Goal: Task Accomplishment & Management: Complete application form

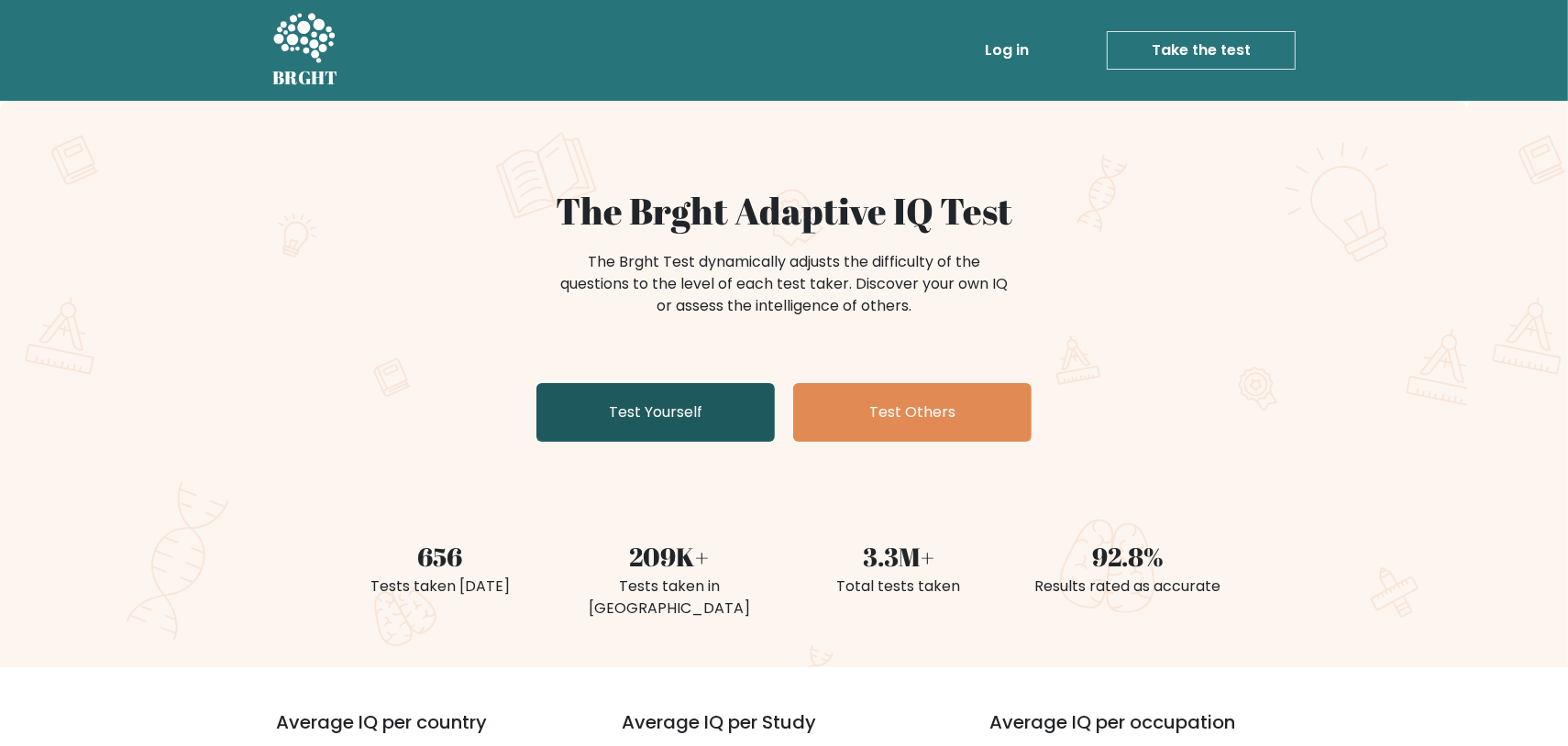
click at [644, 430] on link "Test Yourself" at bounding box center [656, 412] width 238 height 59
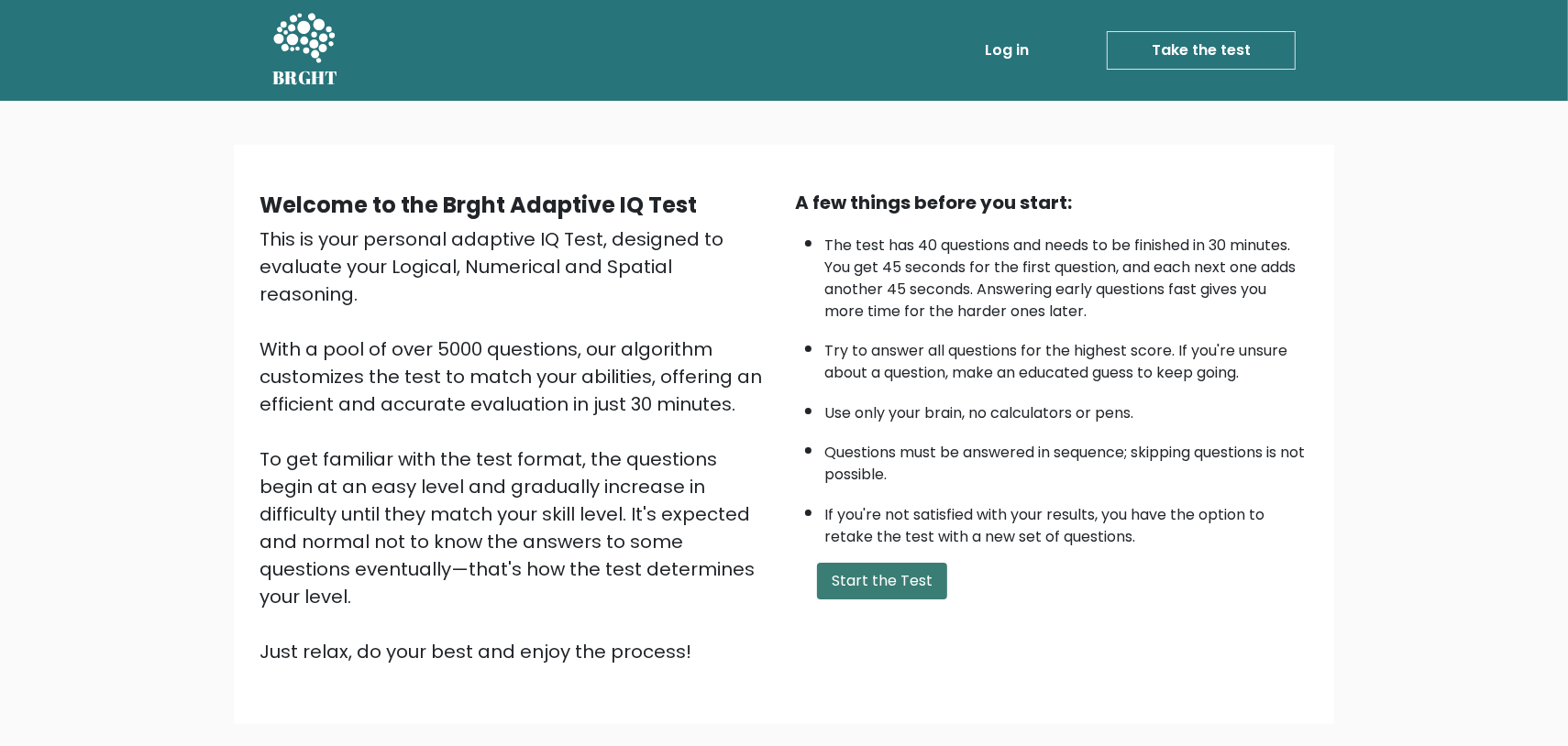
click at [859, 592] on button "Start the Test" at bounding box center [881, 581] width 130 height 37
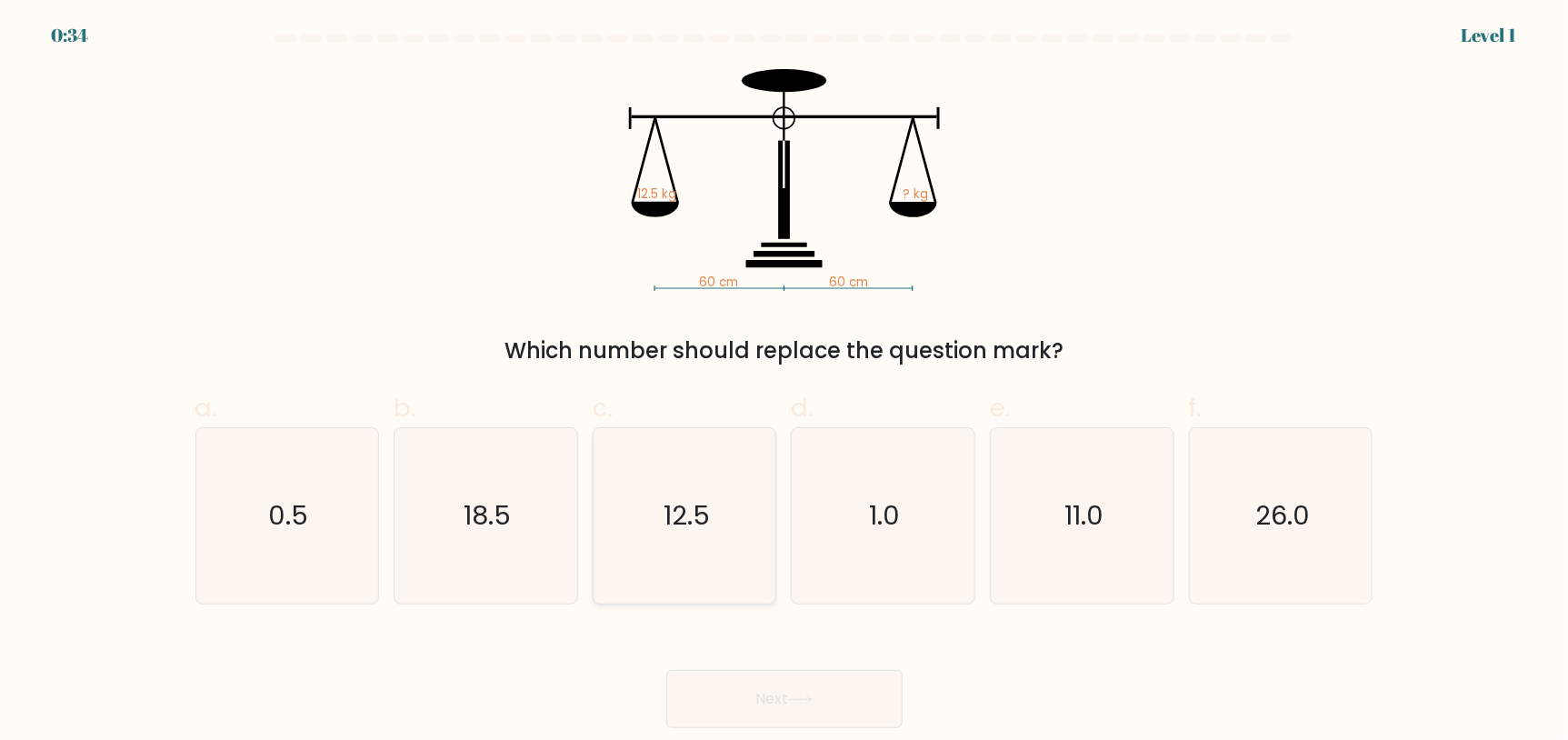
click at [732, 568] on icon "12.5" at bounding box center [685, 516] width 175 height 175
click at [784, 382] on input "c. 12.5" at bounding box center [784, 376] width 1 height 12
radio input "true"
click at [788, 677] on button "Next" at bounding box center [784, 699] width 236 height 58
click at [790, 692] on button "Next" at bounding box center [784, 699] width 236 height 58
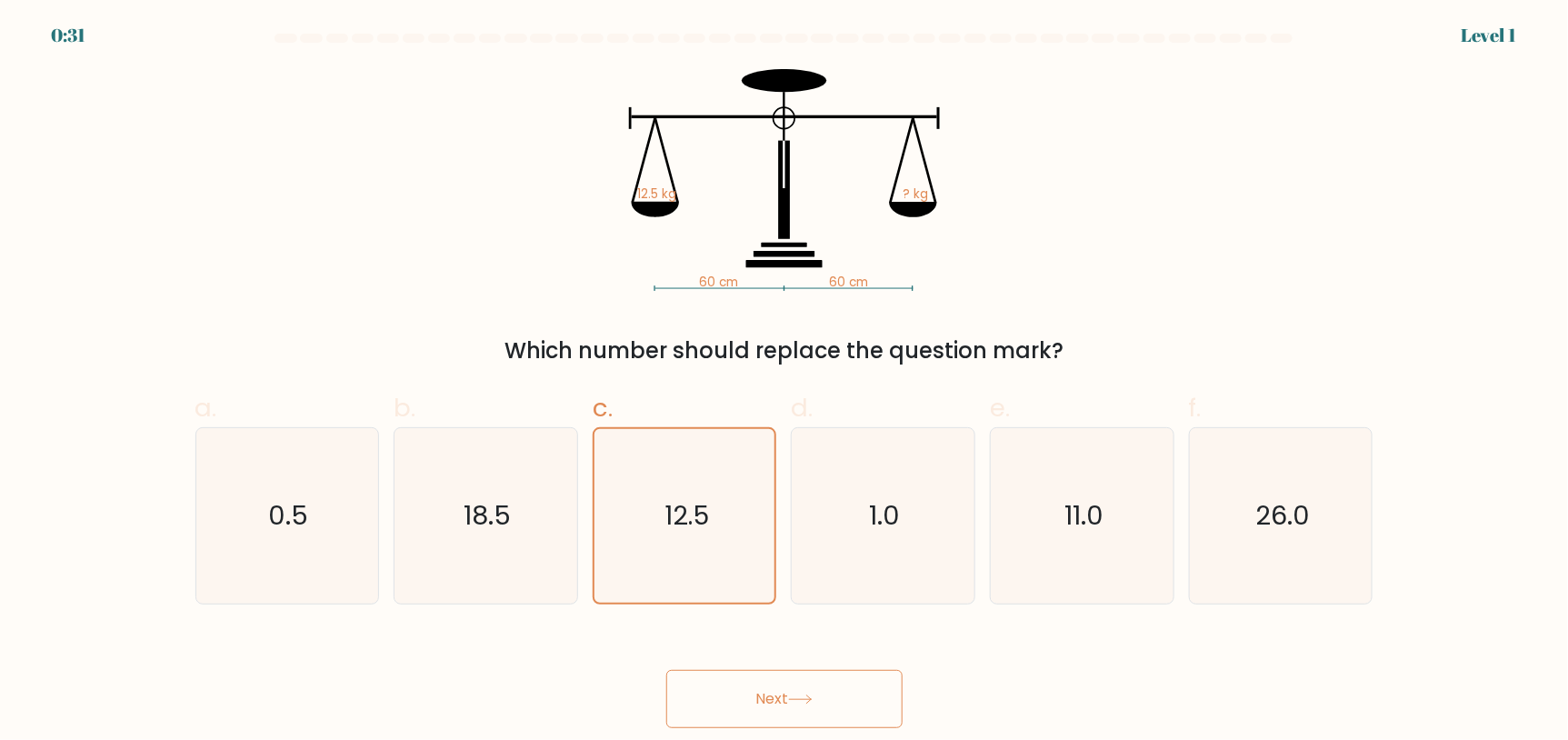
click at [813, 702] on icon at bounding box center [800, 700] width 25 height 10
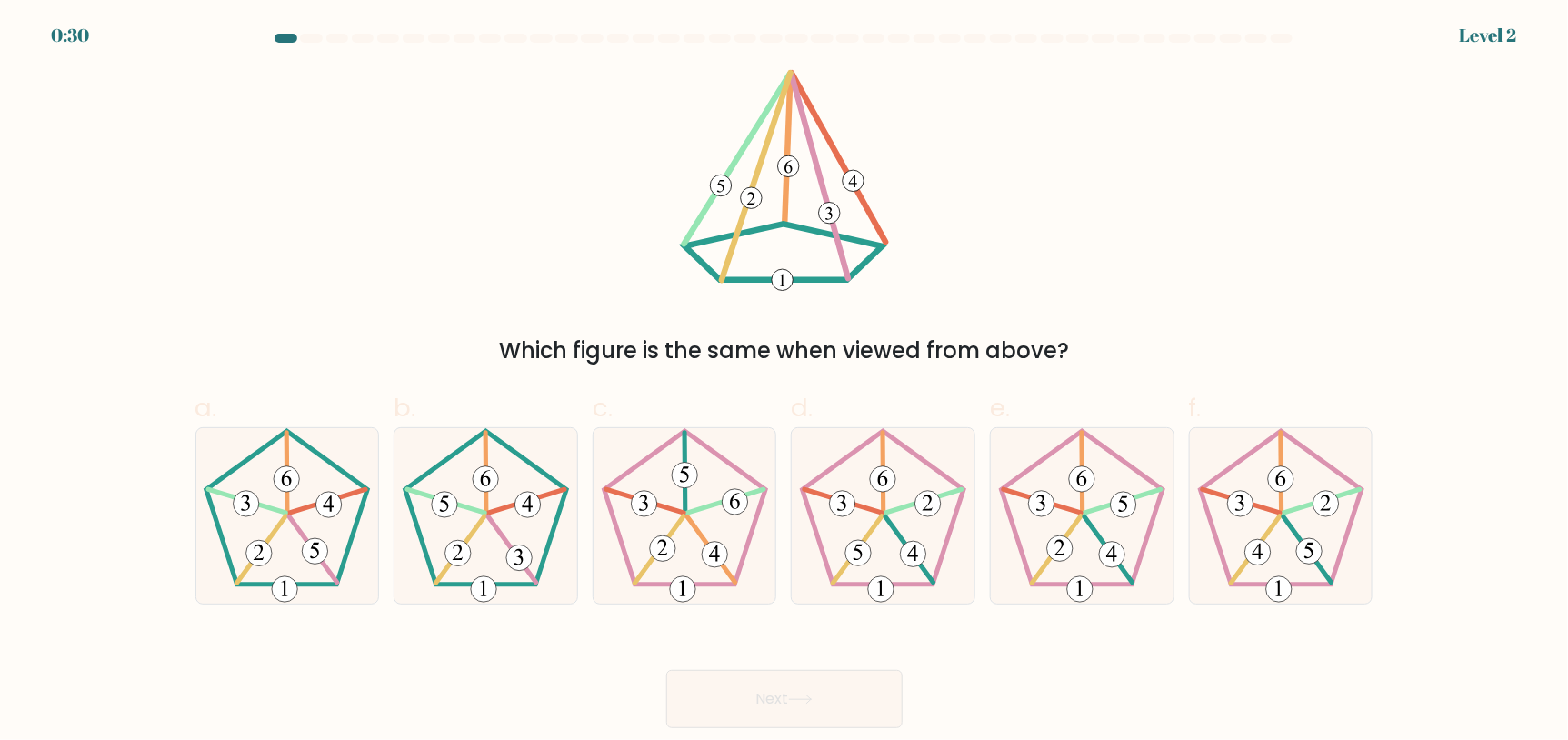
click at [813, 702] on icon at bounding box center [800, 700] width 25 height 10
click at [546, 491] on icon at bounding box center [486, 516] width 175 height 175
click at [784, 382] on input "b." at bounding box center [784, 376] width 1 height 12
radio input "true"
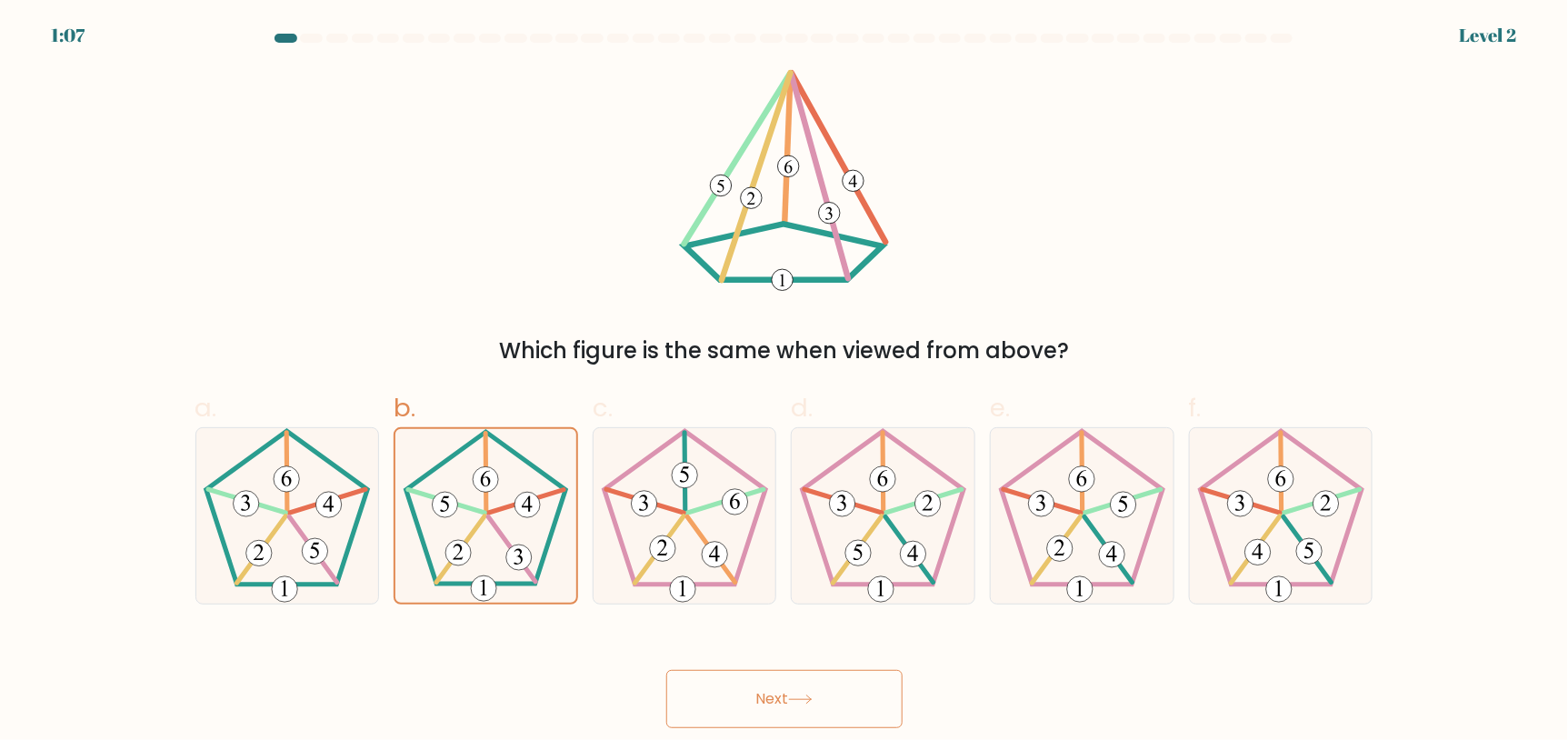
click at [754, 704] on button "Next" at bounding box center [784, 699] width 236 height 58
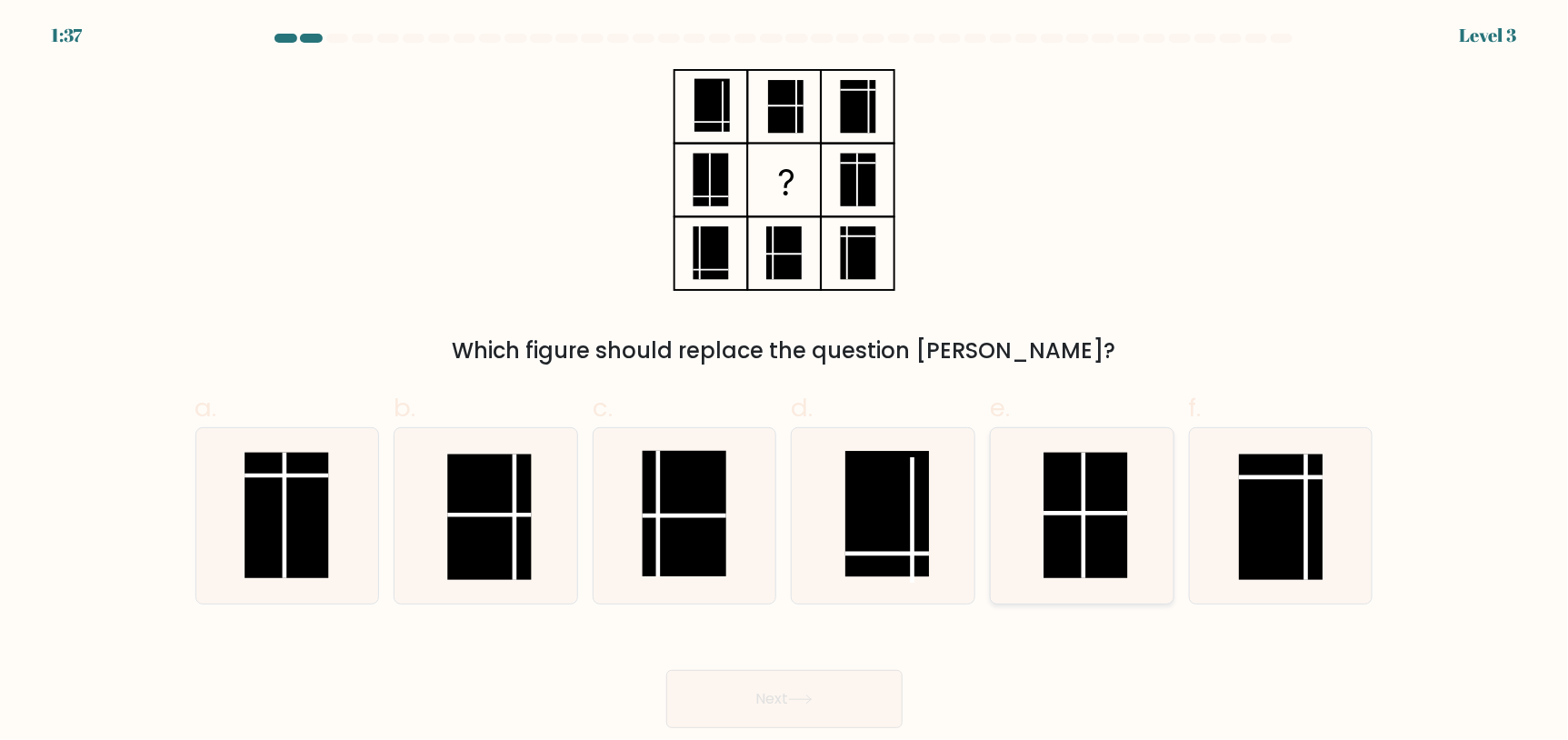
click at [1059, 509] on rect at bounding box center [1084, 514] width 84 height 125
click at [785, 382] on input "e." at bounding box center [784, 376] width 1 height 12
radio input "true"
click at [807, 724] on button "Next" at bounding box center [784, 699] width 236 height 58
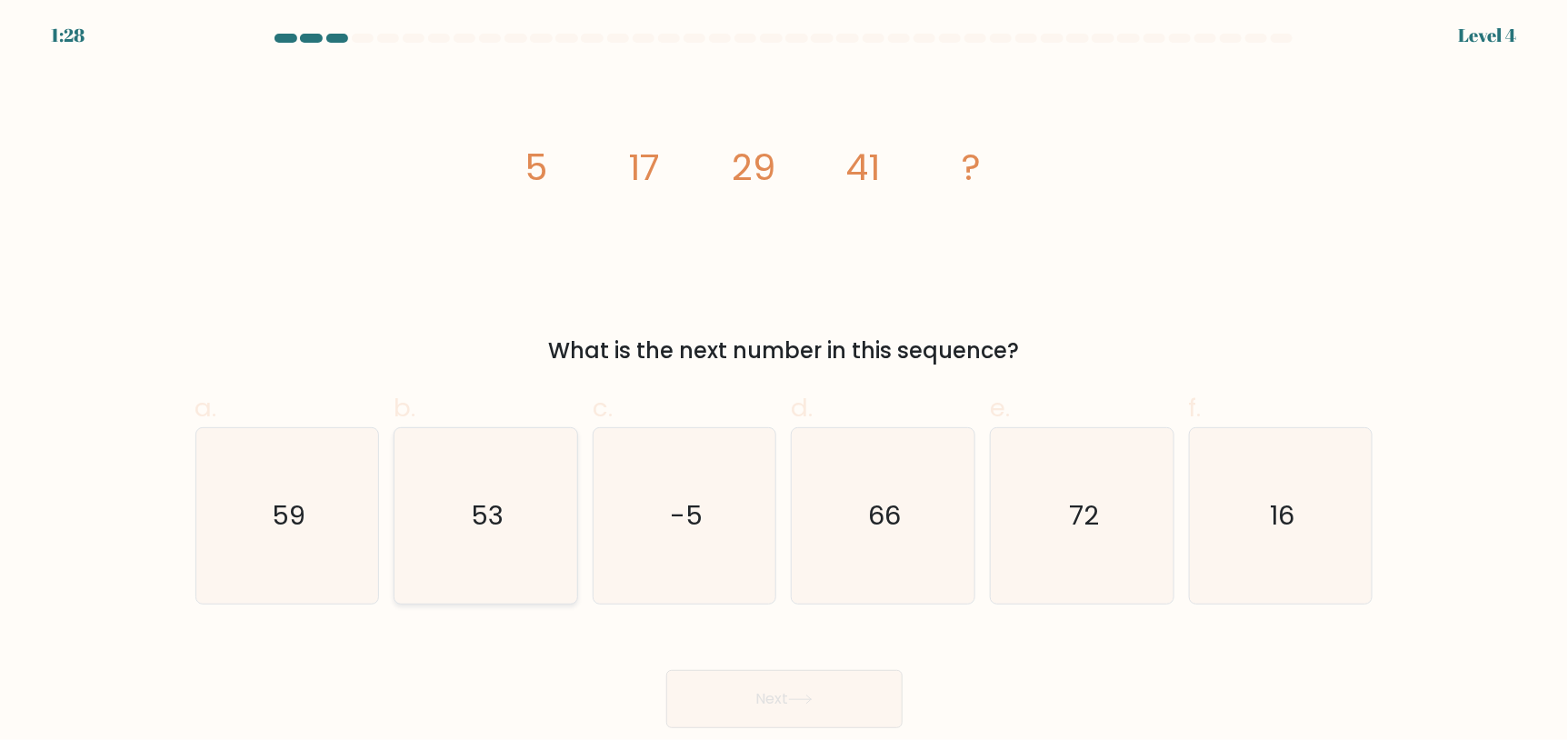
click at [530, 532] on icon "53" at bounding box center [486, 516] width 175 height 175
click at [784, 382] on input "b. 53" at bounding box center [784, 376] width 1 height 12
radio input "true"
click at [795, 695] on icon at bounding box center [800, 700] width 25 height 10
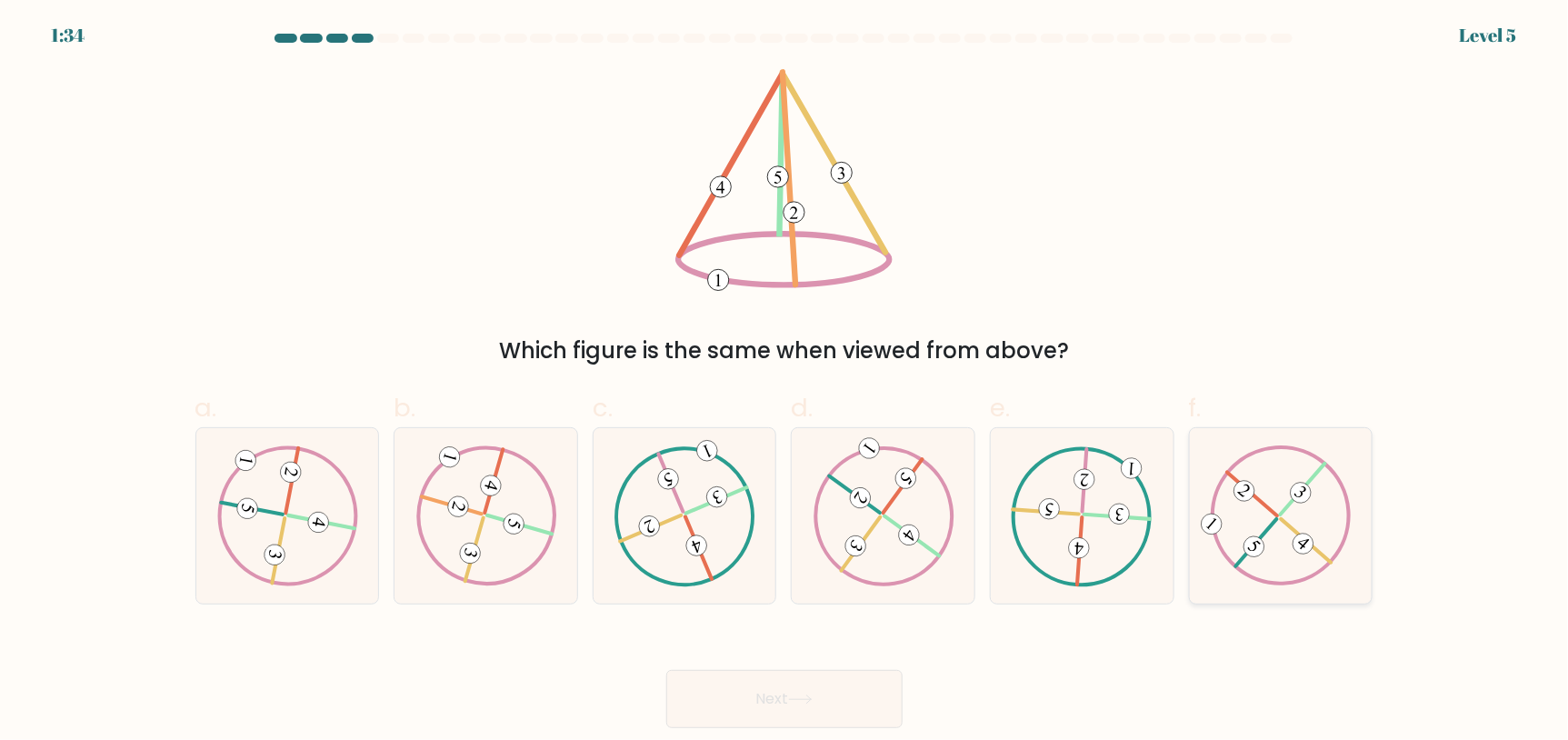
click at [1351, 510] on div at bounding box center [1280, 516] width 184 height 177
click at [785, 382] on input "f." at bounding box center [784, 376] width 1 height 12
radio input "true"
click at [511, 522] on 732 at bounding box center [513, 525] width 26 height 26
click at [784, 382] on input "b." at bounding box center [784, 376] width 1 height 12
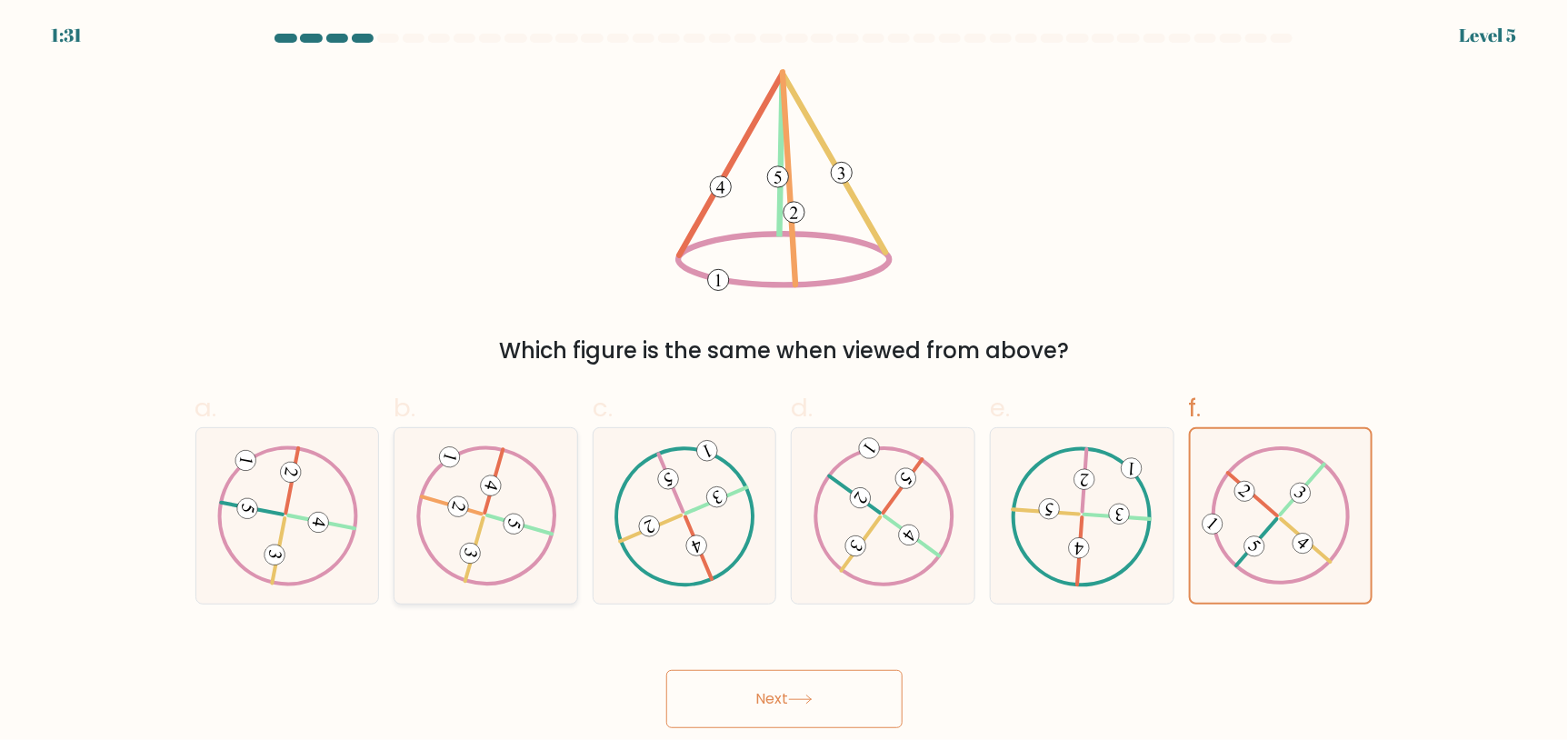
radio input "true"
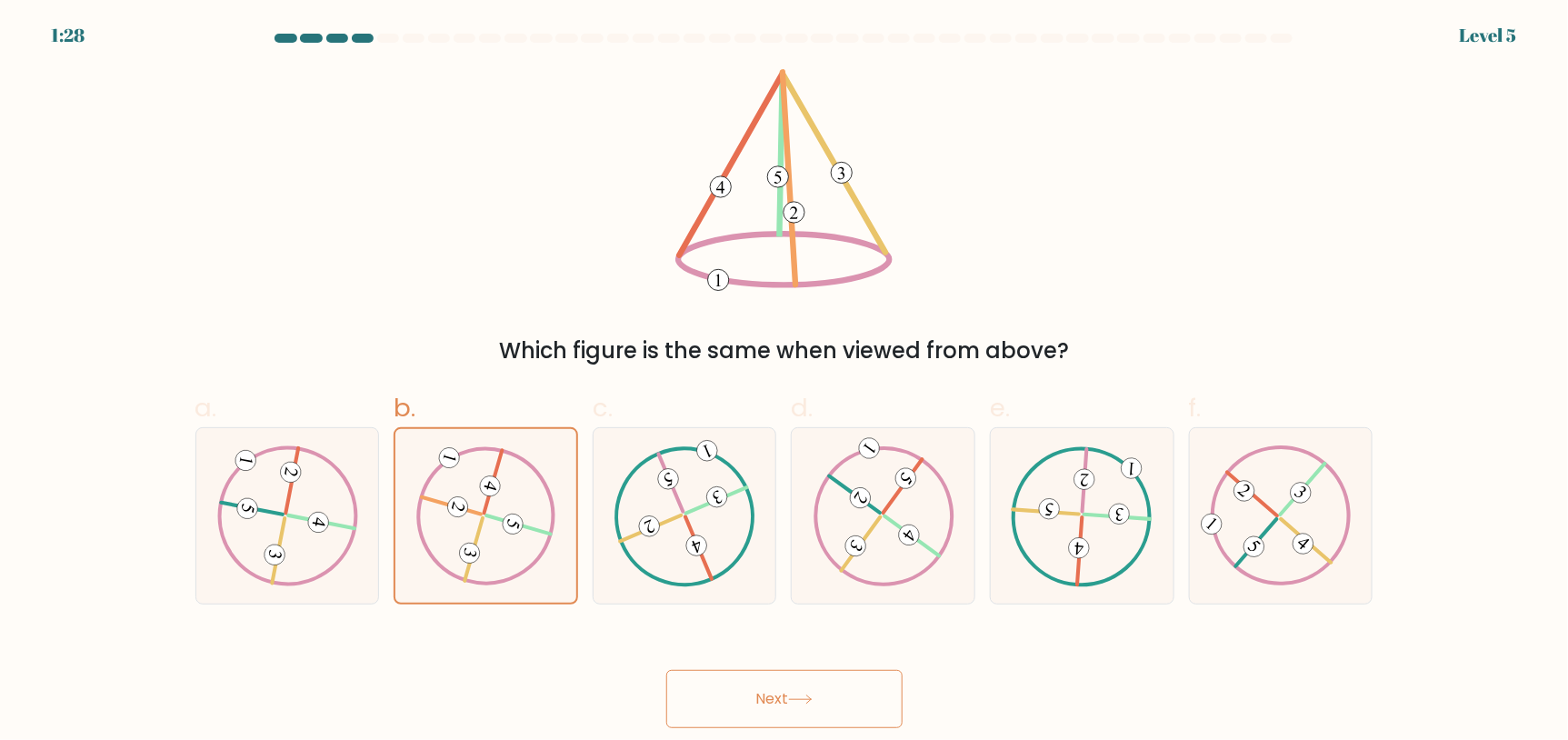
click at [681, 676] on button "Next" at bounding box center [784, 699] width 236 height 58
click at [815, 682] on button "Next" at bounding box center [784, 699] width 236 height 58
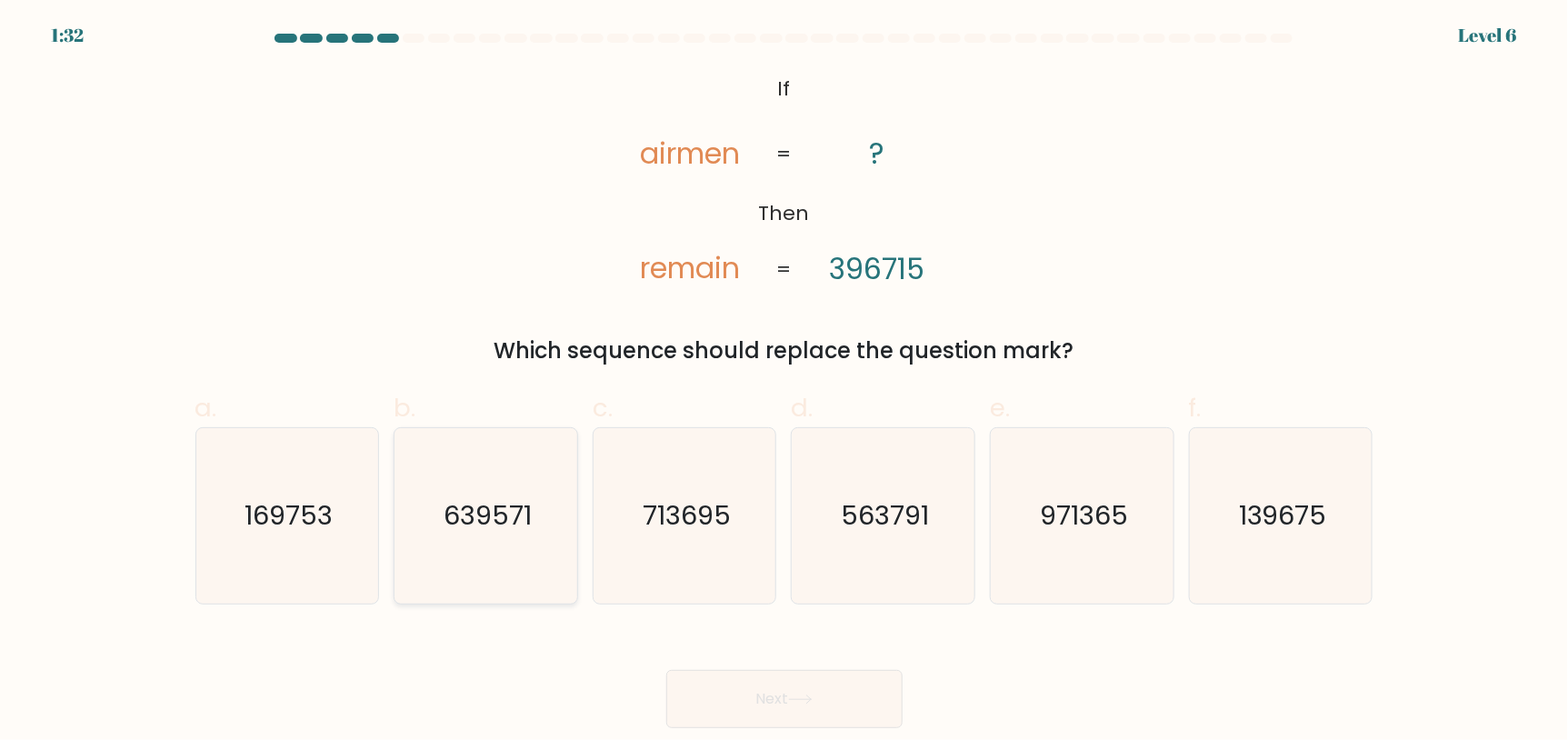
click at [500, 508] on text "639571" at bounding box center [488, 515] width 89 height 36
click at [784, 382] on input "b. 639571" at bounding box center [784, 376] width 1 height 12
radio input "true"
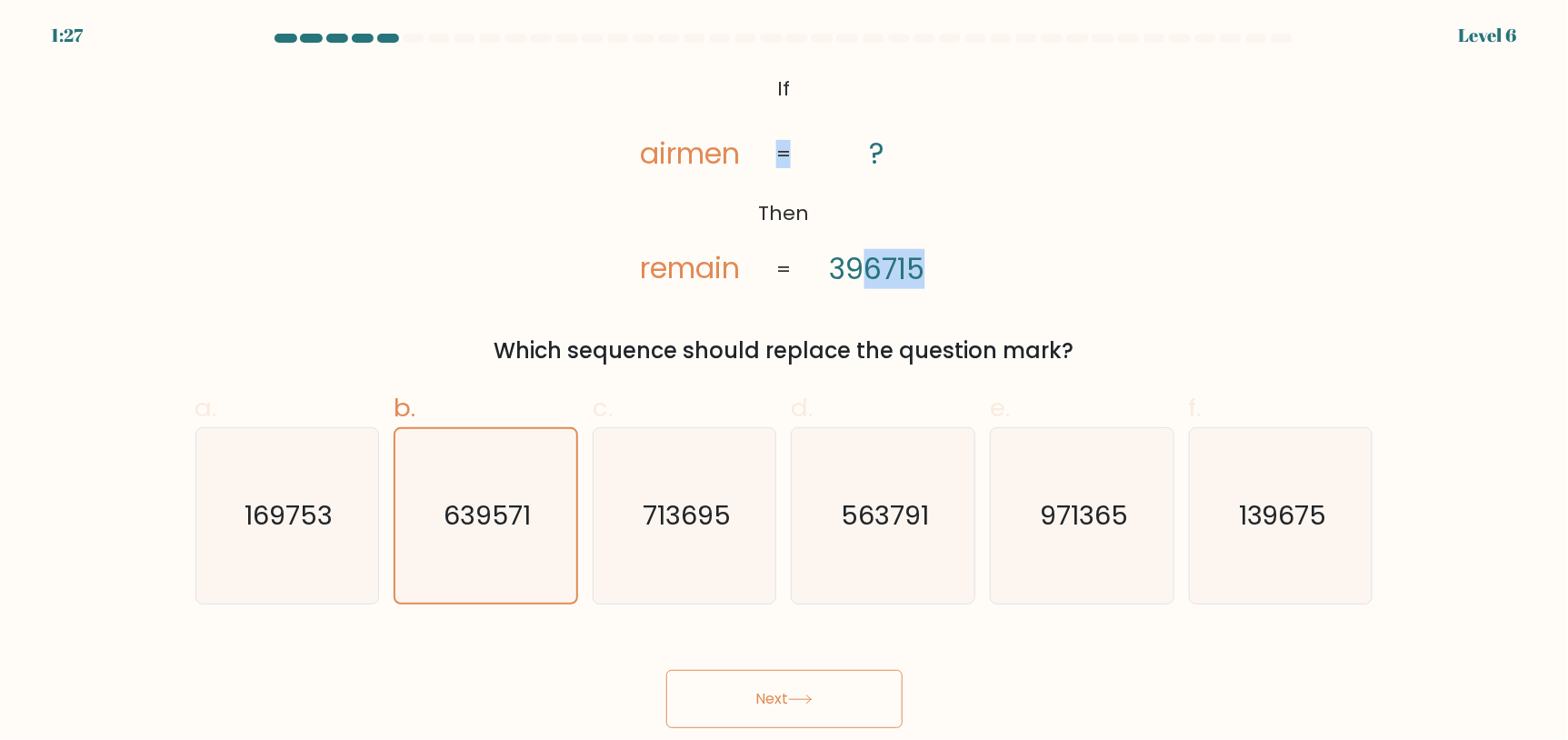
drag, startPoint x: 871, startPoint y: 275, endPoint x: 810, endPoint y: 156, distance: 133.7
click at [810, 156] on icon "@import url('https://fonts.googleapis.com/css?family=Abril+Fatface:400,100,100i…" at bounding box center [783, 179] width 359 height 222
click at [654, 510] on text "713695" at bounding box center [686, 515] width 89 height 36
click at [784, 382] on input "c. 713695" at bounding box center [784, 376] width 1 height 12
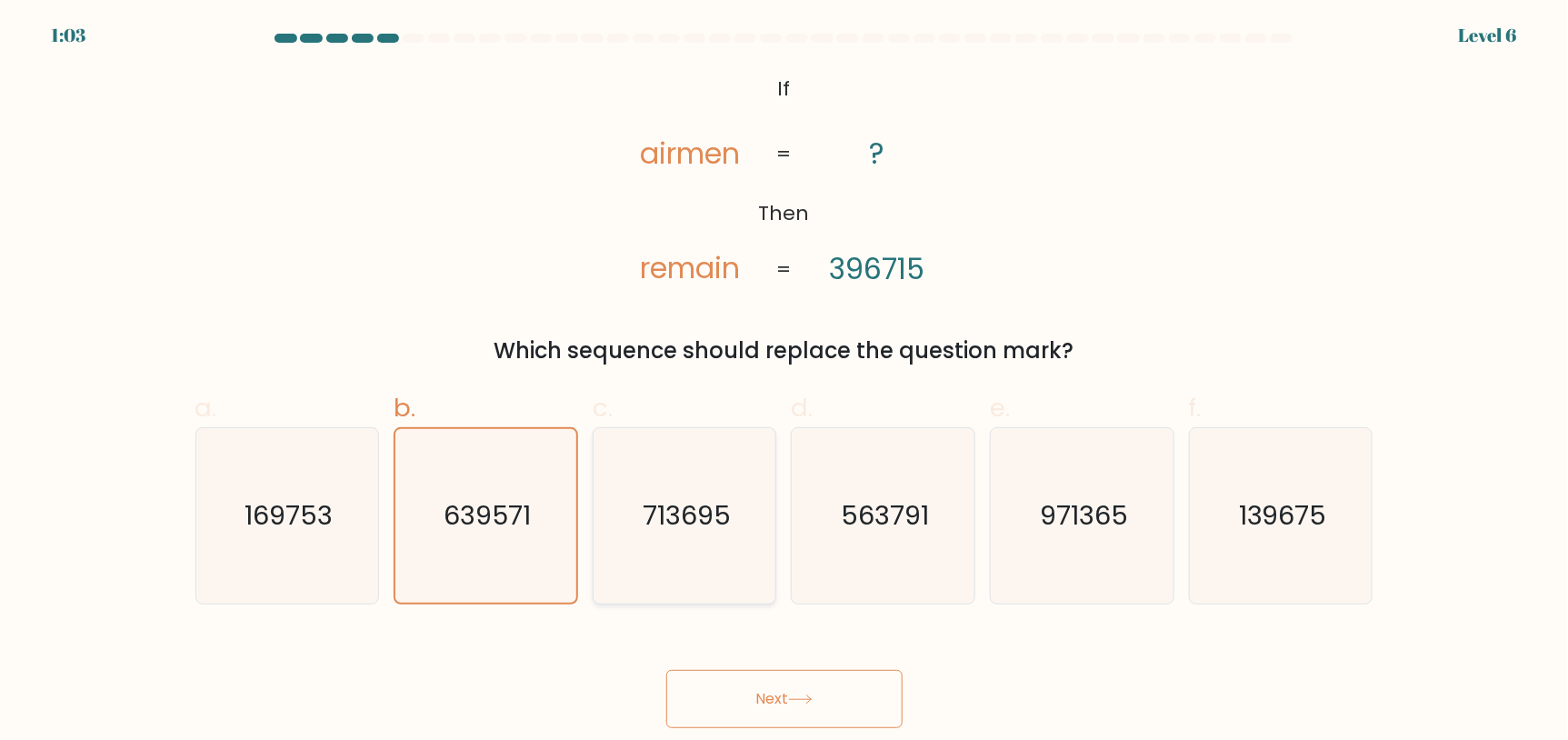
radio input "true"
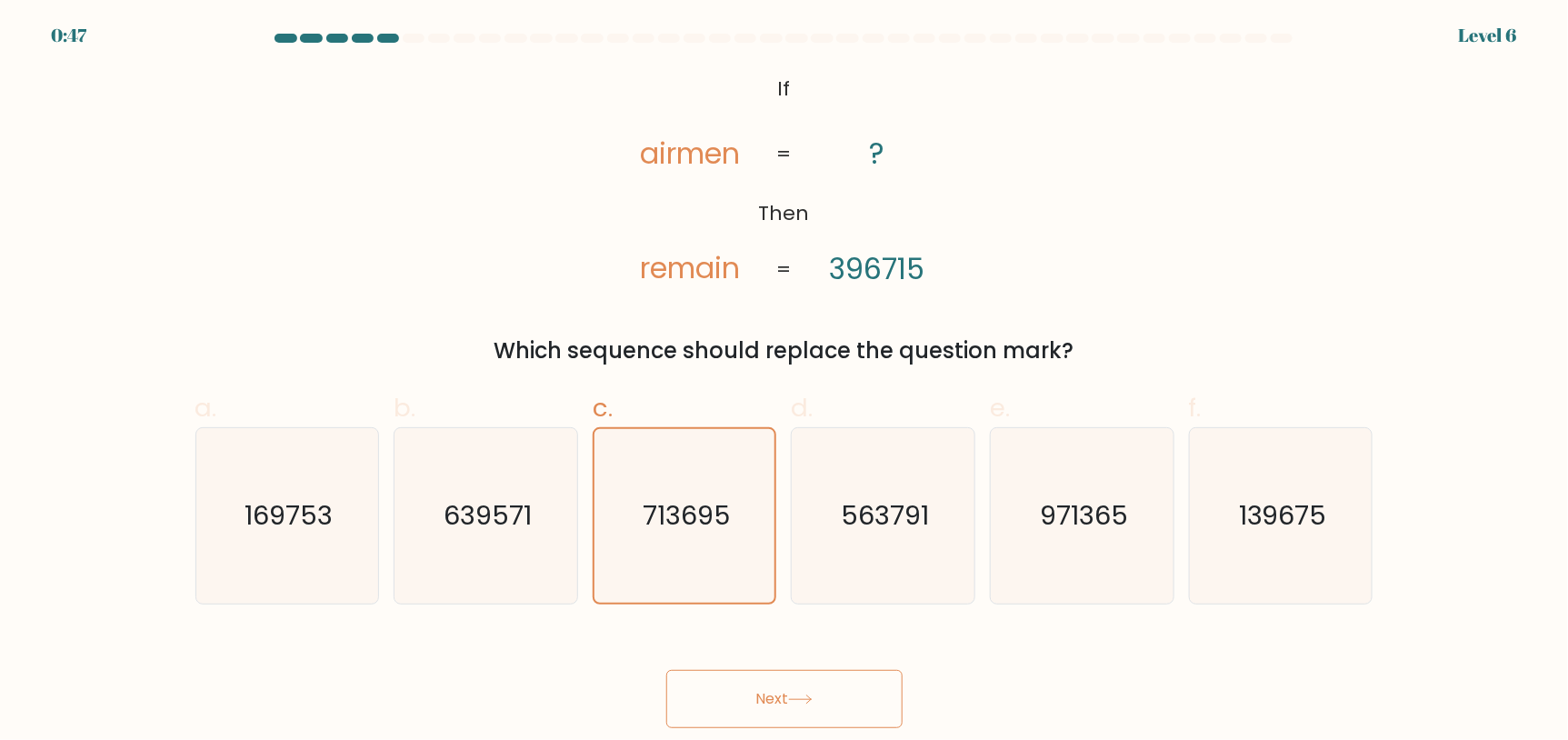
click at [812, 684] on button "Next" at bounding box center [784, 699] width 236 height 58
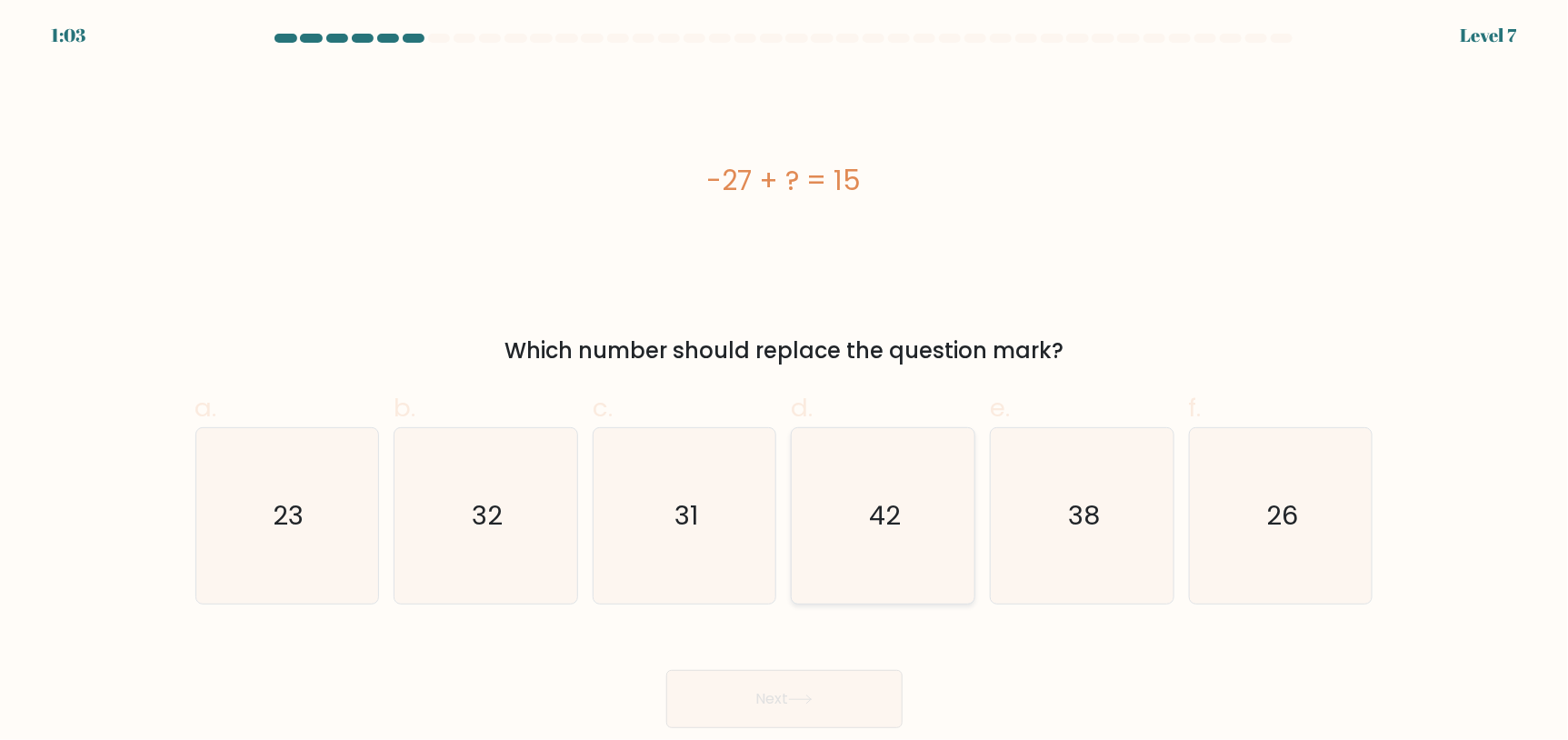
click at [907, 461] on icon "42" at bounding box center [882, 516] width 175 height 175
click at [785, 382] on input "d. 42" at bounding box center [784, 376] width 1 height 12
radio input "true"
click at [714, 680] on button "Next" at bounding box center [784, 699] width 236 height 58
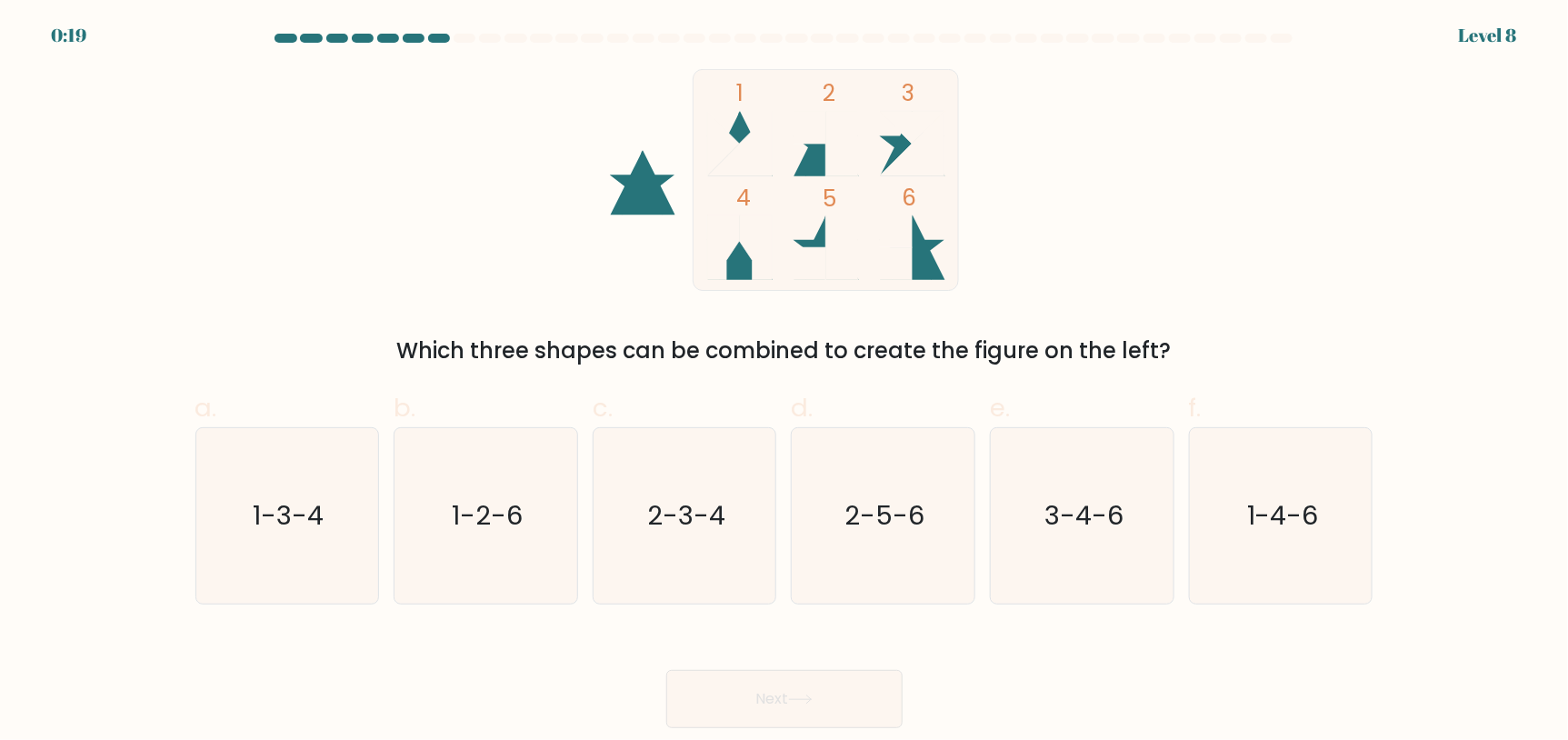
click at [779, 687] on button "Next" at bounding box center [784, 699] width 236 height 58
click at [855, 505] on text "2-5-6" at bounding box center [884, 515] width 80 height 36
click at [785, 382] on input "d. 2-5-6" at bounding box center [784, 376] width 1 height 12
radio input "true"
click at [781, 696] on button "Next" at bounding box center [784, 699] width 236 height 58
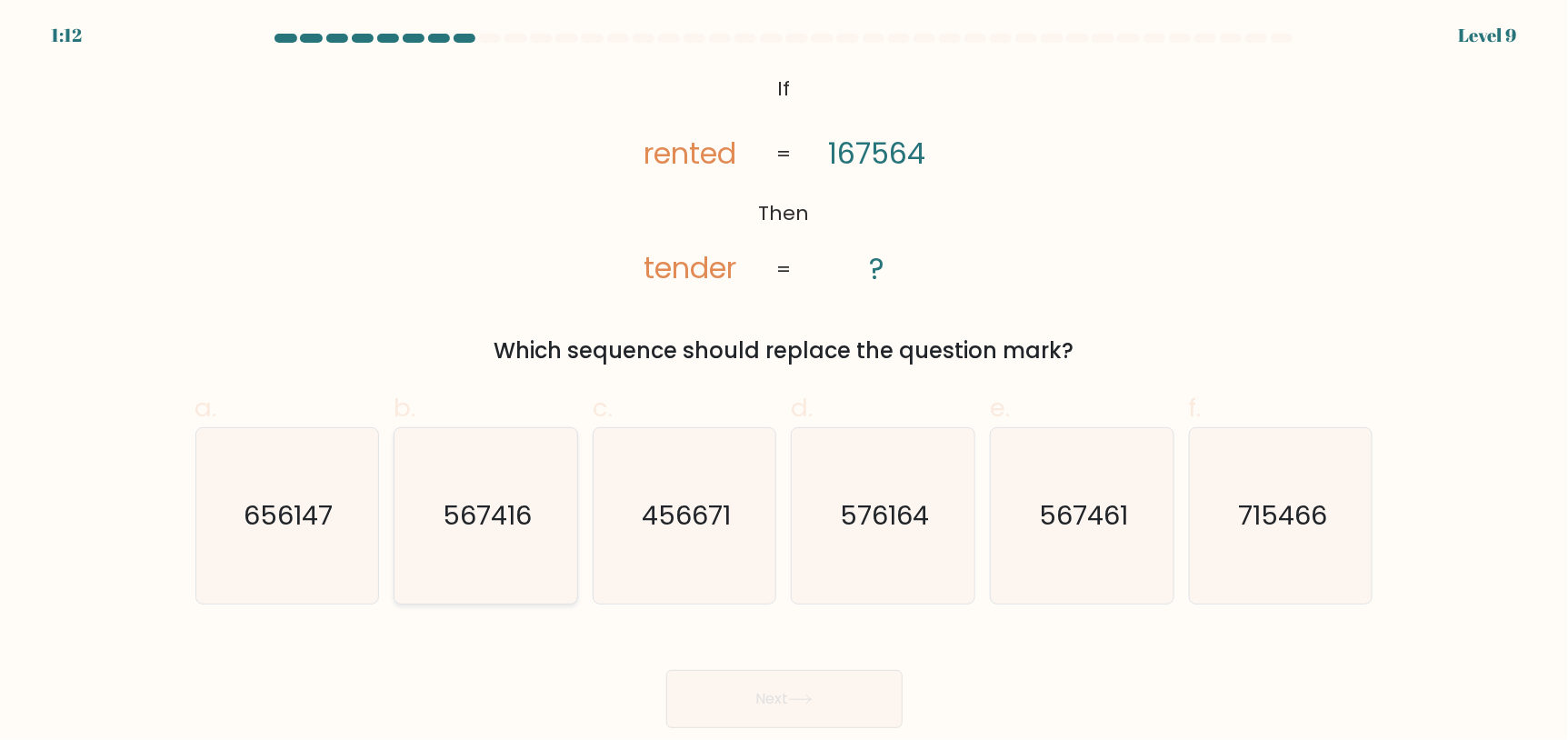
click at [438, 518] on icon "567416" at bounding box center [486, 516] width 175 height 175
click at [784, 382] on input "b. 567416" at bounding box center [784, 376] width 1 height 12
radio input "true"
click at [769, 670] on button "Next" at bounding box center [784, 699] width 236 height 58
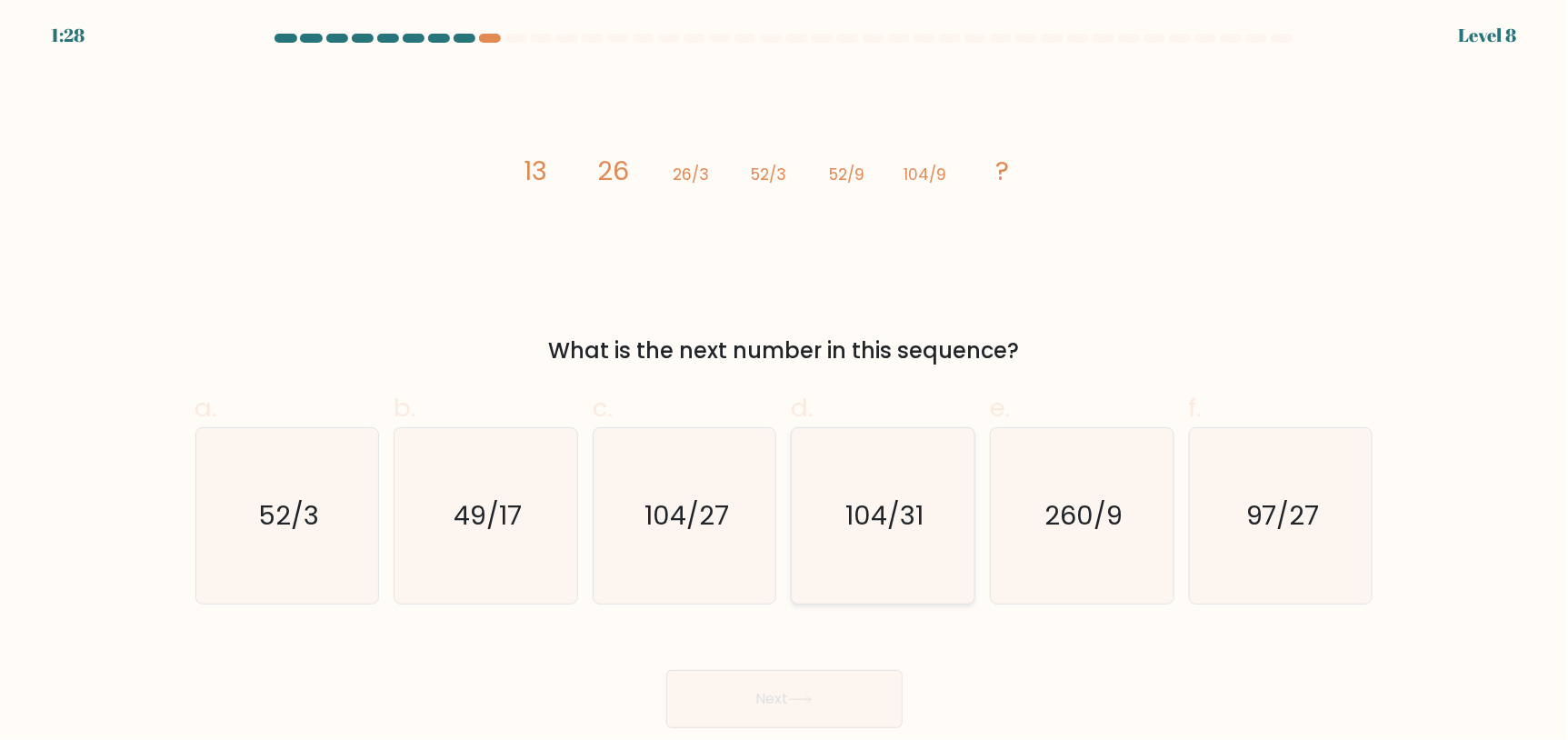
click at [805, 467] on icon "104/31" at bounding box center [882, 516] width 175 height 175
click at [785, 382] on input "d. 104/31" at bounding box center [784, 376] width 1 height 12
radio input "true"
click at [724, 489] on icon "104/27" at bounding box center [685, 516] width 175 height 175
click at [784, 382] on input "c. 104/27" at bounding box center [784, 376] width 1 height 12
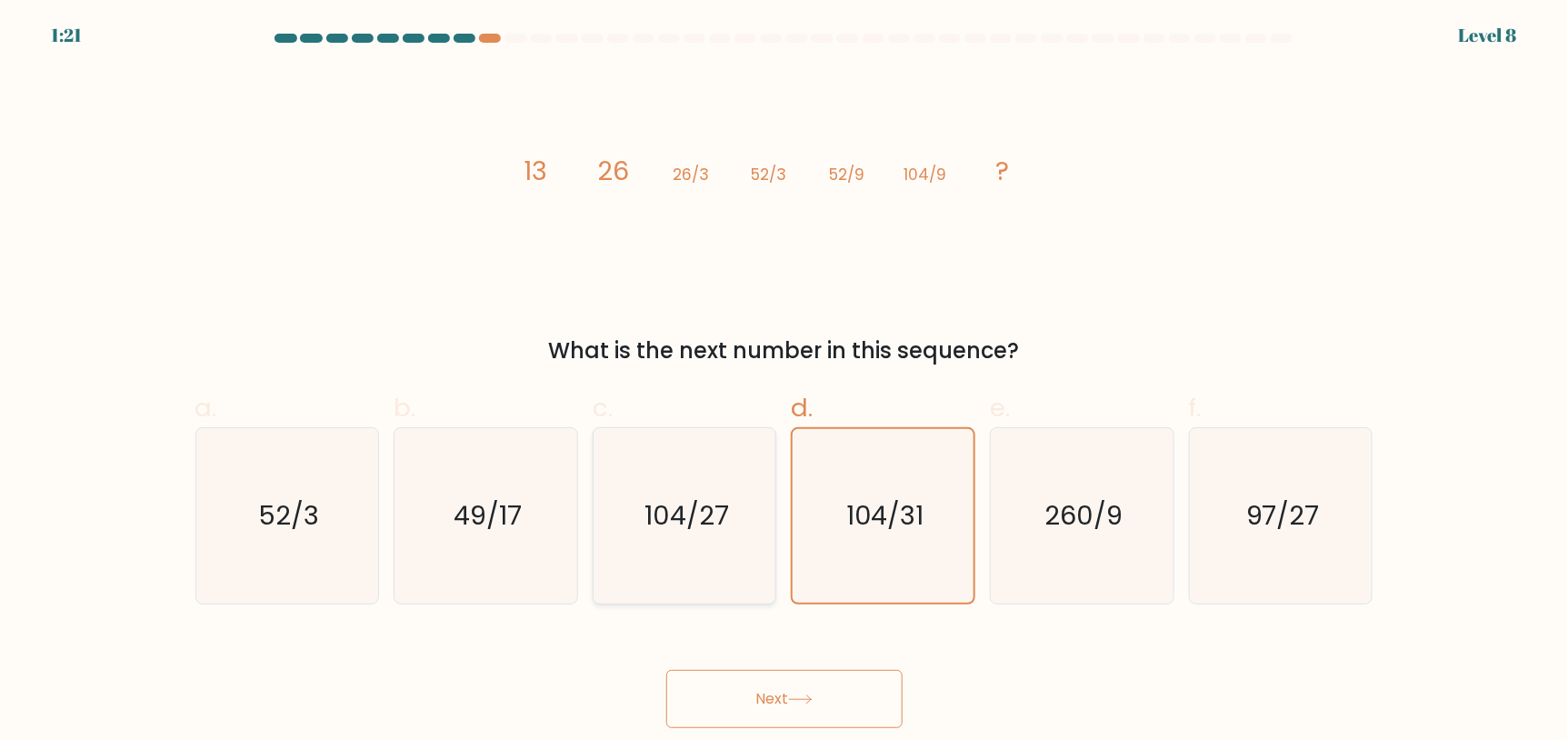
radio input "true"
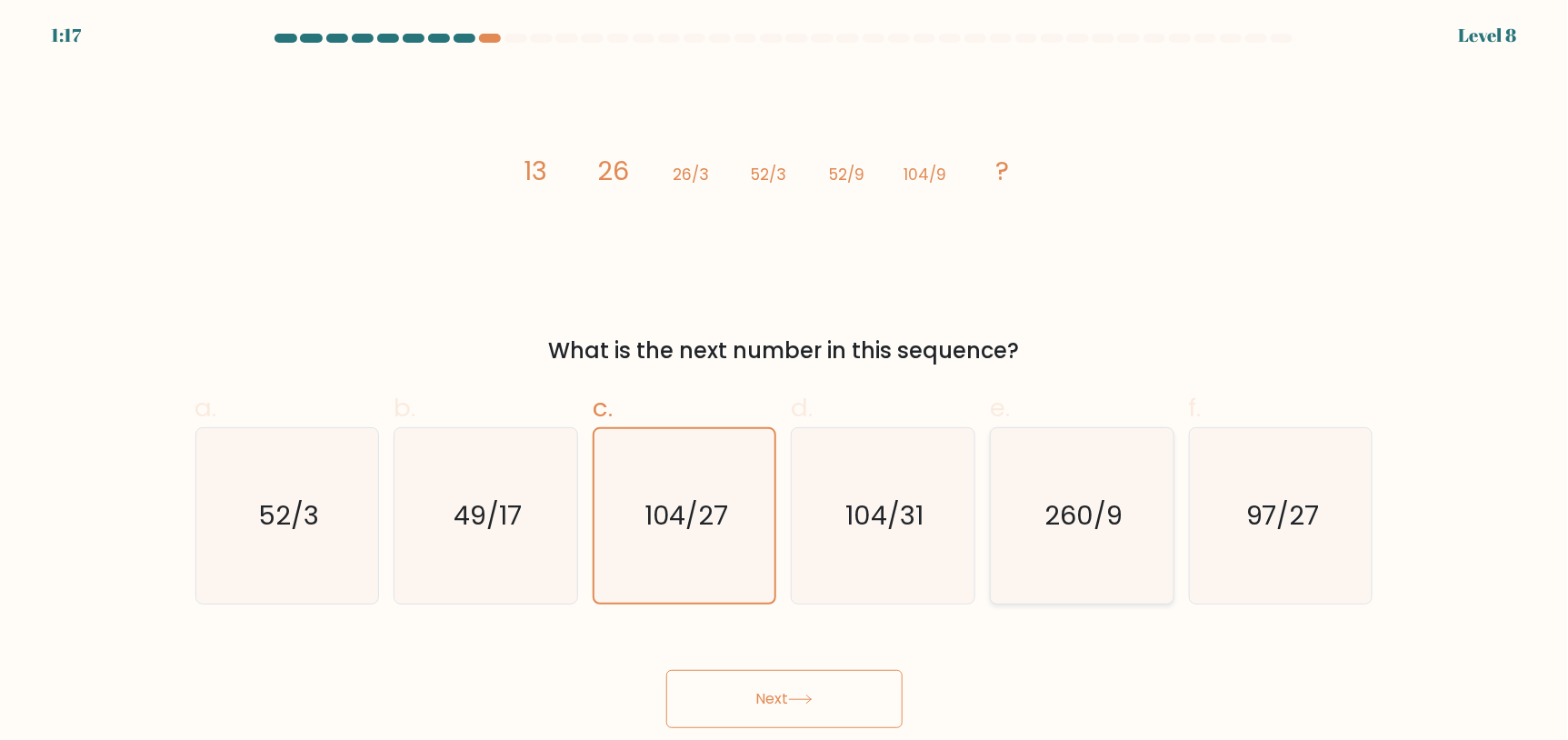
click at [1086, 529] on text "260/9" at bounding box center [1082, 515] width 78 height 36
click at [785, 382] on input "e. 260/9" at bounding box center [784, 376] width 1 height 12
radio input "true"
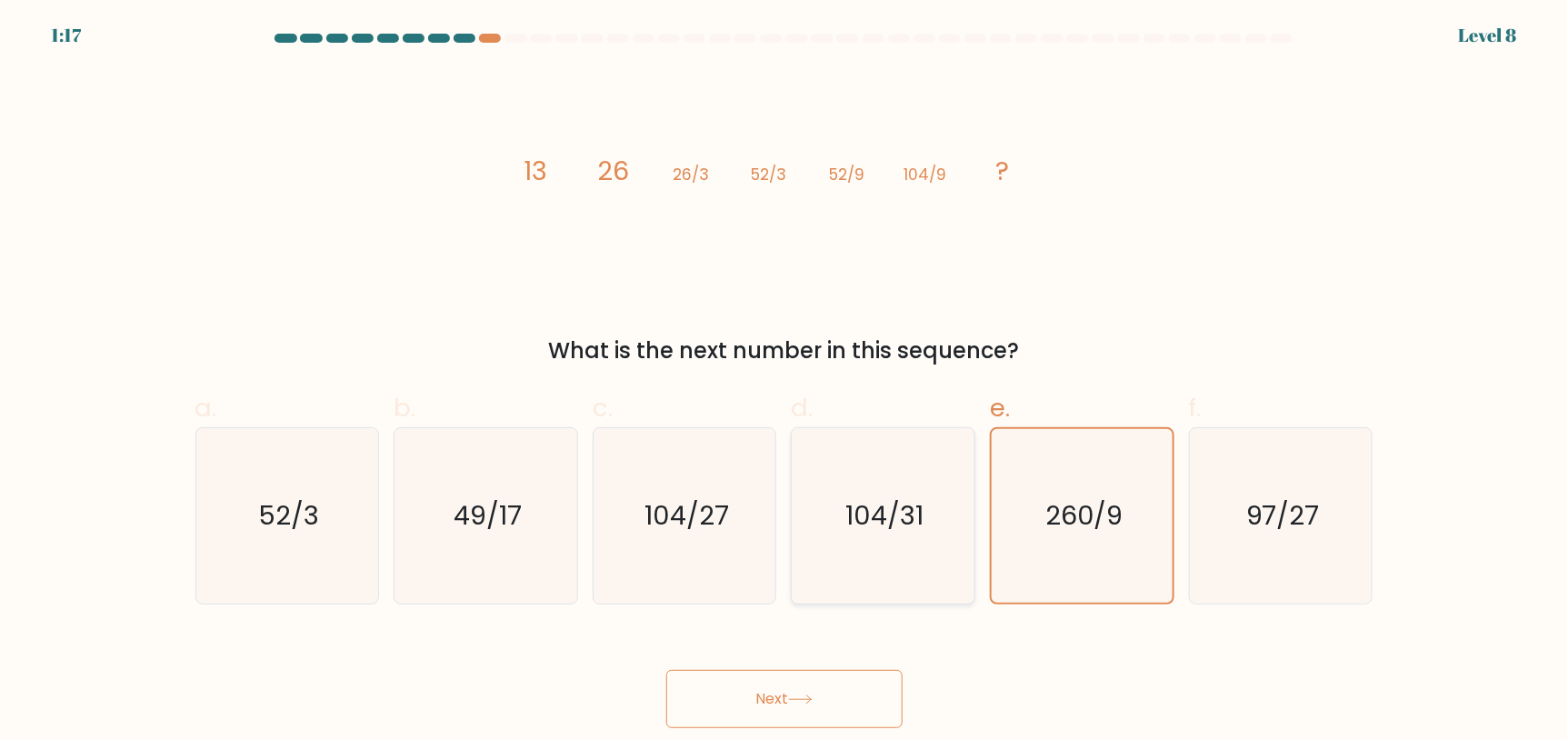
click at [813, 493] on icon "104/31" at bounding box center [882, 516] width 175 height 175
click at [785, 382] on input "d. 104/31" at bounding box center [784, 376] width 1 height 12
radio input "true"
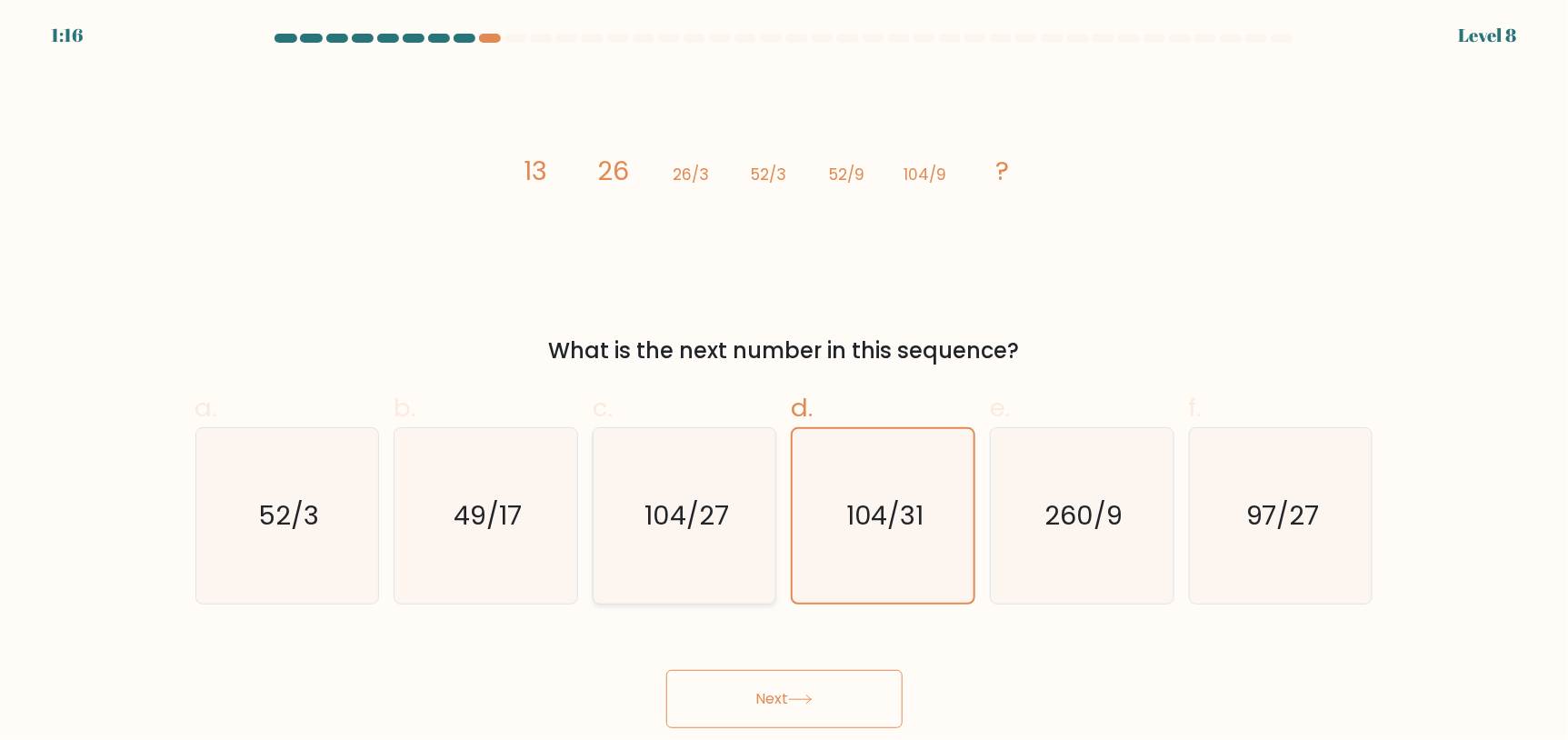
click at [761, 480] on icon "104/27" at bounding box center [685, 516] width 175 height 175
click at [784, 382] on input "c. 104/27" at bounding box center [784, 376] width 1 height 12
radio input "true"
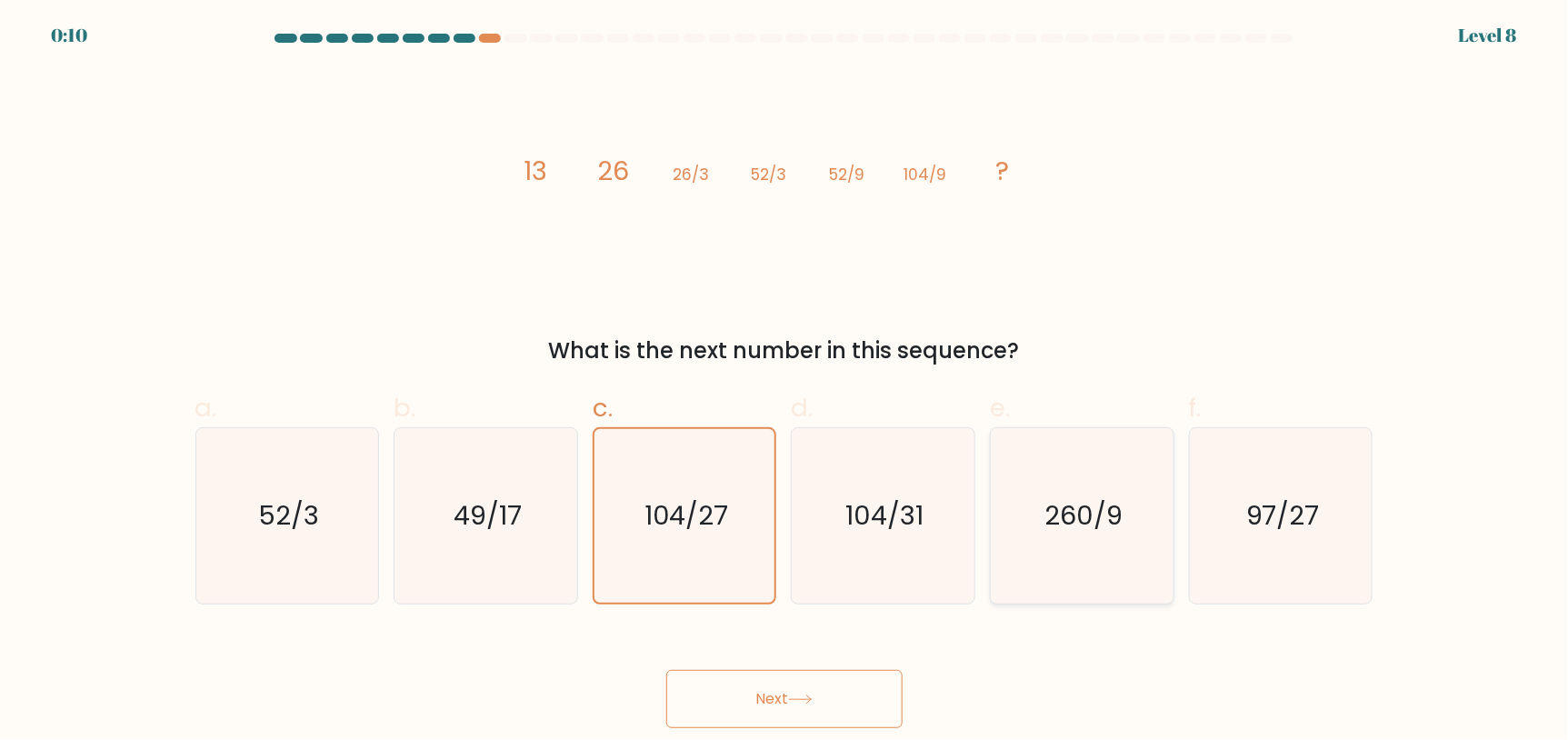
click at [1062, 515] on text "260/9" at bounding box center [1082, 515] width 78 height 36
click at [785, 382] on input "e. 260/9" at bounding box center [784, 376] width 1 height 12
radio input "true"
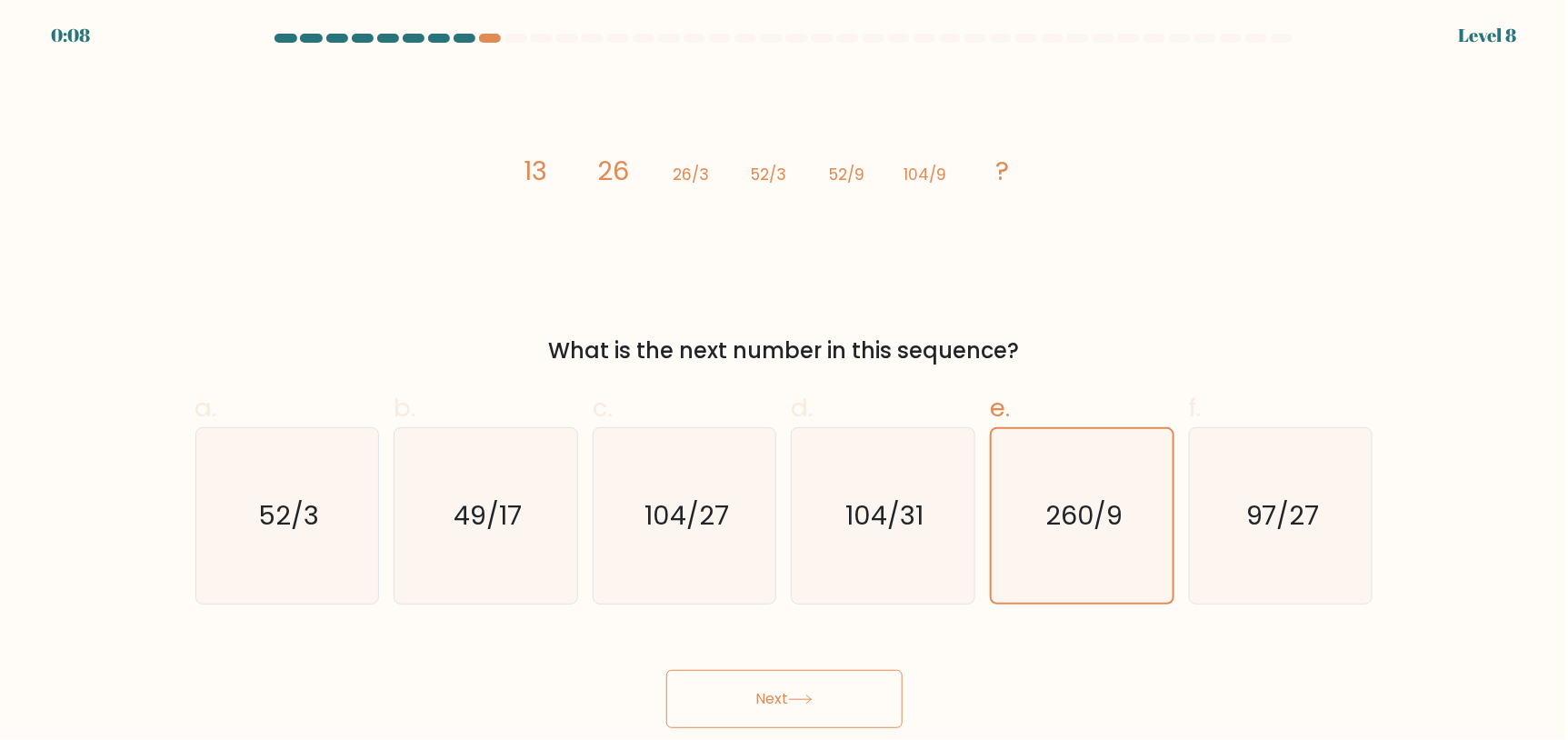
click at [869, 678] on button "Next" at bounding box center [784, 699] width 236 height 58
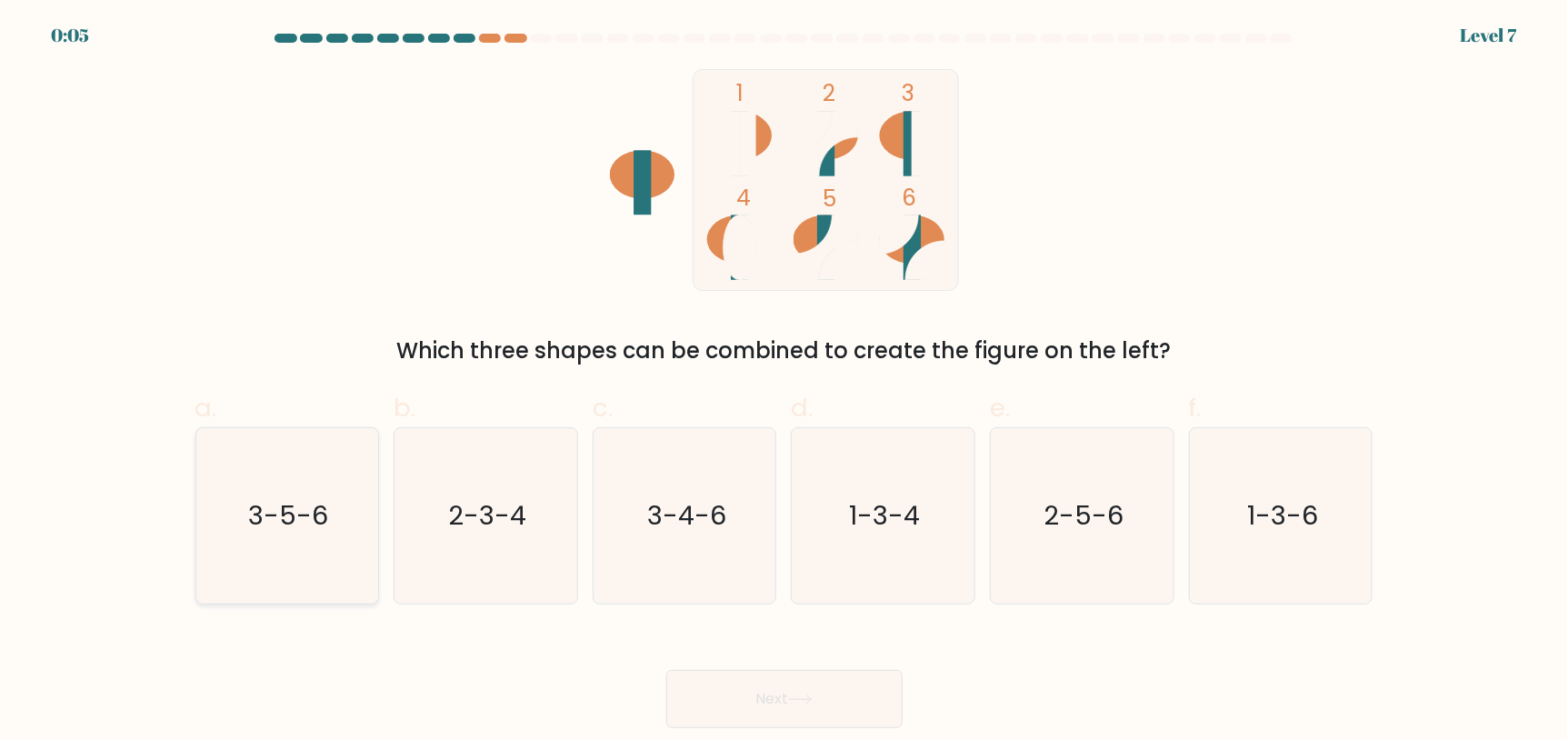
click at [265, 469] on icon "3-5-6" at bounding box center [287, 516] width 175 height 175
click at [784, 382] on input "a. 3-5-6" at bounding box center [784, 376] width 1 height 12
radio input "true"
drag, startPoint x: 1242, startPoint y: 553, endPoint x: 761, endPoint y: 727, distance: 511.5
click at [1242, 554] on icon "1-3-6" at bounding box center [1281, 516] width 175 height 175
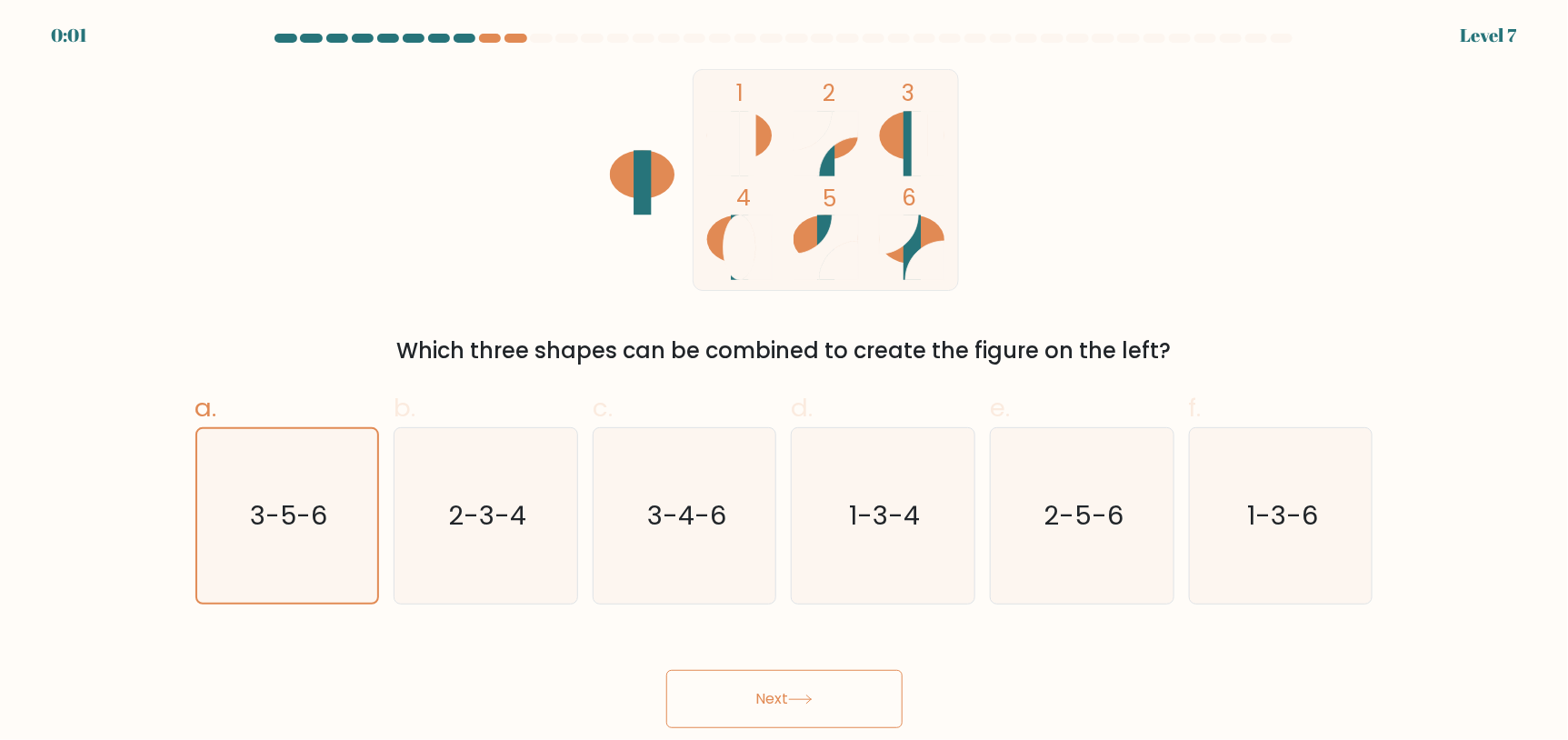
click at [785, 382] on input "f. 1-3-6" at bounding box center [784, 376] width 1 height 12
radio input "true"
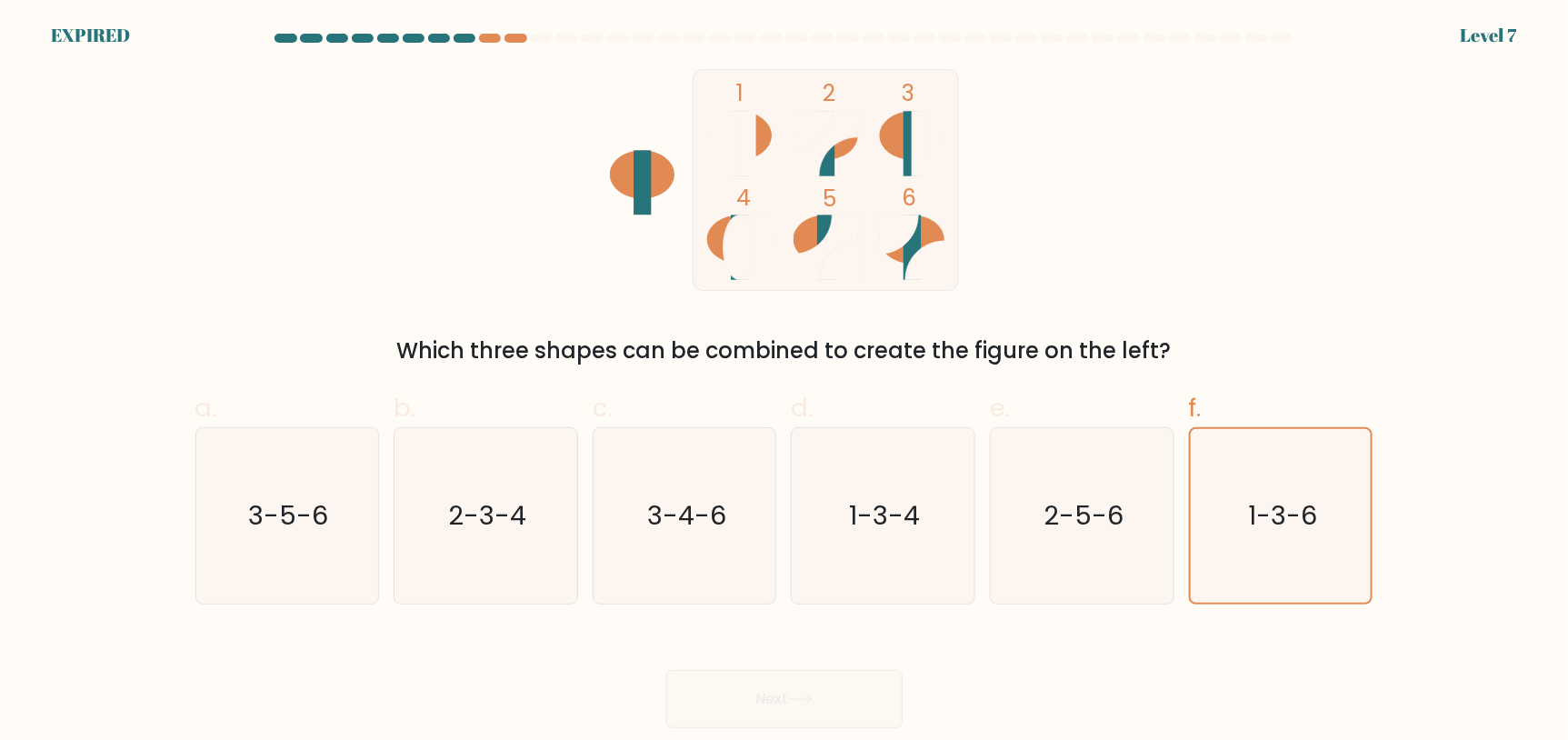
click at [866, 623] on form at bounding box center [784, 380] width 1568 height 695
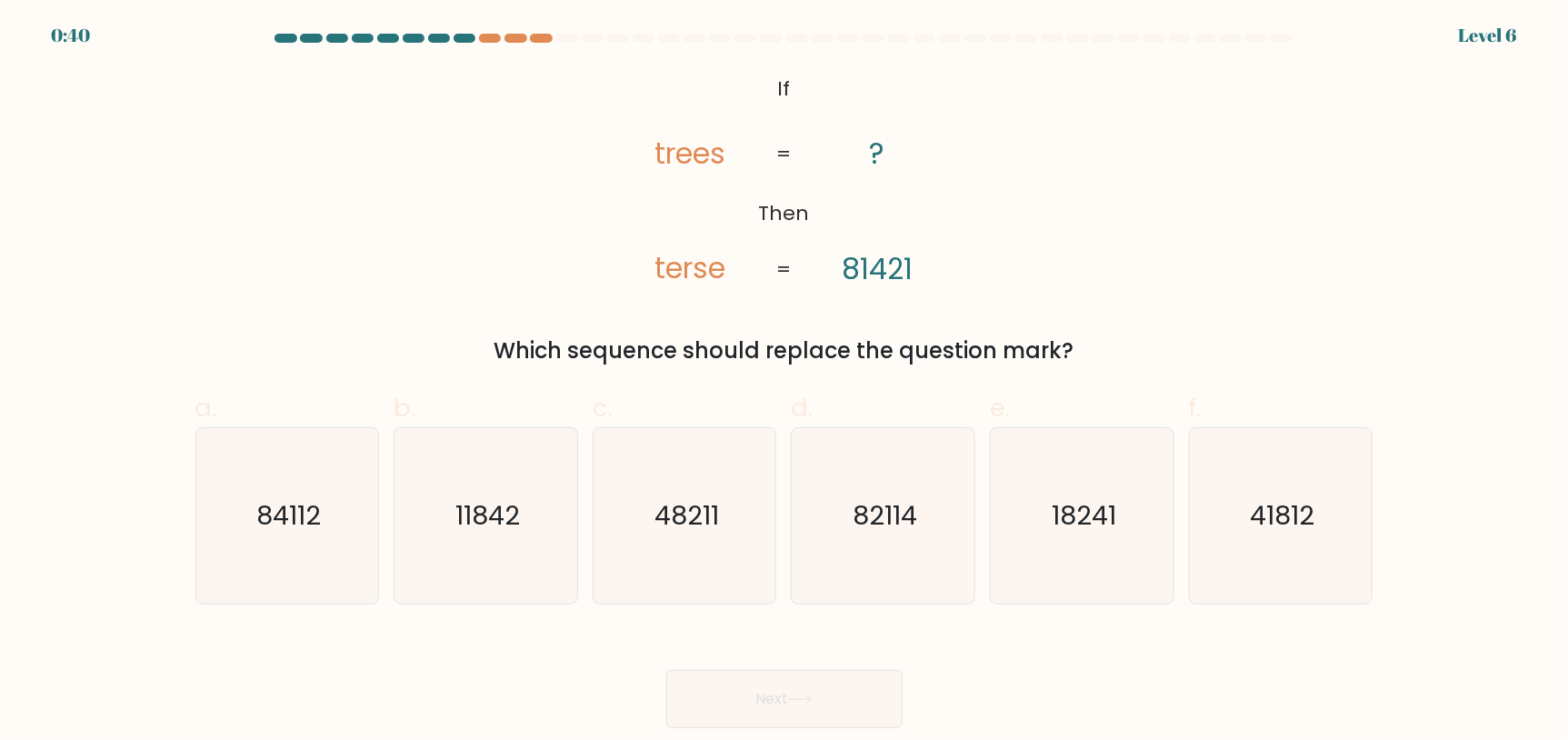
click at [1032, 37] on div at bounding box center [1026, 37] width 22 height 9
click at [338, 478] on icon "84112" at bounding box center [287, 516] width 175 height 175
click at [784, 382] on input "a. 84112" at bounding box center [784, 376] width 1 height 12
radio input "true"
click at [828, 687] on button "Next" at bounding box center [784, 699] width 236 height 58
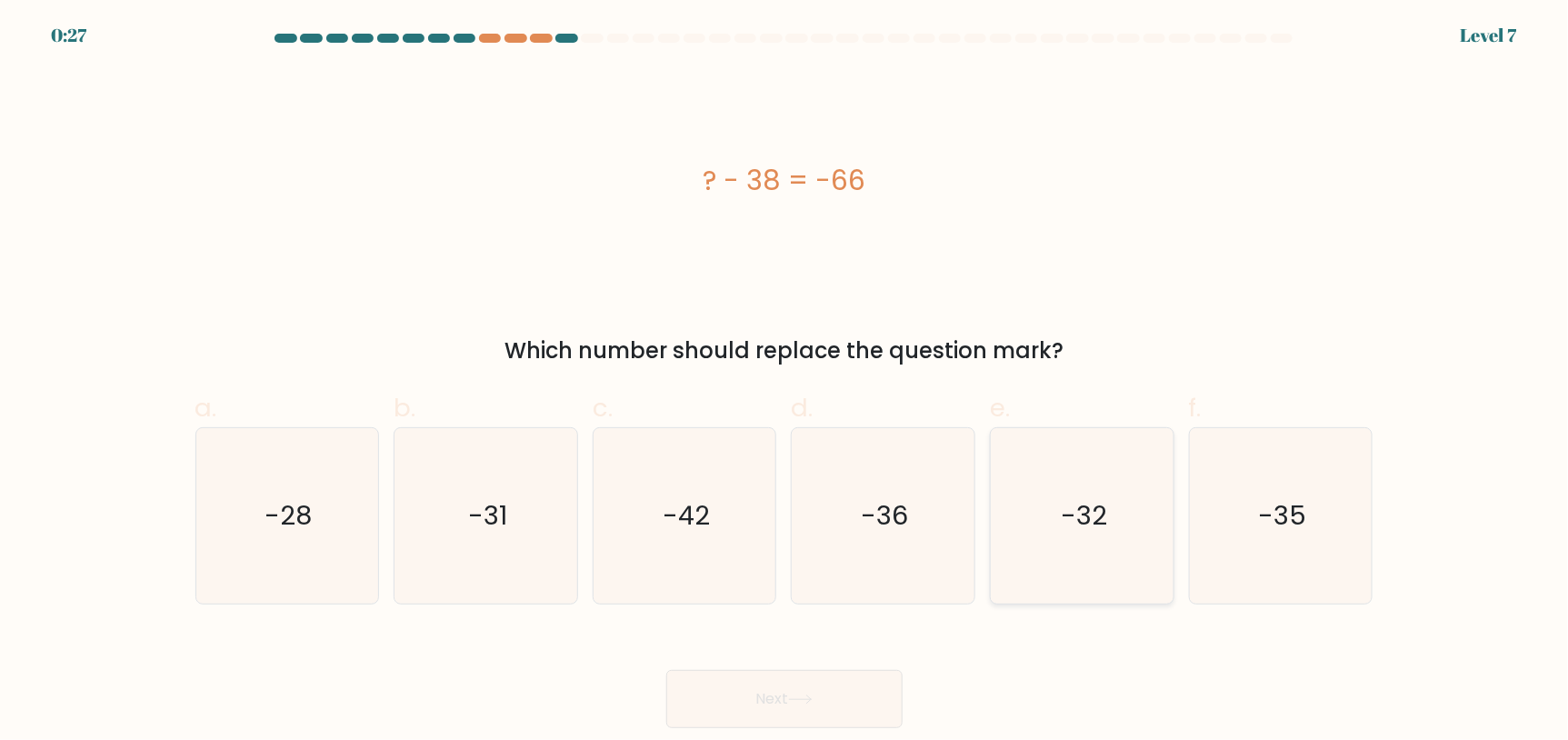
click at [1092, 483] on icon "-32" at bounding box center [1082, 516] width 175 height 175
click at [785, 382] on input "e. -32" at bounding box center [784, 376] width 1 height 12
radio input "true"
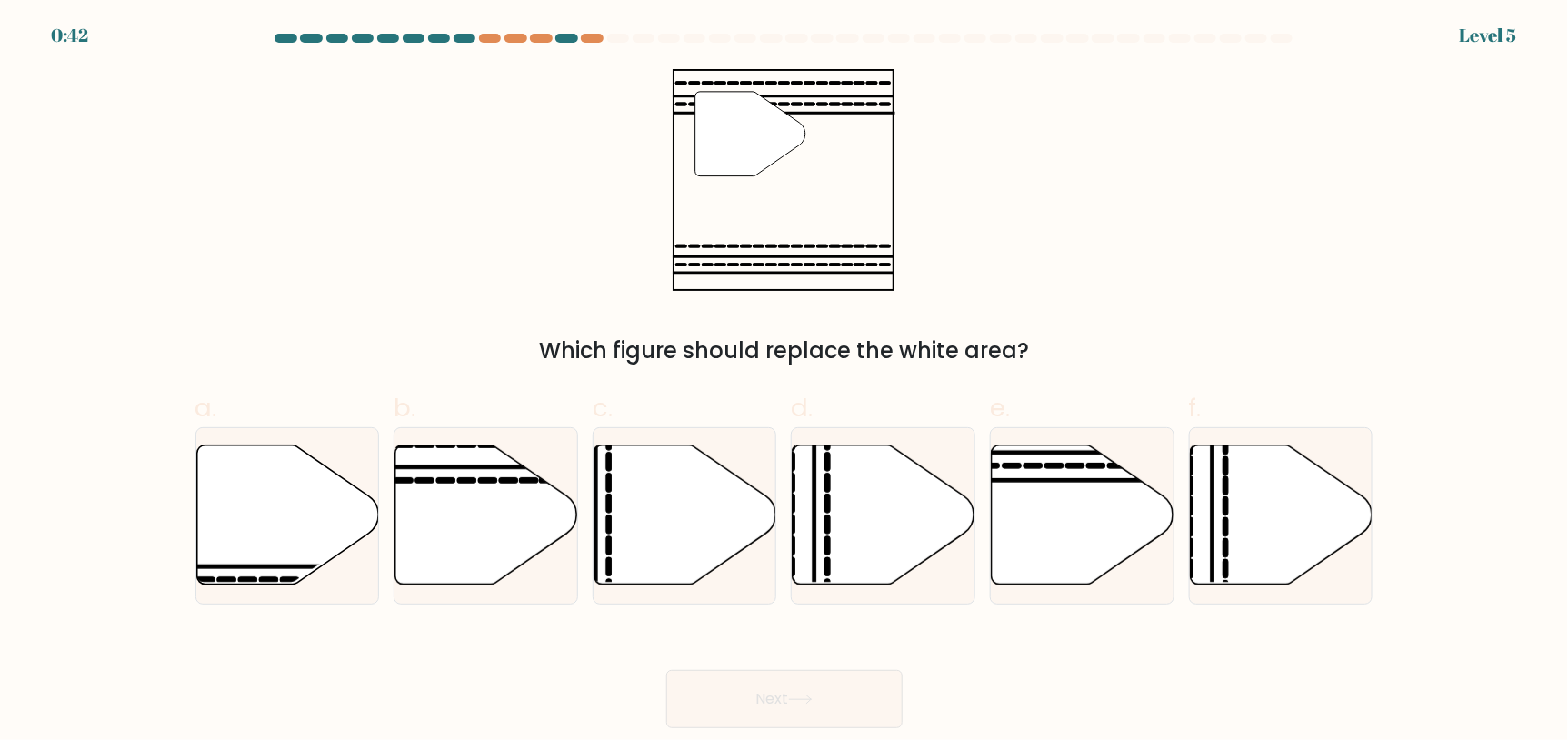
click at [248, 335] on div "Which figure should replace the white area?" at bounding box center [784, 351] width 1156 height 33
click at [1078, 501] on icon at bounding box center [1082, 514] width 182 height 140
click at [785, 382] on input "e." at bounding box center [784, 376] width 1 height 12
radio input "true"
click at [858, 690] on button "Next" at bounding box center [784, 699] width 236 height 58
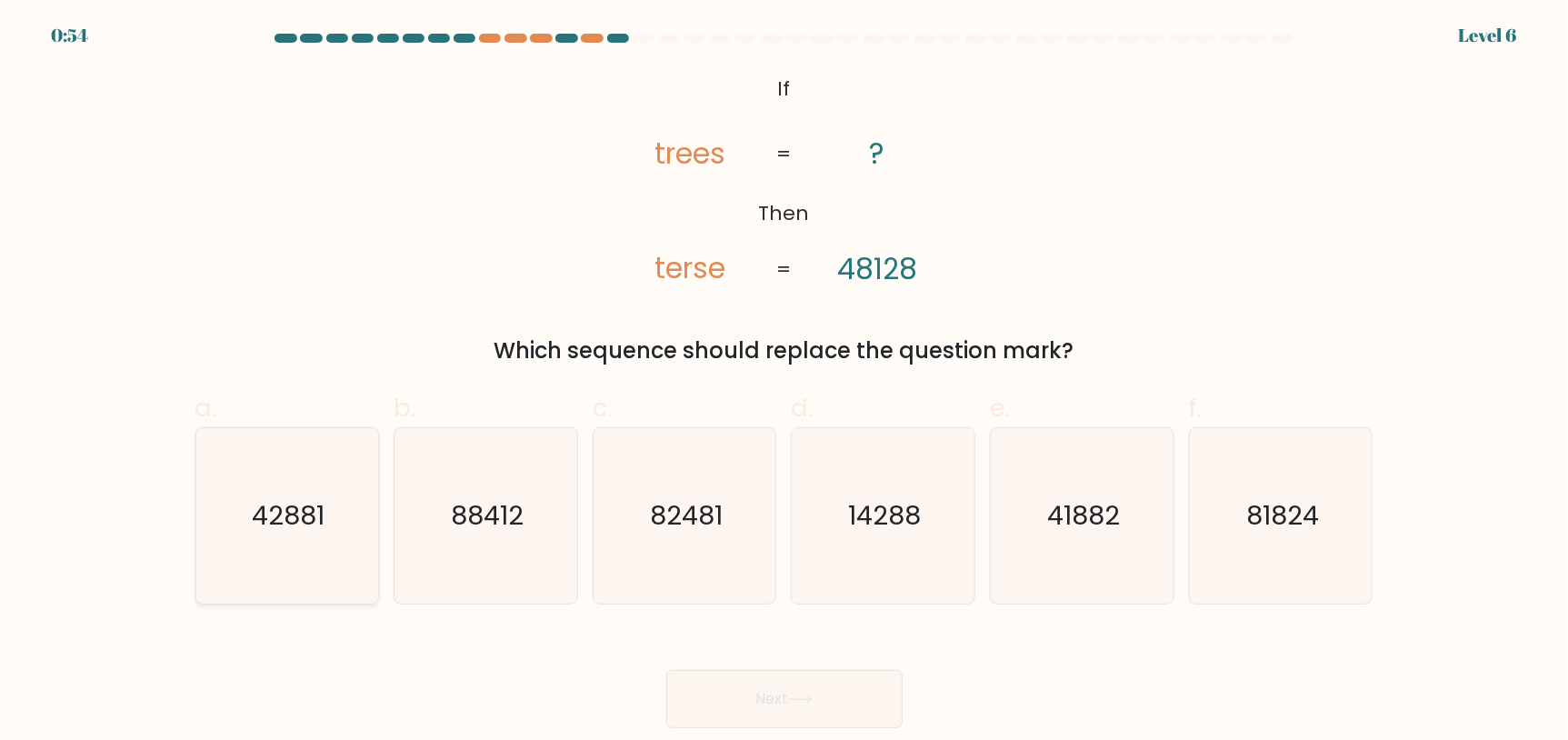
click at [335, 484] on icon "42881" at bounding box center [287, 516] width 175 height 175
click at [784, 382] on input "a. 42881" at bounding box center [784, 376] width 1 height 12
radio input "true"
click at [1023, 572] on icon "41882" at bounding box center [1082, 516] width 175 height 175
click at [785, 382] on input "e. 41882" at bounding box center [784, 376] width 1 height 12
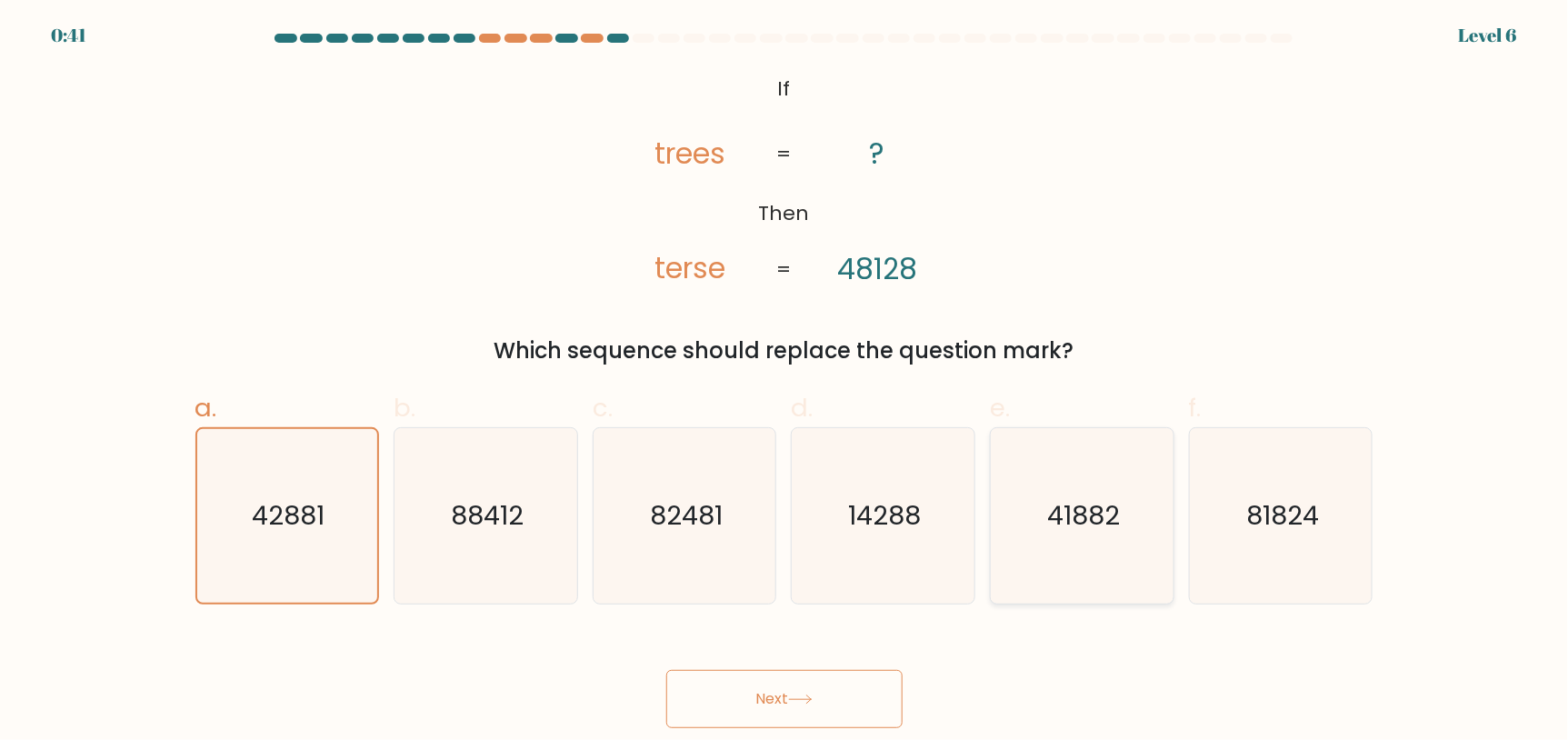
radio input "true"
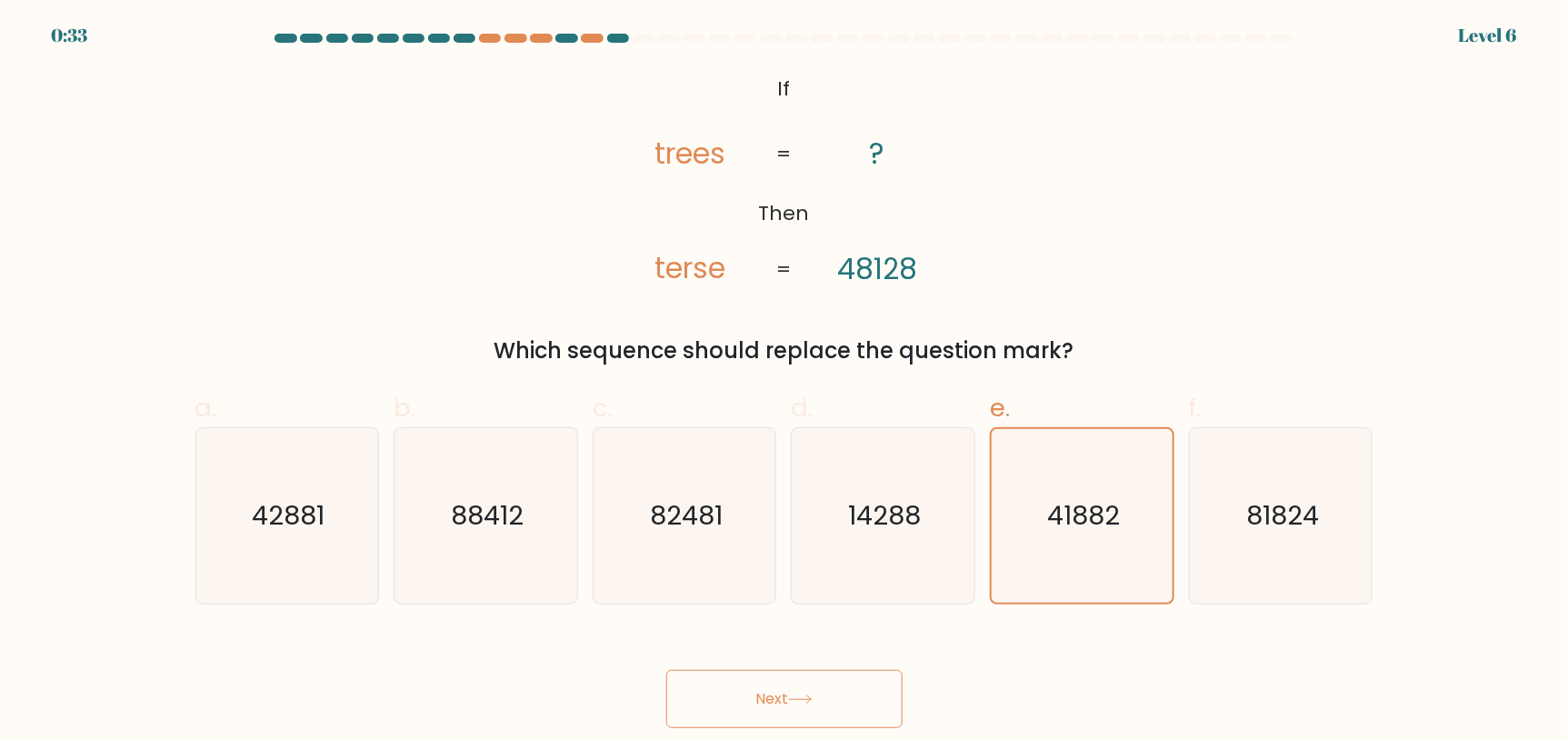
click at [845, 677] on button "Next" at bounding box center [784, 699] width 236 height 58
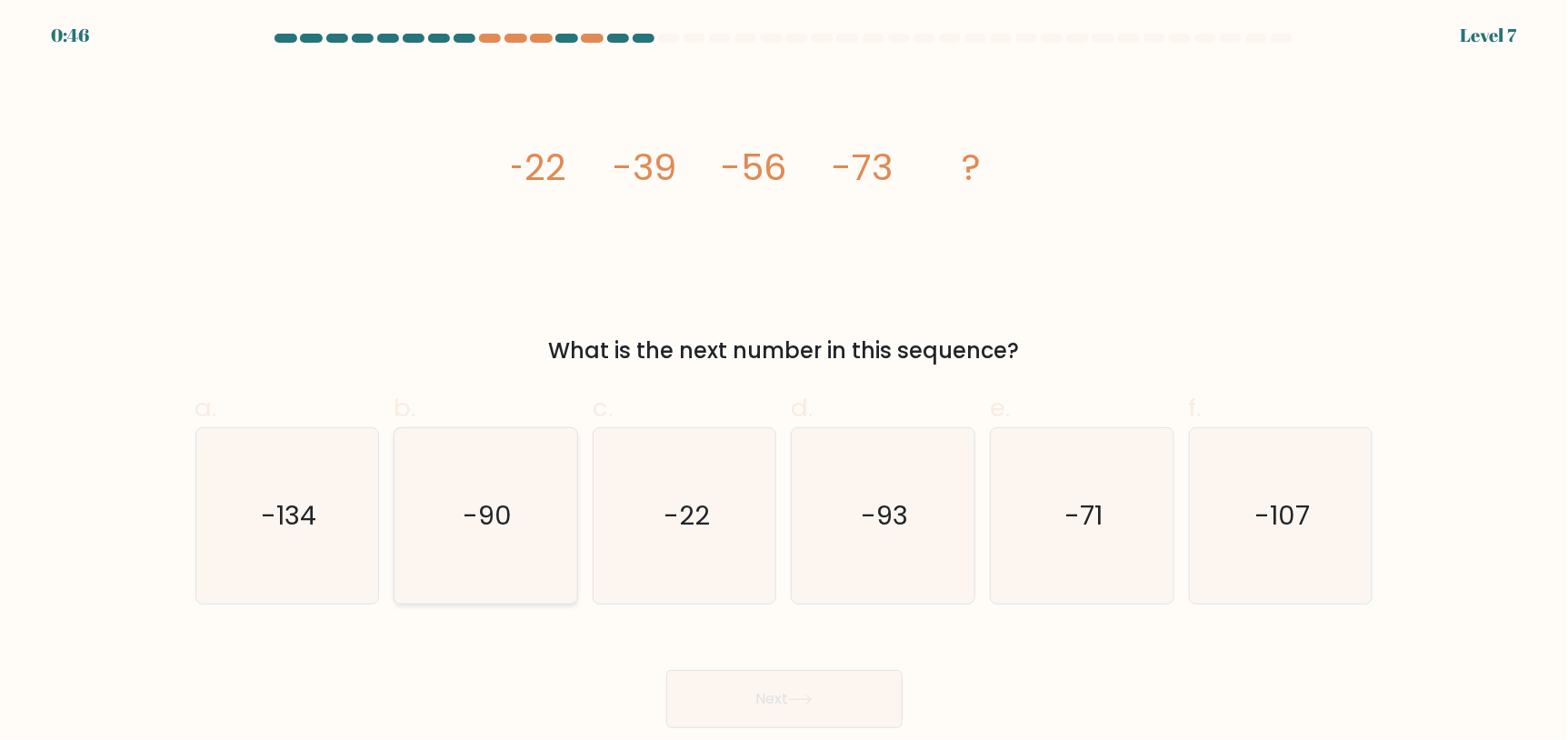
click at [448, 463] on icon "-90" at bounding box center [486, 516] width 175 height 175
click at [784, 382] on input "b. -90" at bounding box center [784, 376] width 1 height 12
radio input "true"
click at [752, 688] on button "Next" at bounding box center [784, 699] width 236 height 58
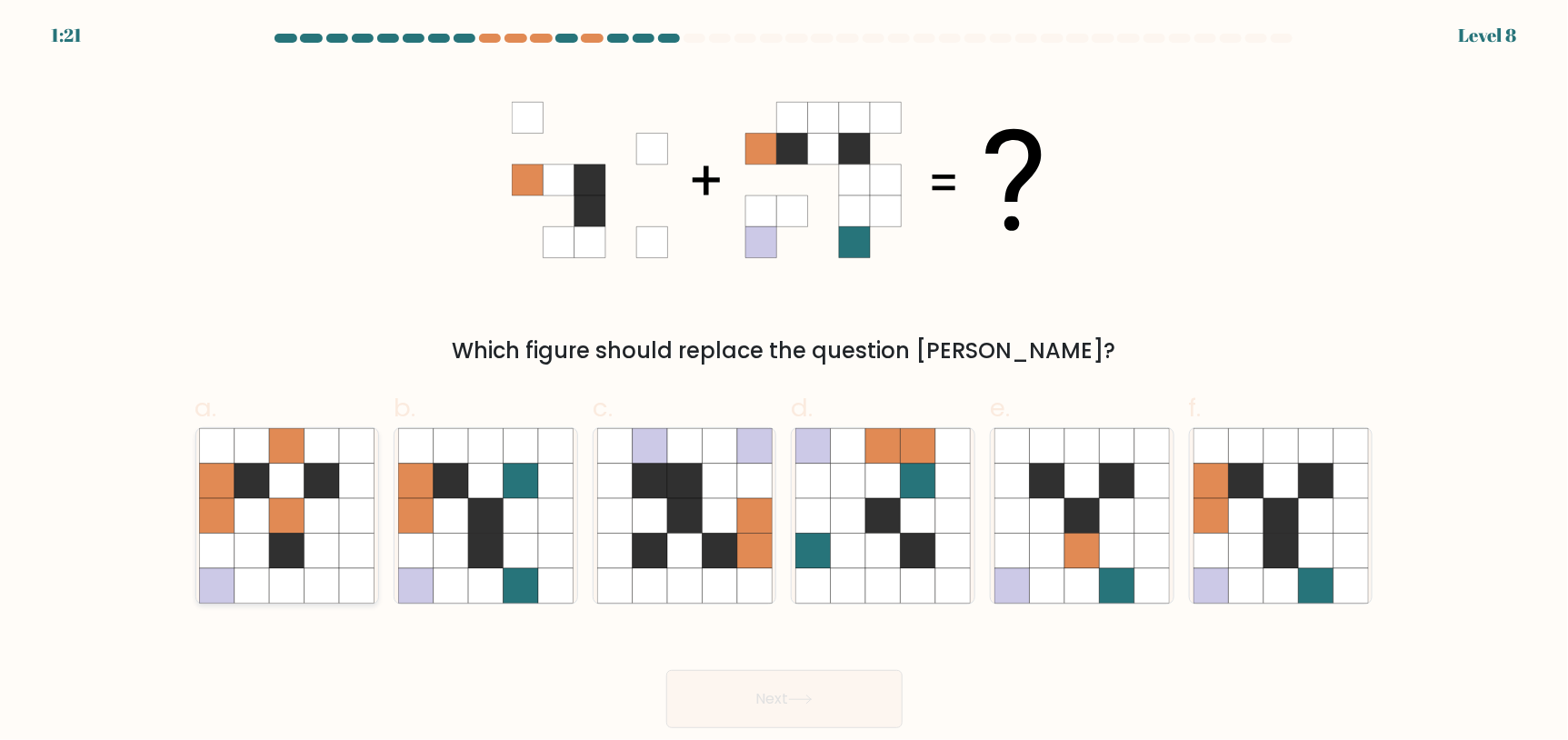
click at [355, 476] on icon at bounding box center [356, 480] width 34 height 34
click at [784, 382] on input "a." at bounding box center [784, 376] width 1 height 12
radio input "true"
click at [441, 497] on icon at bounding box center [450, 480] width 34 height 34
click at [784, 382] on input "b." at bounding box center [784, 376] width 1 height 12
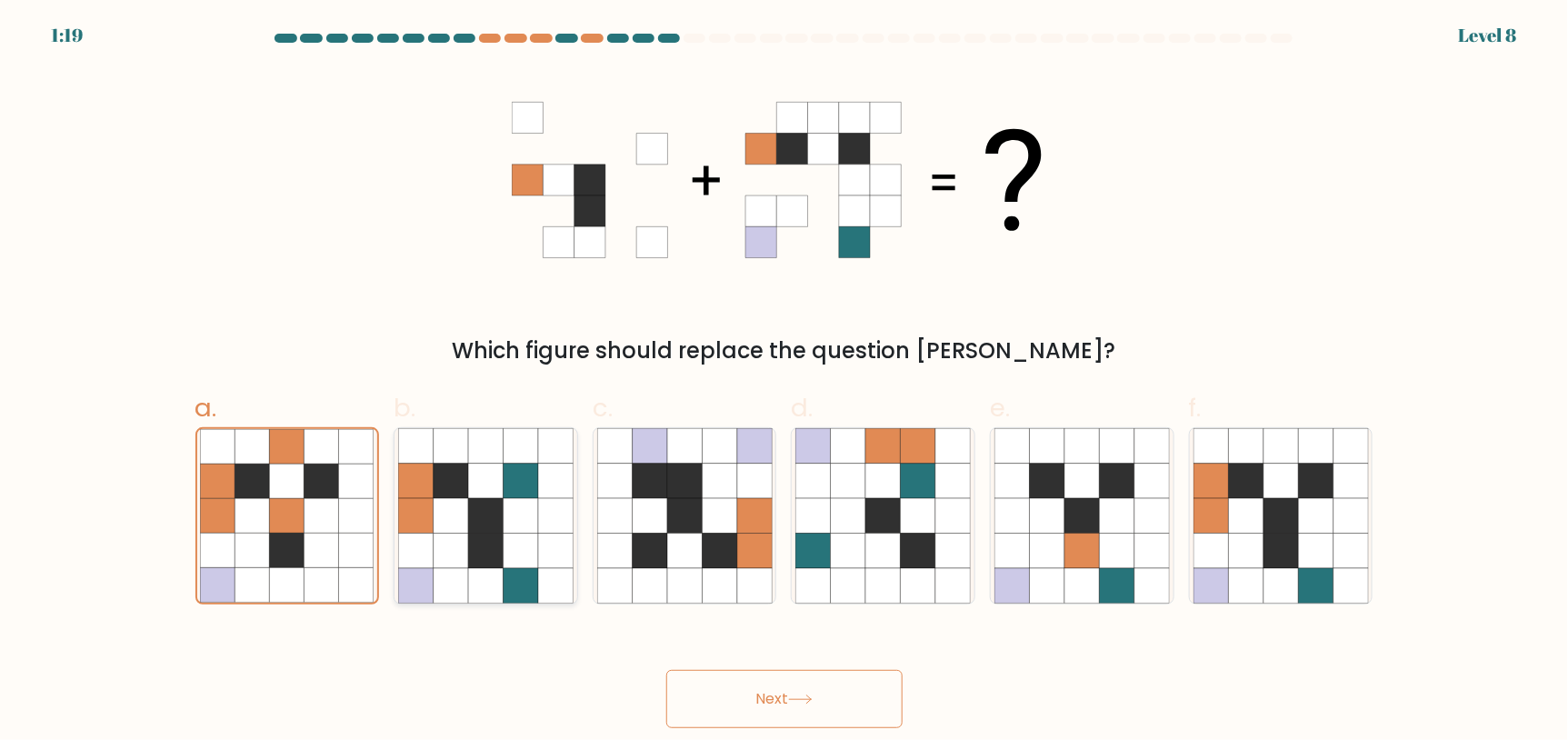
radio input "true"
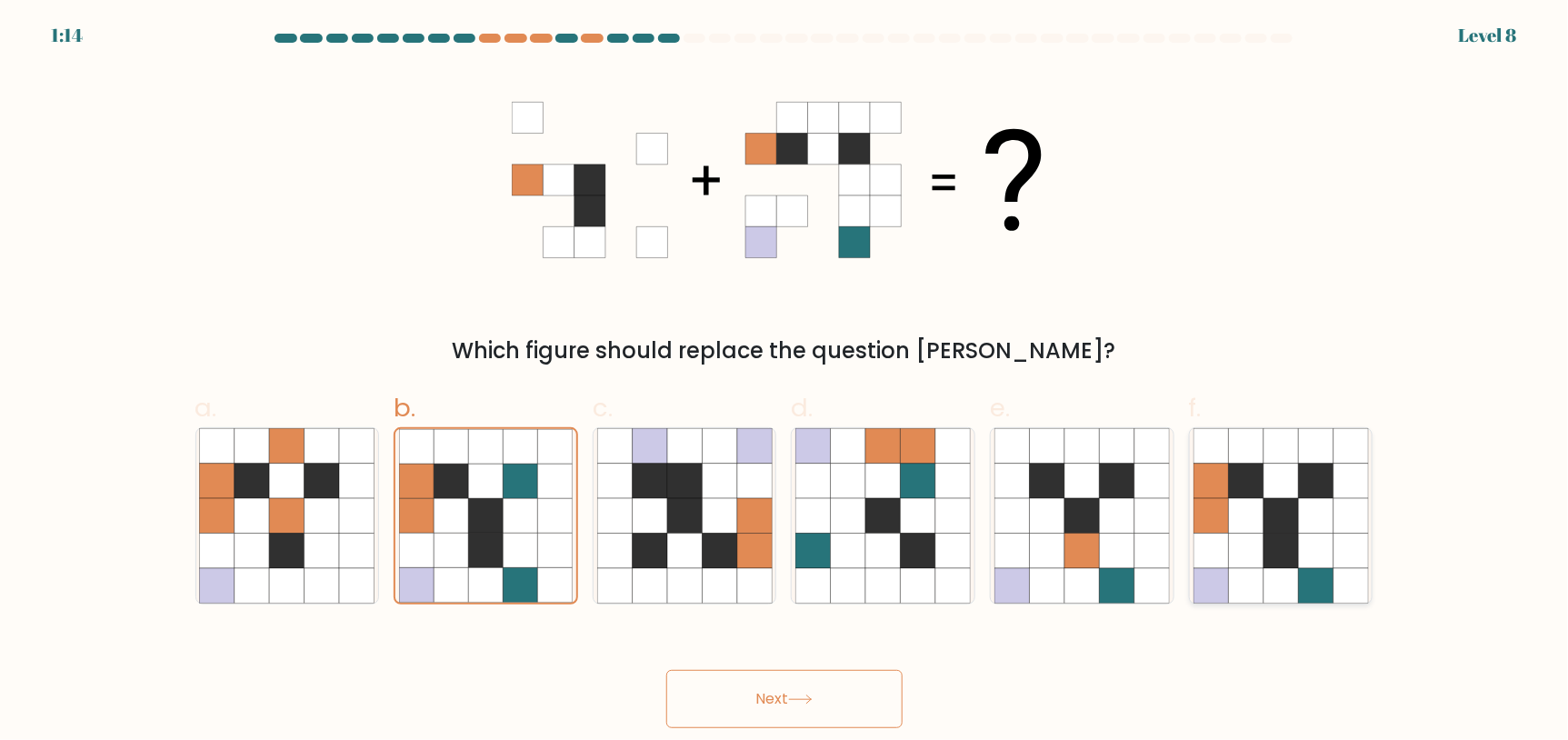
click at [1295, 515] on icon at bounding box center [1280, 515] width 34 height 34
click at [785, 382] on input "f." at bounding box center [784, 376] width 1 height 12
radio input "true"
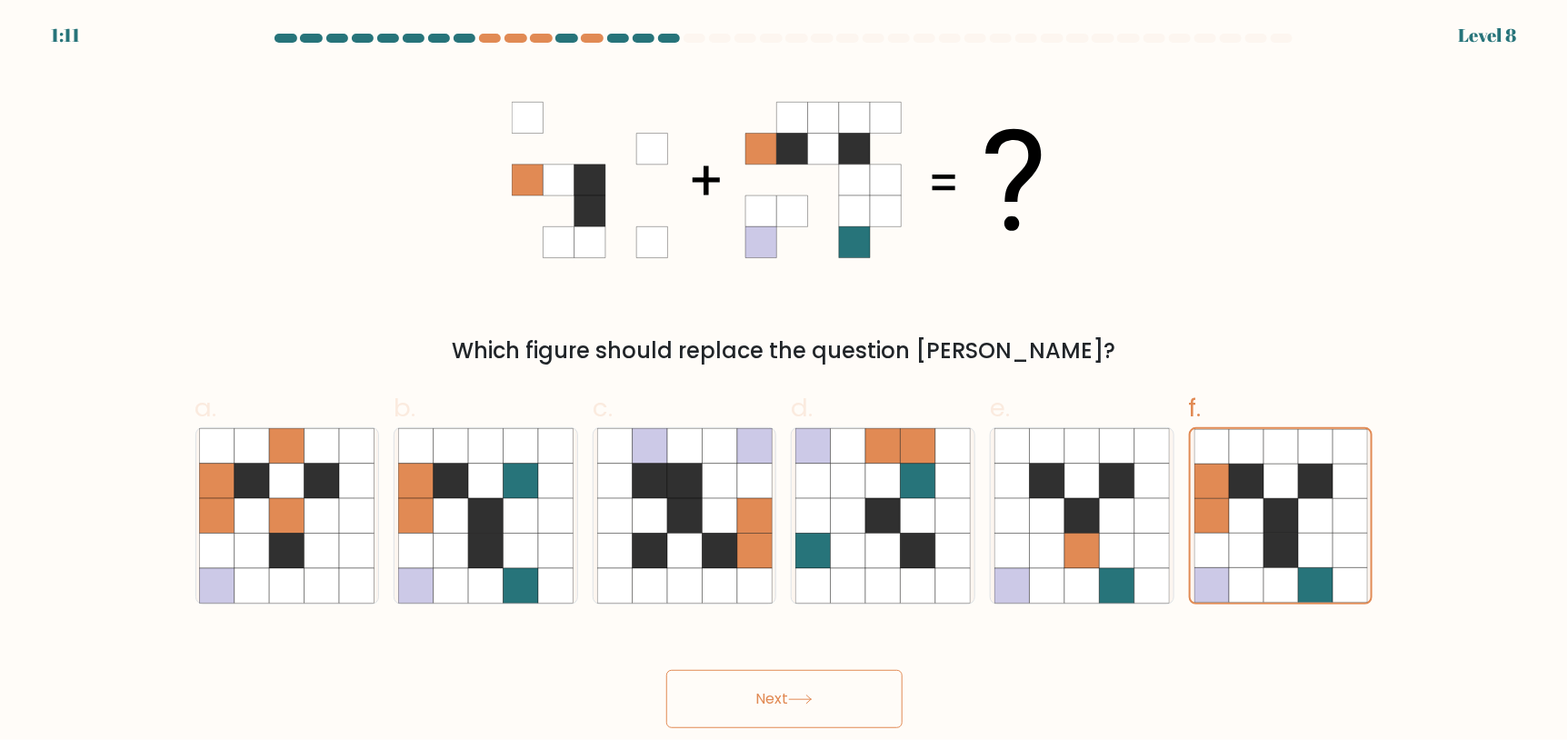
click at [867, 698] on button "Next" at bounding box center [784, 699] width 236 height 58
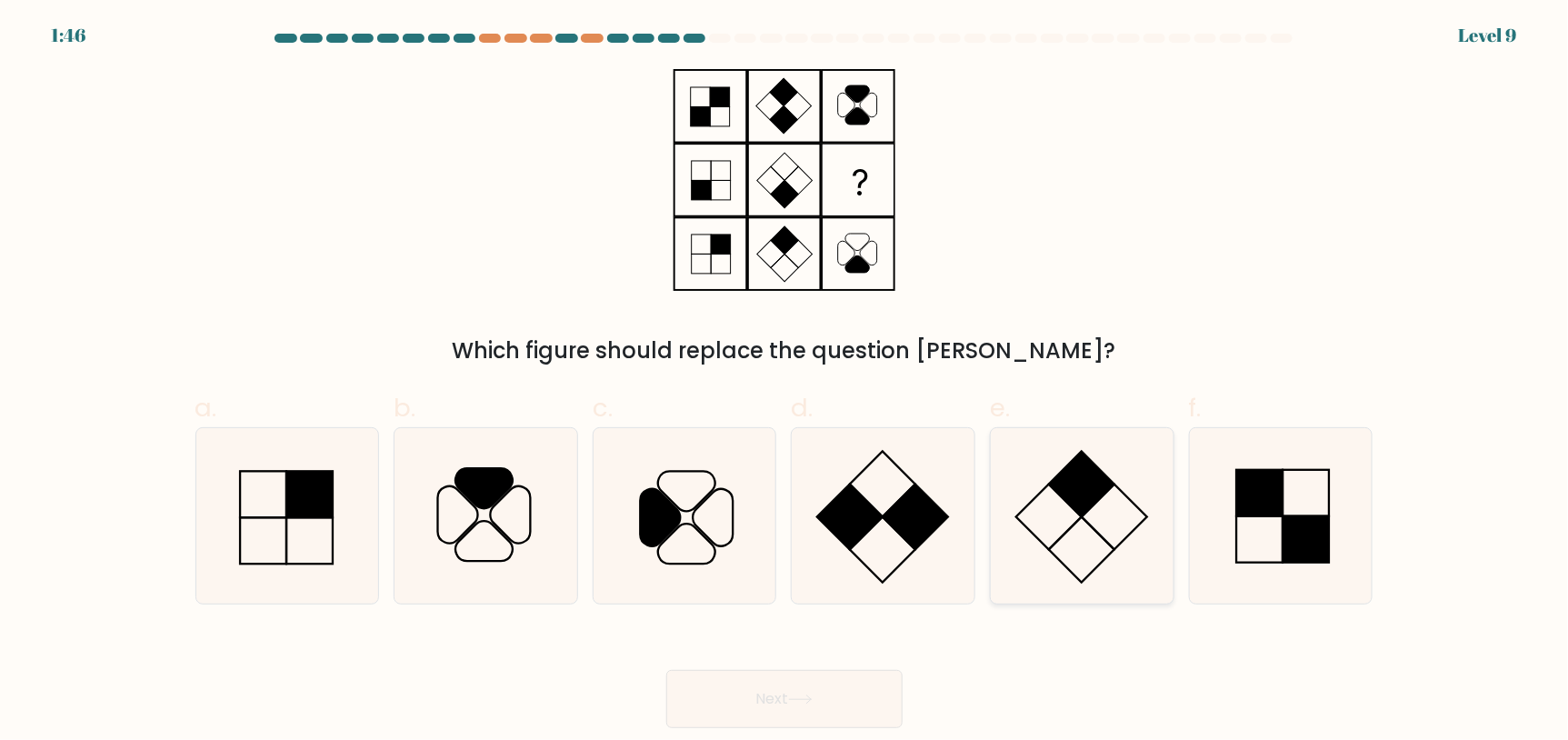
click at [1106, 466] on icon at bounding box center [1082, 516] width 175 height 175
click at [785, 382] on input "e." at bounding box center [784, 376] width 1 height 12
radio input "true"
click at [277, 478] on icon at bounding box center [287, 516] width 175 height 175
click at [784, 382] on input "a." at bounding box center [784, 376] width 1 height 12
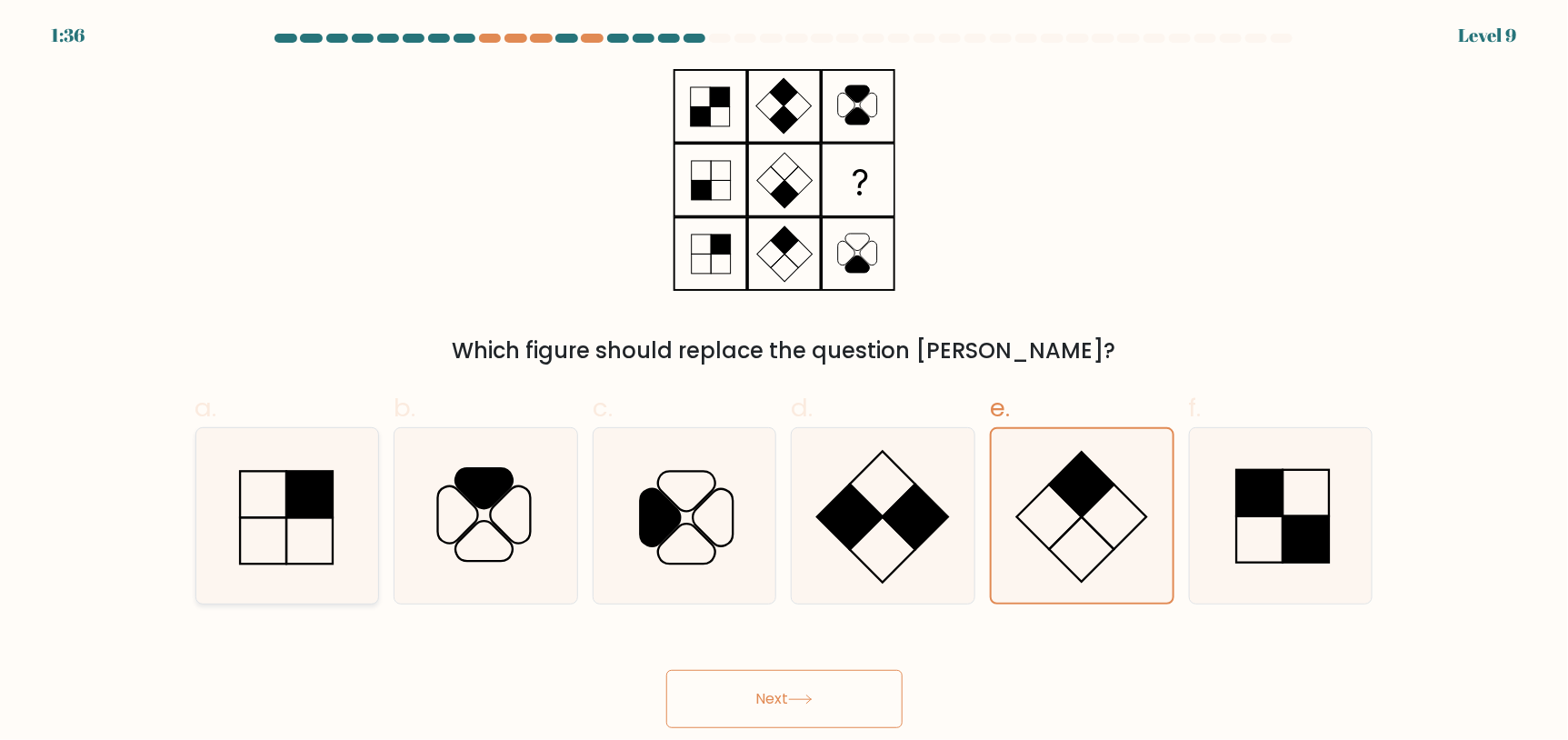
radio input "true"
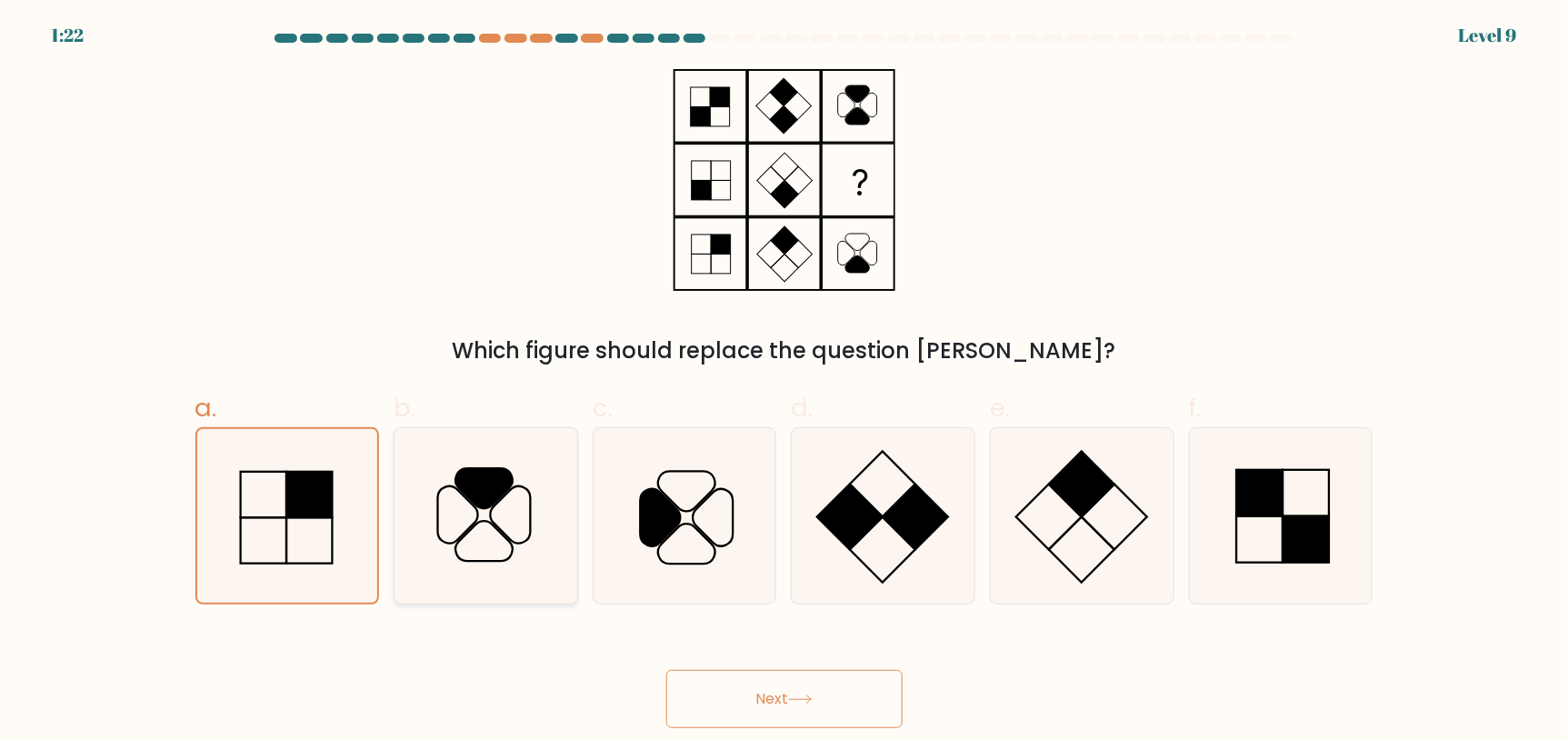
click at [501, 460] on icon at bounding box center [486, 516] width 175 height 175
click at [784, 382] on input "b." at bounding box center [784, 376] width 1 height 12
radio input "true"
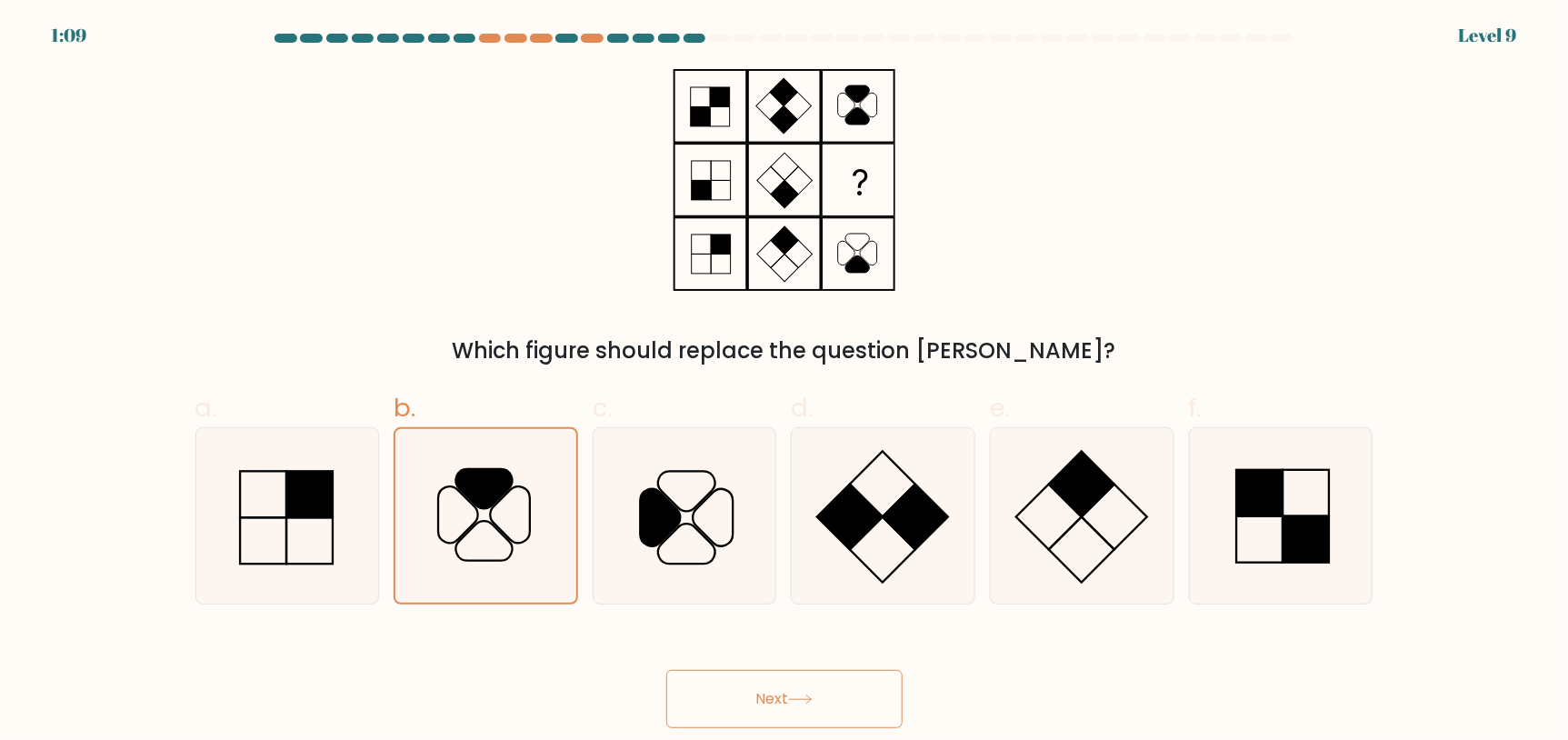
click at [830, 693] on button "Next" at bounding box center [784, 699] width 236 height 58
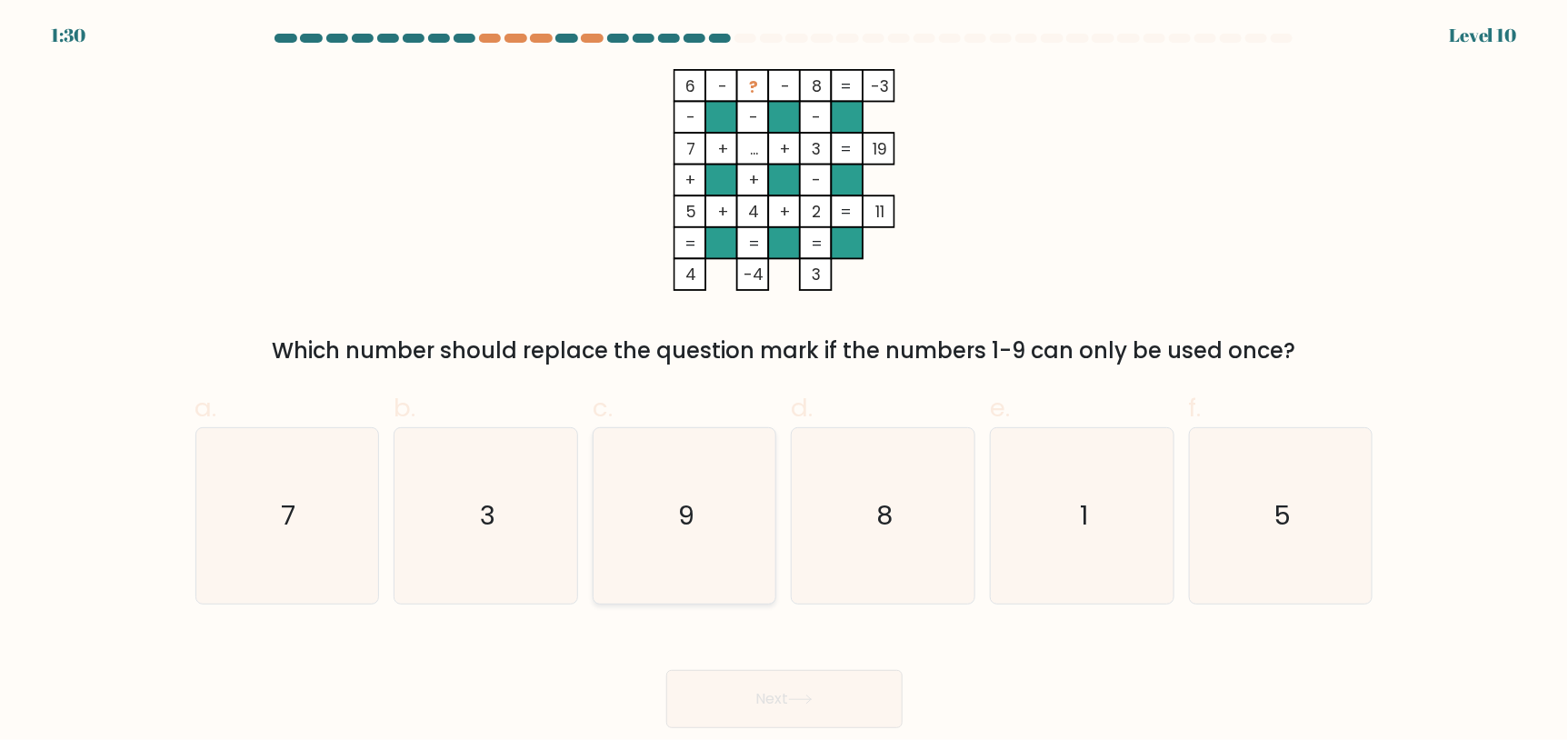
click at [628, 485] on icon "9" at bounding box center [685, 516] width 175 height 175
click at [784, 382] on input "c. 9" at bounding box center [784, 376] width 1 height 12
radio input "true"
click at [1128, 544] on icon "1" at bounding box center [1082, 516] width 175 height 175
click at [785, 382] on input "e. 1" at bounding box center [784, 376] width 1 height 12
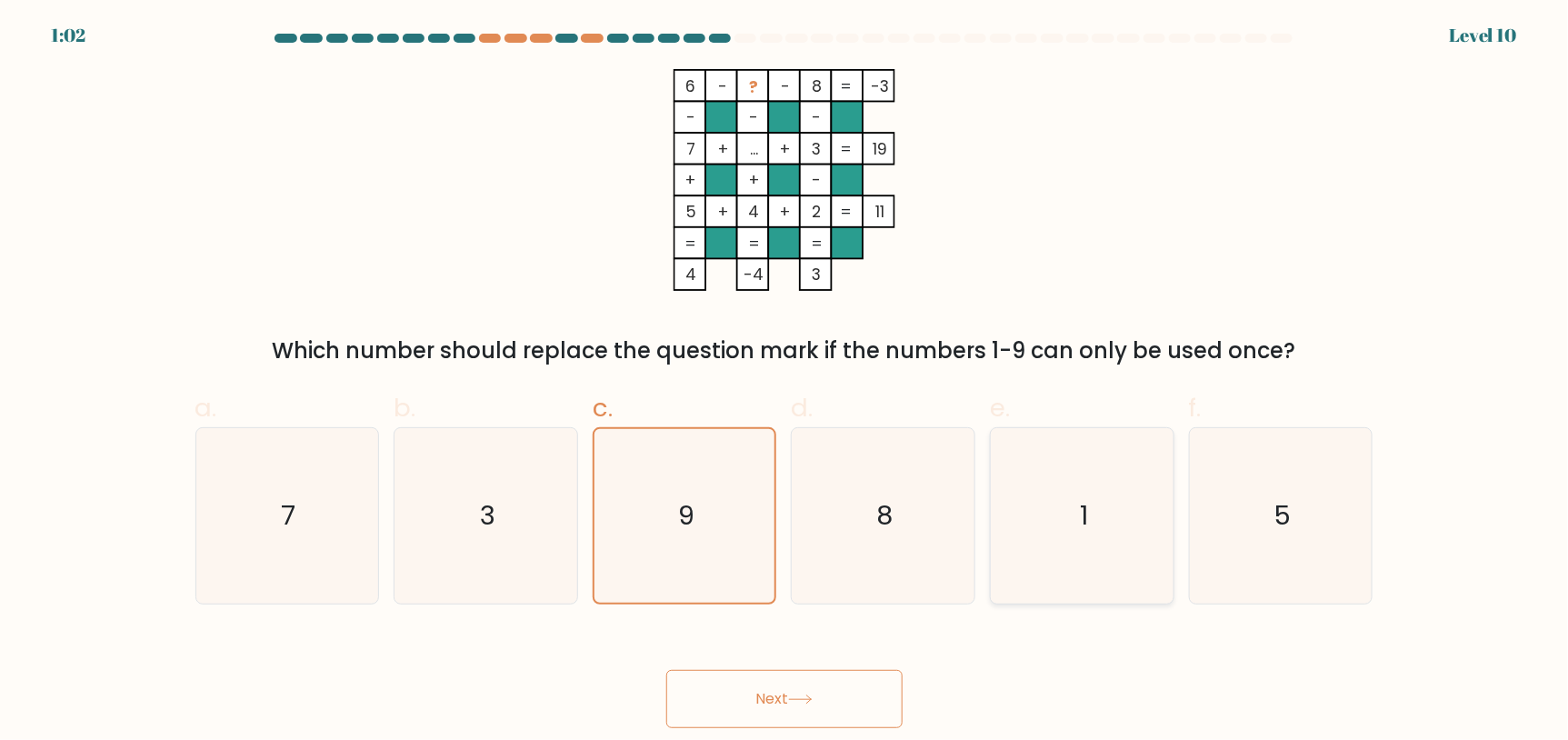
radio input "true"
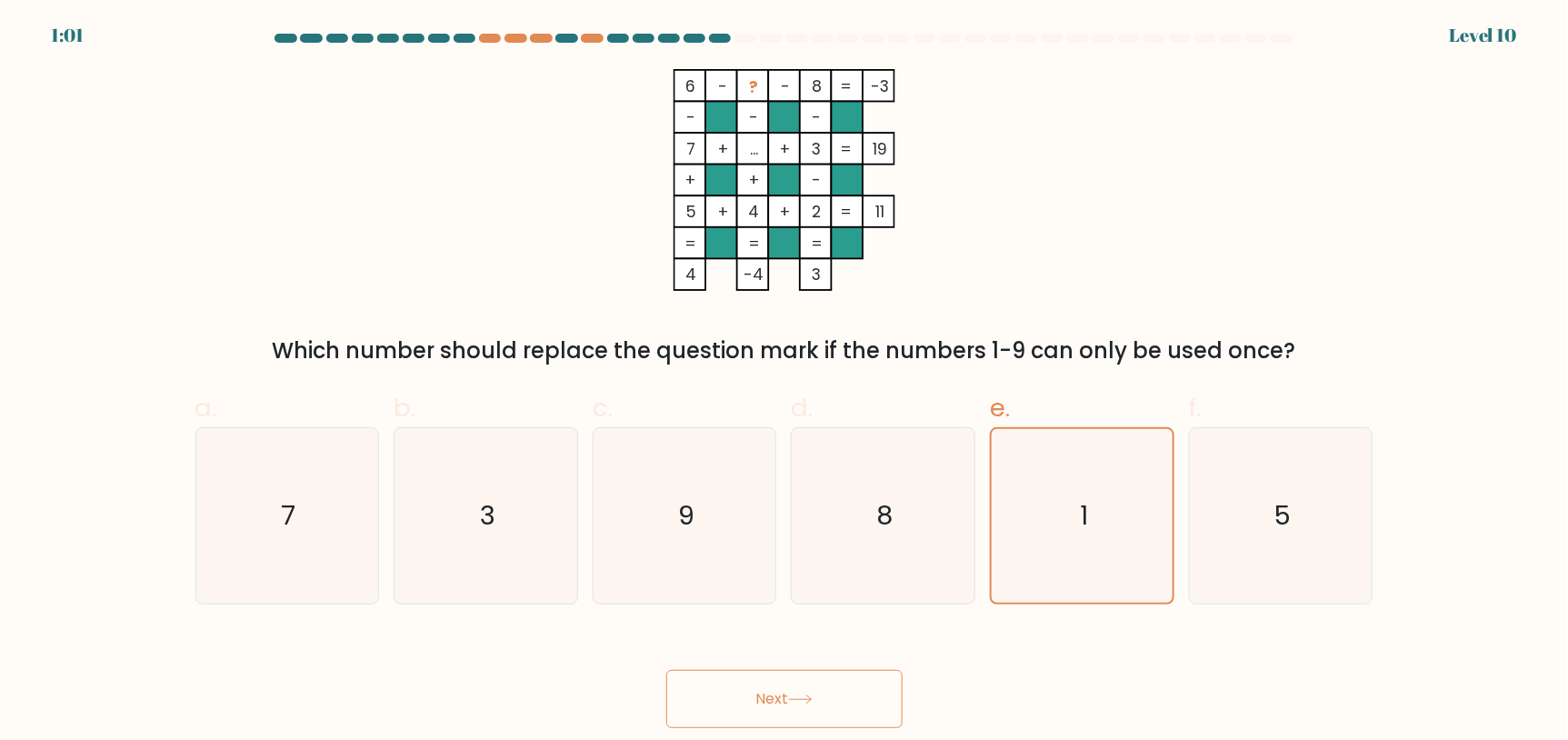
click at [866, 702] on button "Next" at bounding box center [784, 699] width 236 height 58
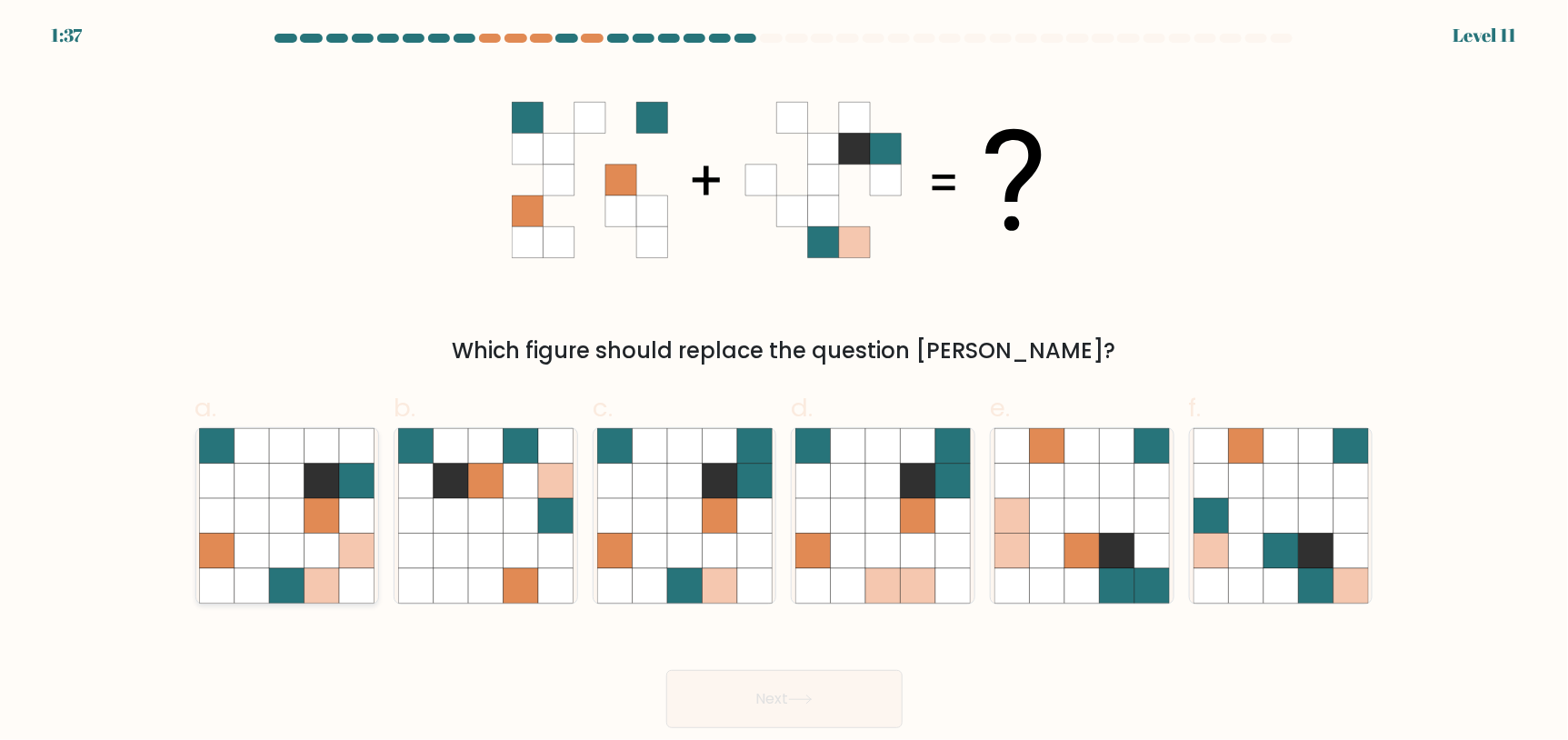
click at [288, 501] on icon at bounding box center [287, 515] width 34 height 34
click at [784, 382] on input "a." at bounding box center [784, 376] width 1 height 12
radio input "true"
click at [679, 534] on icon at bounding box center [684, 550] width 34 height 34
click at [784, 382] on input "c." at bounding box center [784, 376] width 1 height 12
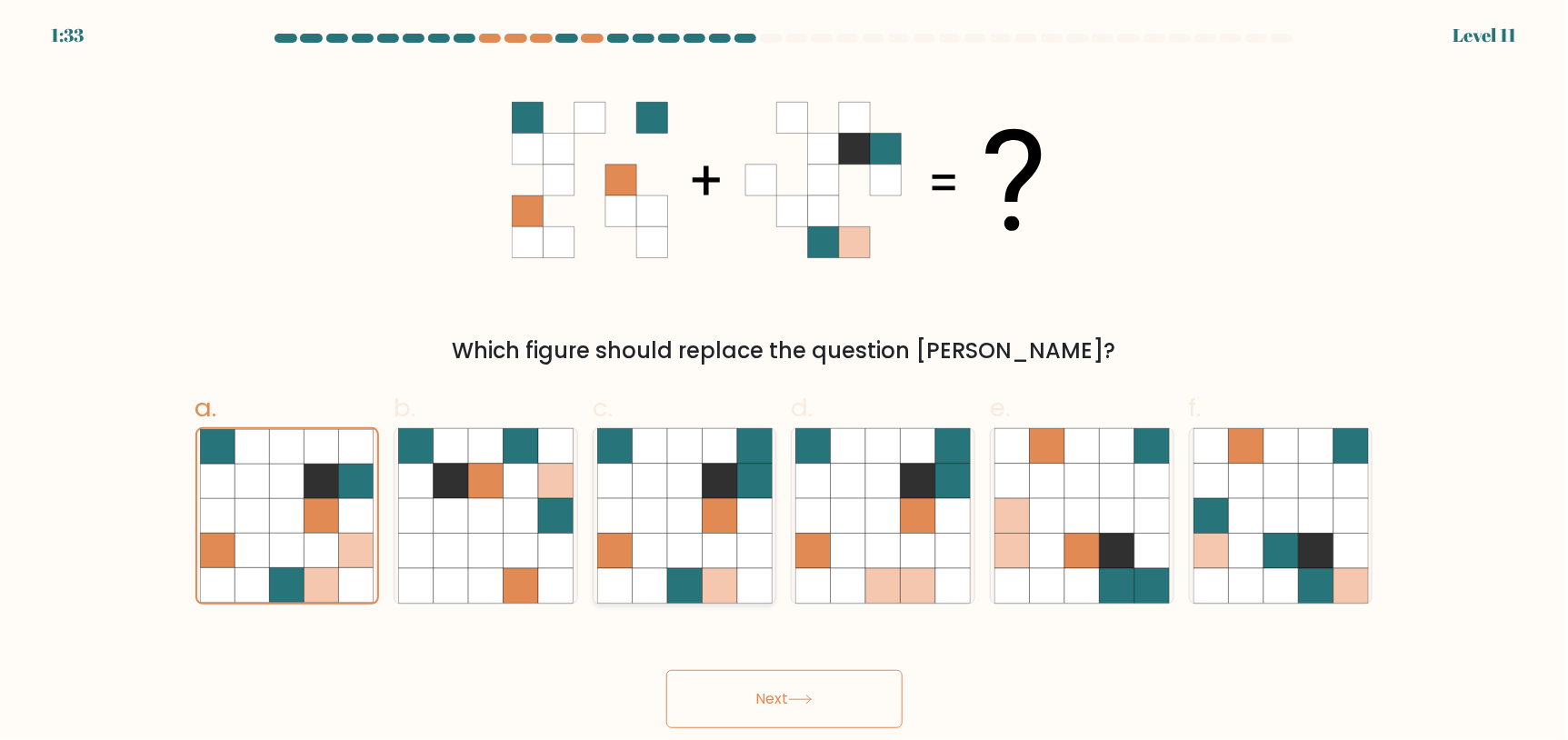
radio input "true"
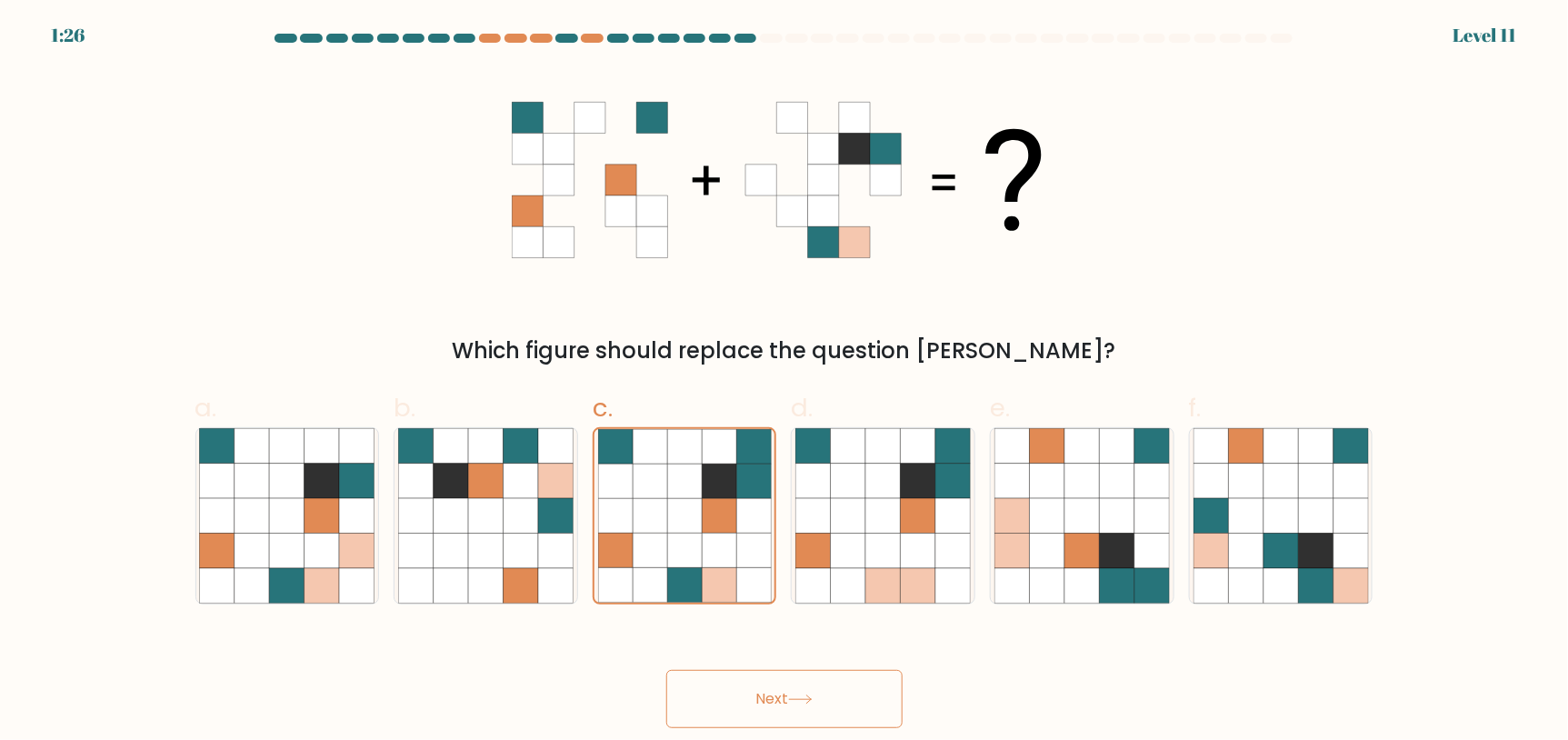
click at [875, 701] on button "Next" at bounding box center [784, 699] width 236 height 58
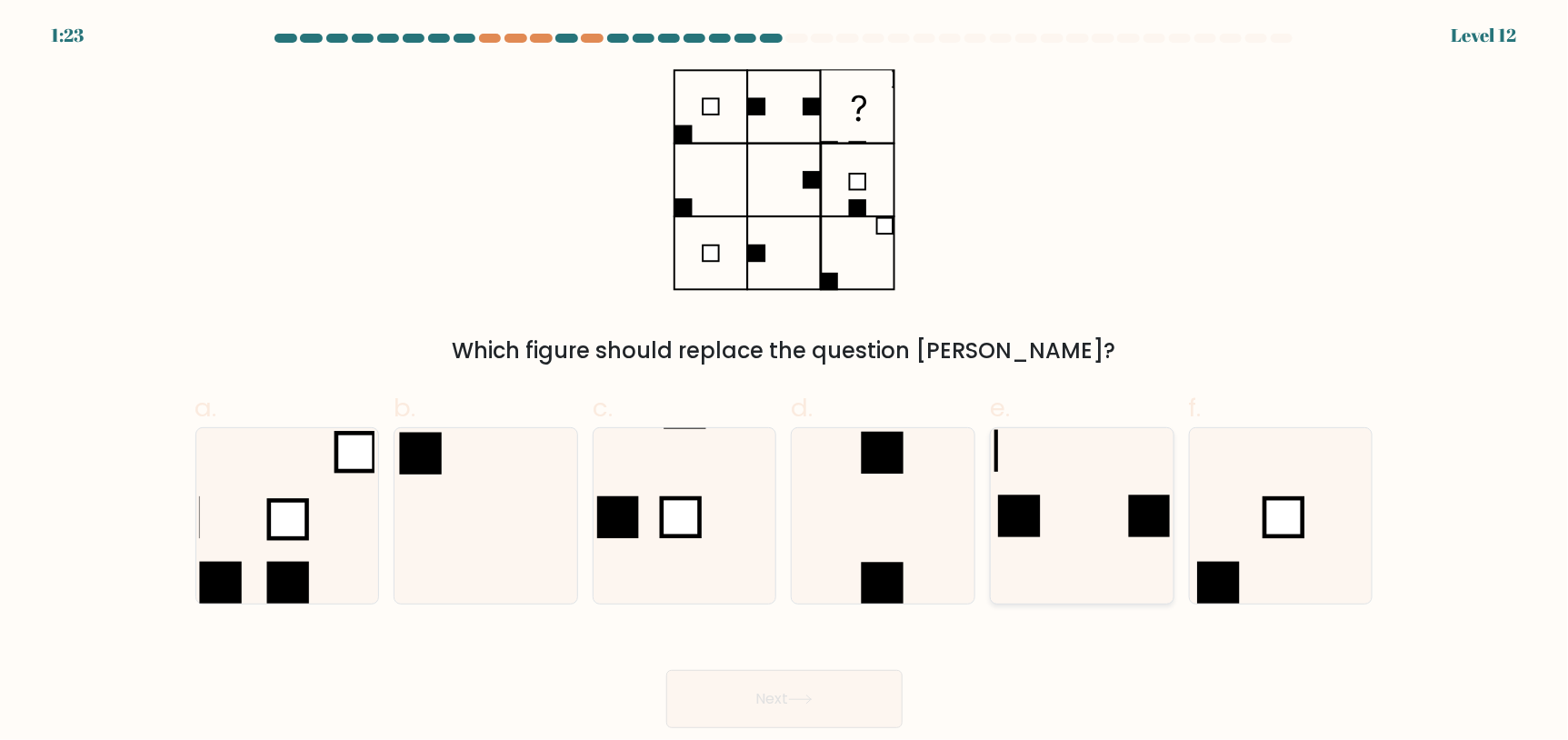
click at [1113, 502] on icon at bounding box center [1082, 516] width 175 height 175
click at [785, 382] on input "e." at bounding box center [784, 376] width 1 height 12
radio input "true"
click at [838, 508] on icon at bounding box center [882, 516] width 175 height 175
click at [785, 382] on input "d." at bounding box center [784, 376] width 1 height 12
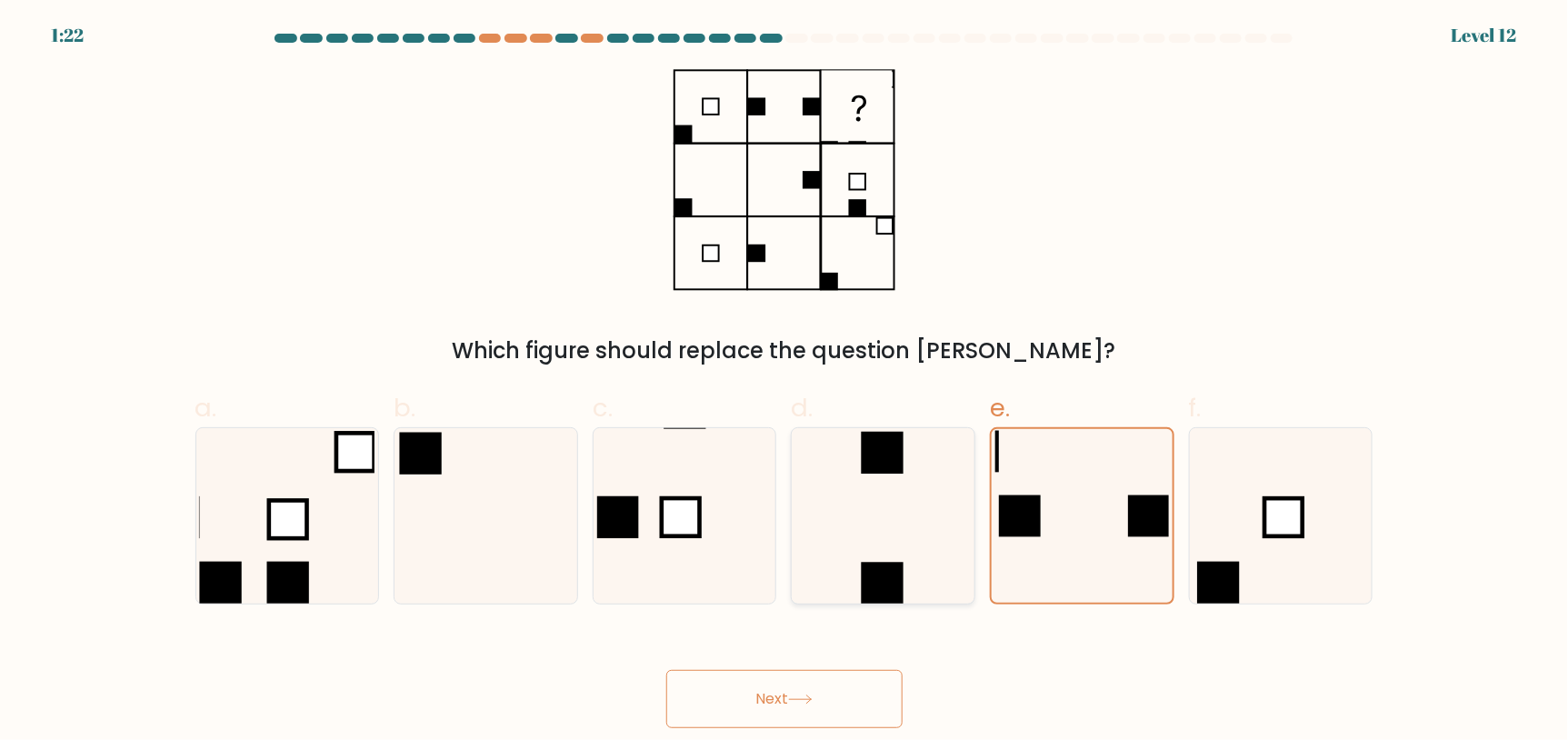
radio input "true"
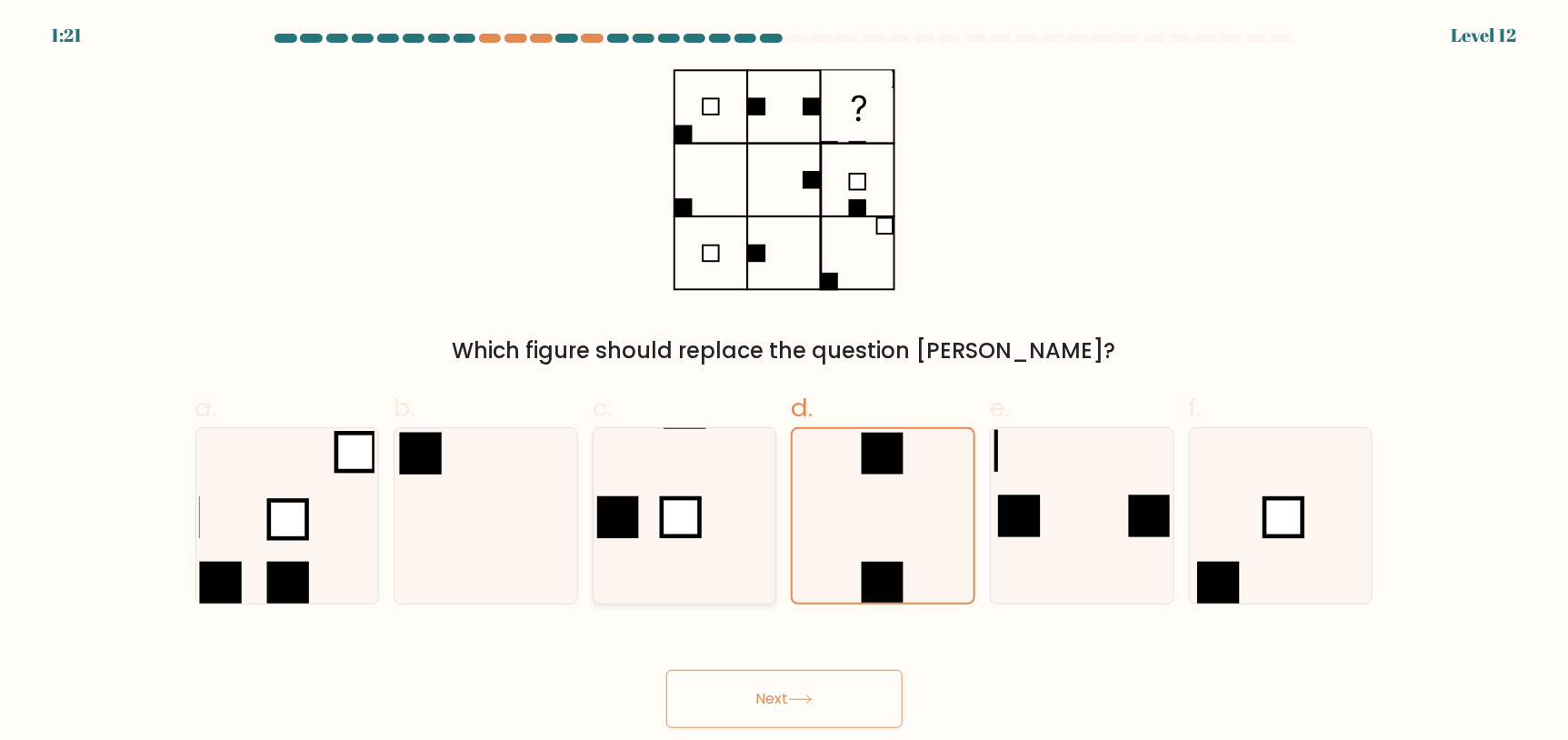
drag, startPoint x: 764, startPoint y: 514, endPoint x: 746, endPoint y: 516, distance: 18.1
click at [749, 517] on icon at bounding box center [685, 516] width 175 height 175
click at [784, 382] on input "c." at bounding box center [784, 376] width 1 height 12
radio input "true"
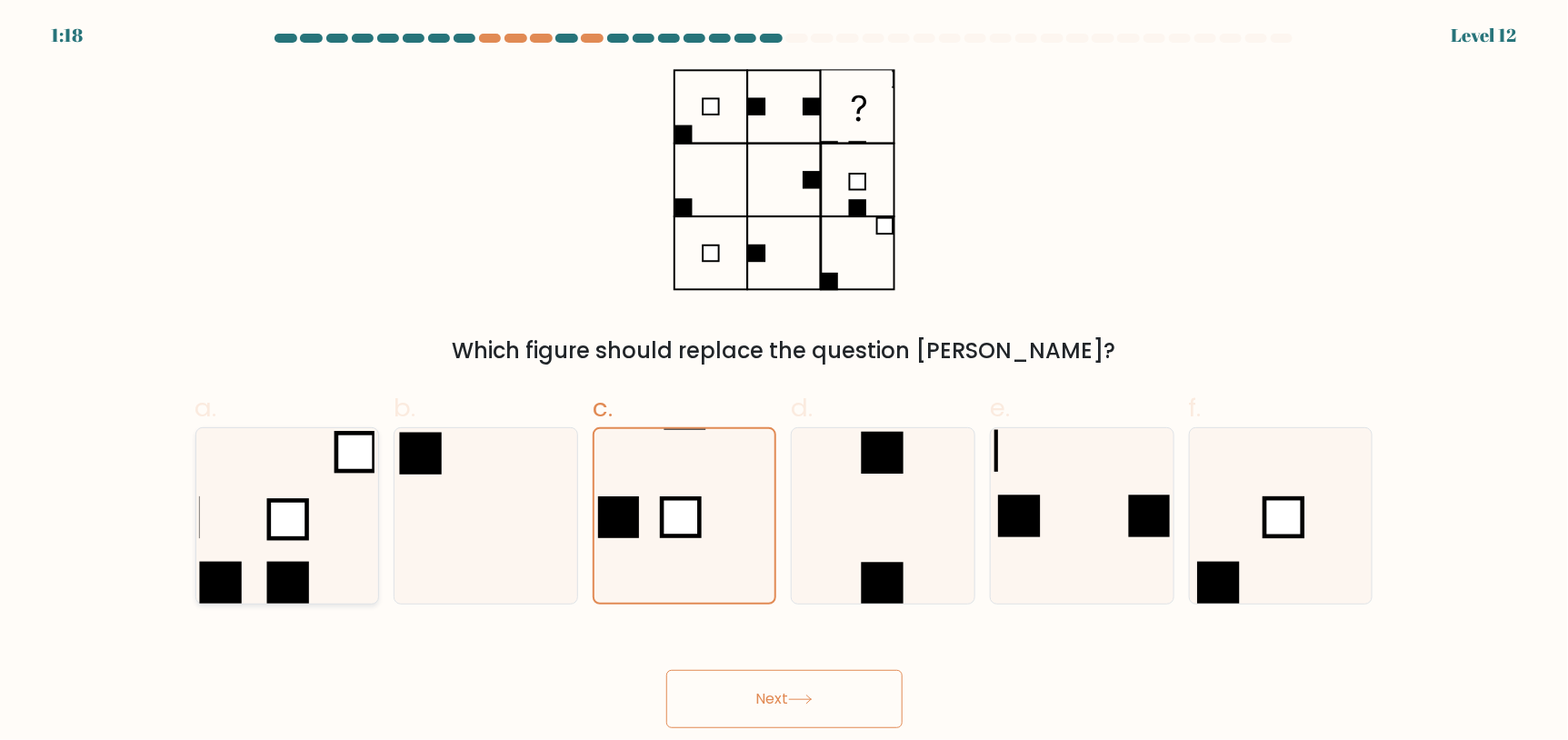
click at [264, 548] on icon at bounding box center [287, 516] width 175 height 175
click at [784, 382] on input "a." at bounding box center [784, 376] width 1 height 12
radio input "true"
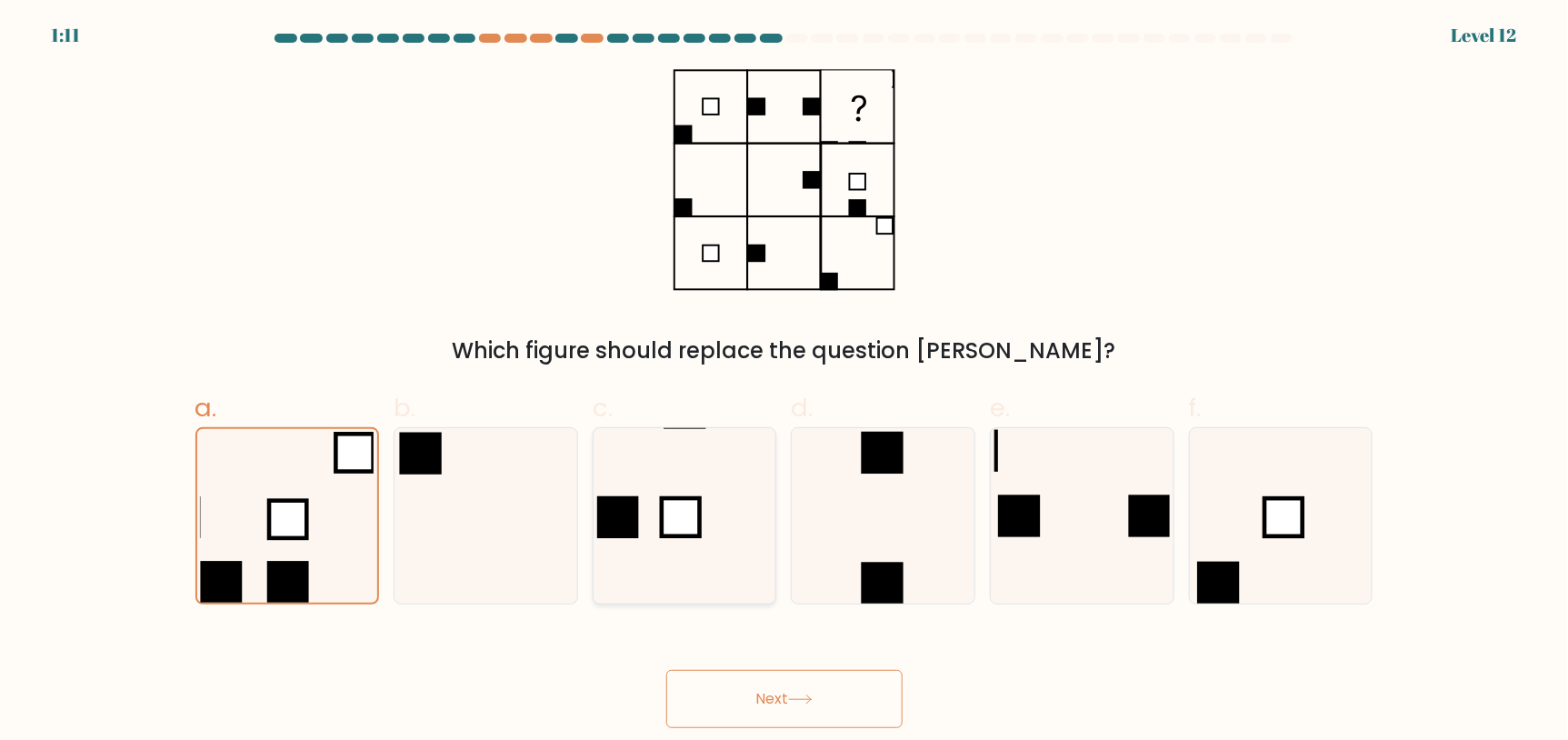
click at [724, 484] on icon at bounding box center [685, 516] width 175 height 175
click at [784, 382] on input "c." at bounding box center [784, 376] width 1 height 12
radio input "true"
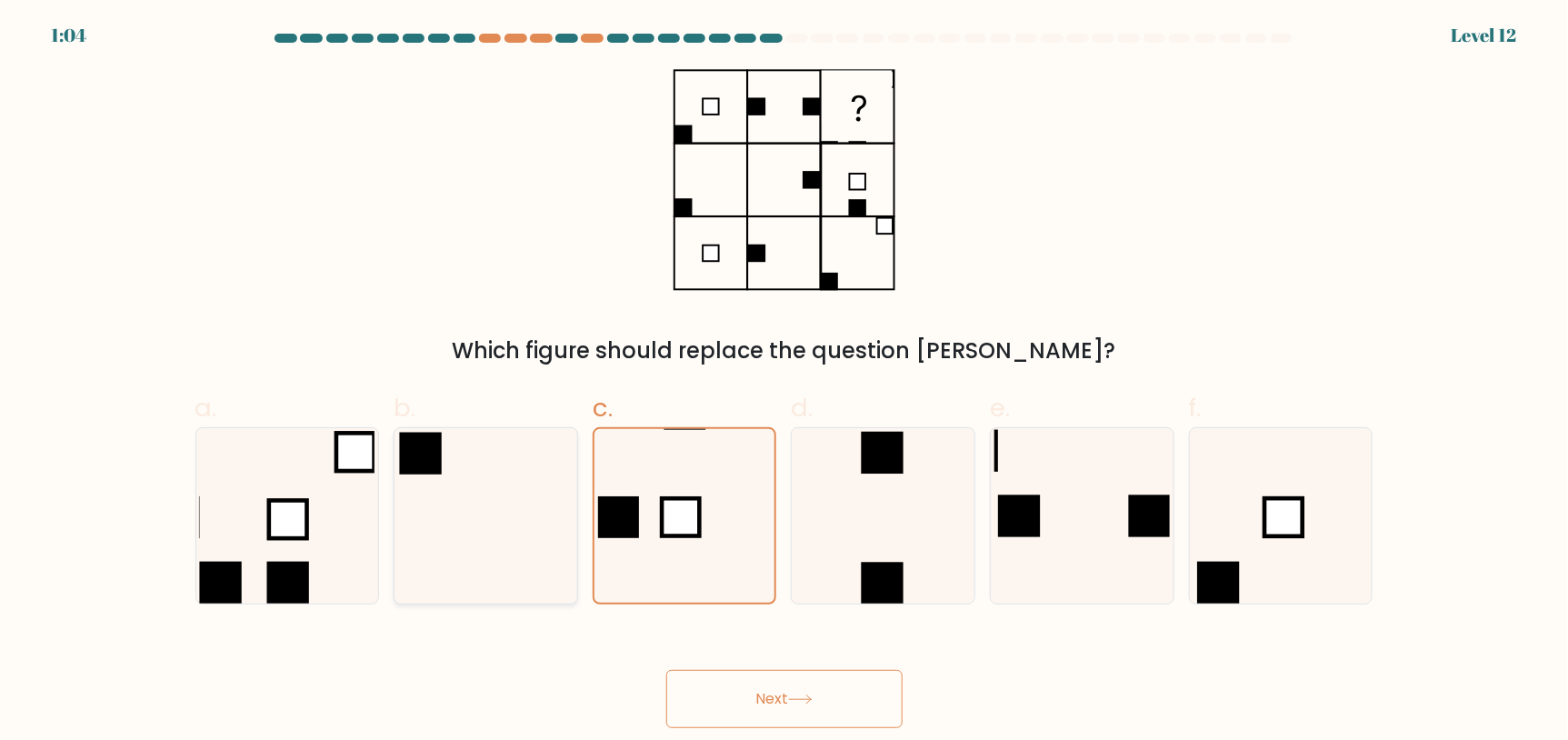
click at [532, 546] on icon at bounding box center [486, 516] width 175 height 175
click at [784, 382] on input "b." at bounding box center [784, 376] width 1 height 12
radio input "true"
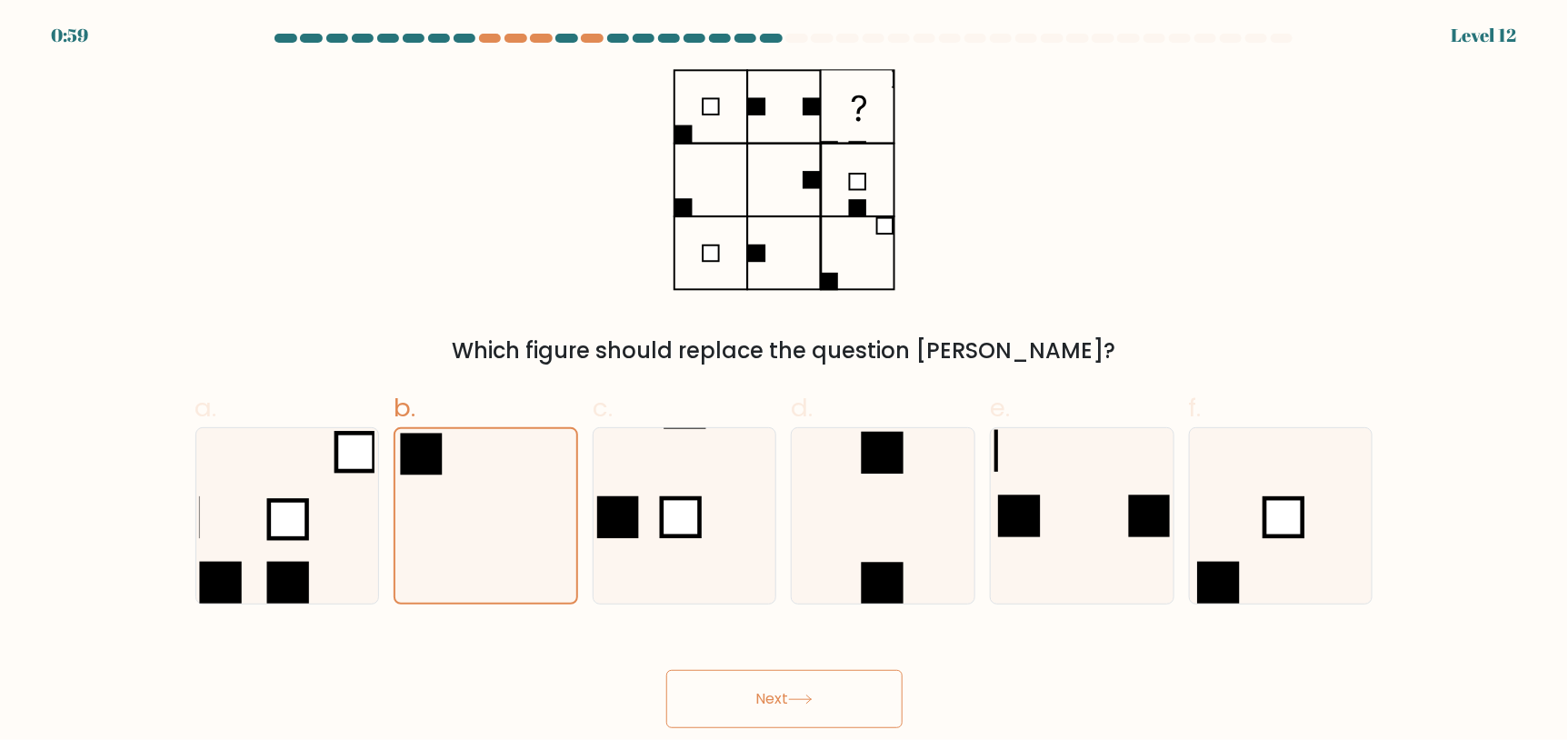
click at [695, 695] on button "Next" at bounding box center [784, 699] width 236 height 58
click at [768, 701] on button "Next" at bounding box center [784, 699] width 236 height 58
click at [771, 693] on button "Next" at bounding box center [784, 699] width 236 height 58
click at [771, 690] on button "Next" at bounding box center [784, 699] width 236 height 58
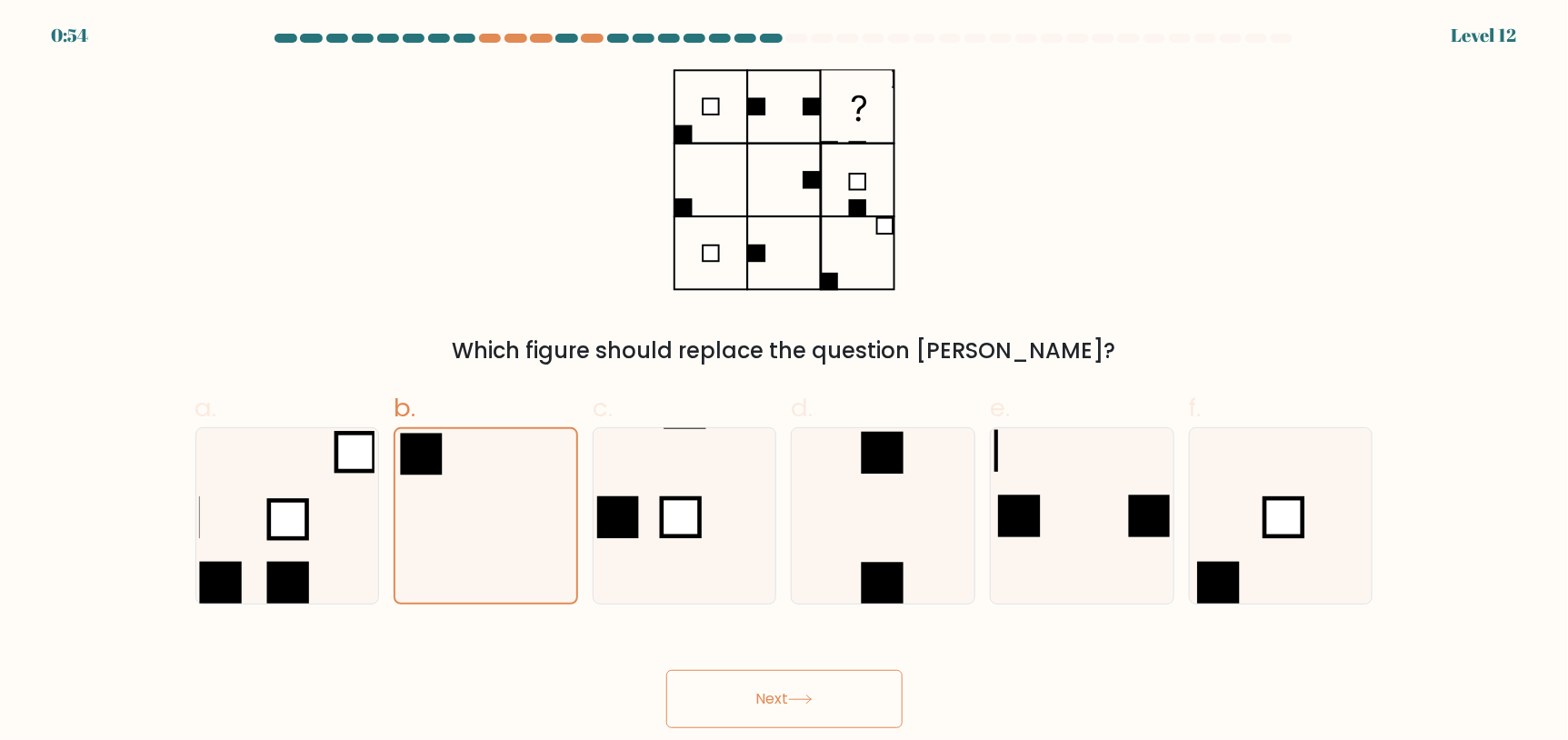
click at [771, 690] on button "Next" at bounding box center [784, 699] width 236 height 58
click at [782, 677] on button "Next" at bounding box center [784, 699] width 236 height 58
click at [783, 677] on button "Next" at bounding box center [784, 699] width 236 height 58
click at [811, 699] on icon at bounding box center [800, 700] width 22 height 8
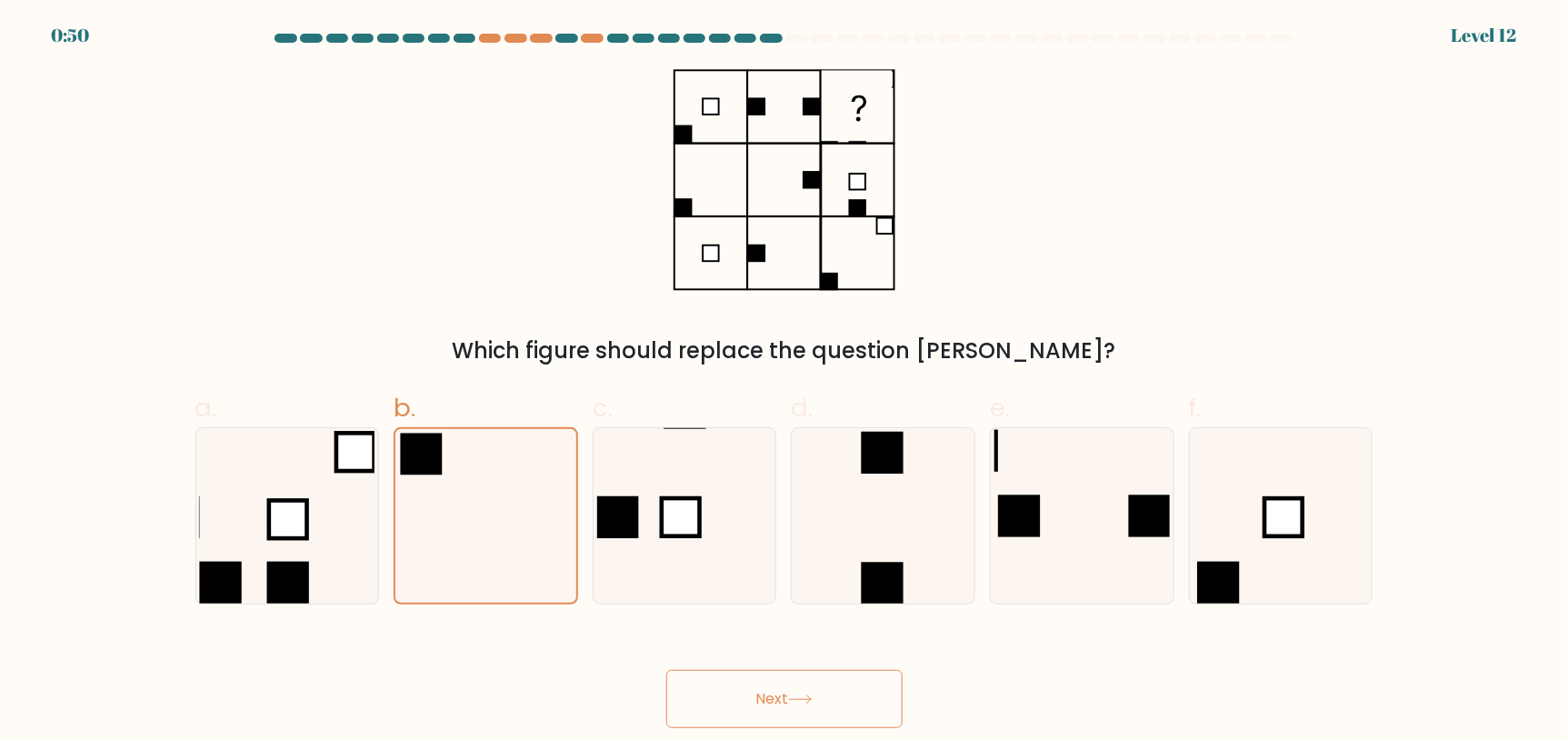
click at [811, 699] on icon at bounding box center [800, 700] width 22 height 8
click at [666, 670] on button "Next" at bounding box center [784, 699] width 236 height 58
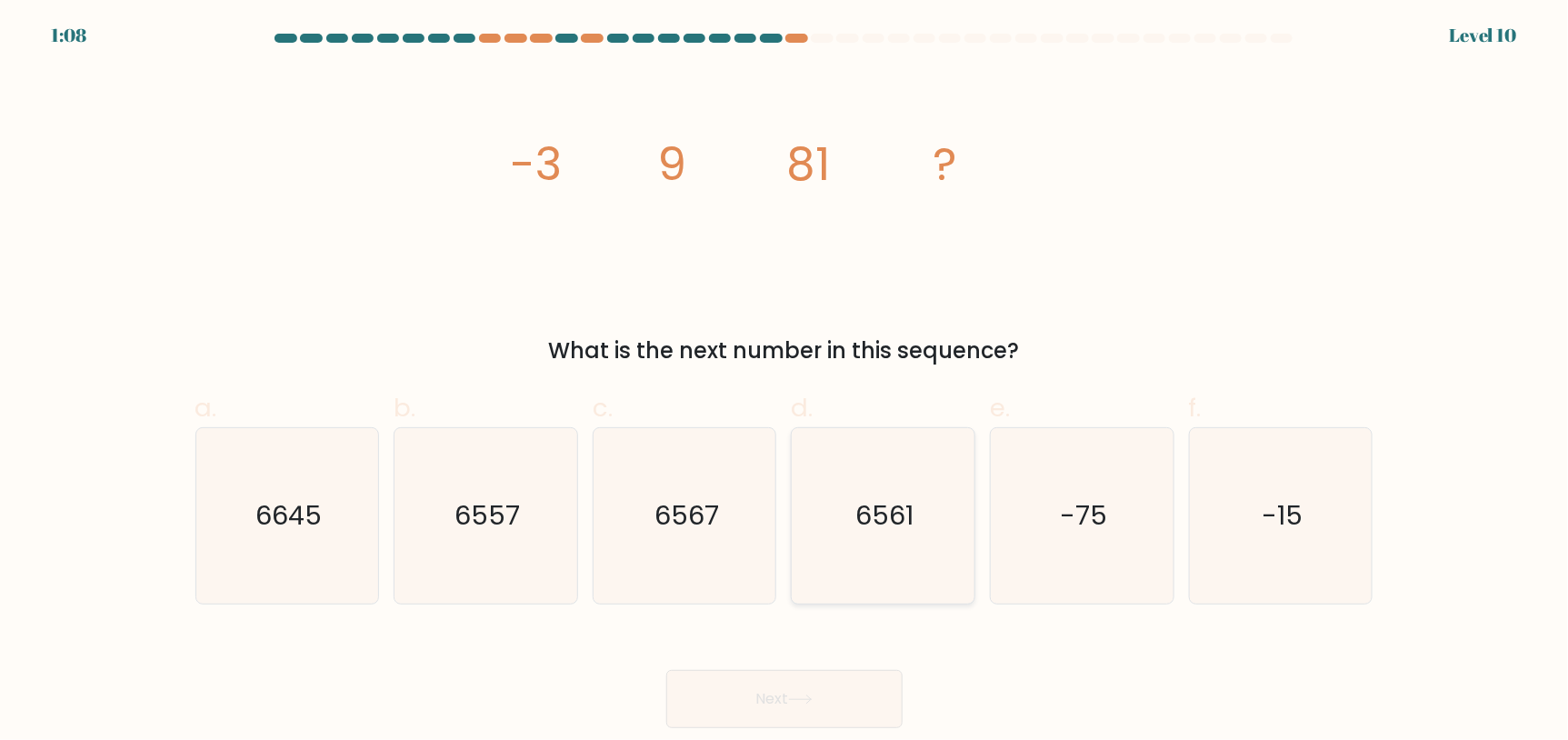
click at [882, 498] on text "6561" at bounding box center [884, 515] width 58 height 36
click at [785, 382] on input "d. 6561" at bounding box center [784, 376] width 1 height 12
radio input "true"
click at [844, 689] on button "Next" at bounding box center [784, 699] width 236 height 58
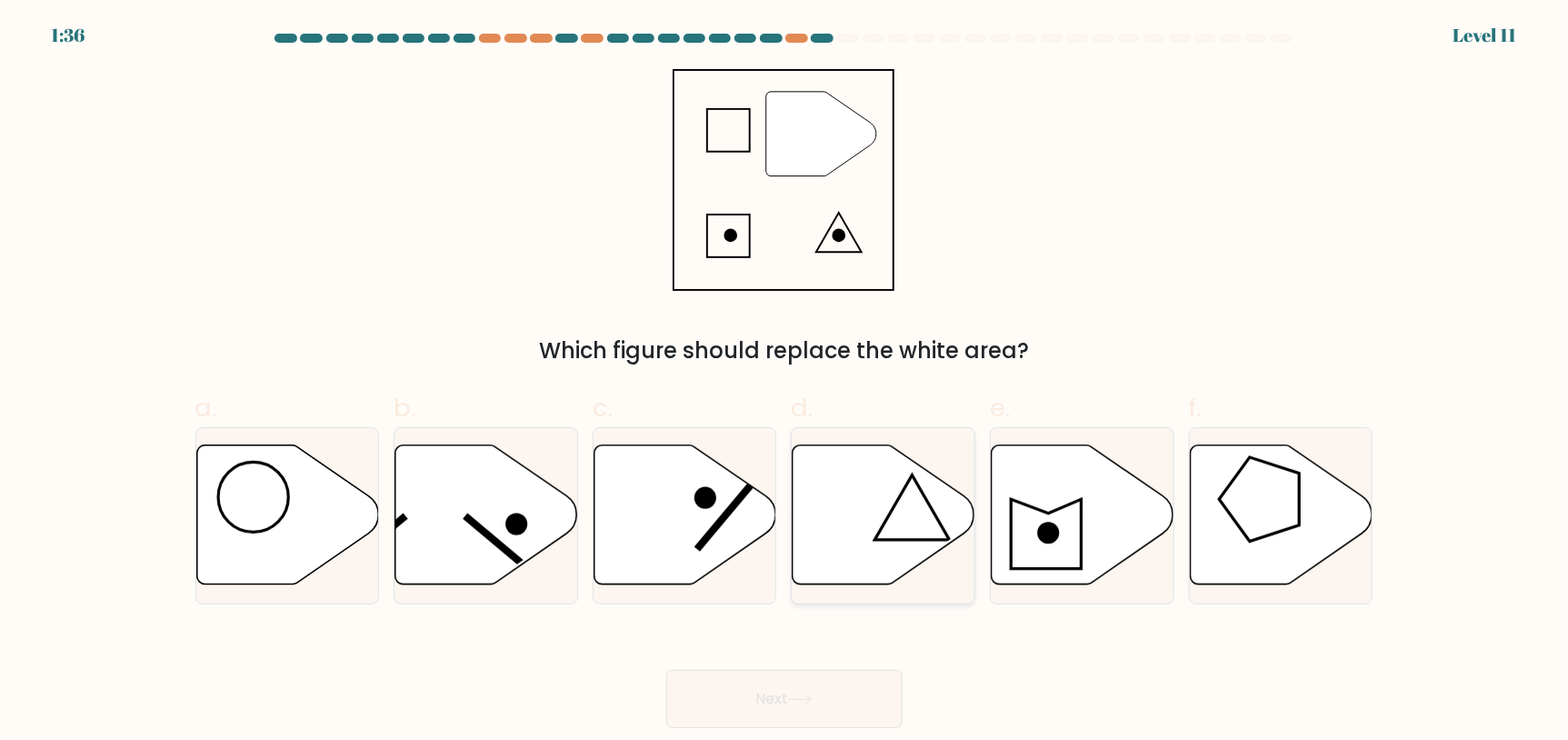
click at [867, 494] on icon at bounding box center [883, 514] width 182 height 140
click at [785, 382] on input "d." at bounding box center [784, 376] width 1 height 12
radio input "true"
click at [1005, 499] on icon at bounding box center [1082, 514] width 182 height 140
click at [785, 382] on input "e." at bounding box center [784, 376] width 1 height 12
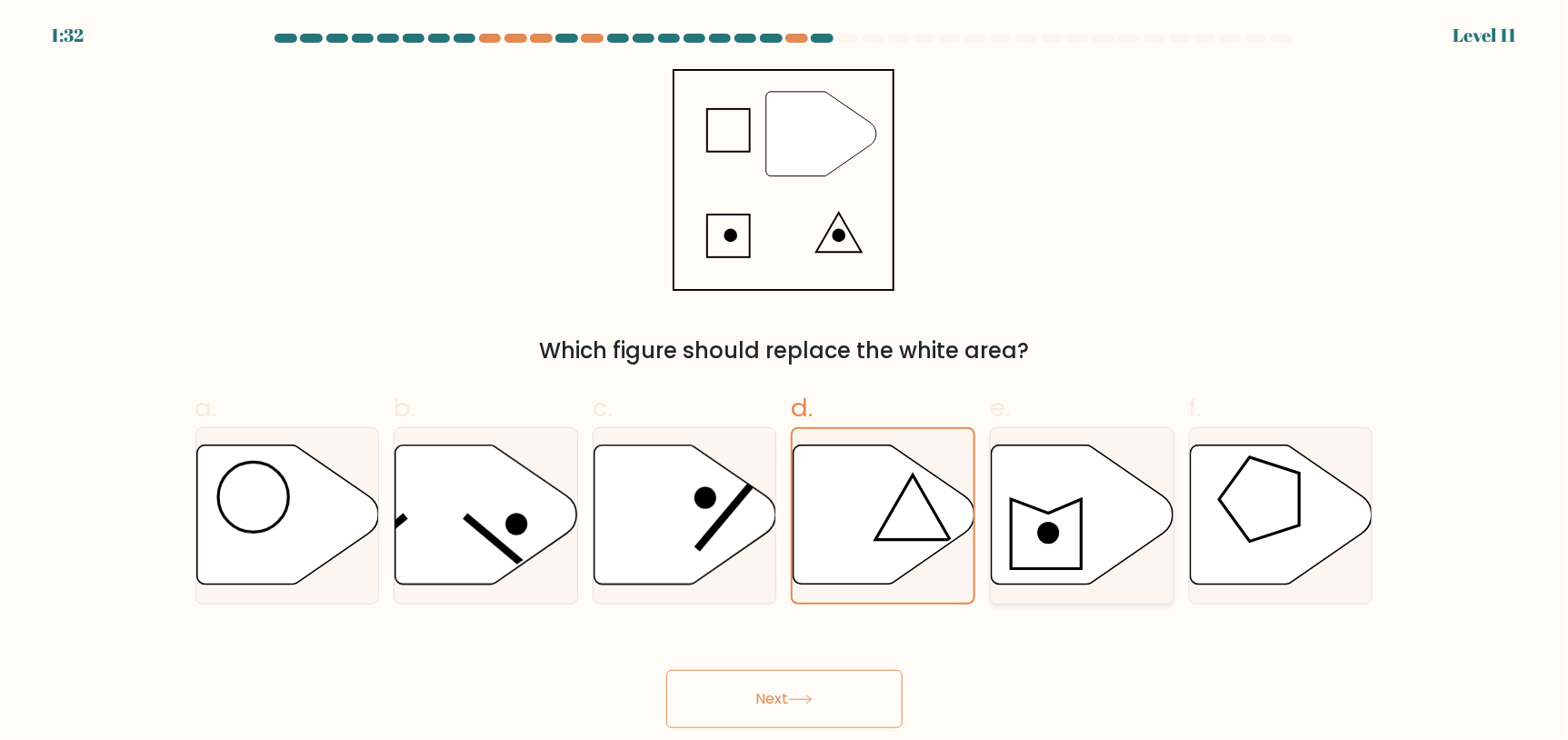
radio input "true"
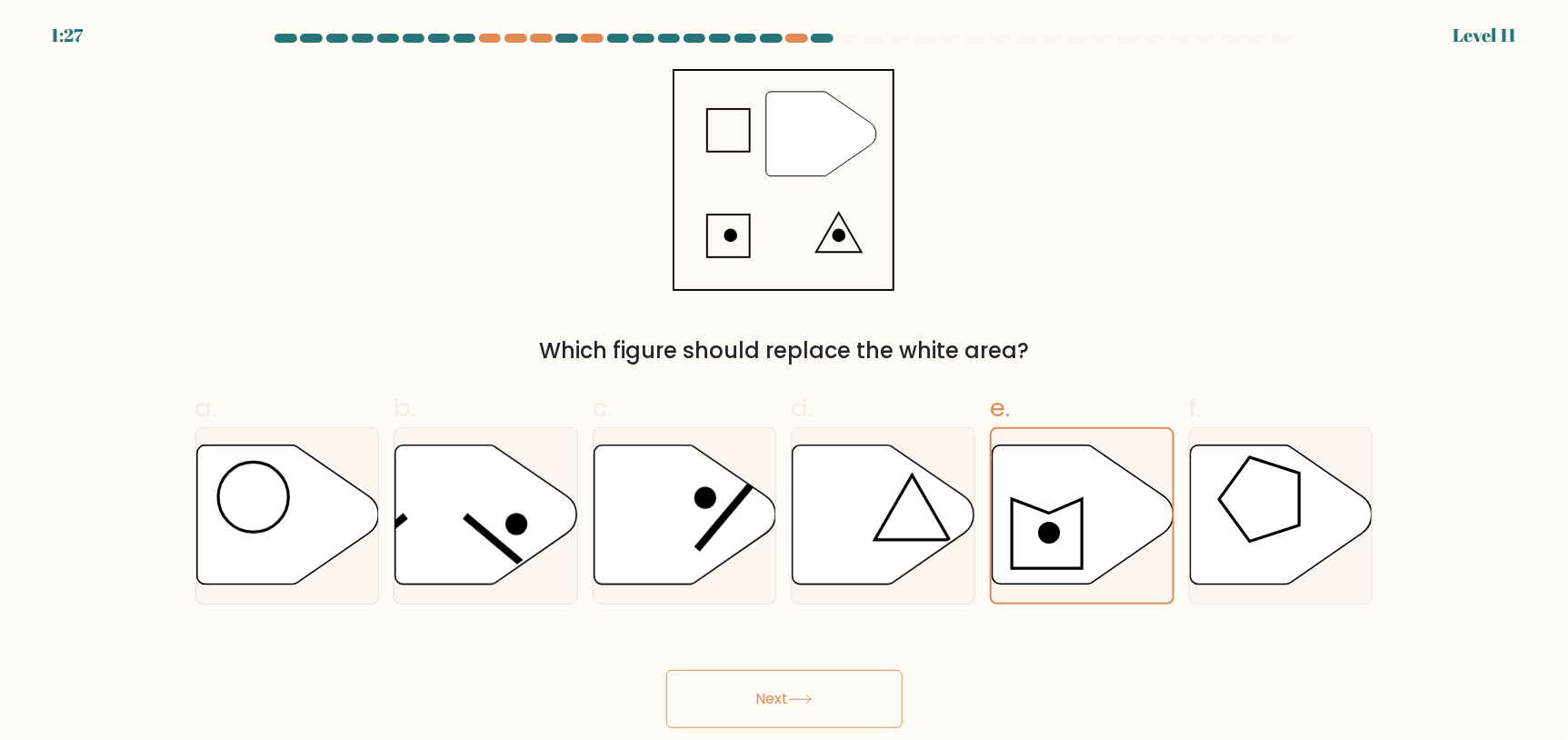
click at [834, 704] on button "Next" at bounding box center [784, 699] width 236 height 58
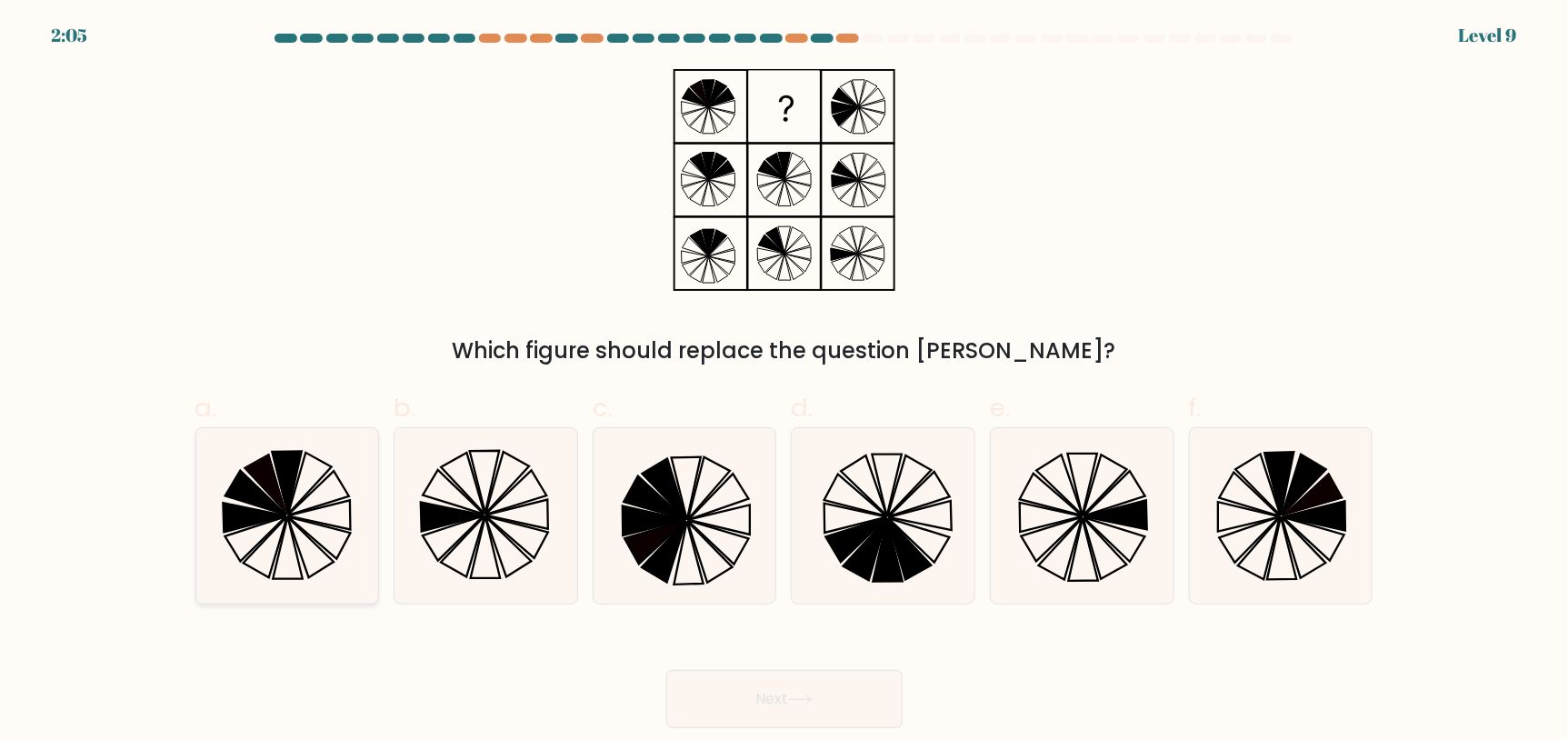
click at [288, 442] on icon at bounding box center [287, 516] width 175 height 175
click at [784, 382] on input "a." at bounding box center [784, 376] width 1 height 12
radio input "true"
click at [748, 681] on button "Next" at bounding box center [784, 699] width 236 height 58
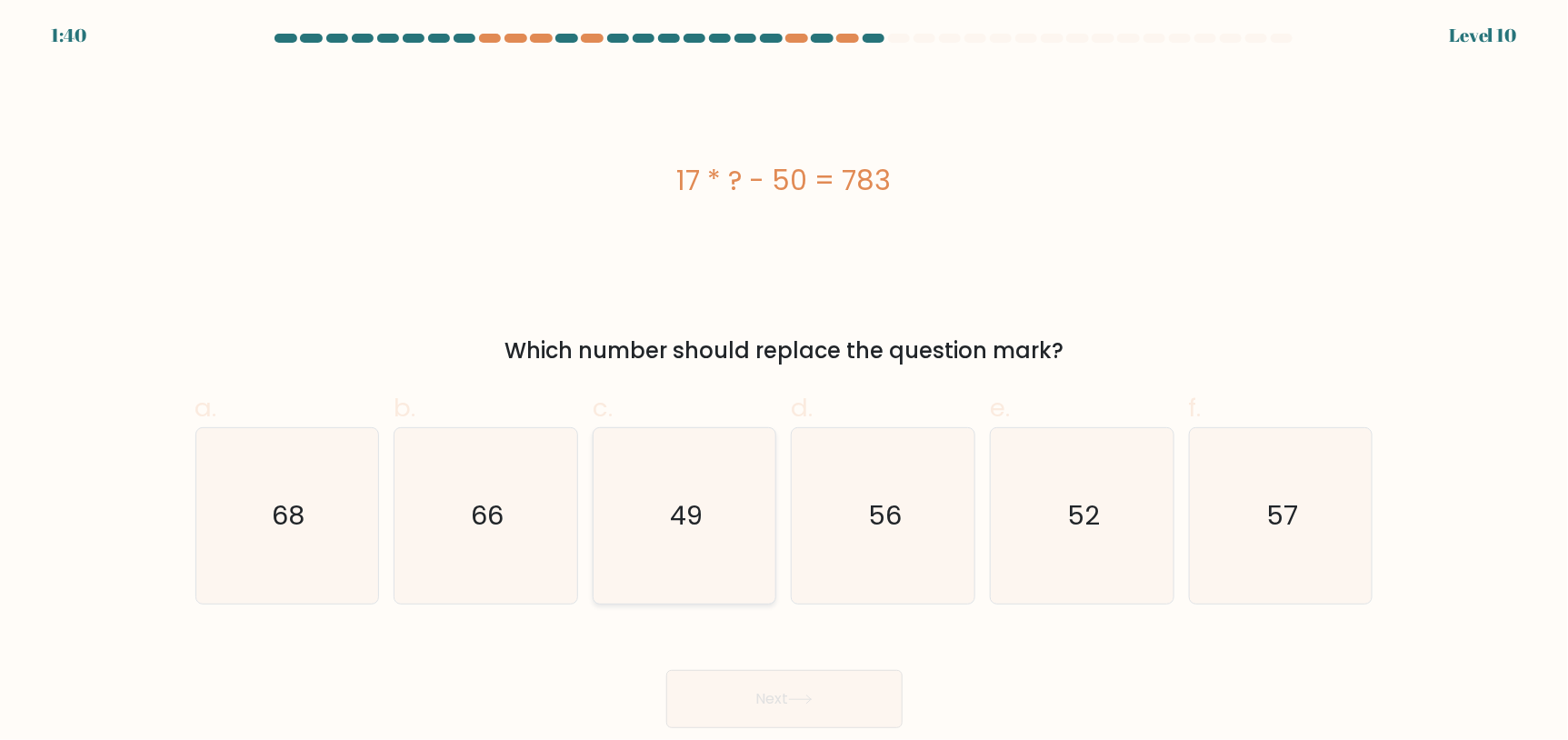
click at [641, 554] on icon "49" at bounding box center [685, 516] width 175 height 175
click at [784, 382] on input "c. 49" at bounding box center [784, 376] width 1 height 12
radio input "true"
click at [699, 706] on button "Next" at bounding box center [784, 699] width 236 height 58
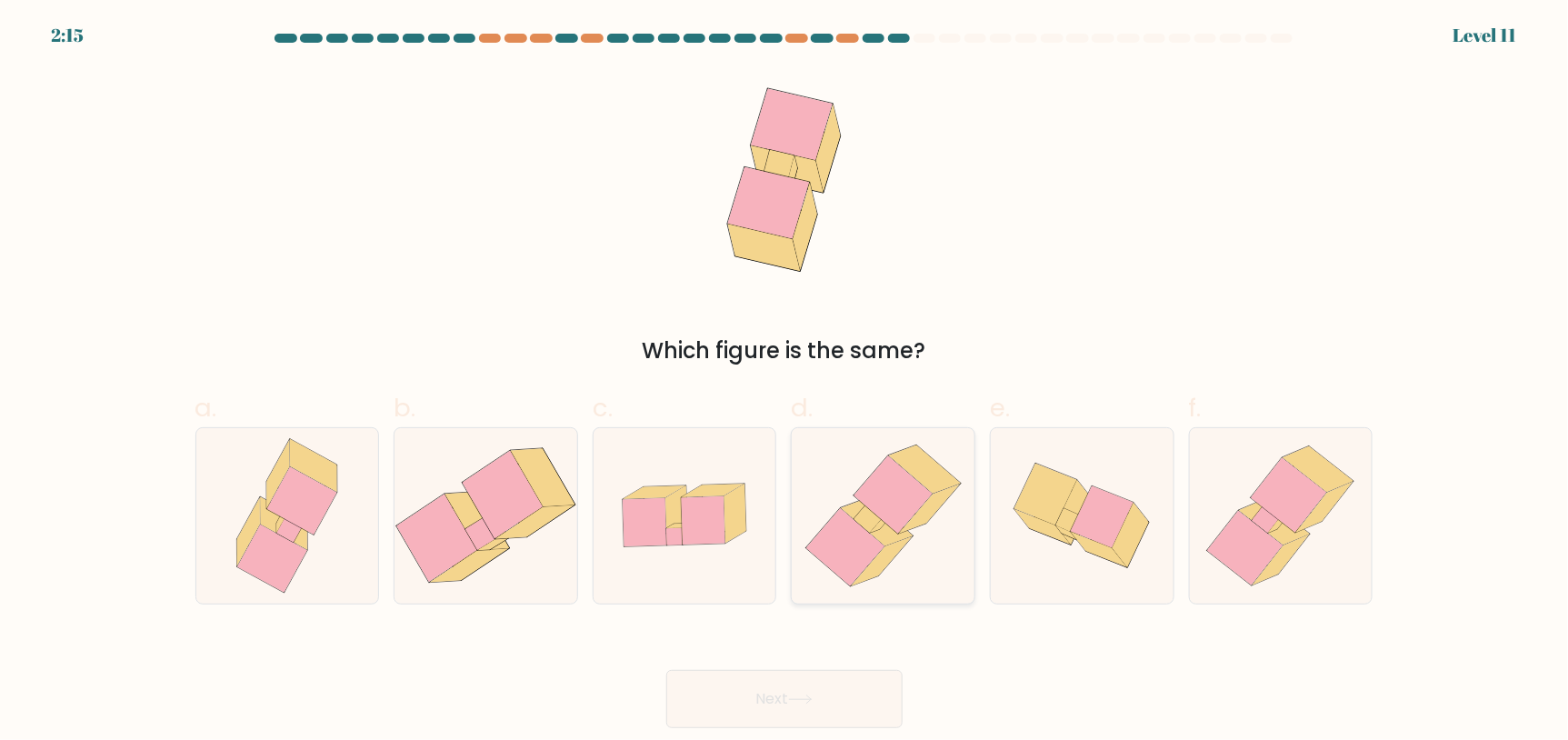
click at [959, 514] on icon at bounding box center [882, 516] width 170 height 175
click at [785, 382] on input "d." at bounding box center [784, 376] width 1 height 12
radio input "true"
click at [859, 706] on button "Next" at bounding box center [784, 699] width 236 height 58
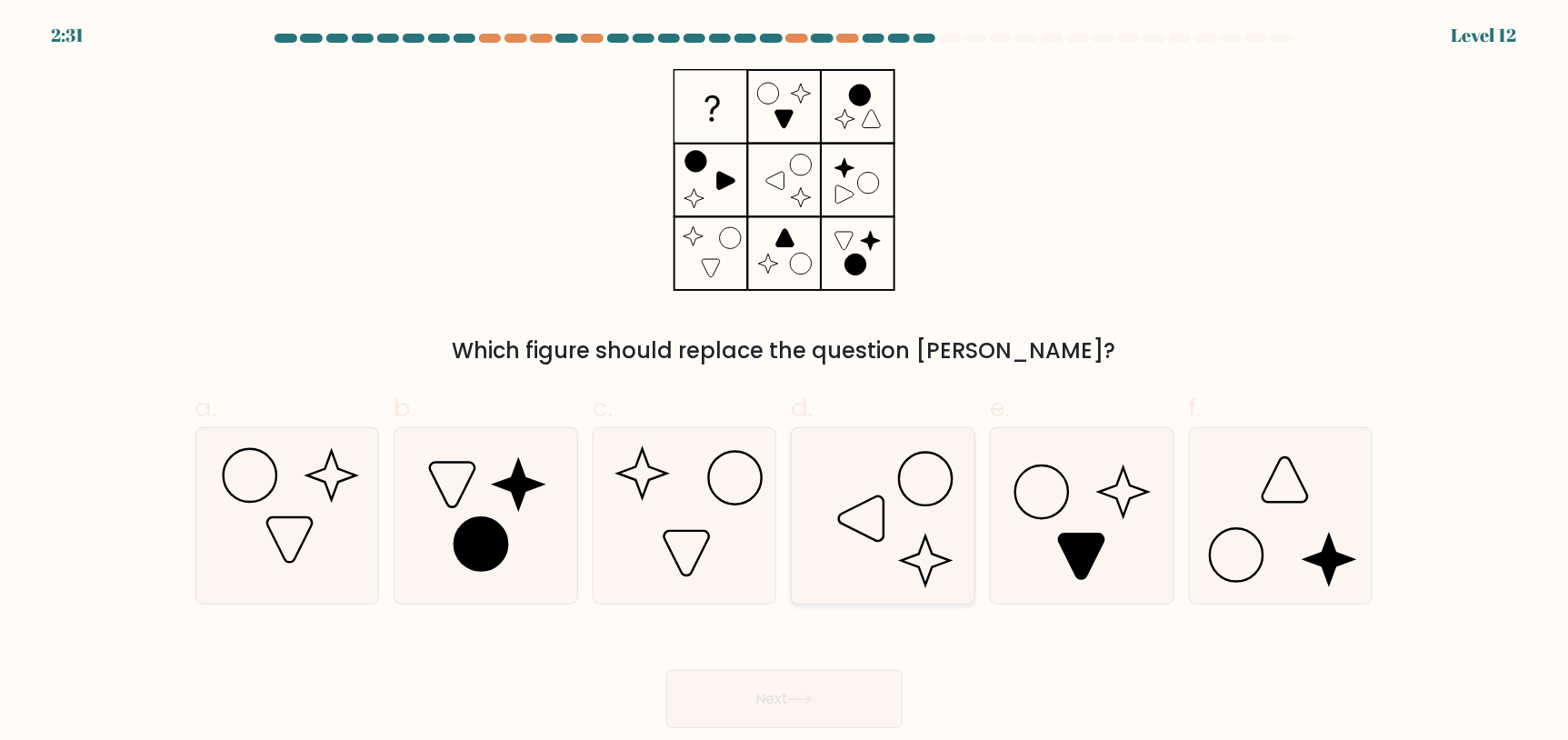
click at [833, 557] on icon at bounding box center [882, 516] width 175 height 175
click at [785, 382] on input "d." at bounding box center [784, 376] width 1 height 12
radio input "true"
click at [680, 442] on icon at bounding box center [685, 516] width 175 height 175
click at [784, 382] on input "c." at bounding box center [784, 376] width 1 height 12
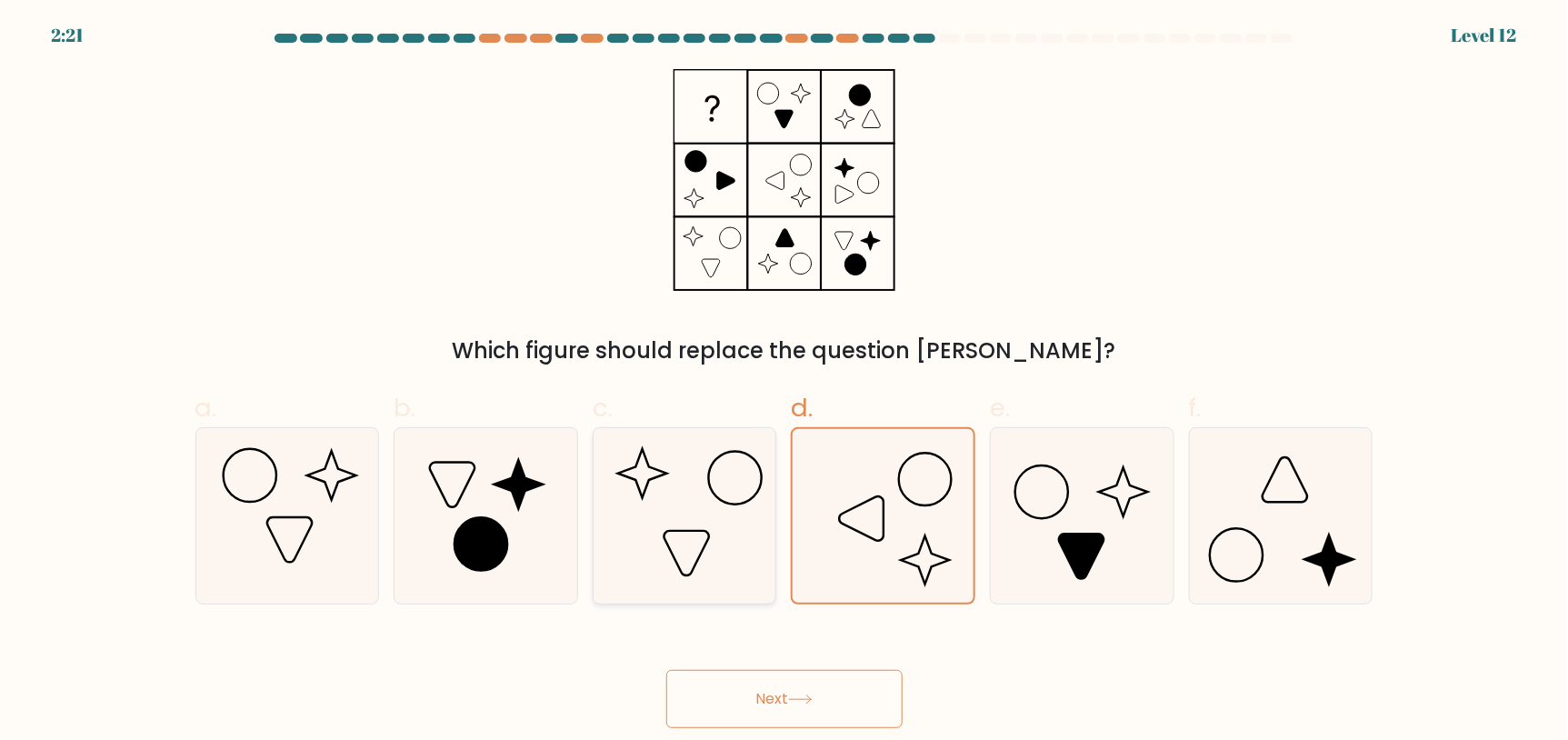
radio input "true"
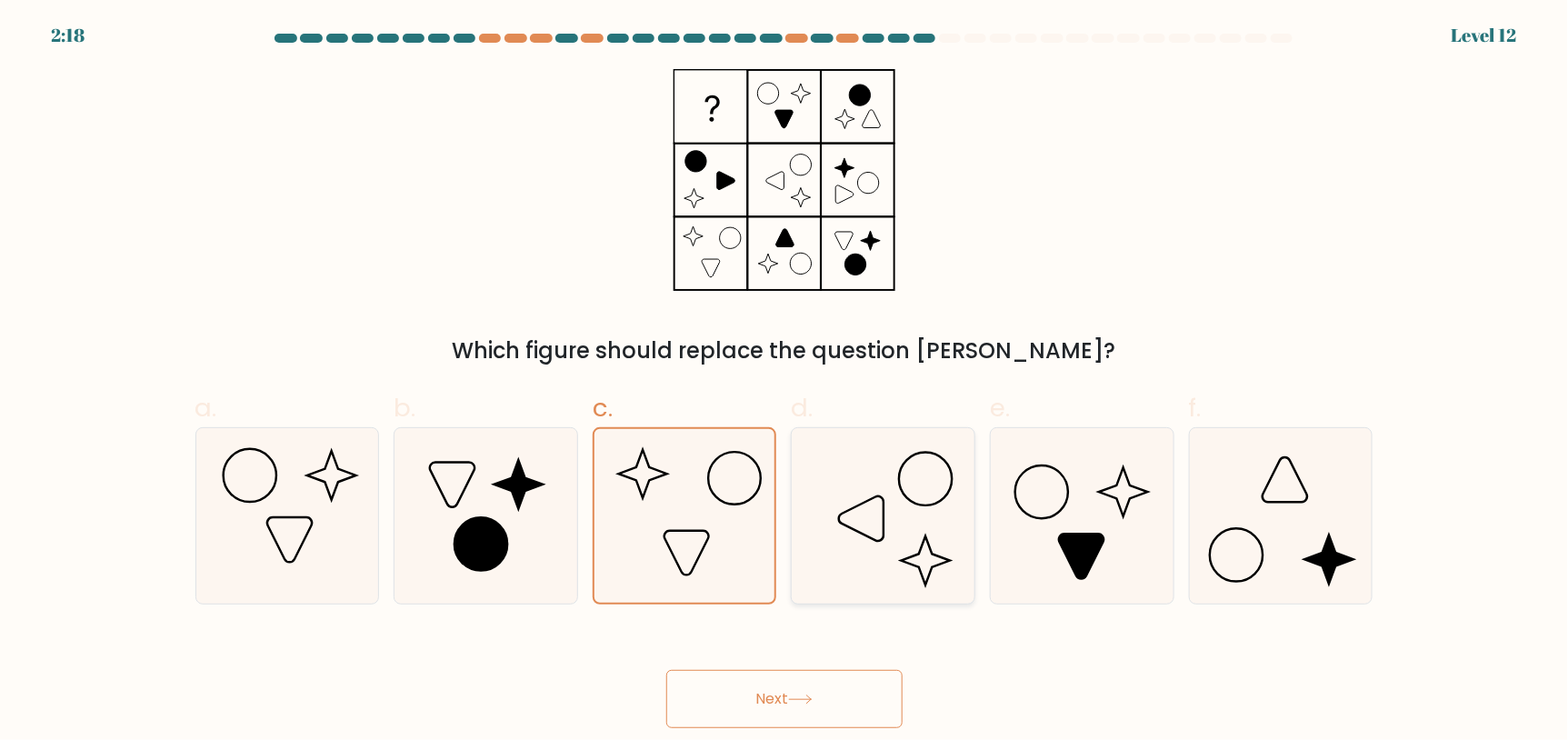
click at [829, 476] on icon at bounding box center [882, 516] width 175 height 175
click at [785, 382] on input "d." at bounding box center [784, 376] width 1 height 12
radio input "true"
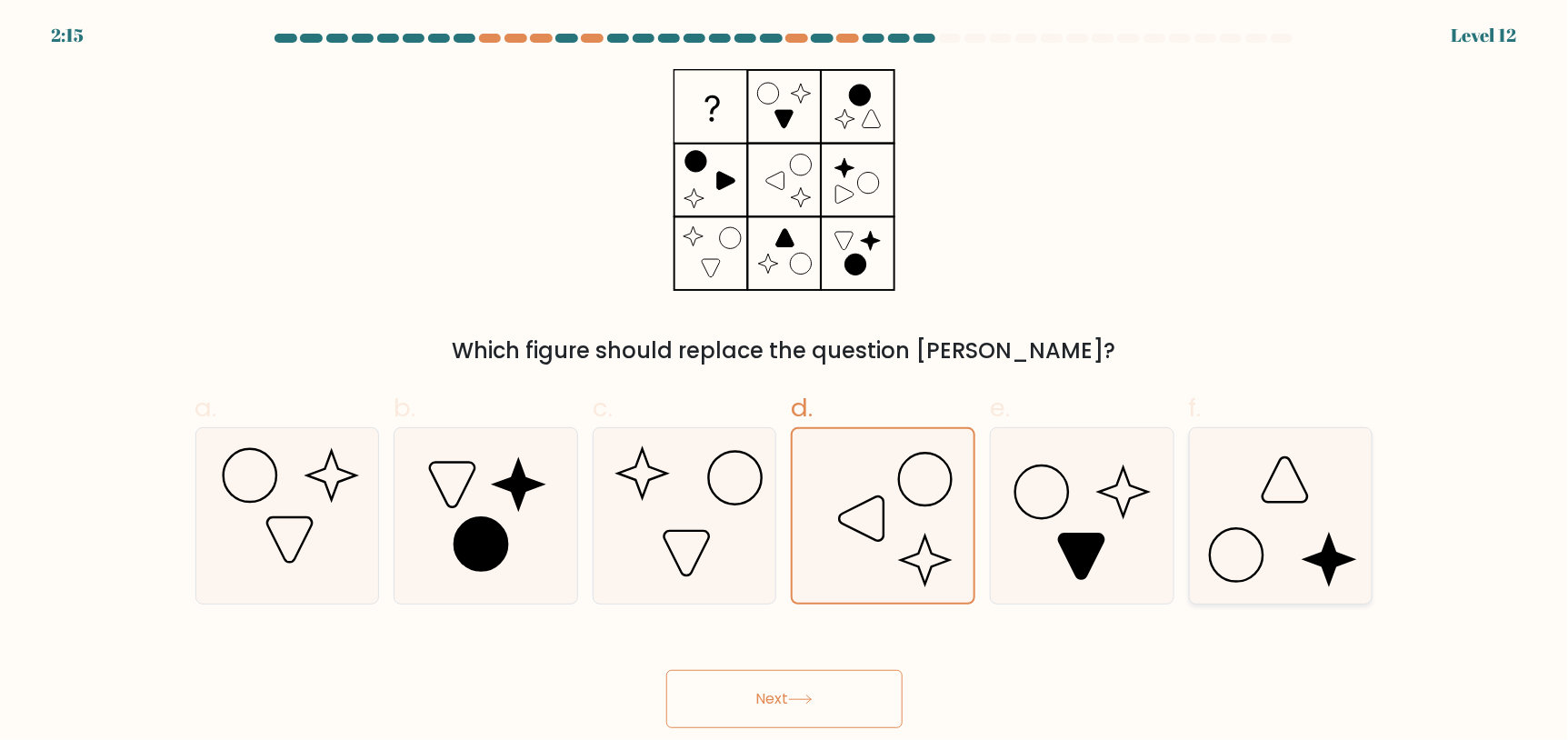
click at [1290, 448] on icon at bounding box center [1281, 516] width 175 height 175
click at [785, 382] on input "f." at bounding box center [784, 376] width 1 height 12
radio input "true"
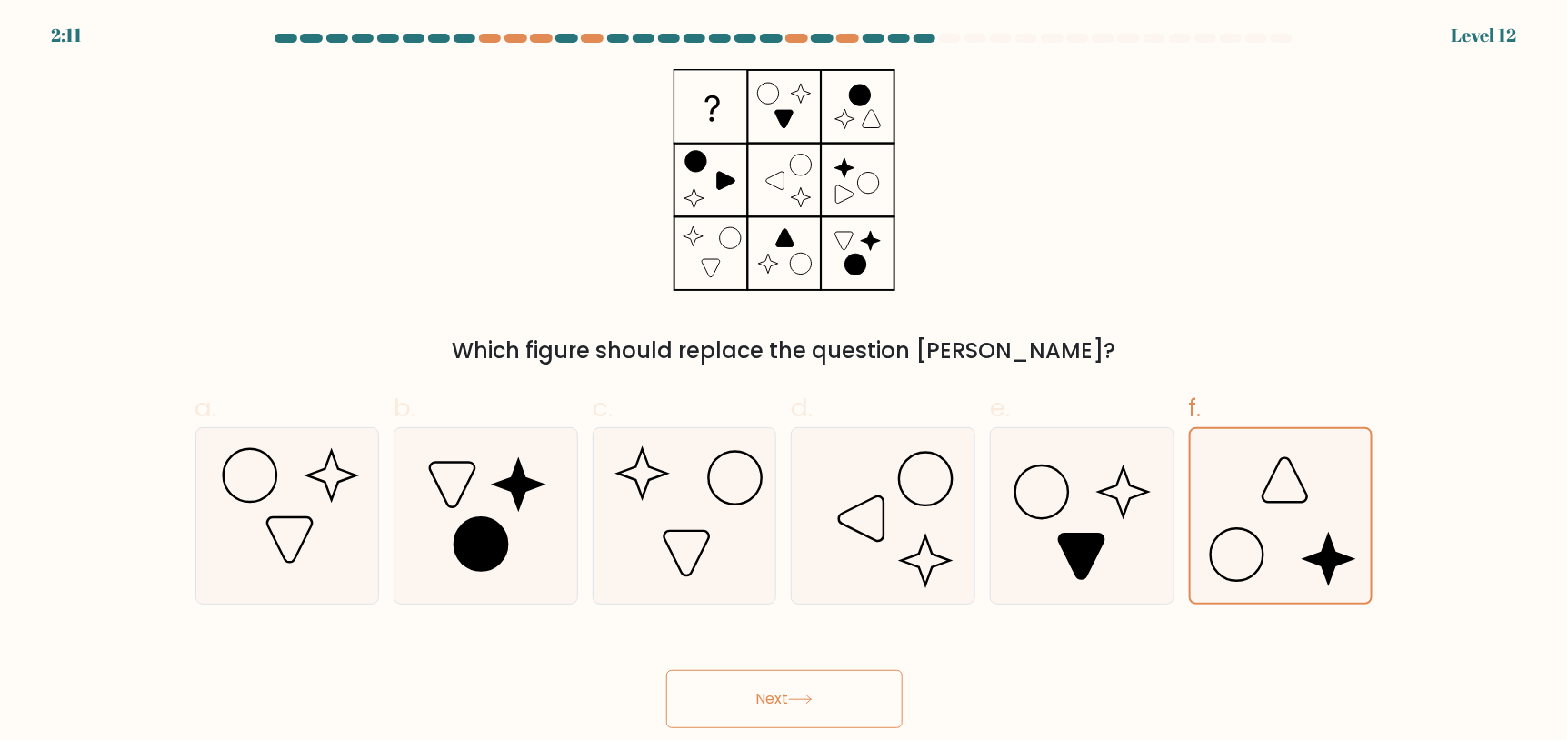
click at [843, 680] on button "Next" at bounding box center [784, 699] width 236 height 58
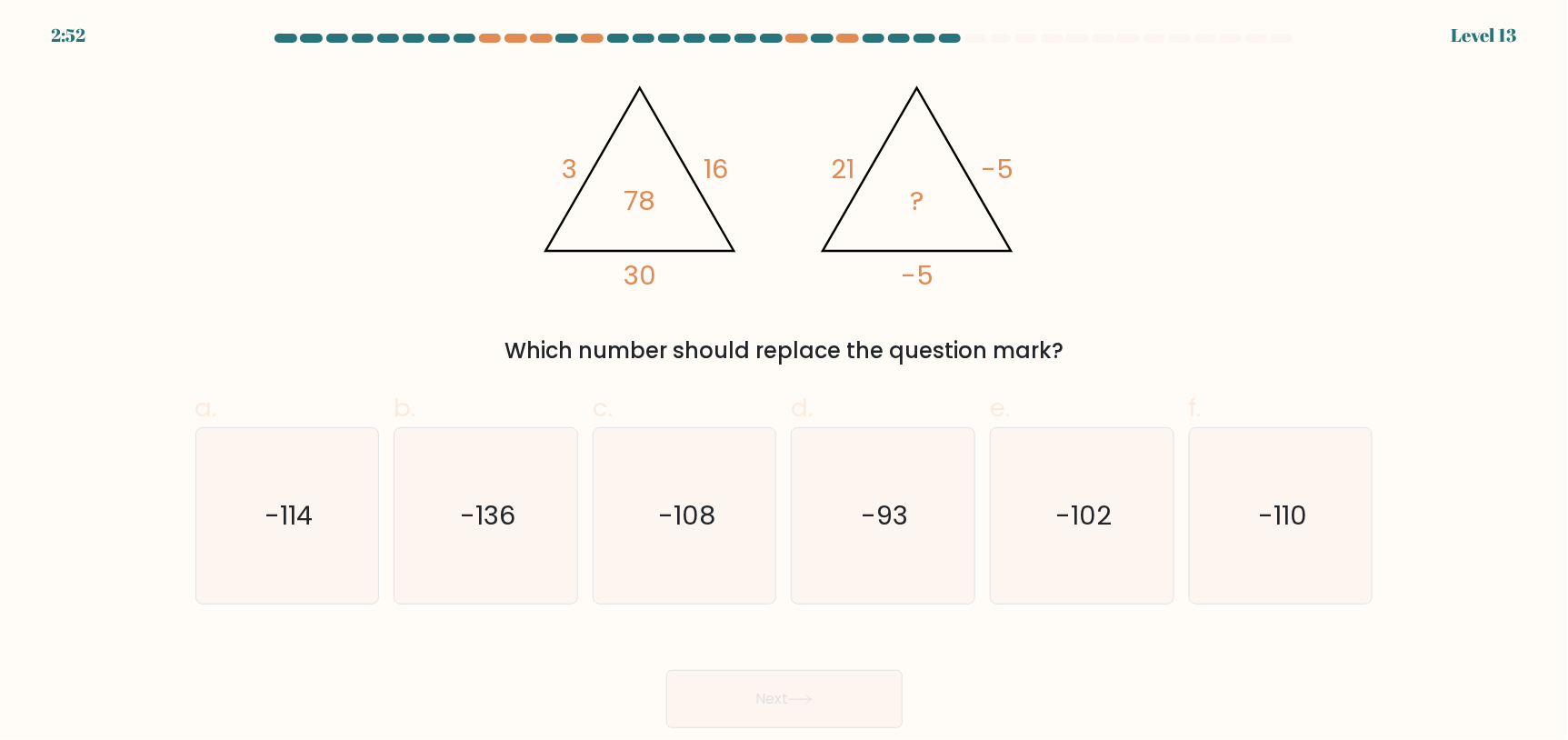
click at [859, 301] on div "@import url('https://fonts.googleapis.com/css?family=Abril+Fatface:400,100,100i…" at bounding box center [784, 218] width 1200 height 299
click at [714, 465] on icon "-108" at bounding box center [685, 516] width 175 height 175
click at [784, 382] on input "c. -108" at bounding box center [784, 376] width 1 height 12
radio input "true"
click at [403, 505] on icon "-136" at bounding box center [486, 516] width 175 height 175
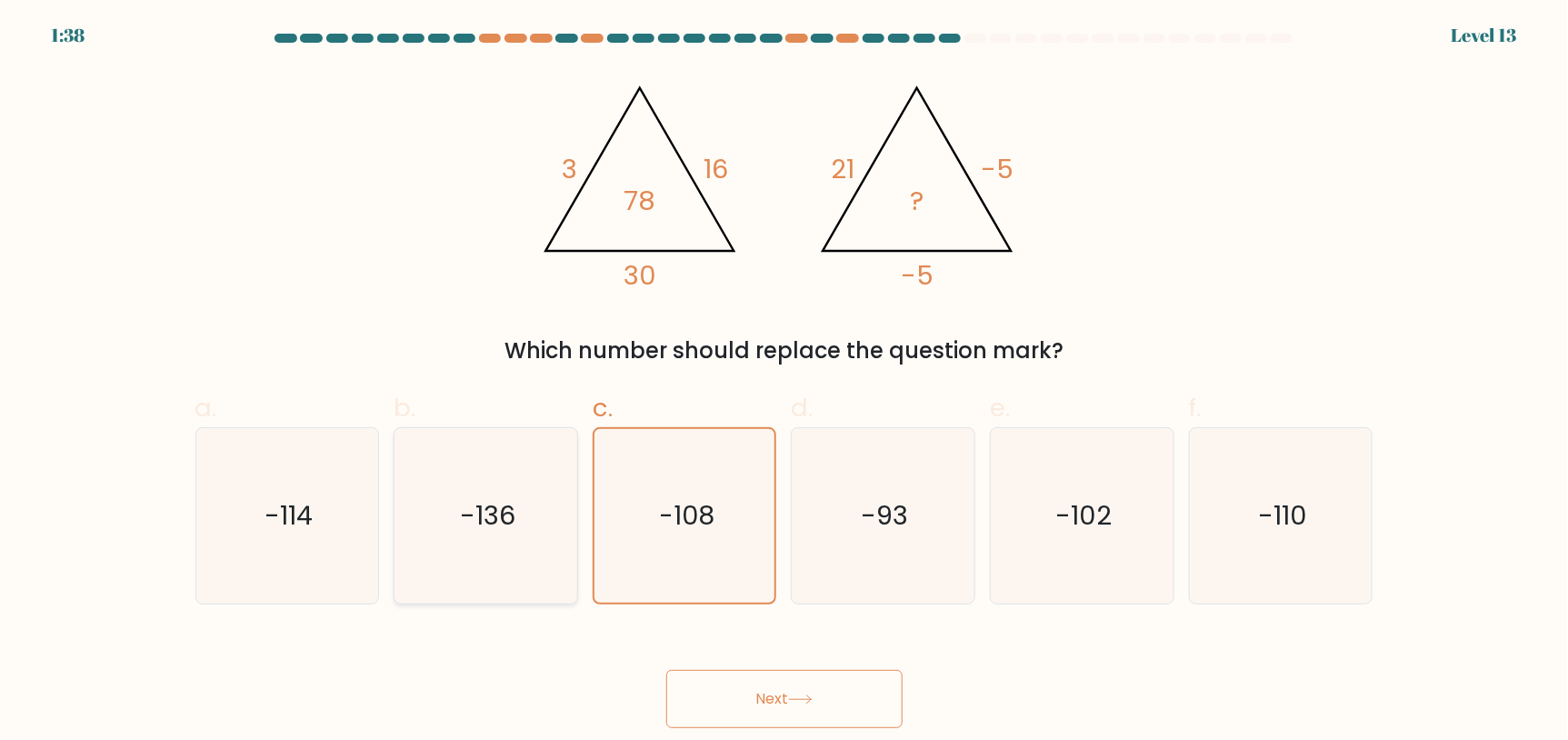
click at [784, 382] on input "b. -136" at bounding box center [784, 376] width 1 height 12
radio input "true"
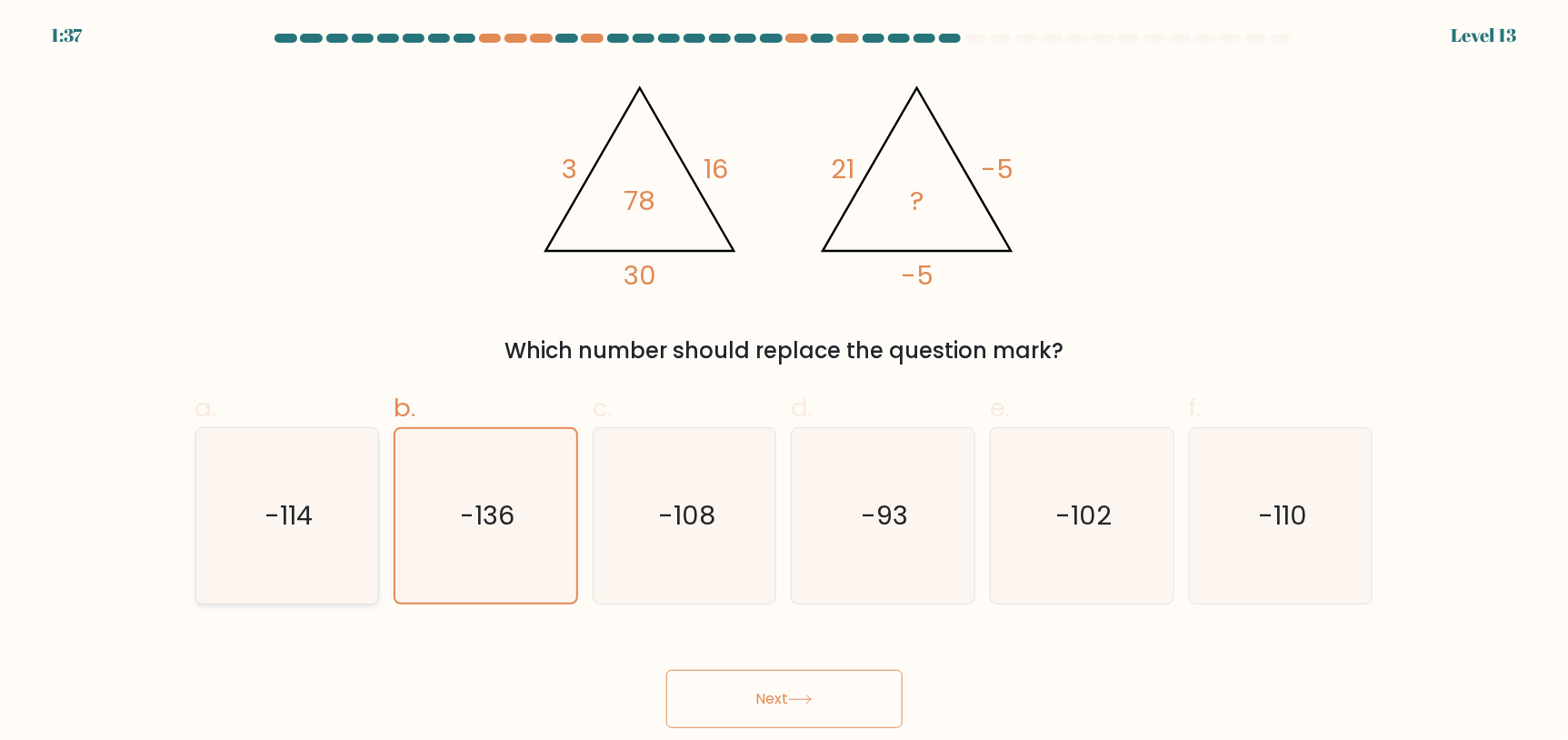
click at [316, 469] on icon "-114" at bounding box center [287, 516] width 175 height 175
click at [784, 382] on input "a. -114" at bounding box center [784, 376] width 1 height 12
radio input "true"
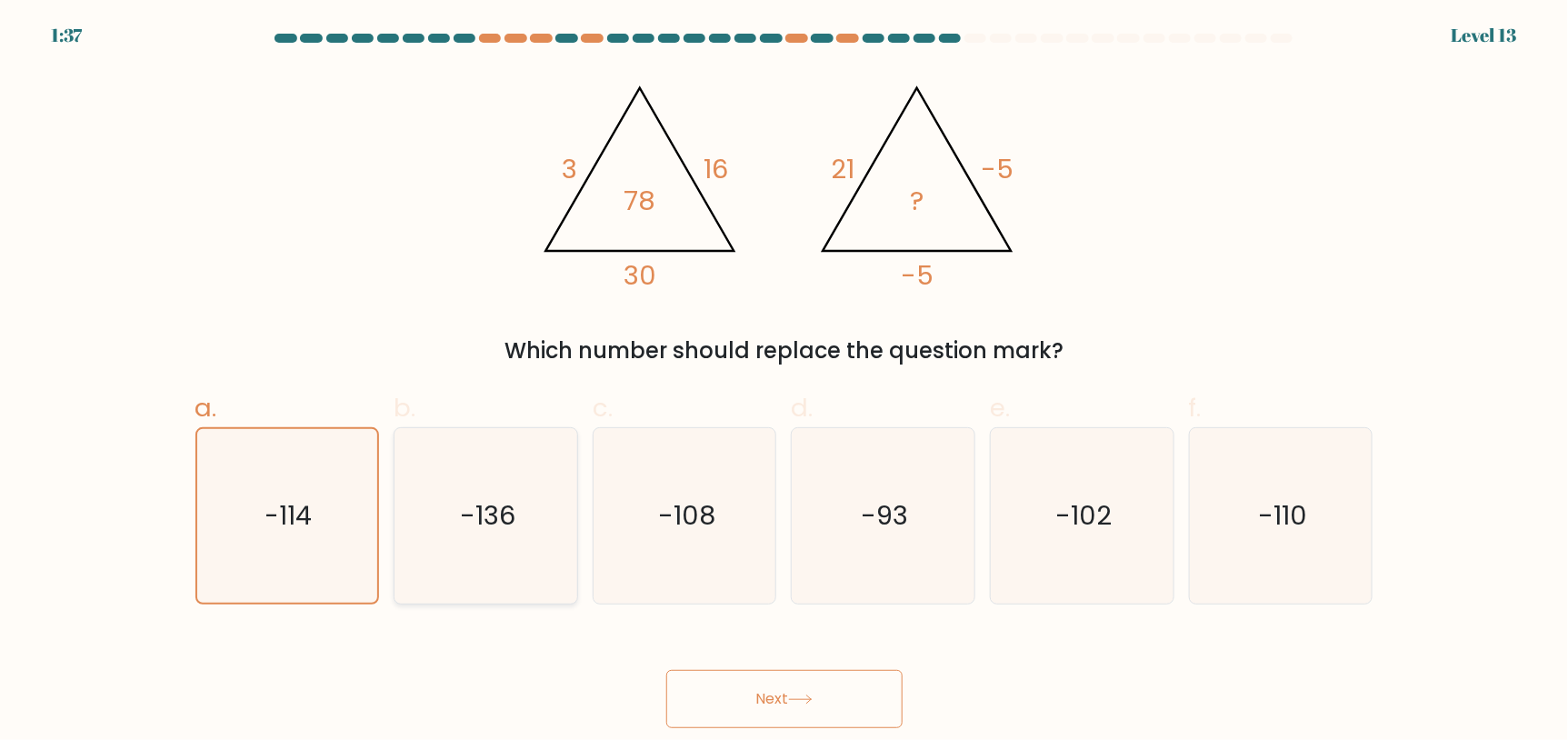
click at [413, 463] on icon "-136" at bounding box center [486, 516] width 175 height 175
click at [784, 382] on input "b. -136" at bounding box center [784, 376] width 1 height 12
radio input "true"
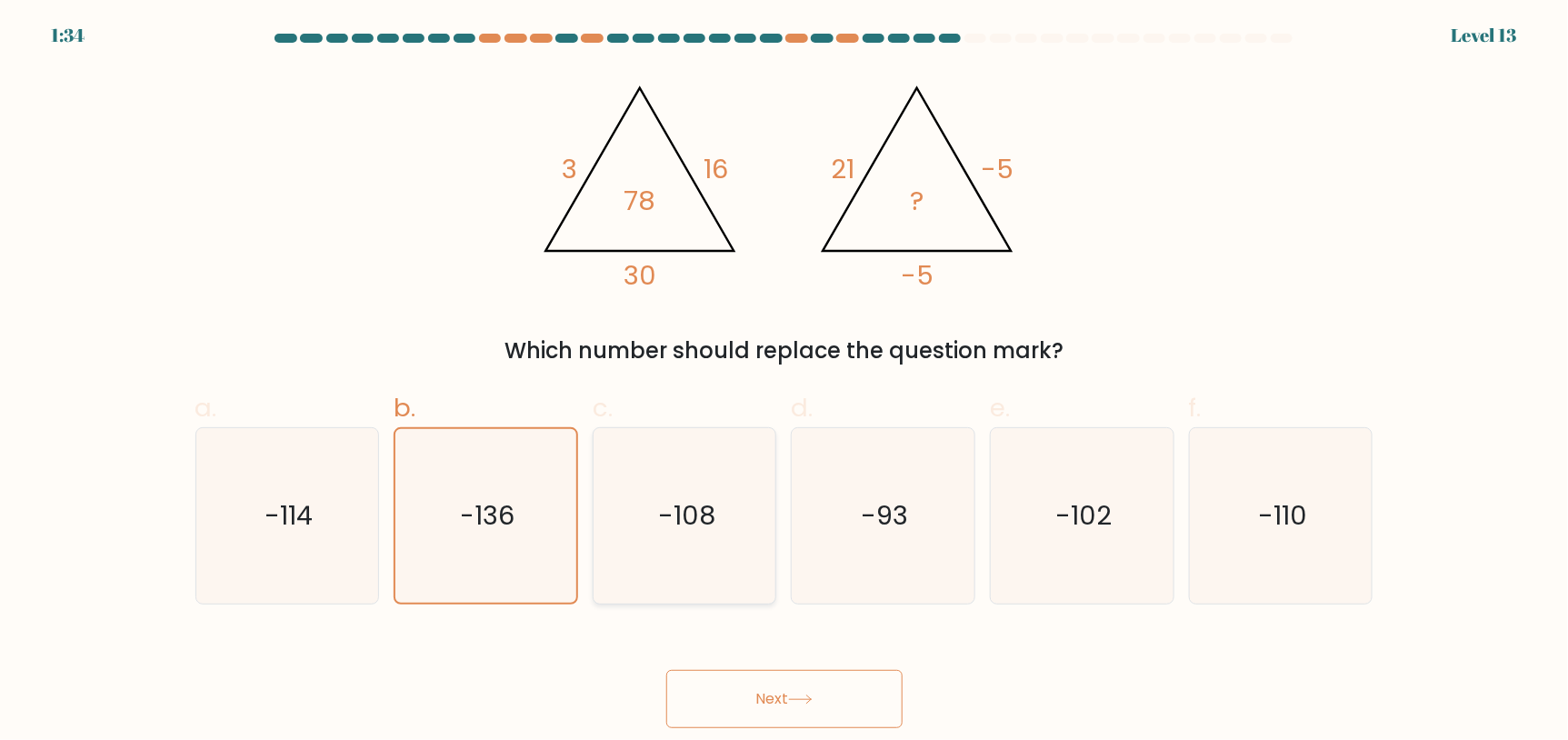
click at [712, 523] on text "-108" at bounding box center [686, 515] width 57 height 36
click at [784, 382] on input "c. -108" at bounding box center [784, 376] width 1 height 12
radio input "true"
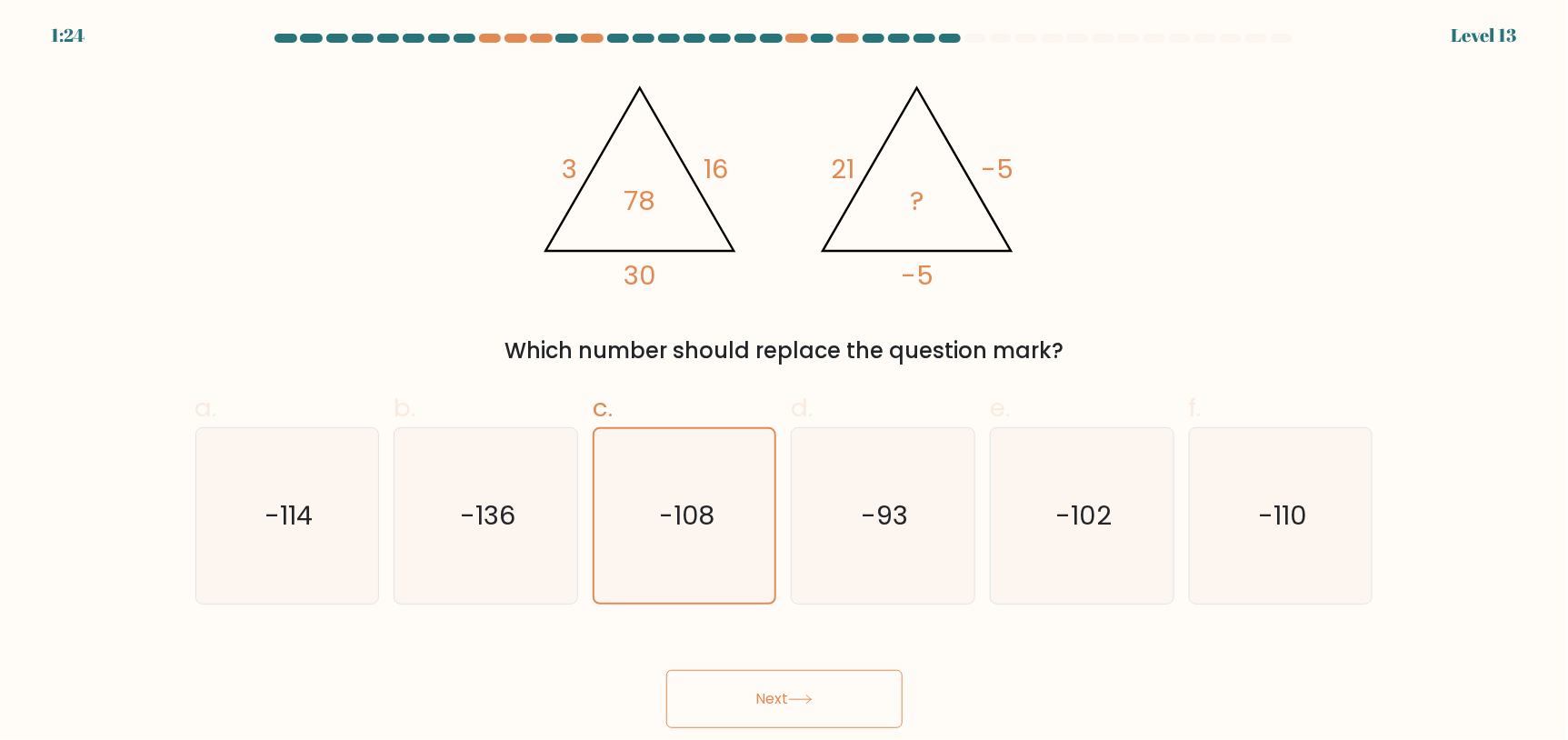
click at [807, 681] on button "Next" at bounding box center [784, 699] width 236 height 58
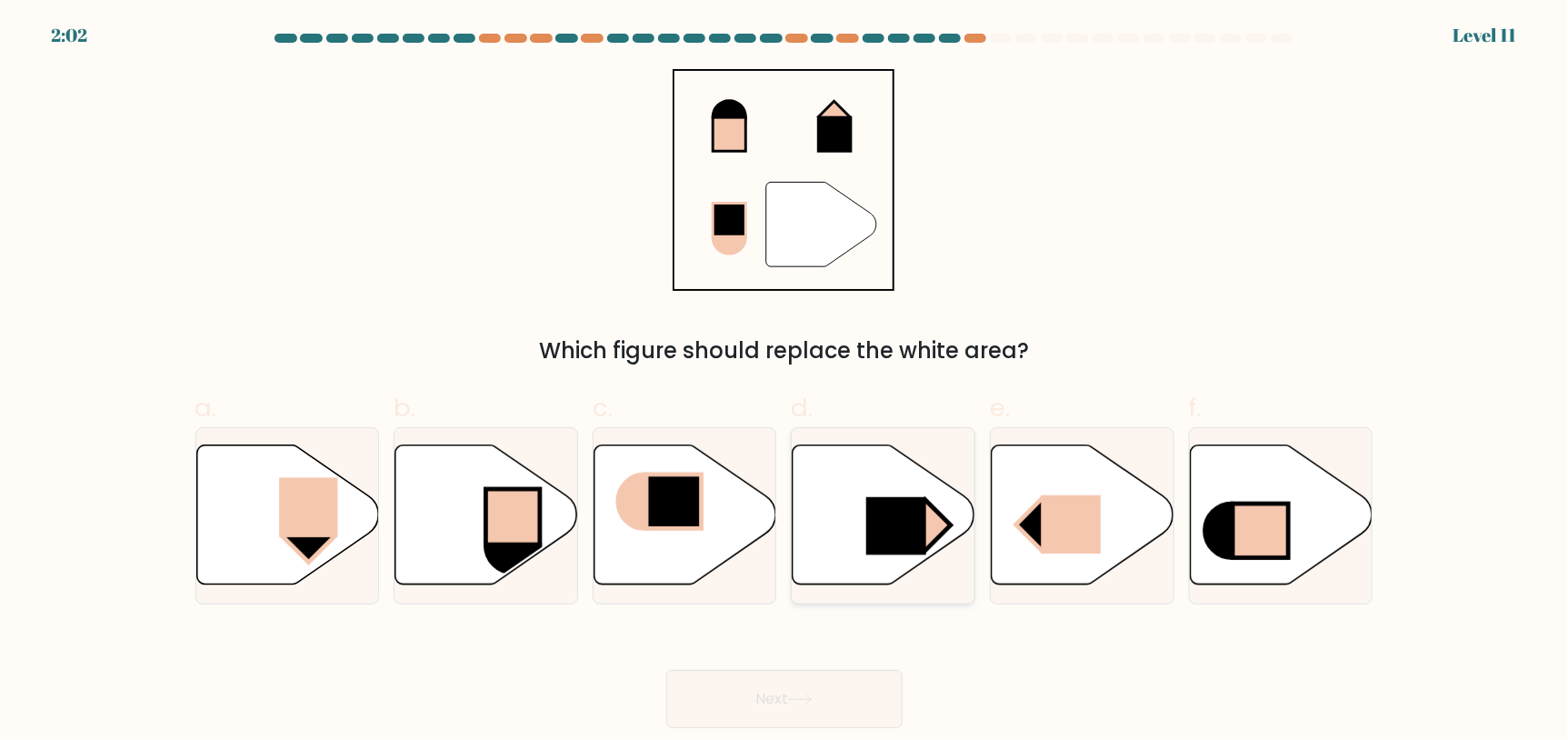
click at [948, 501] on icon at bounding box center [883, 514] width 182 height 140
click at [785, 382] on input "d." at bounding box center [784, 376] width 1 height 12
radio input "true"
click at [286, 535] on rect at bounding box center [308, 506] width 59 height 60
click at [784, 382] on input "a." at bounding box center [784, 376] width 1 height 12
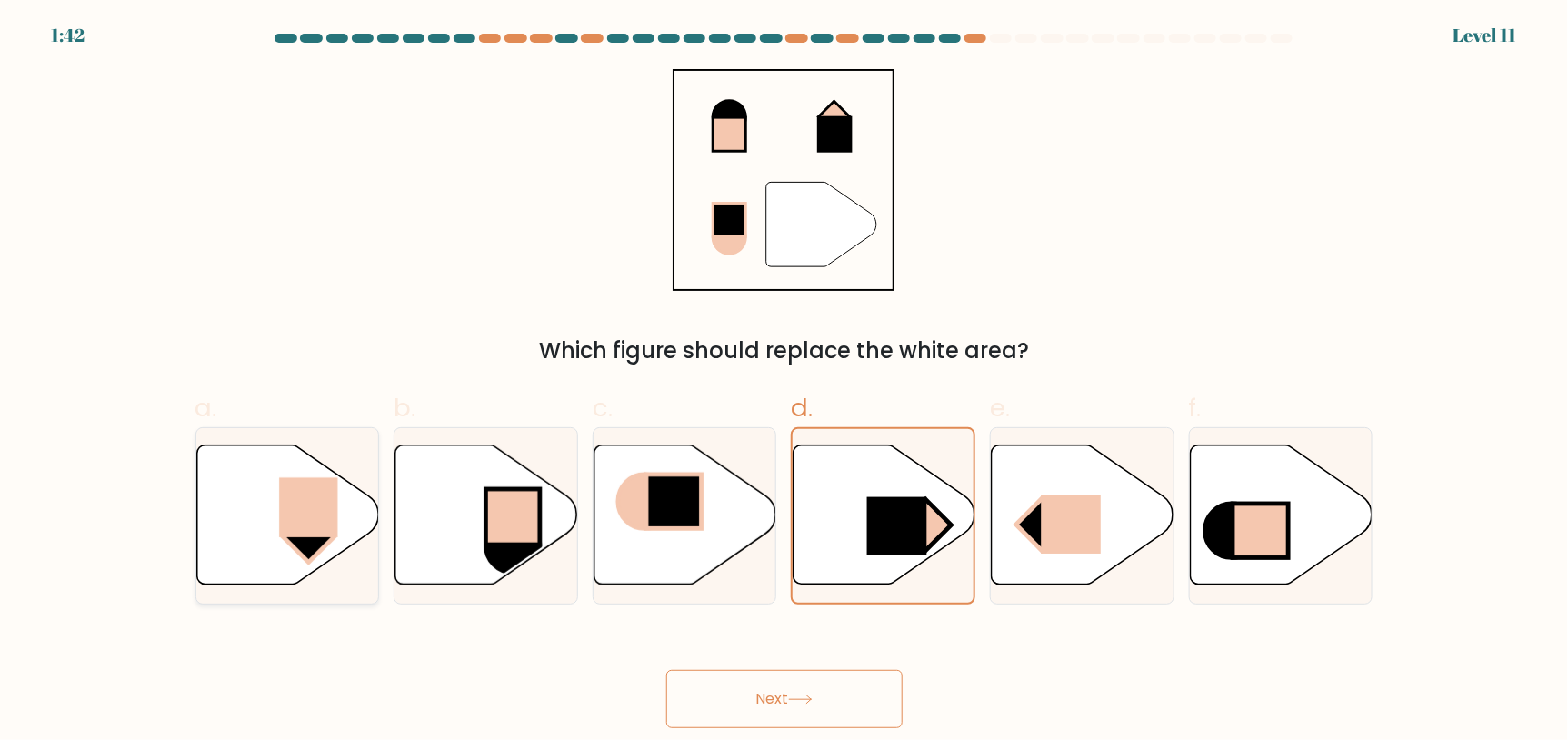
radio input "true"
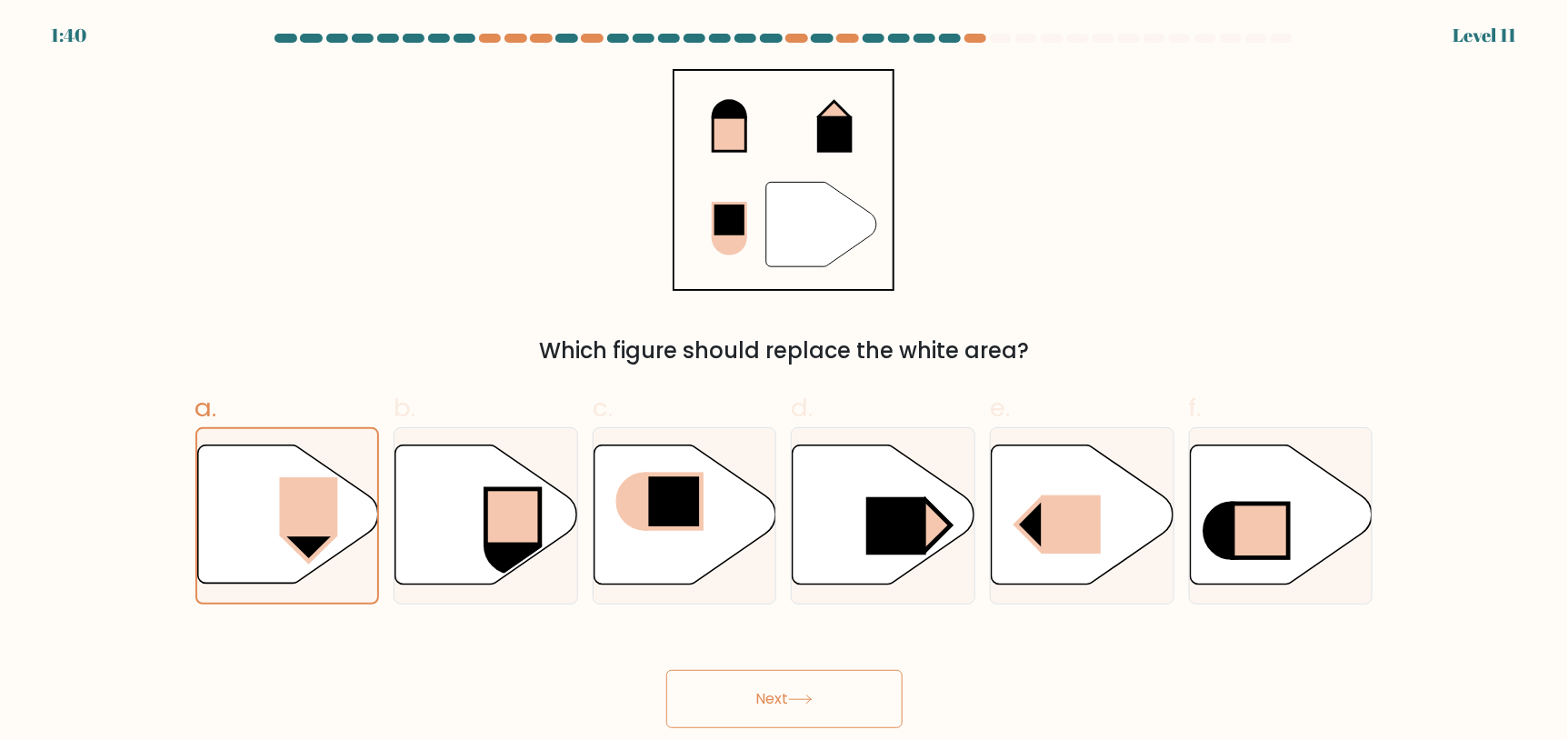
click at [759, 686] on button "Next" at bounding box center [784, 699] width 236 height 58
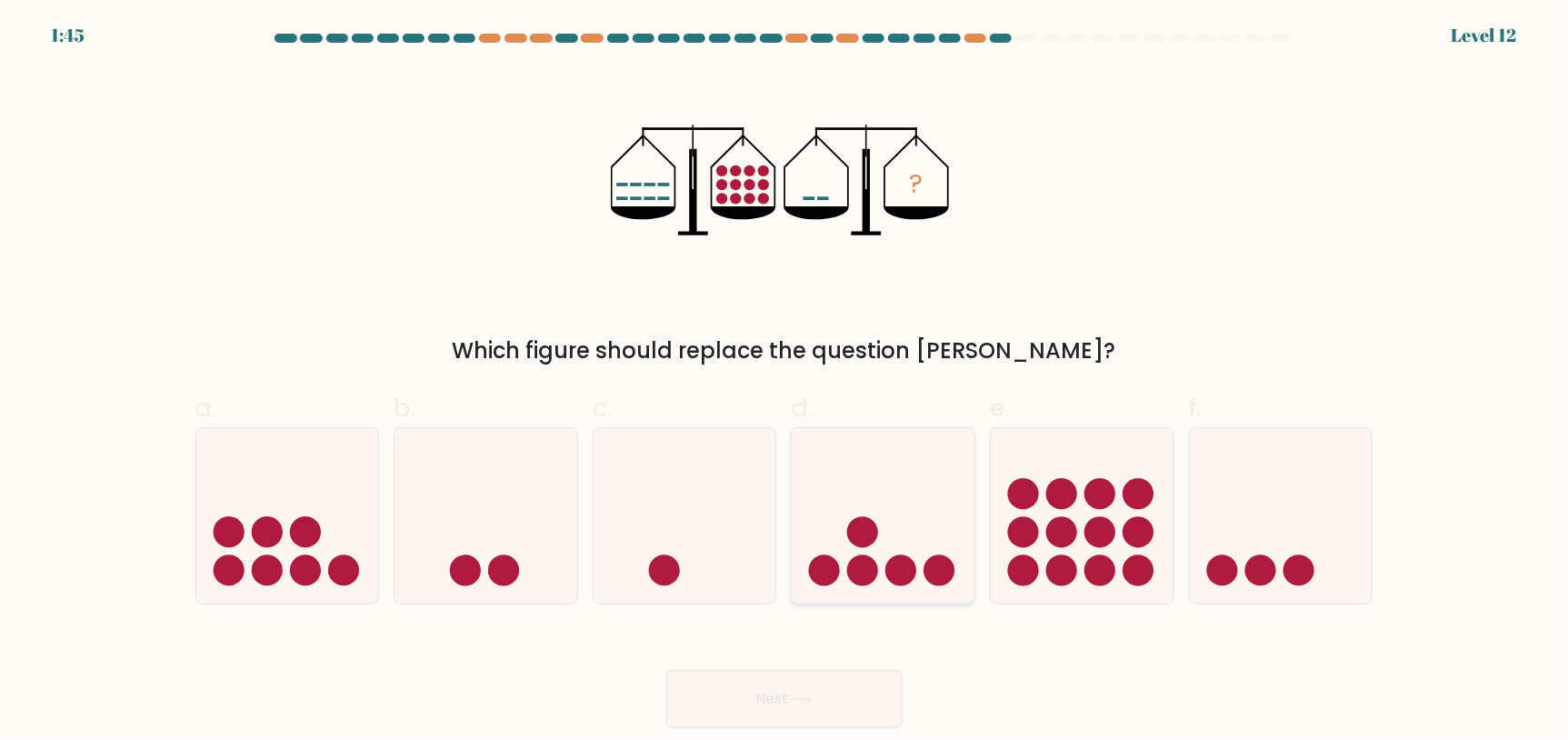
click at [872, 578] on circle at bounding box center [862, 571] width 31 height 31
click at [785, 382] on input "d." at bounding box center [784, 376] width 1 height 12
radio input "true"
click at [309, 494] on icon at bounding box center [287, 515] width 182 height 151
click at [784, 382] on input "a." at bounding box center [784, 376] width 1 height 12
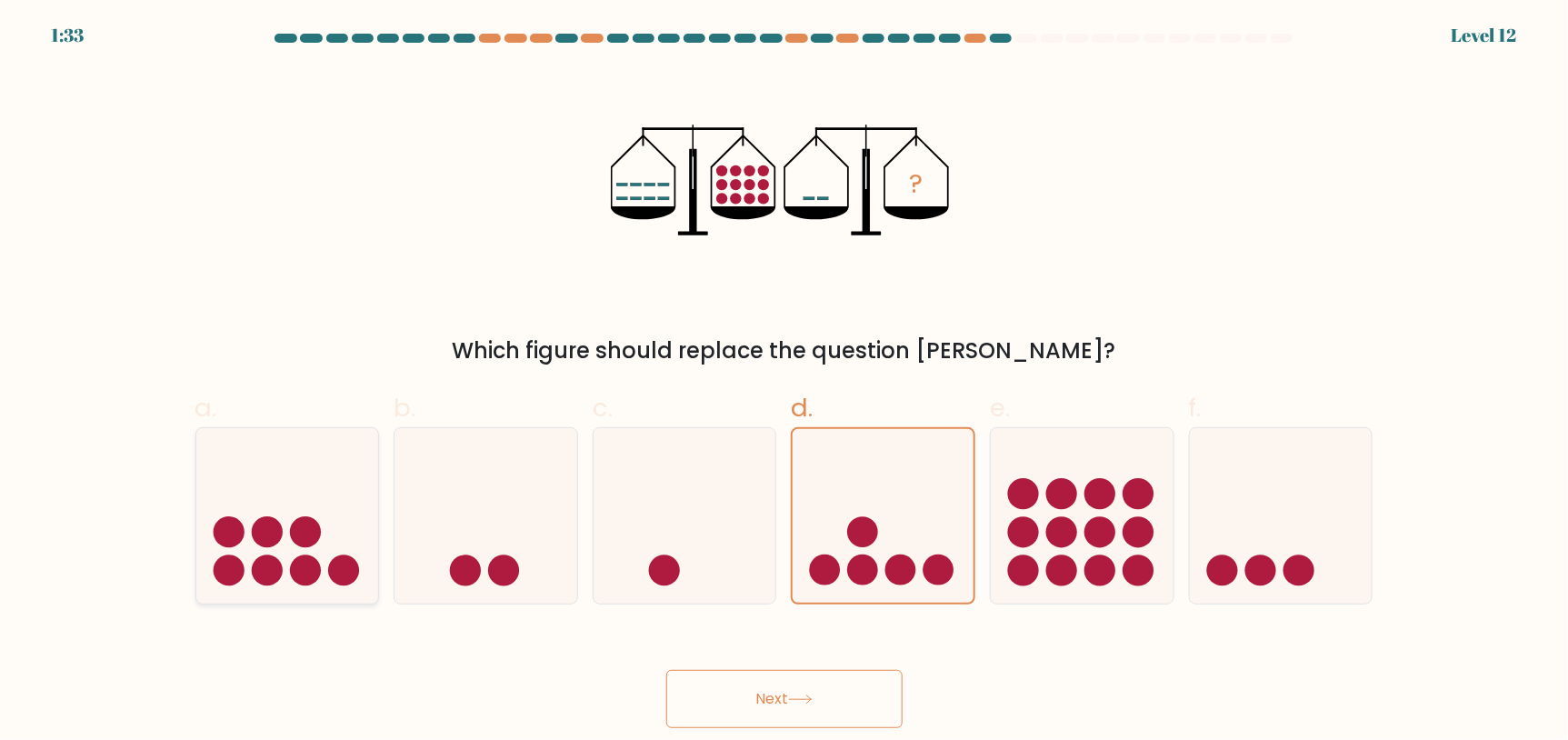
radio input "true"
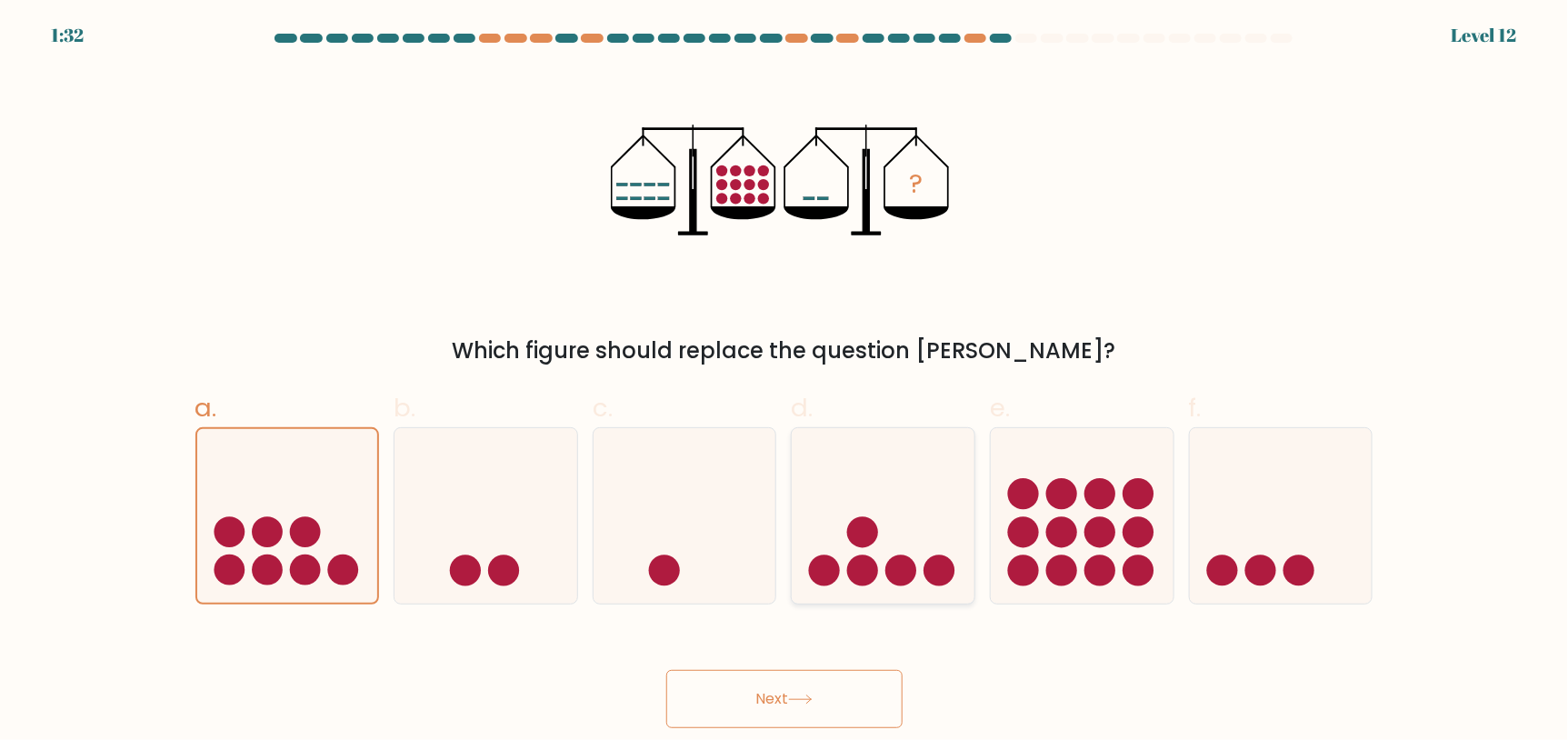
click at [903, 492] on icon at bounding box center [882, 515] width 182 height 151
click at [785, 382] on input "d." at bounding box center [784, 376] width 1 height 12
radio input "true"
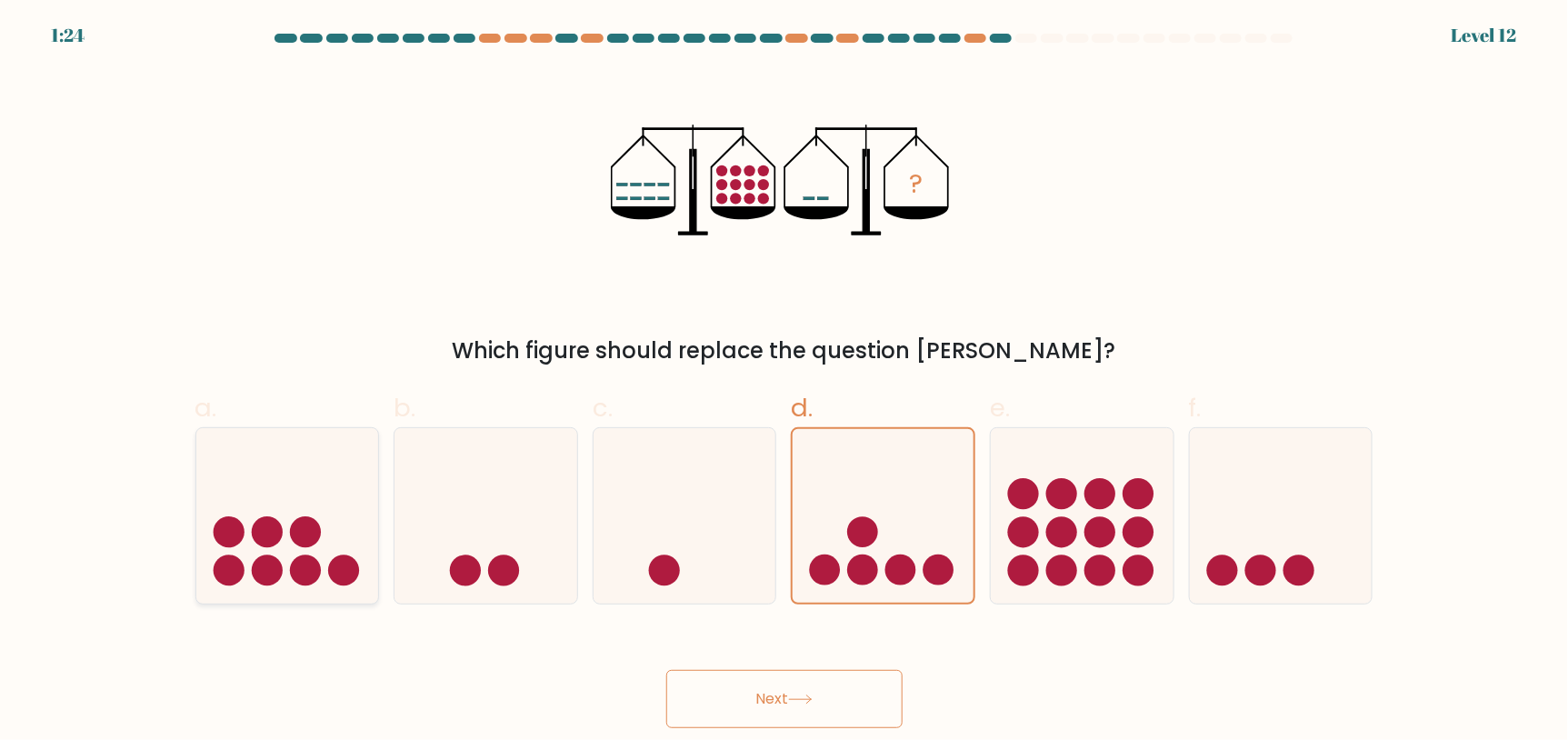
click at [334, 511] on icon at bounding box center [287, 515] width 182 height 151
click at [784, 382] on input "a." at bounding box center [784, 376] width 1 height 12
radio input "true"
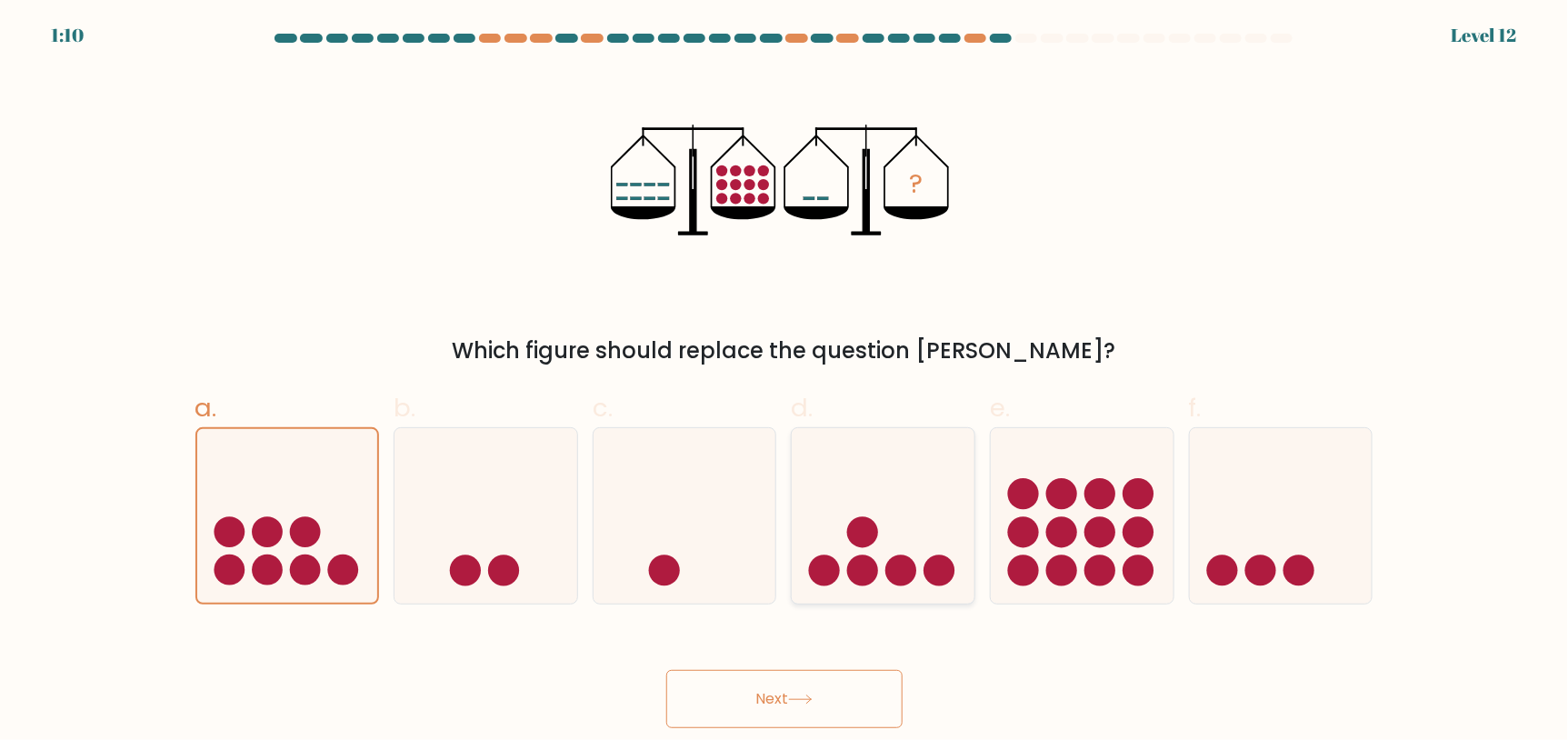
click at [821, 595] on div at bounding box center [882, 516] width 184 height 177
click at [785, 382] on input "d." at bounding box center [784, 376] width 1 height 12
radio input "true"
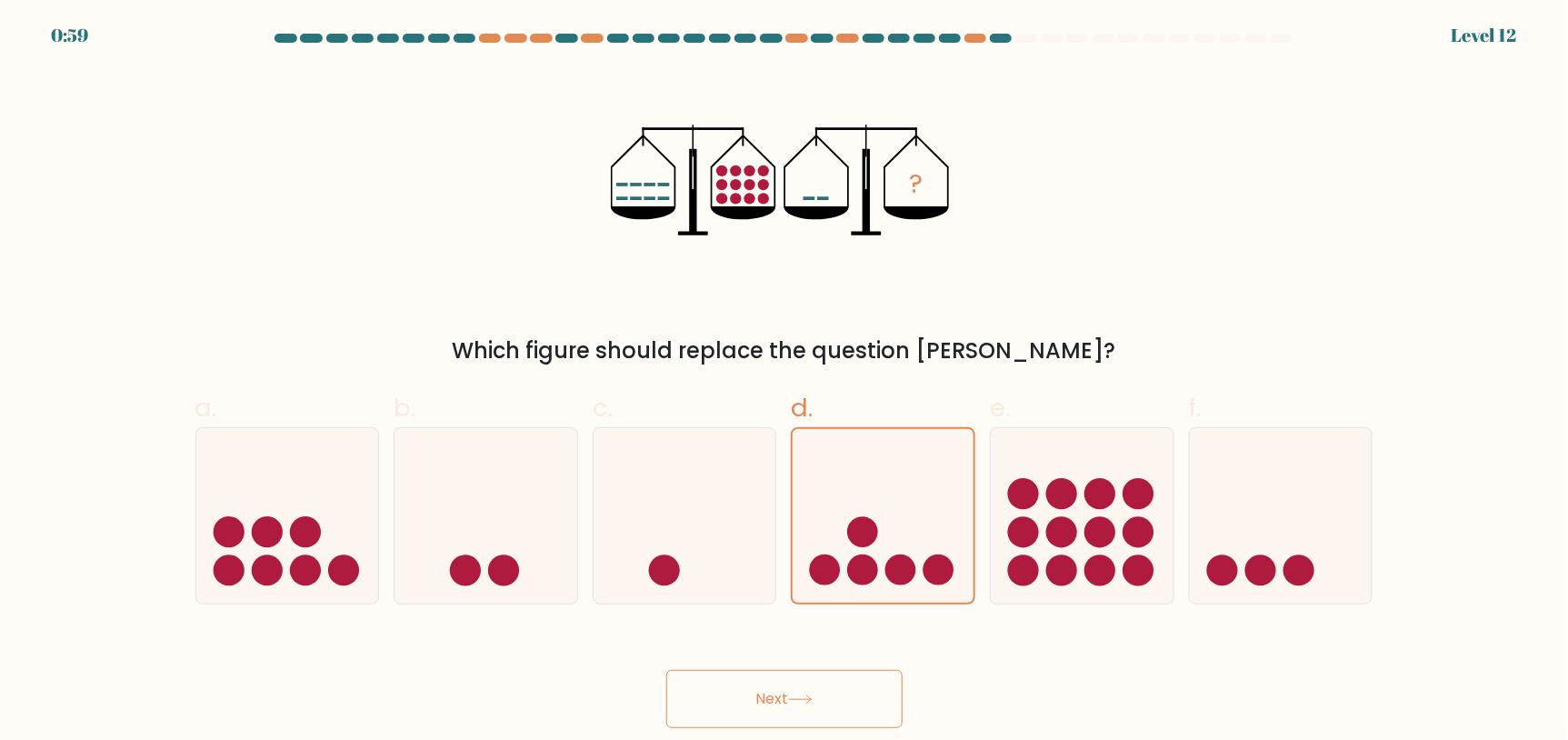
drag, startPoint x: 500, startPoint y: 586, endPoint x: 554, endPoint y: 632, distance: 70.9
click at [500, 587] on icon at bounding box center [485, 515] width 182 height 151
click at [784, 382] on input "b." at bounding box center [784, 376] width 1 height 12
radio input "true"
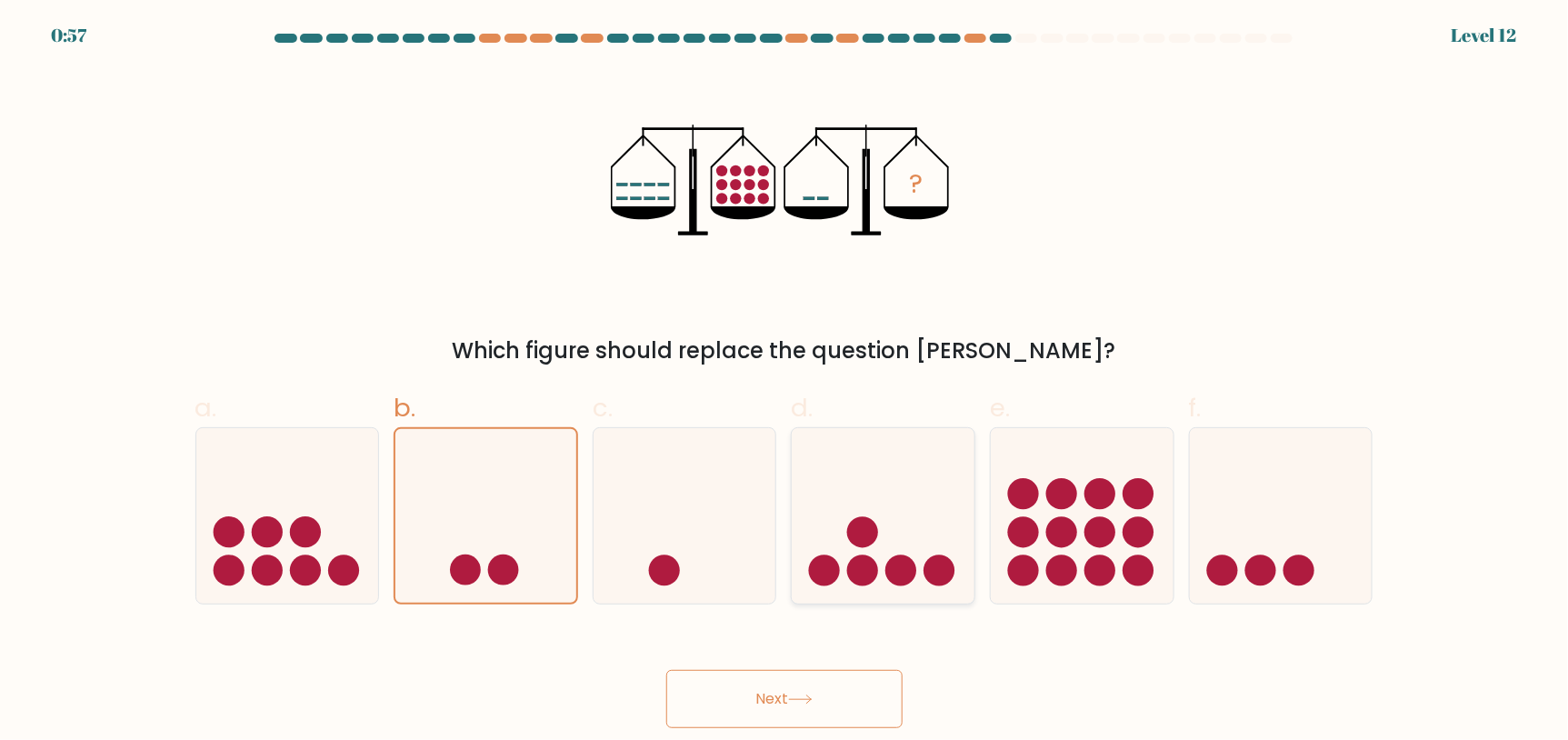
click at [836, 566] on circle at bounding box center [823, 571] width 31 height 31
click at [785, 382] on input "d." at bounding box center [784, 376] width 1 height 12
radio input "true"
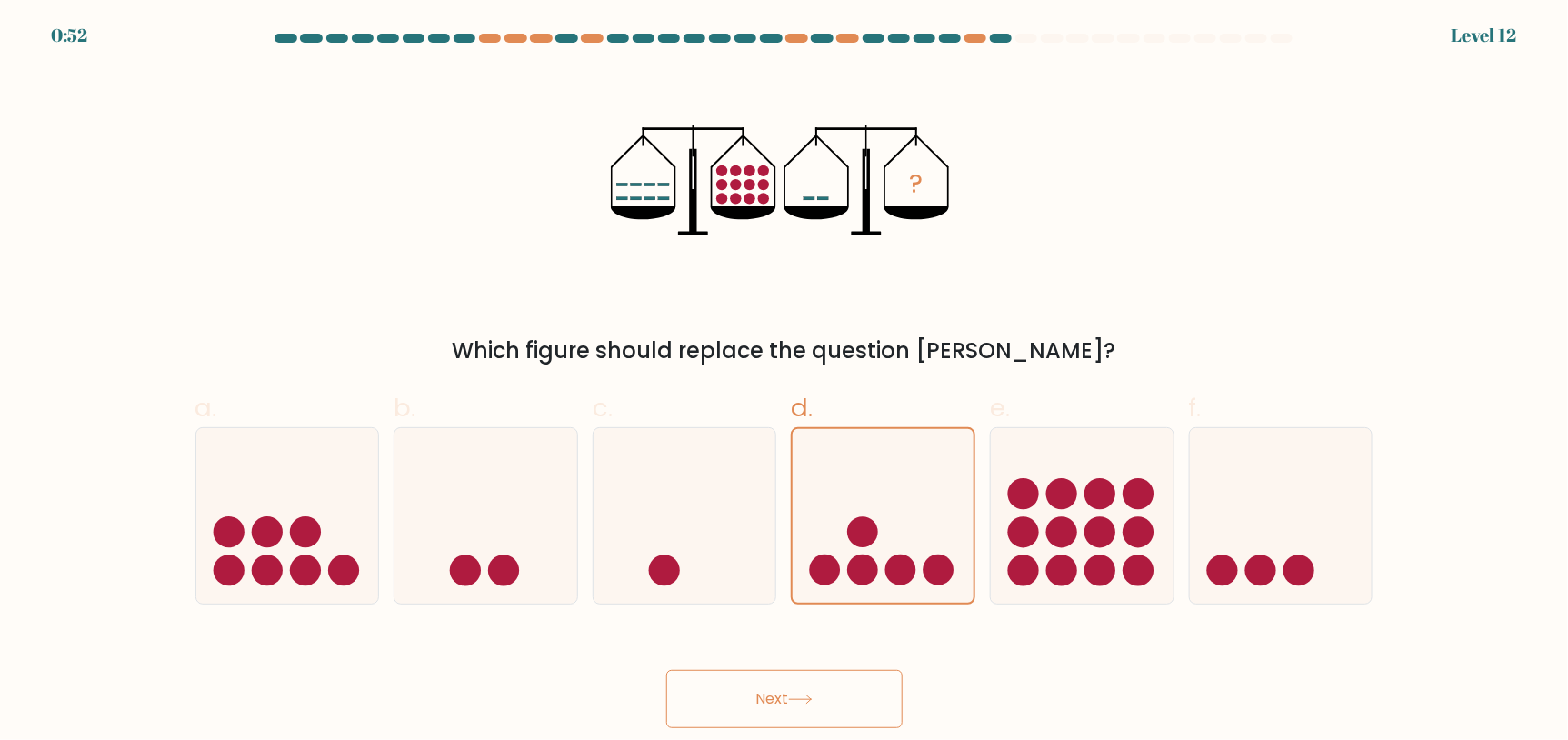
click at [726, 683] on button "Next" at bounding box center [784, 699] width 236 height 58
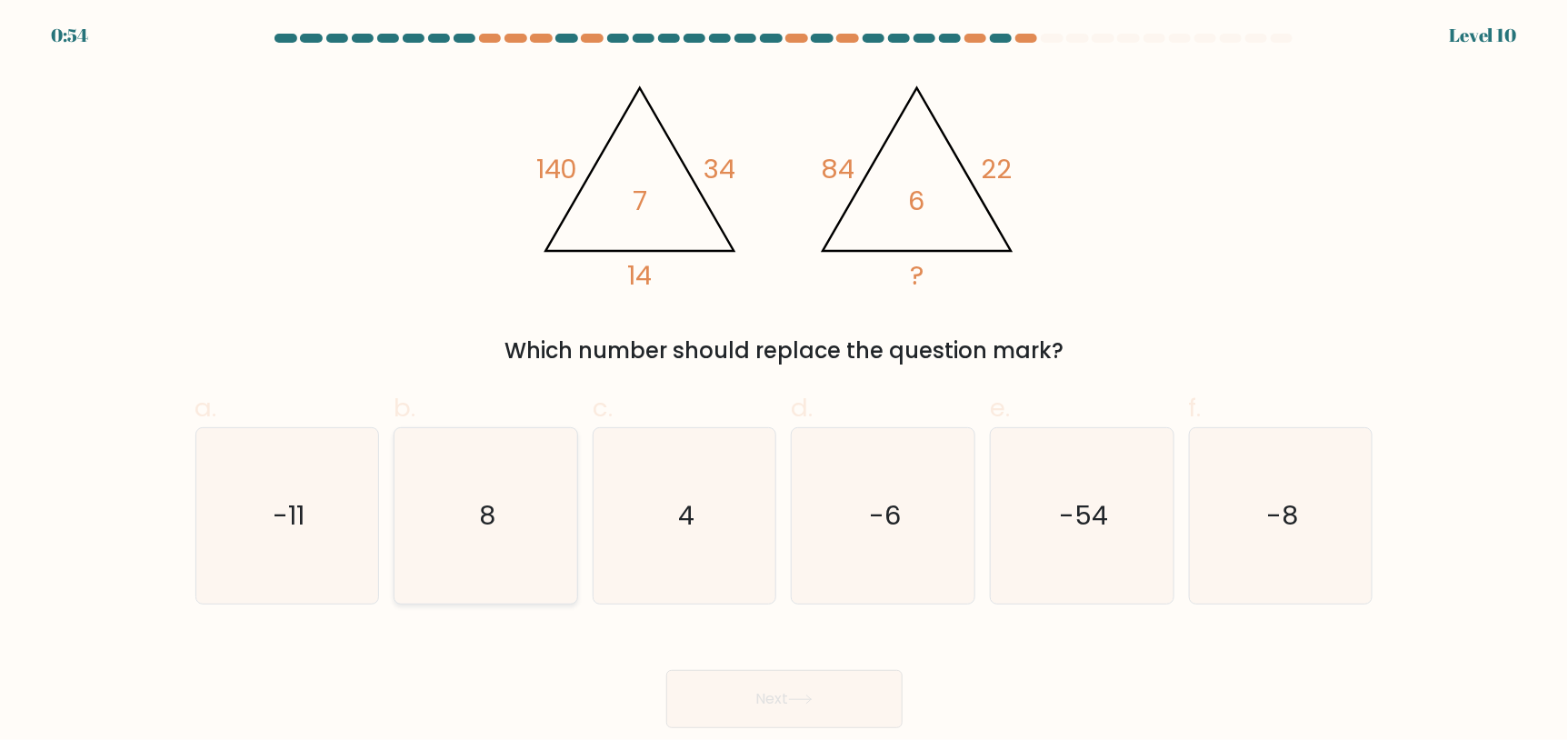
click at [501, 523] on icon "8" at bounding box center [486, 516] width 175 height 175
click at [784, 382] on input "b. 8" at bounding box center [784, 376] width 1 height 12
radio input "true"
click at [747, 593] on icon "4" at bounding box center [685, 516] width 175 height 175
click at [784, 382] on input "c. 4" at bounding box center [784, 376] width 1 height 12
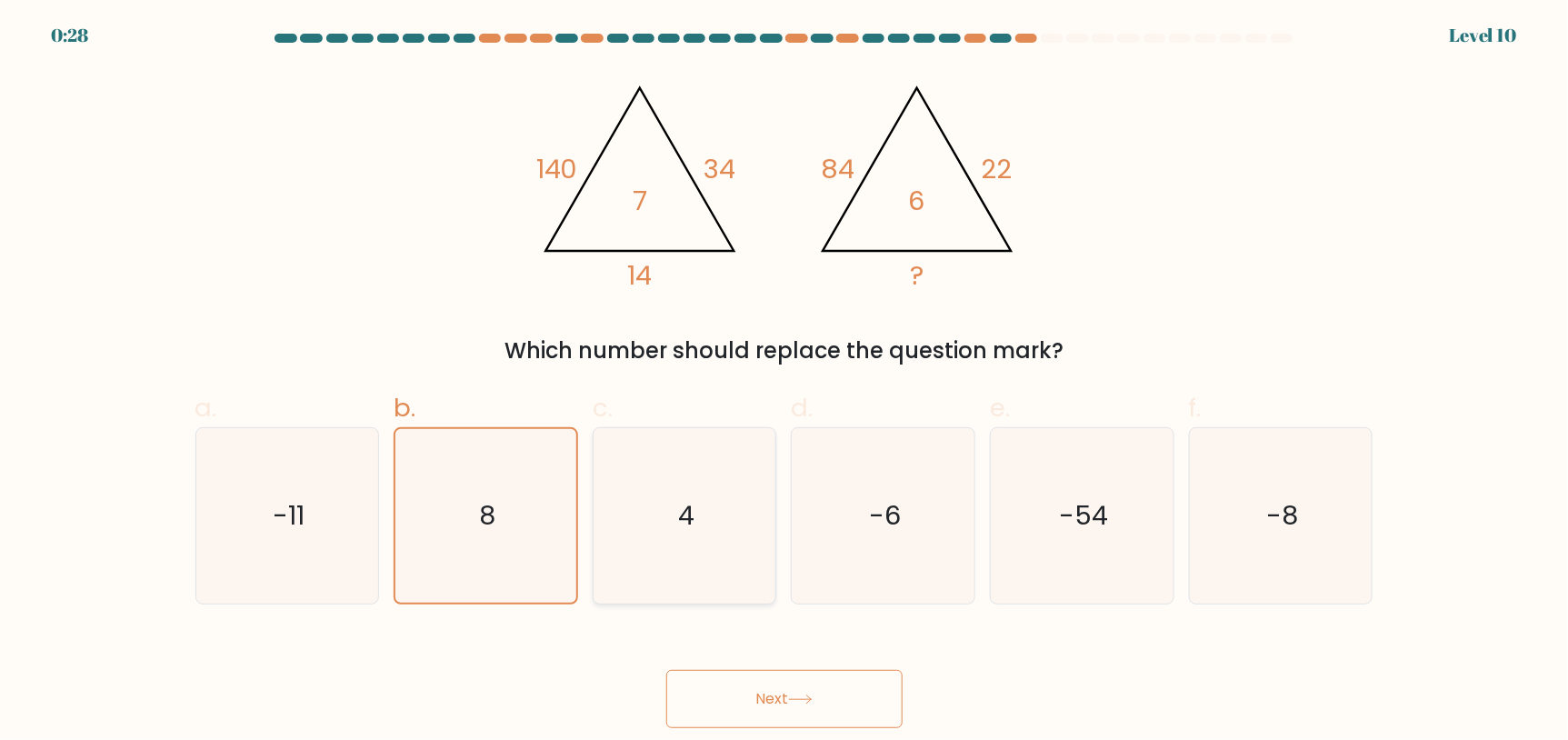
radio input "true"
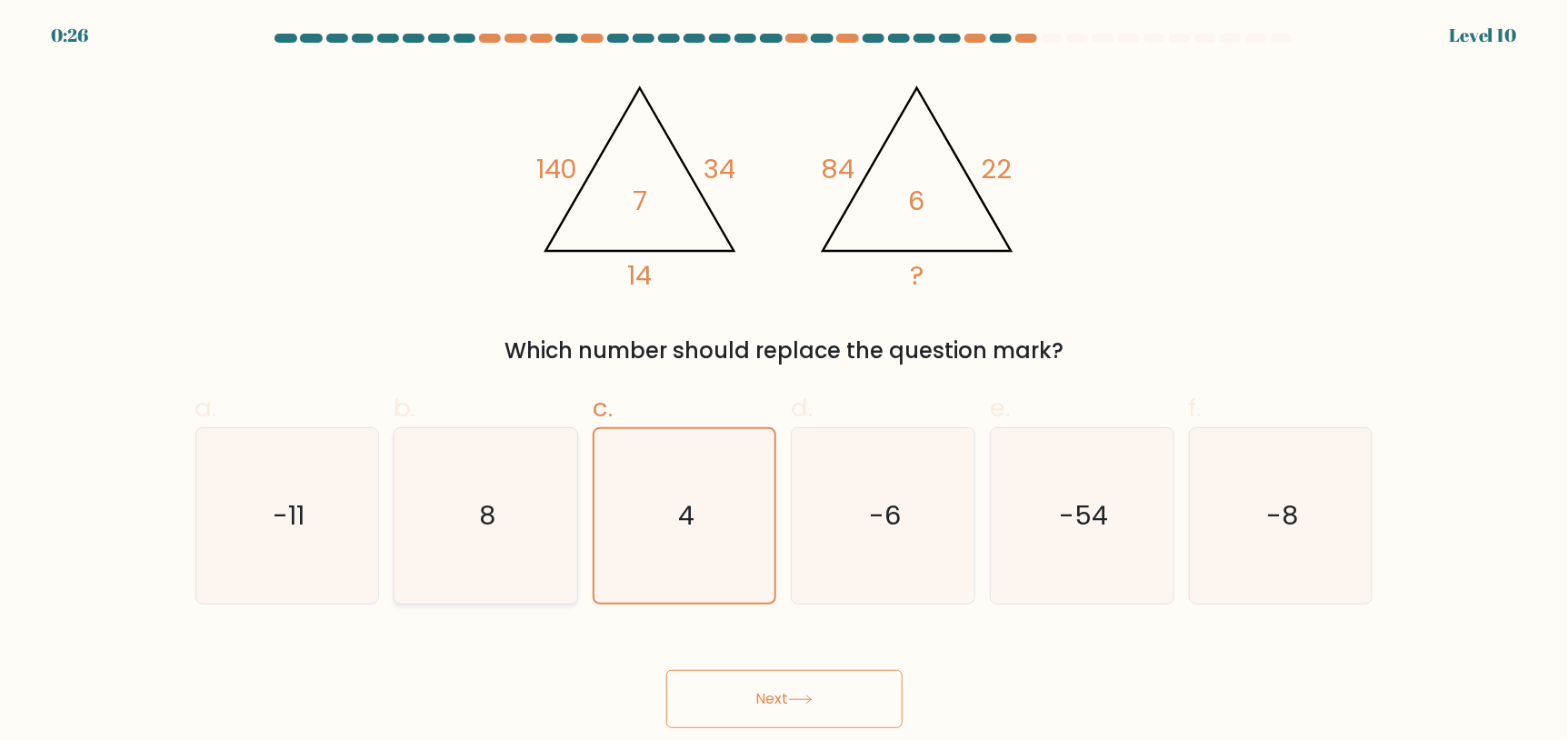
click at [565, 565] on icon "8" at bounding box center [486, 516] width 175 height 175
click at [784, 382] on input "b. 8" at bounding box center [784, 376] width 1 height 12
radio input "true"
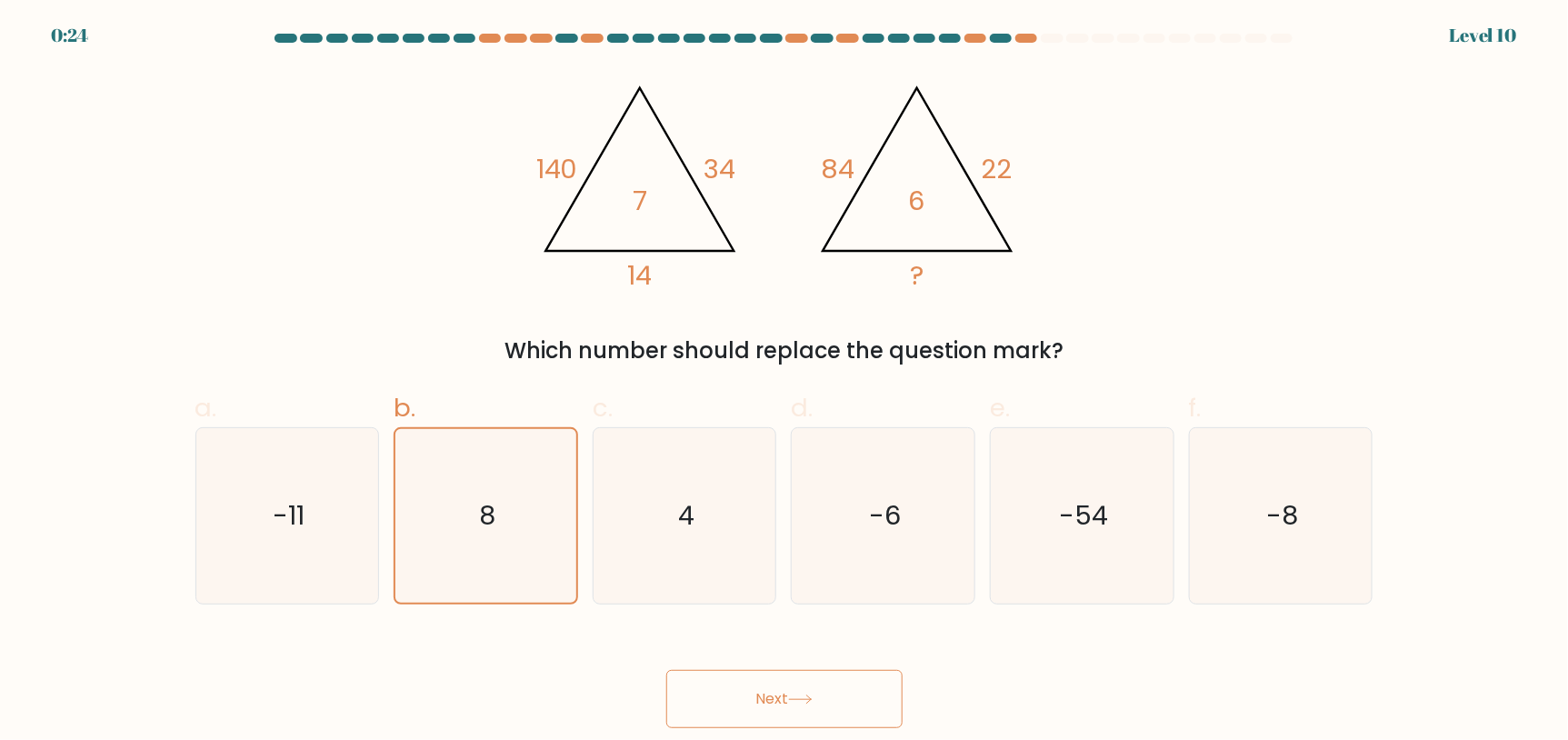
click at [799, 695] on icon at bounding box center [800, 700] width 25 height 10
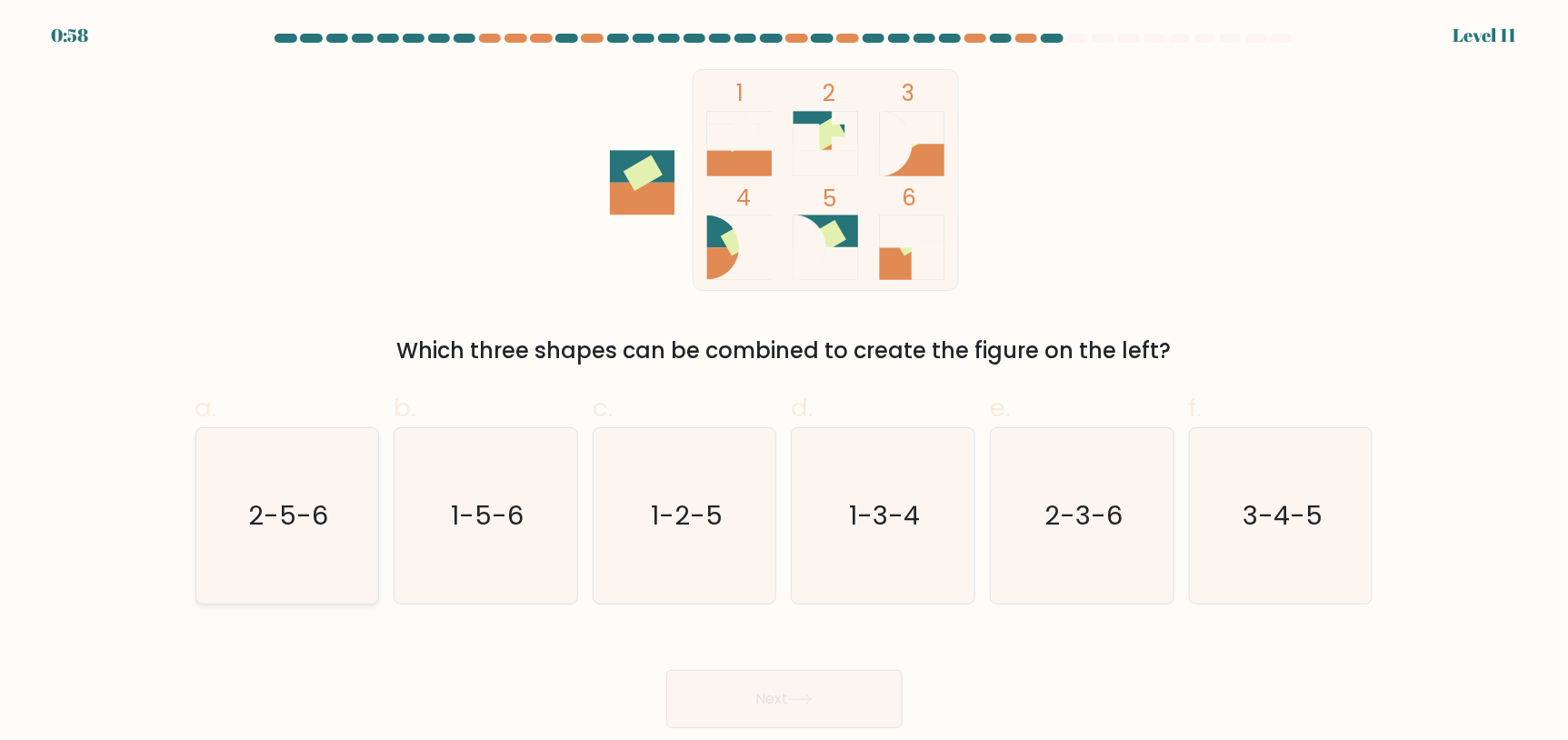
click at [329, 502] on icon "2-5-6" at bounding box center [287, 516] width 175 height 175
click at [784, 382] on input "a. 2-5-6" at bounding box center [784, 376] width 1 height 12
radio input "true"
click at [506, 524] on text "1-5-6" at bounding box center [488, 515] width 73 height 36
click at [784, 382] on input "b. 1-5-6" at bounding box center [784, 376] width 1 height 12
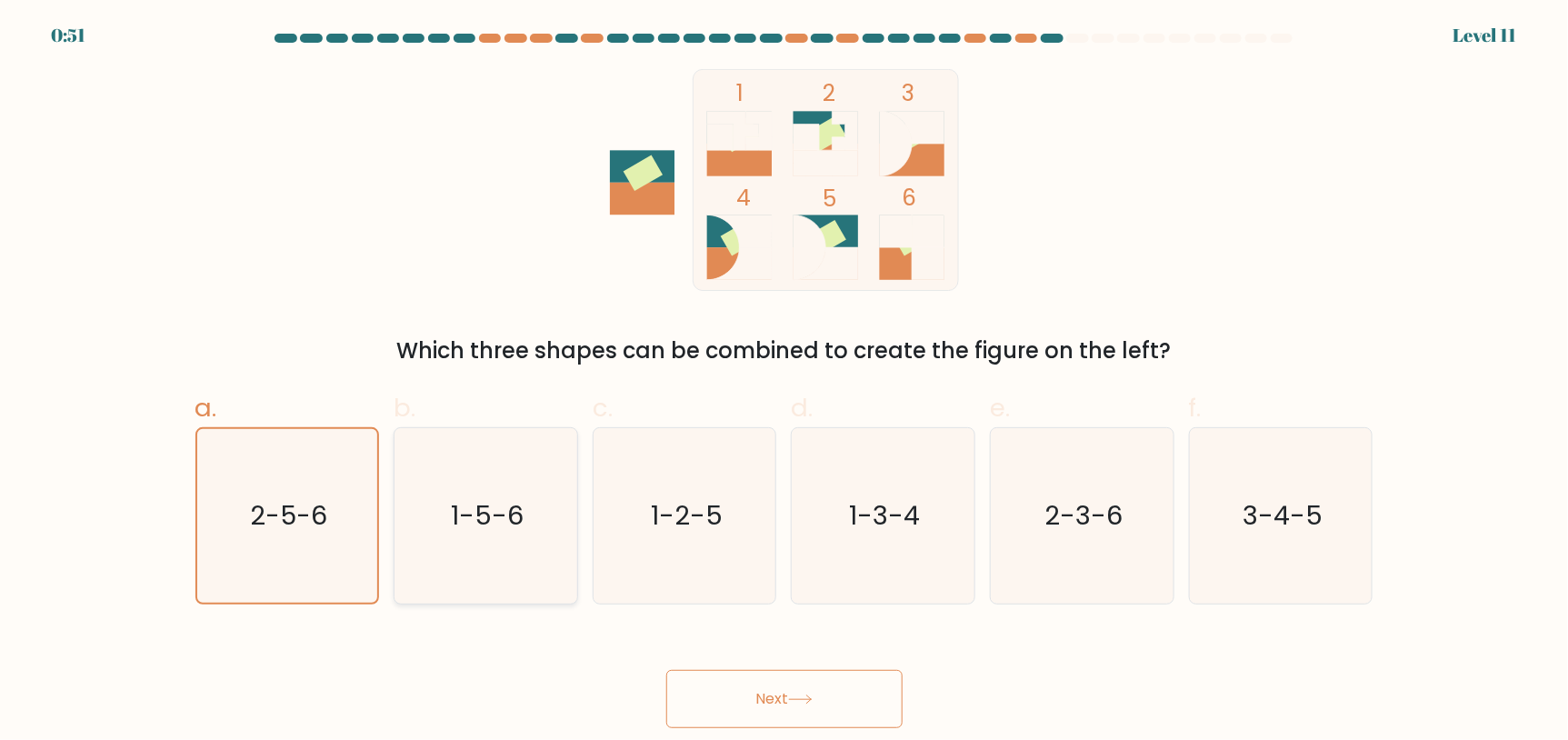
radio input "true"
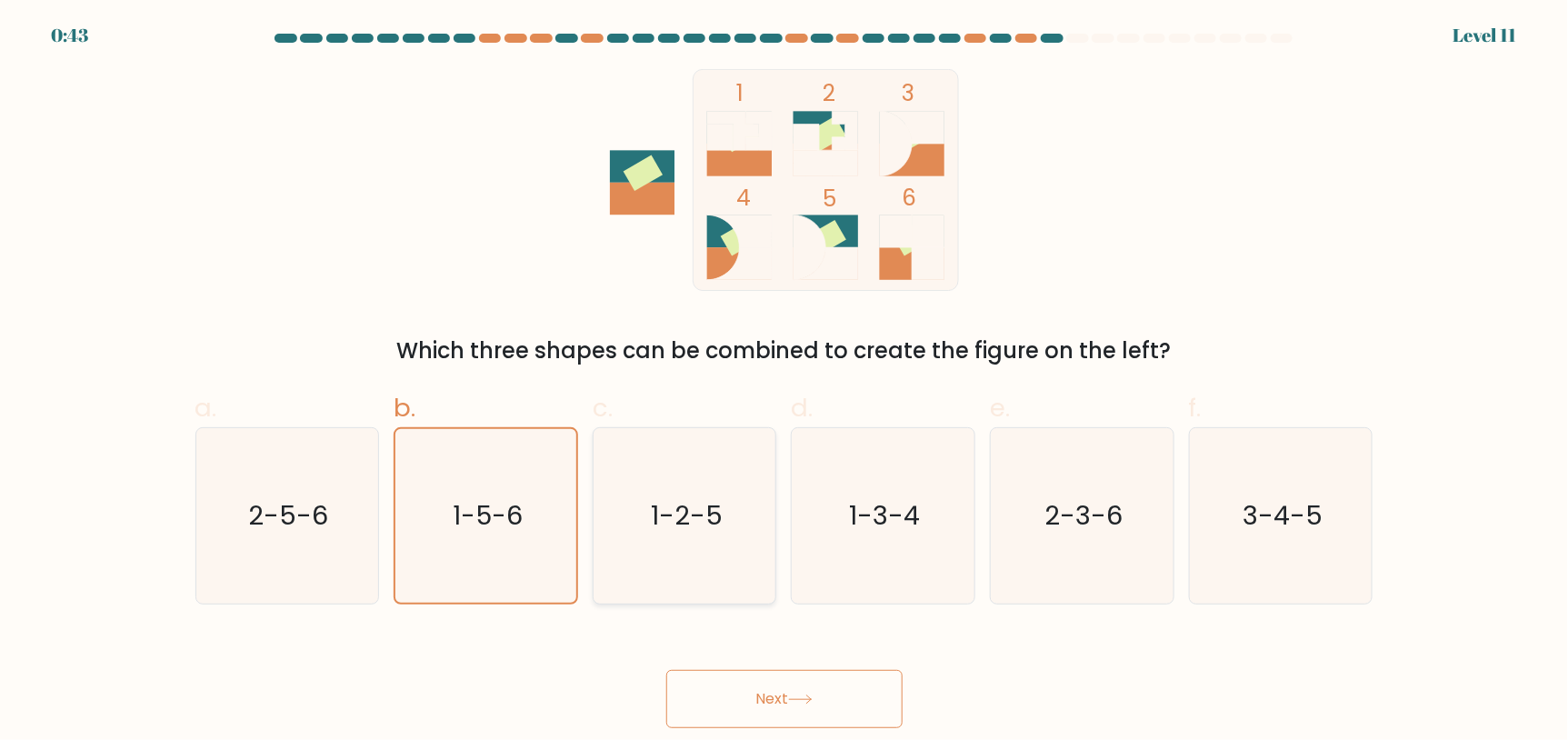
click at [714, 583] on icon "1-2-5" at bounding box center [685, 516] width 175 height 175
click at [784, 382] on input "c. 1-2-5" at bounding box center [784, 376] width 1 height 12
radio input "true"
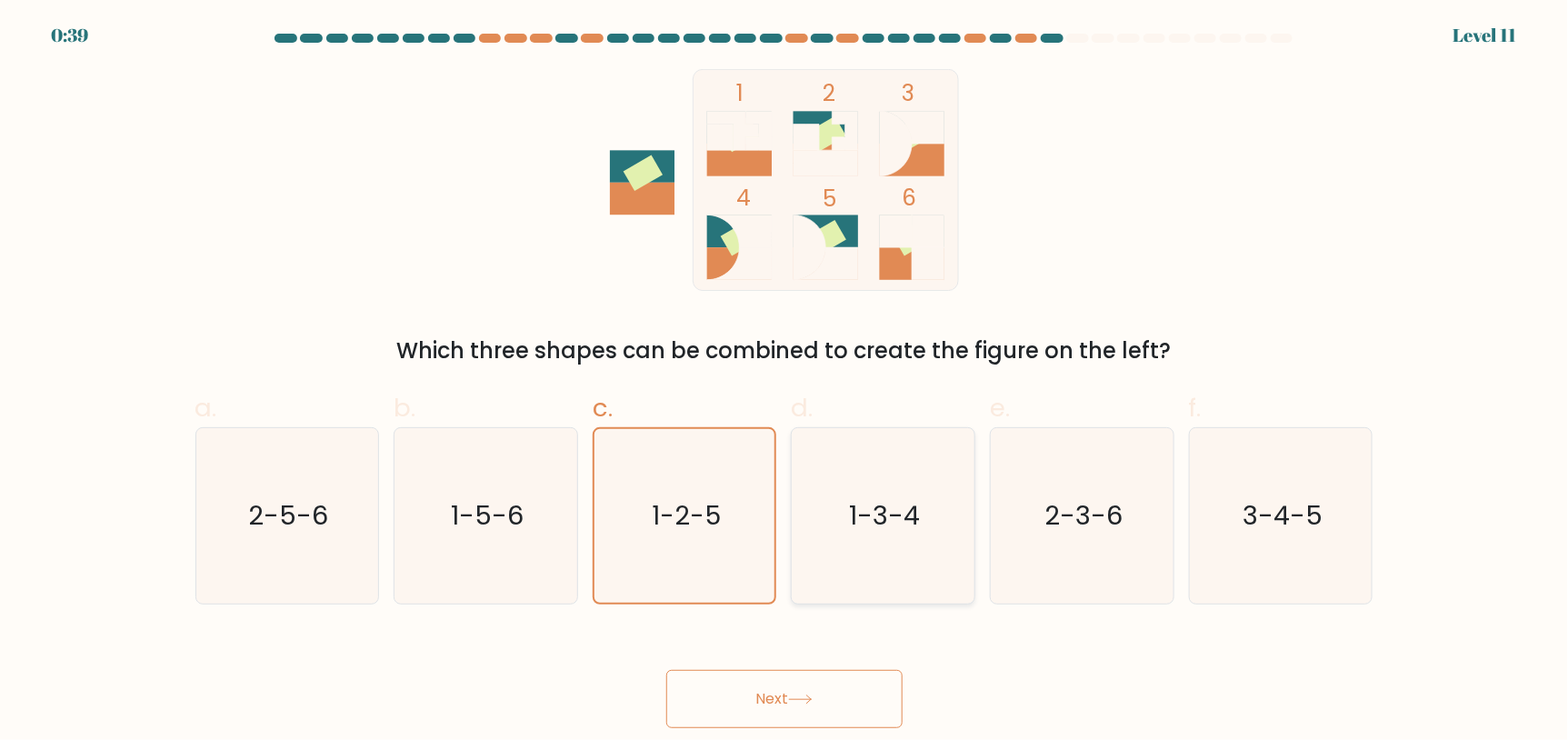
click at [804, 589] on icon "1-3-4" at bounding box center [882, 516] width 175 height 175
click at [785, 382] on input "d. 1-3-4" at bounding box center [784, 376] width 1 height 12
radio input "true"
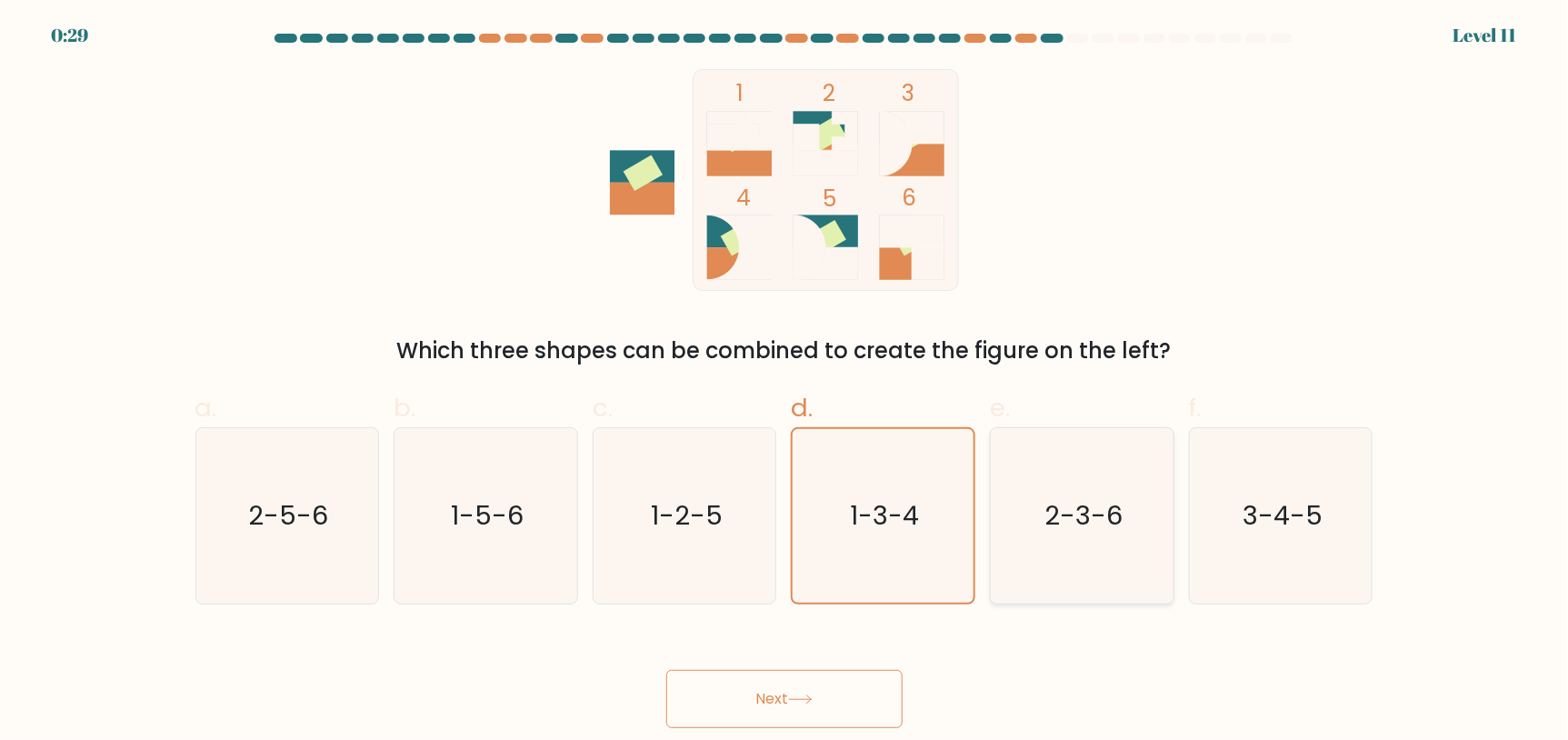
drag, startPoint x: 1061, startPoint y: 510, endPoint x: 1058, endPoint y: 526, distance: 16.3
click at [1061, 518] on text "2-3-6" at bounding box center [1082, 515] width 78 height 36
click at [785, 382] on input "e. 2-3-6" at bounding box center [784, 376] width 1 height 12
radio input "true"
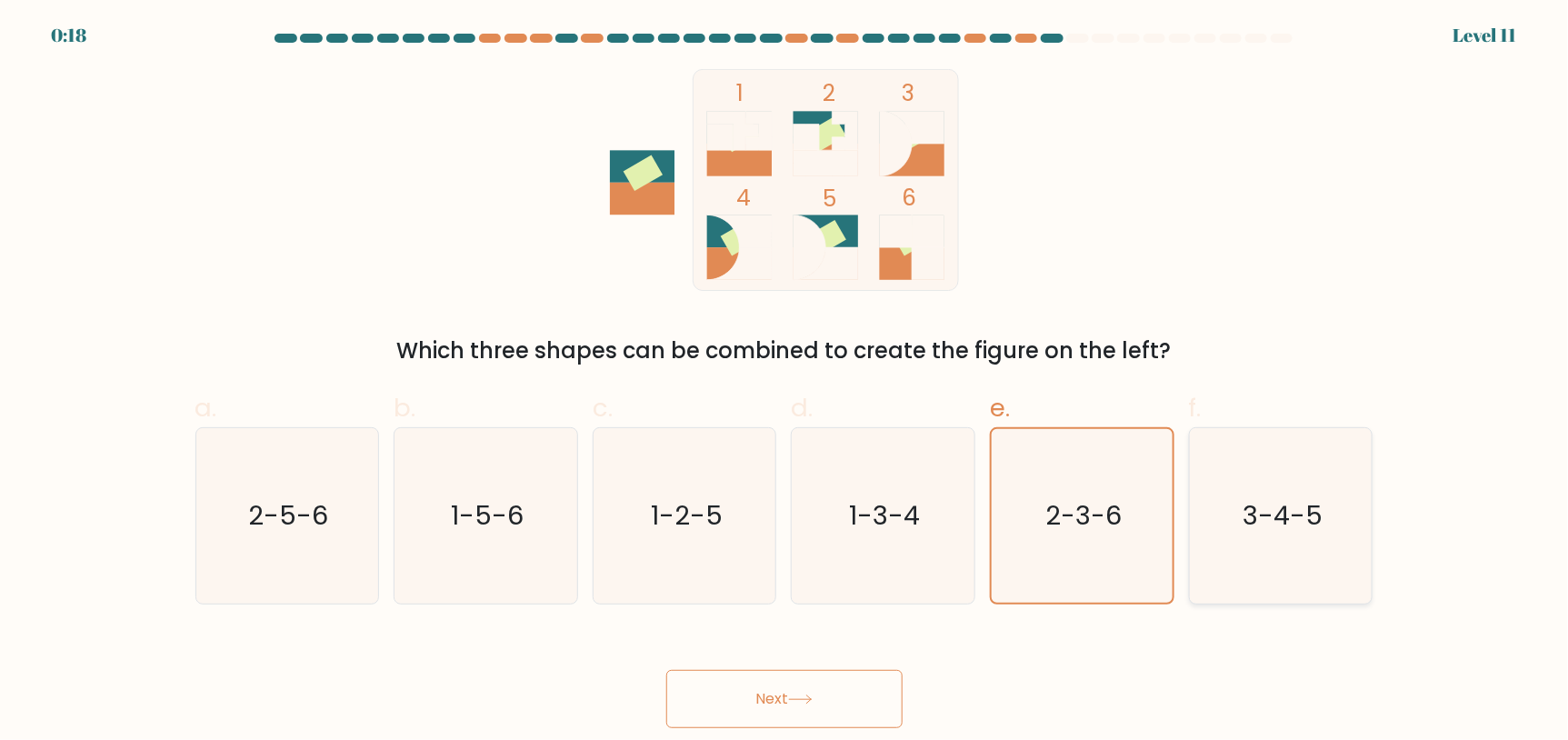
click at [1235, 489] on icon "3-4-5" at bounding box center [1281, 516] width 175 height 175
click at [785, 382] on input "f. 3-4-5" at bounding box center [784, 376] width 1 height 12
radio input "true"
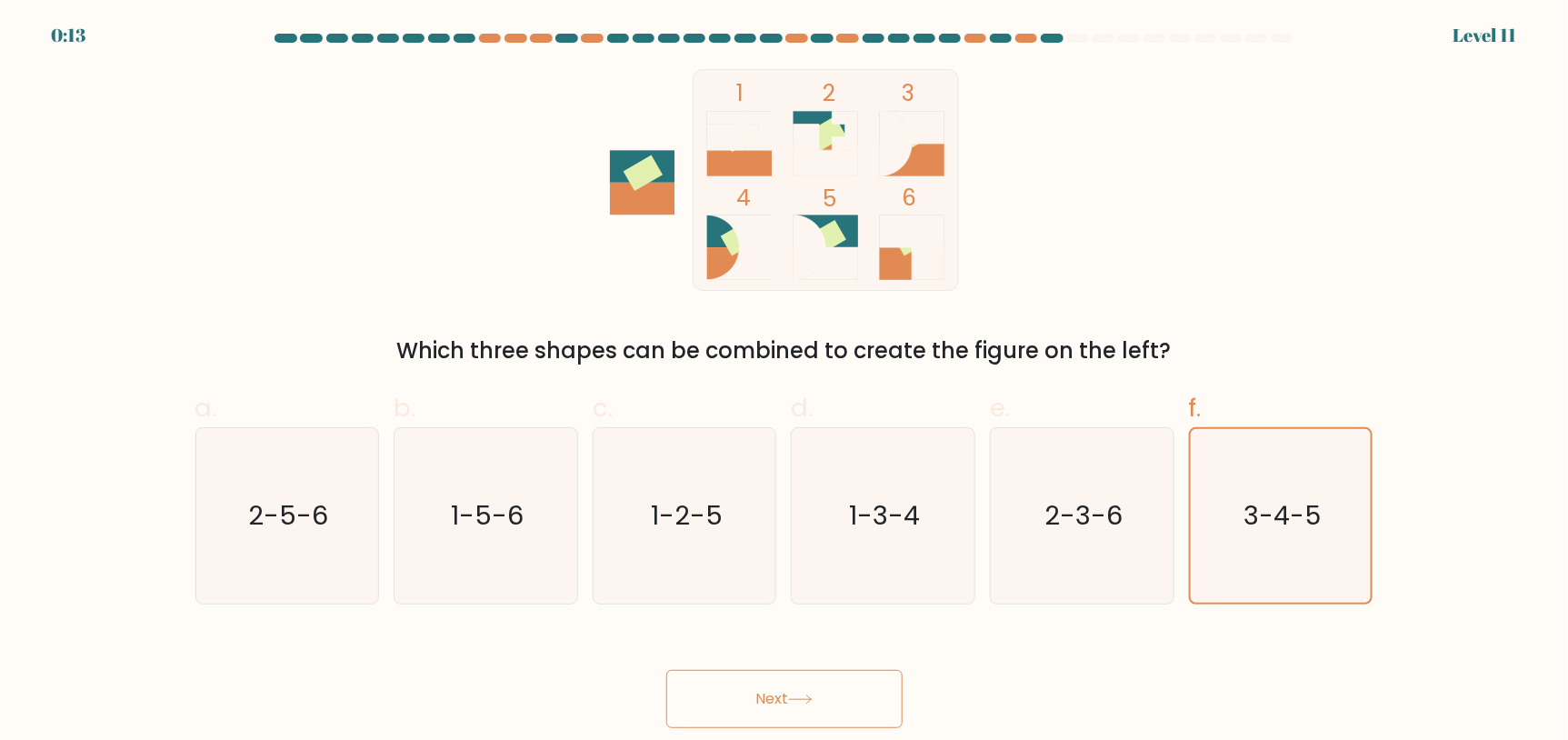
click at [806, 688] on button "Next" at bounding box center [784, 699] width 236 height 58
click at [803, 701] on icon at bounding box center [800, 700] width 25 height 10
click at [799, 688] on button "Next" at bounding box center [784, 699] width 236 height 58
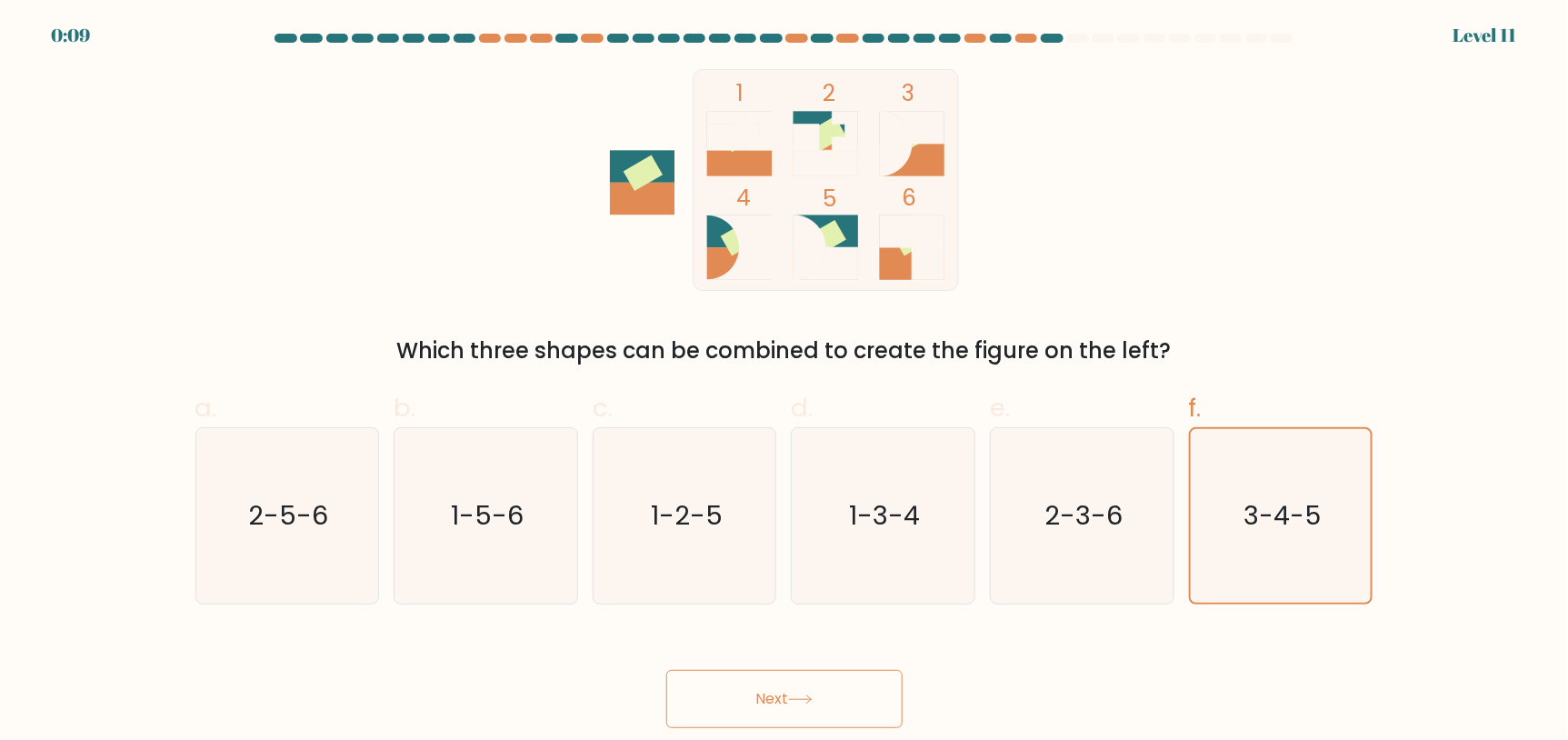
click at [799, 688] on button "Next" at bounding box center [784, 699] width 236 height 58
click at [795, 696] on icon at bounding box center [800, 700] width 25 height 10
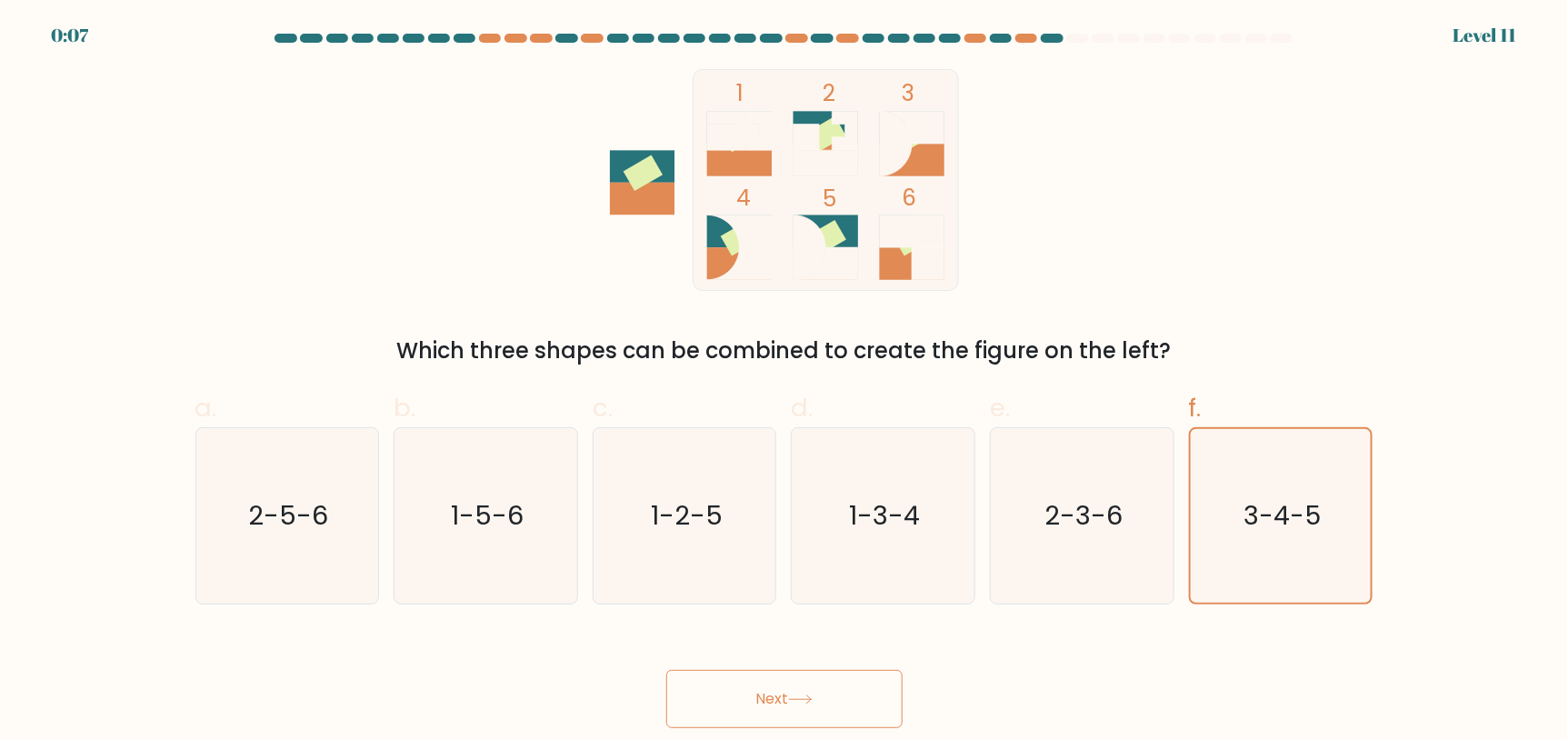
click at [795, 696] on icon at bounding box center [800, 700] width 25 height 10
drag, startPoint x: 795, startPoint y: 696, endPoint x: 1009, endPoint y: 560, distance: 253.6
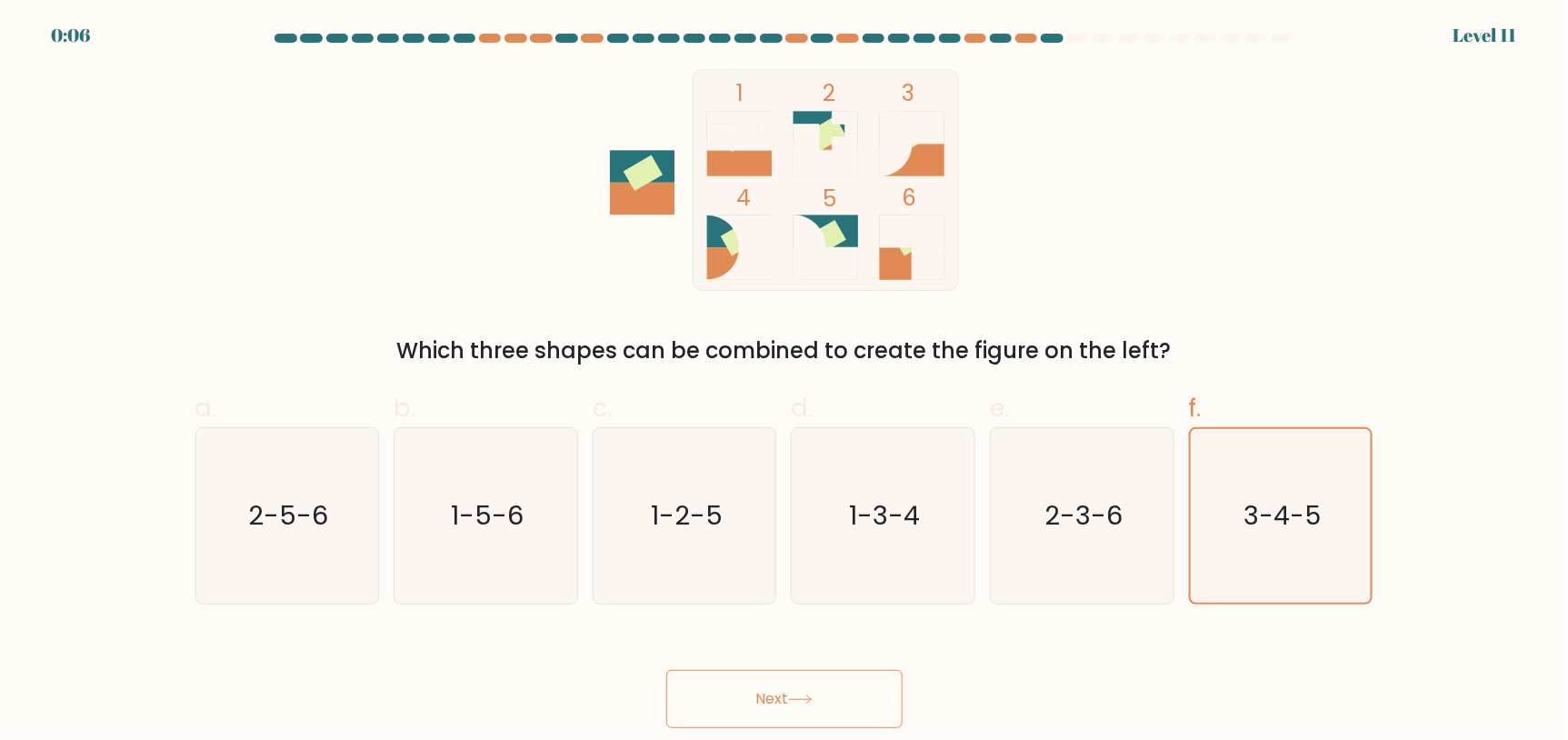
click at [796, 696] on icon at bounding box center [800, 700] width 25 height 10
click at [1323, 442] on icon "3-4-5" at bounding box center [1281, 516] width 173 height 173
click at [785, 382] on input "f. 3-4-5" at bounding box center [784, 376] width 1 height 12
click at [1323, 442] on icon "3-4-5" at bounding box center [1281, 516] width 173 height 173
click at [785, 382] on input "f. 3-4-5" at bounding box center [784, 376] width 1 height 12
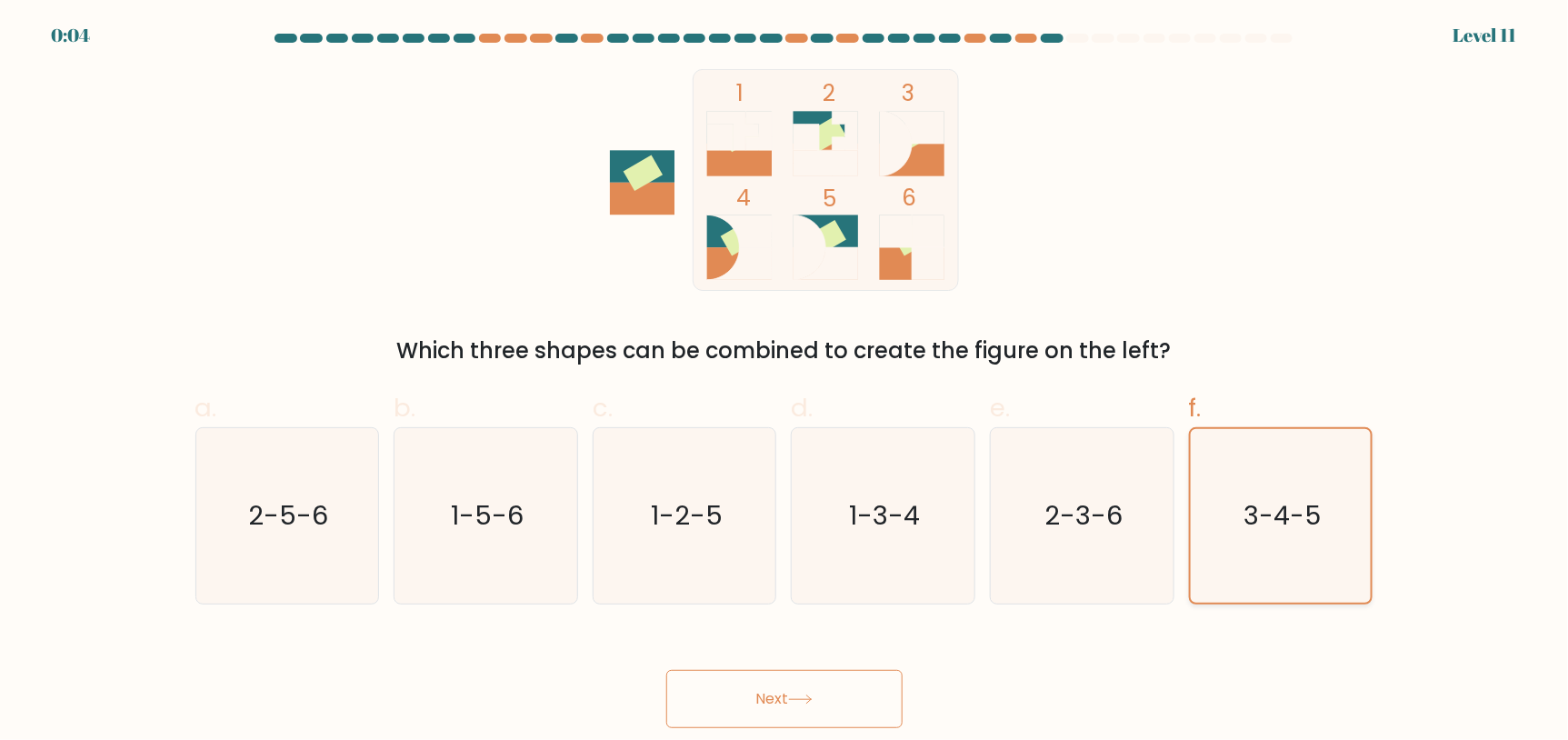
click at [1246, 536] on icon "3-4-5" at bounding box center [1281, 516] width 173 height 173
click at [785, 382] on input "f. 3-4-5" at bounding box center [784, 376] width 1 height 12
click at [845, 725] on button "Next" at bounding box center [784, 699] width 236 height 58
click at [823, 713] on button "Next" at bounding box center [784, 699] width 236 height 58
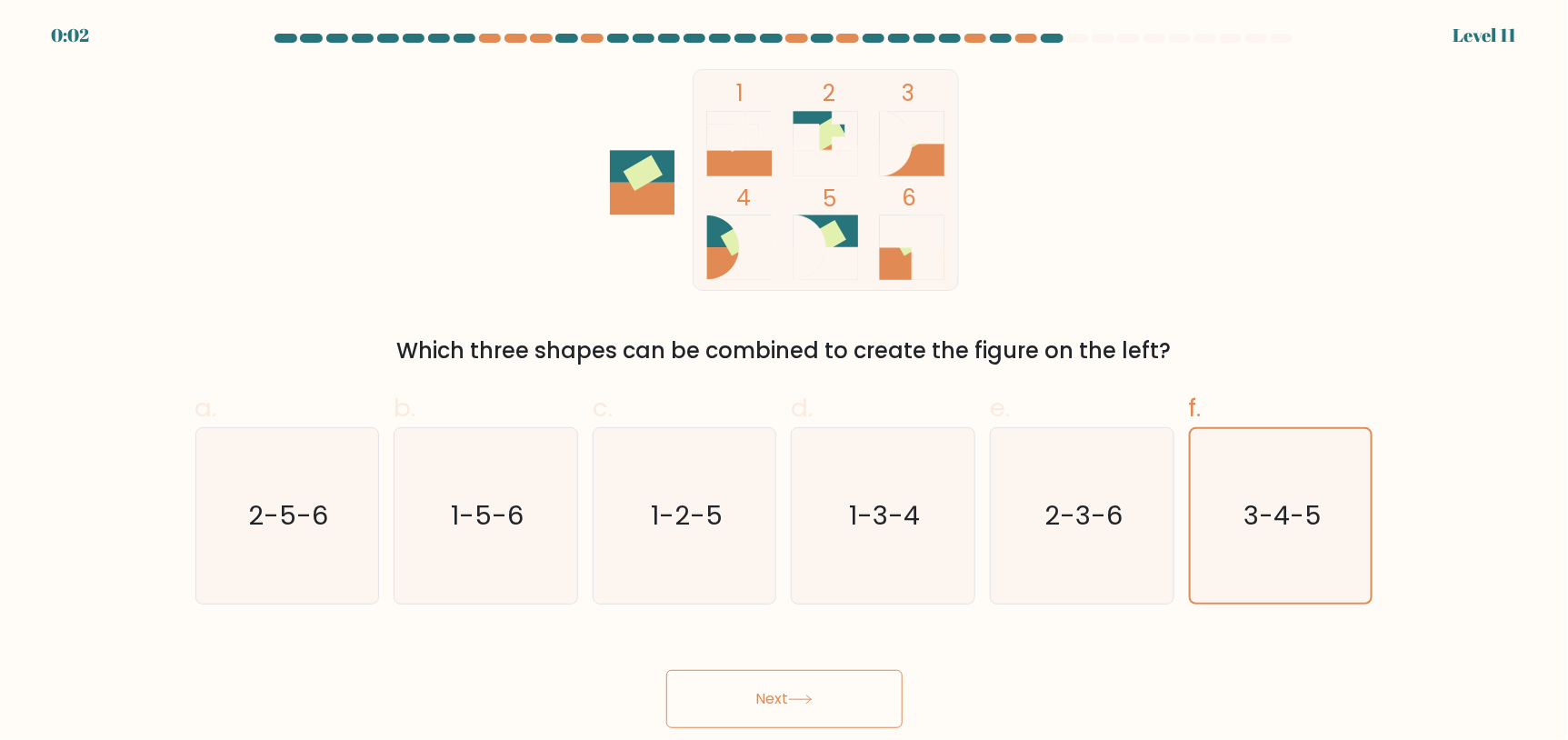
click at [823, 713] on button "Next" at bounding box center [784, 699] width 236 height 58
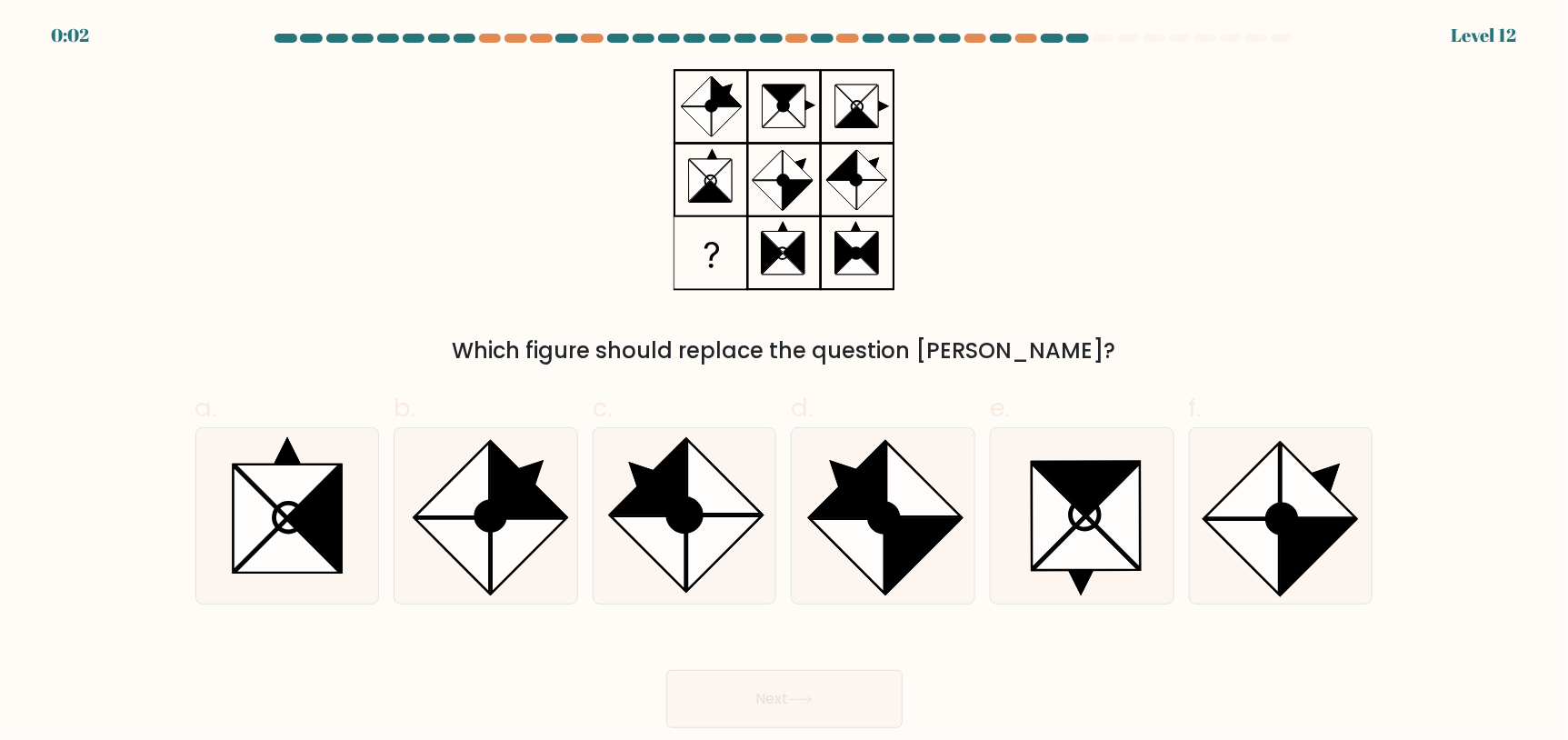
click at [823, 713] on button "Next" at bounding box center [784, 699] width 236 height 58
click at [324, 555] on icon at bounding box center [288, 547] width 105 height 53
click at [784, 382] on input "a." at bounding box center [784, 376] width 1 height 12
radio input "true"
click at [793, 517] on div at bounding box center [882, 516] width 184 height 177
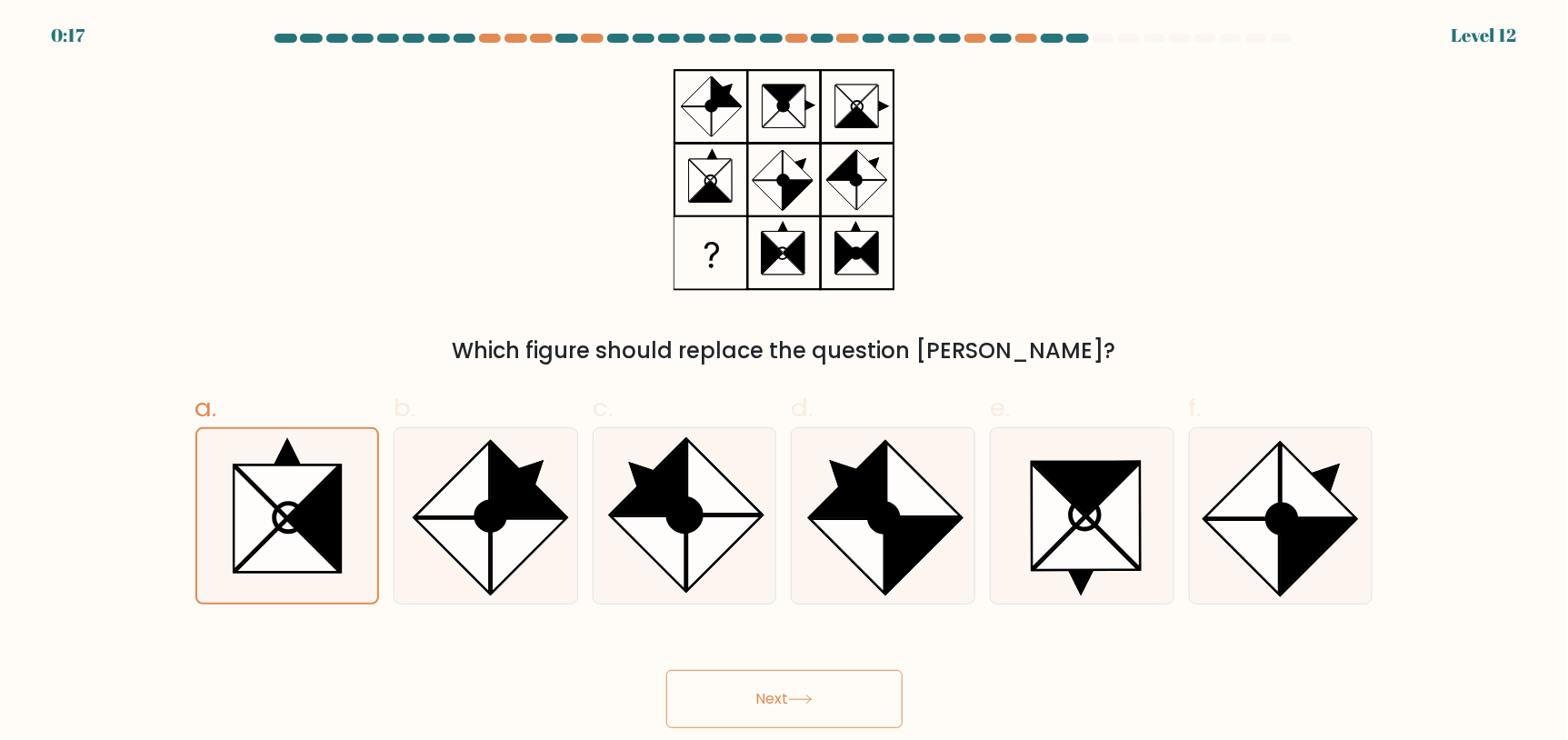
click at [785, 382] on input "d." at bounding box center [784, 376] width 1 height 12
radio input "true"
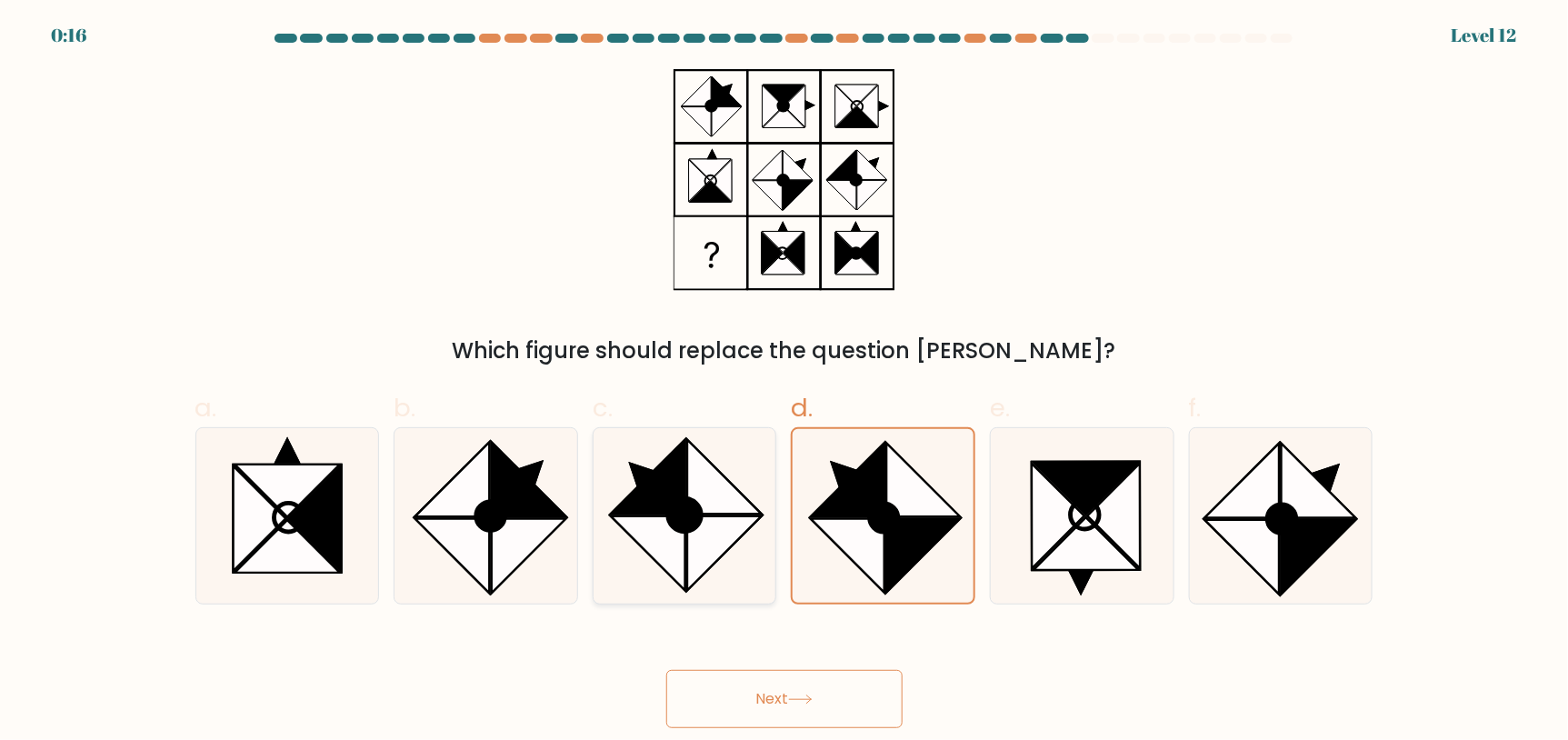
click at [759, 511] on icon at bounding box center [725, 477] width 75 height 75
click at [784, 382] on input "c." at bounding box center [784, 376] width 1 height 12
radio input "true"
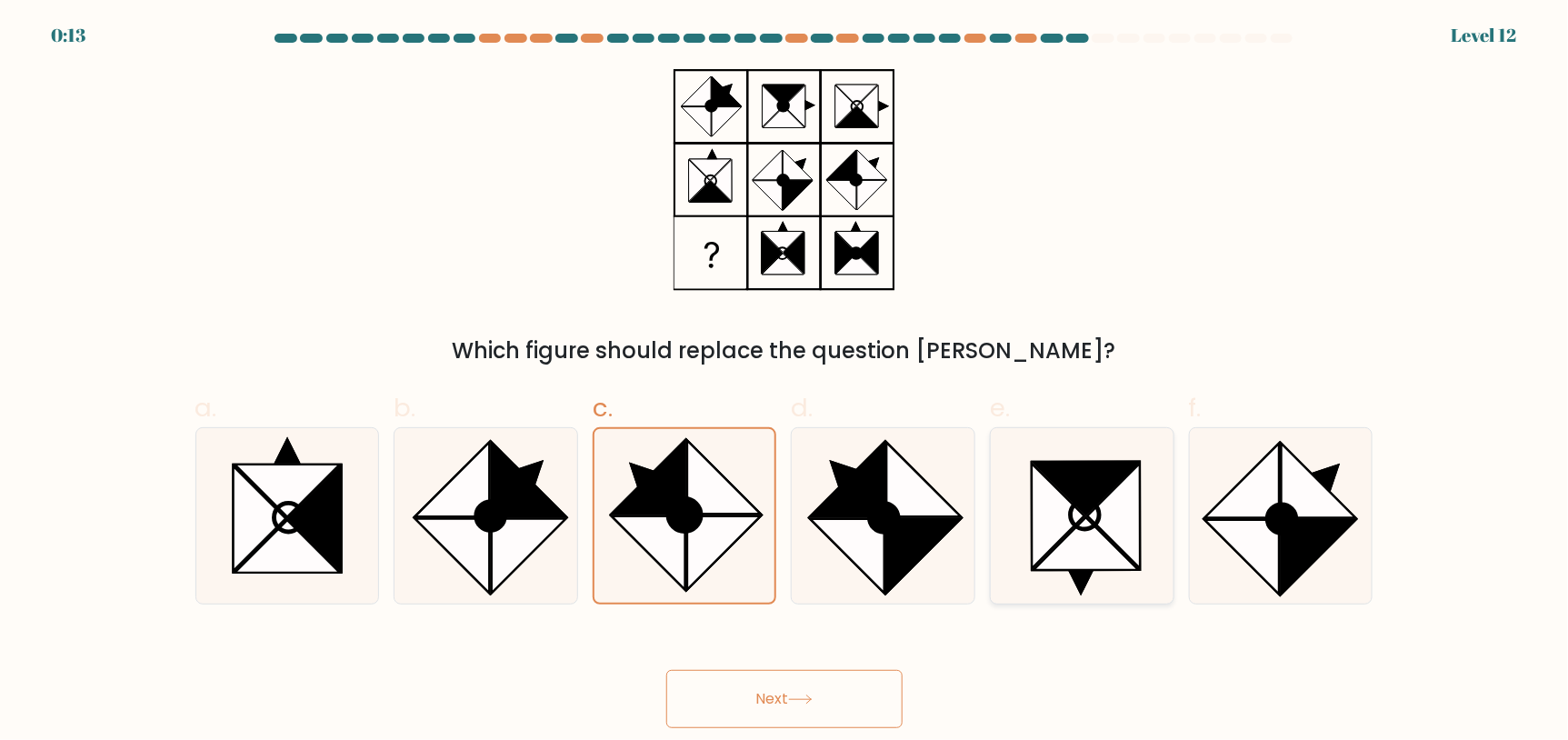
click at [1066, 526] on icon at bounding box center [1058, 515] width 53 height 105
click at [785, 382] on input "e." at bounding box center [784, 376] width 1 height 12
radio input "true"
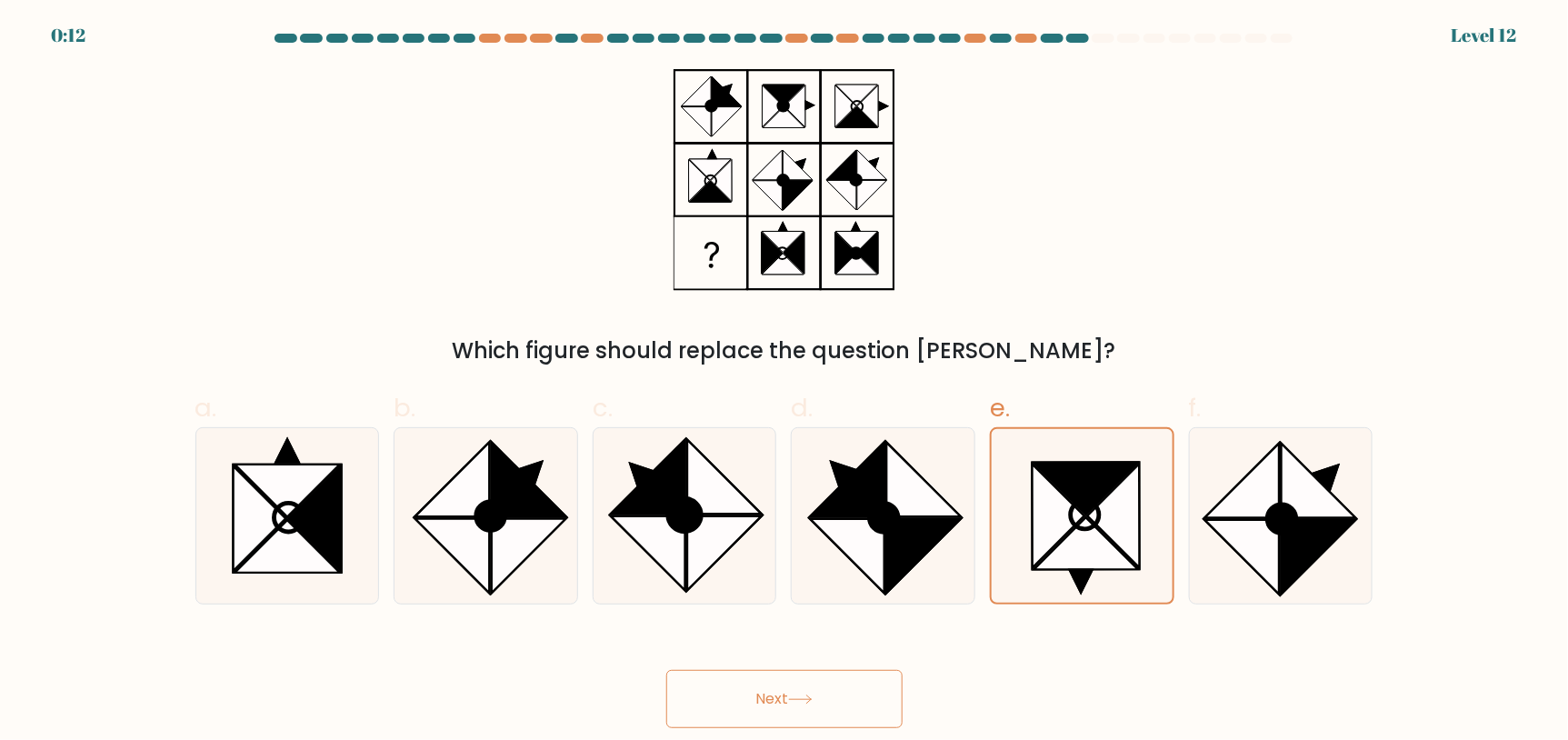
click at [761, 708] on button "Next" at bounding box center [784, 699] width 236 height 58
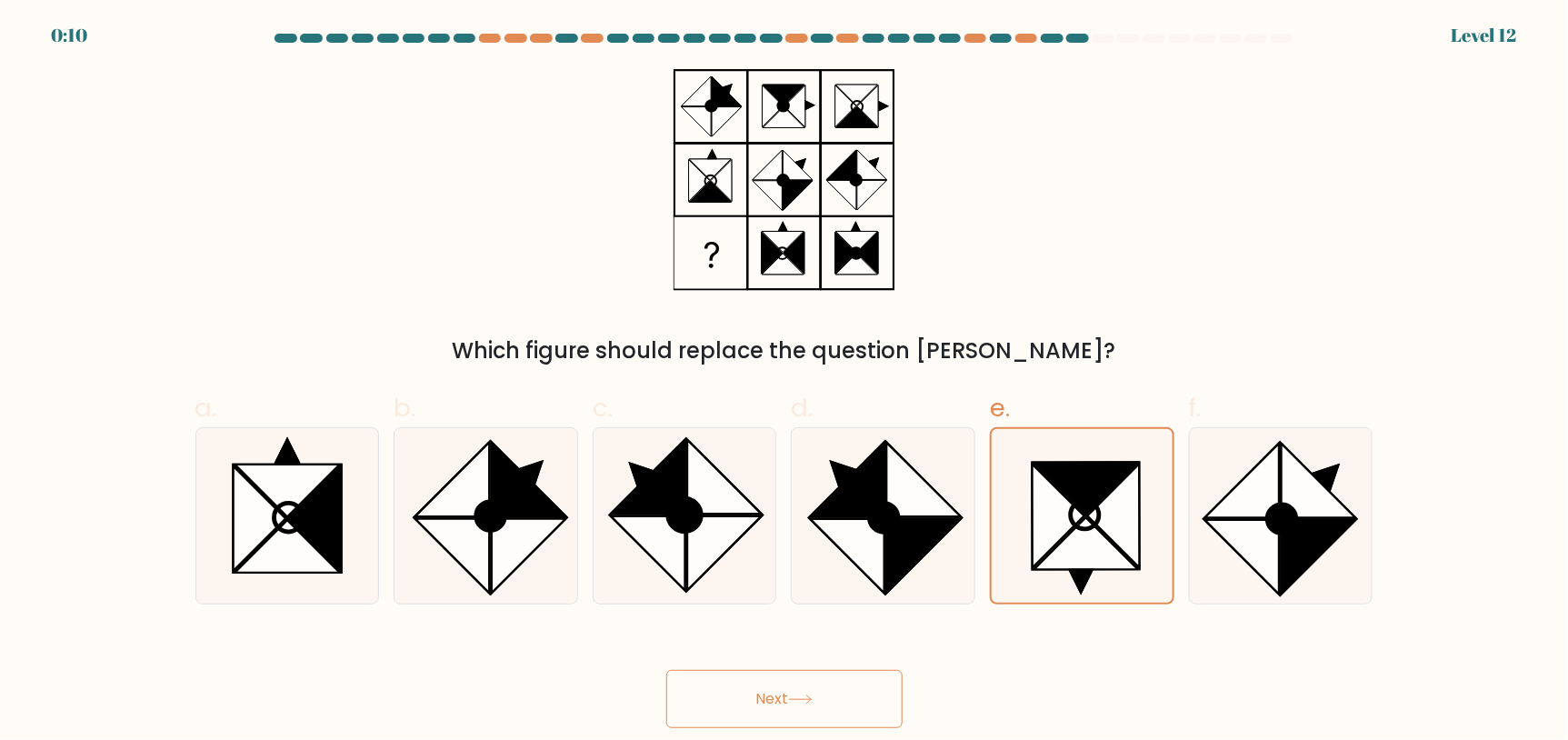
click at [761, 708] on button "Next" at bounding box center [784, 699] width 236 height 58
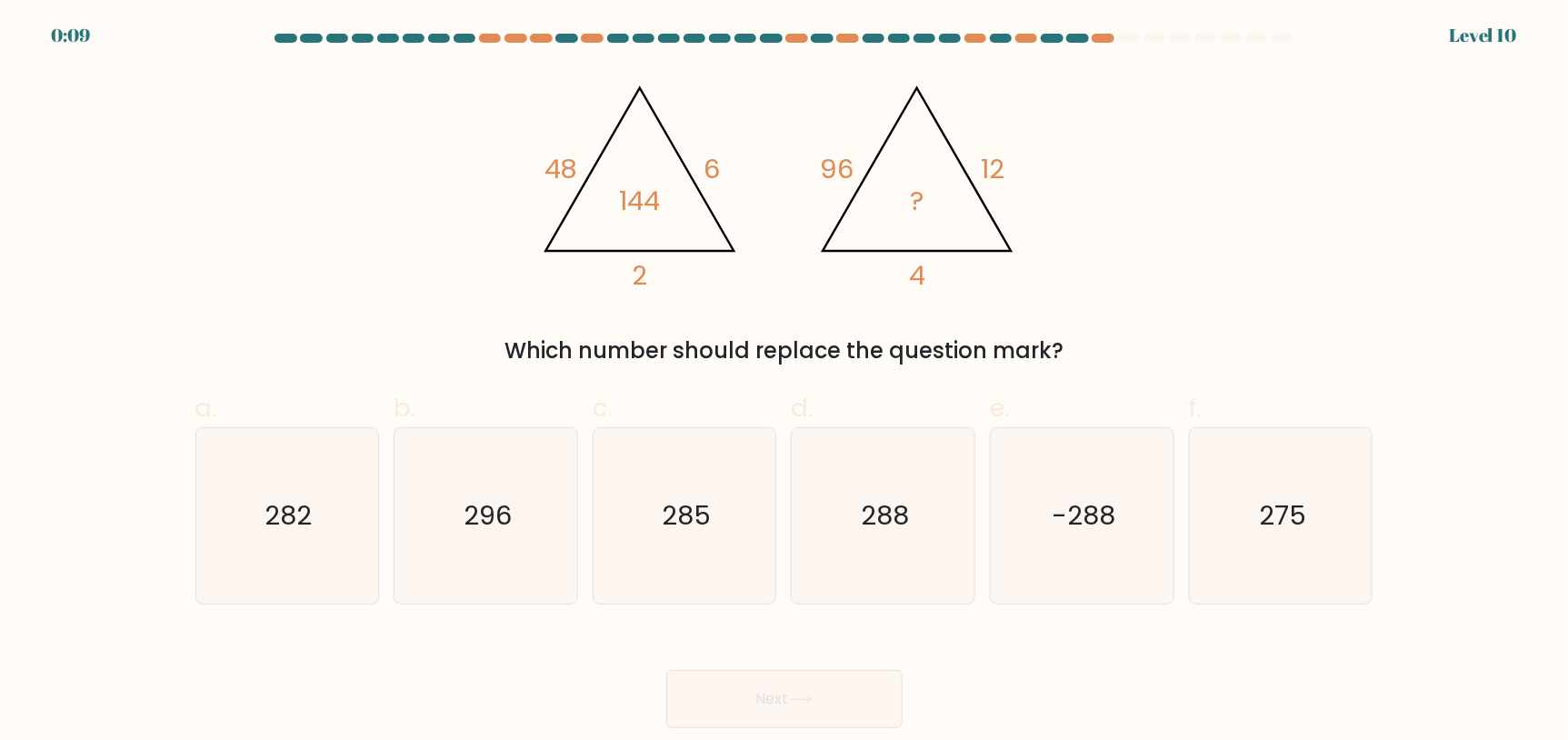
click at [766, 706] on button "Next" at bounding box center [784, 699] width 236 height 58
click at [421, 555] on icon "296" at bounding box center [486, 516] width 175 height 175
click at [784, 382] on input "b. 296" at bounding box center [784, 376] width 1 height 12
radio input "true"
click at [857, 689] on button "Next" at bounding box center [784, 699] width 236 height 58
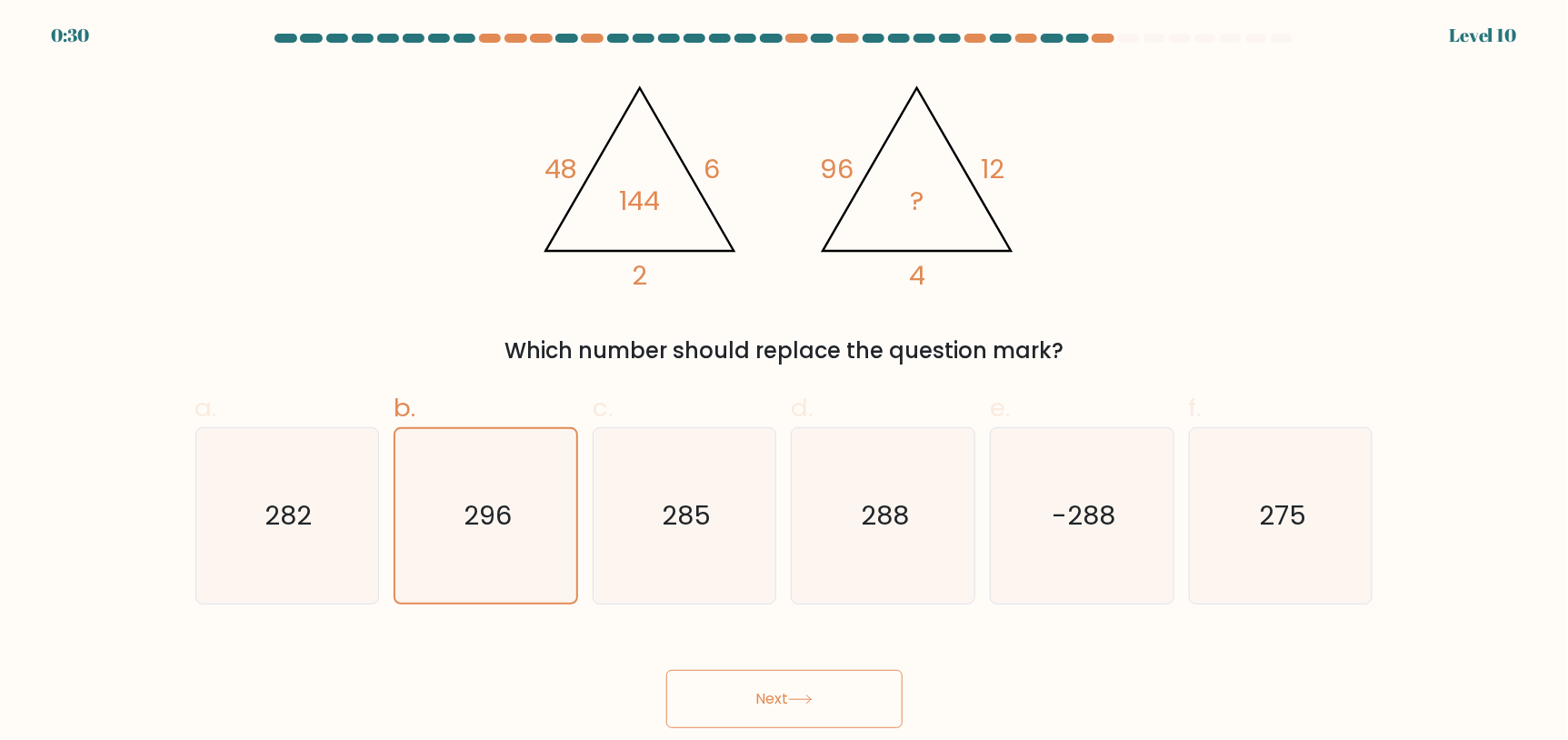
click at [795, 687] on button "Next" at bounding box center [784, 699] width 236 height 58
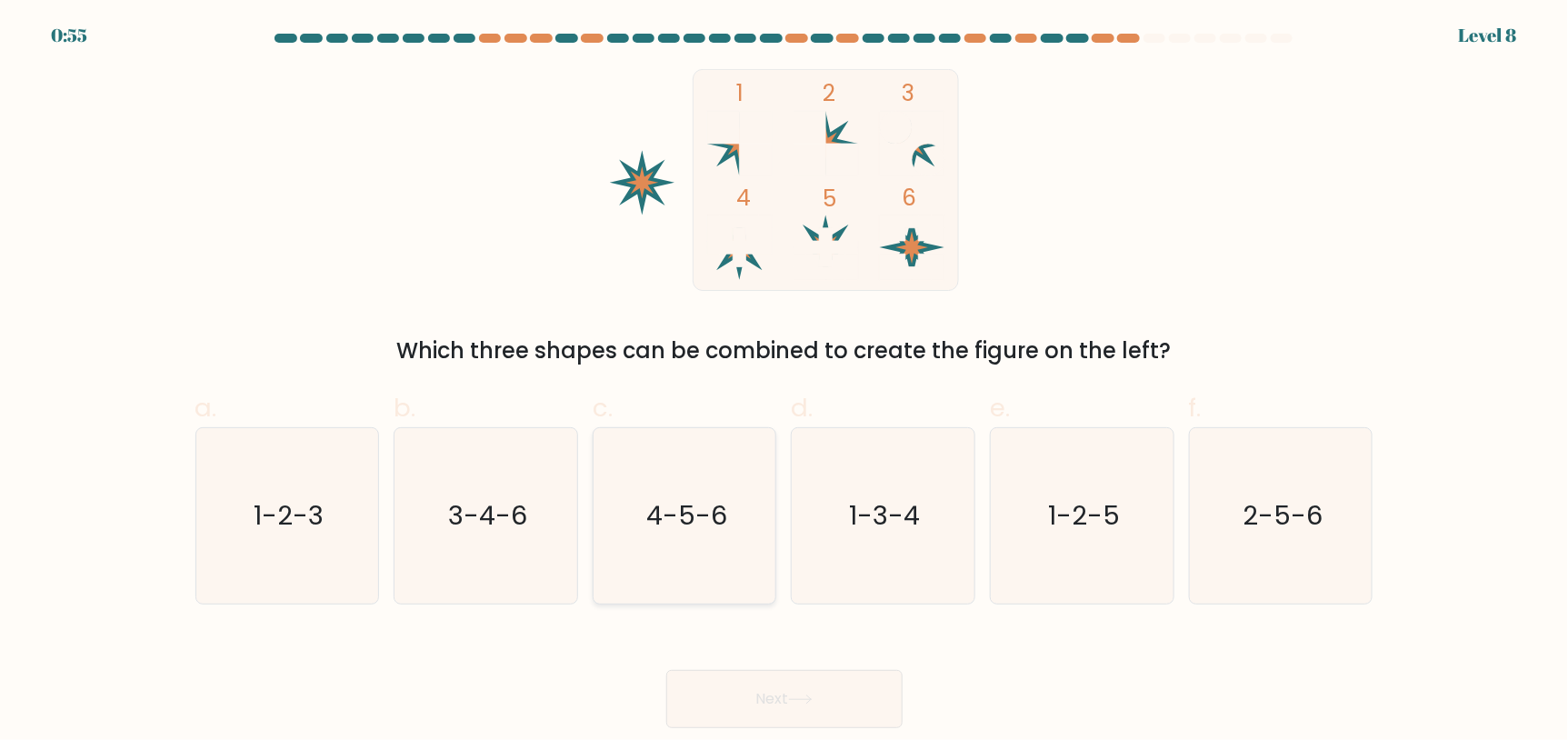
click at [625, 562] on icon "4-5-6" at bounding box center [685, 516] width 175 height 175
click at [784, 382] on input "c. 4-5-6" at bounding box center [784, 376] width 1 height 12
radio input "true"
click at [753, 686] on button "Next" at bounding box center [784, 699] width 236 height 58
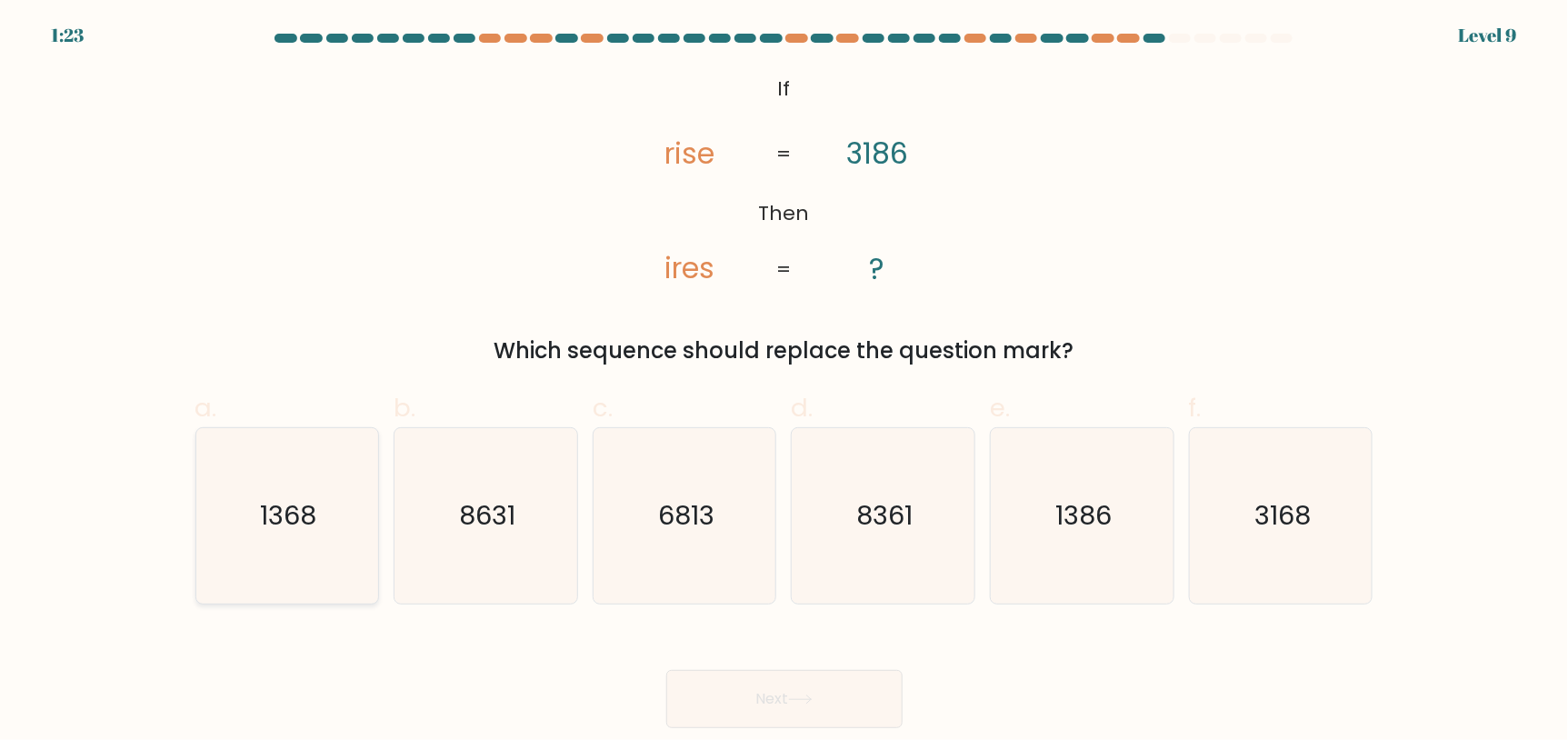
click at [263, 496] on icon "1368" at bounding box center [287, 516] width 175 height 175
click at [784, 382] on input "a. 1368" at bounding box center [784, 376] width 1 height 12
radio input "true"
click at [745, 716] on button "Next" at bounding box center [784, 699] width 236 height 58
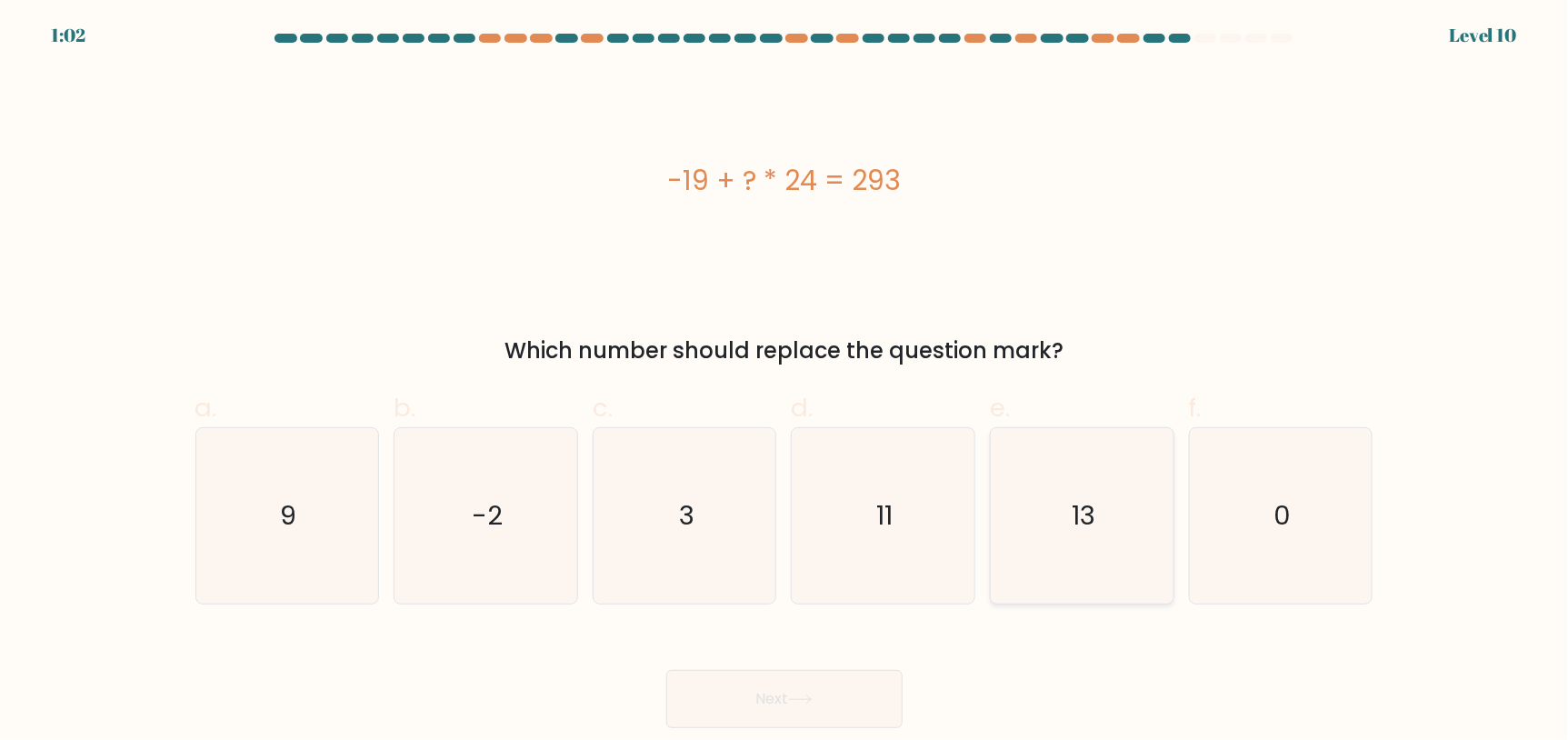
click at [1039, 455] on icon "13" at bounding box center [1082, 516] width 175 height 175
click at [785, 382] on input "e. 13" at bounding box center [784, 376] width 1 height 12
radio input "true"
click at [832, 705] on button "Next" at bounding box center [784, 699] width 236 height 58
click at [804, 689] on button "Next" at bounding box center [784, 699] width 236 height 58
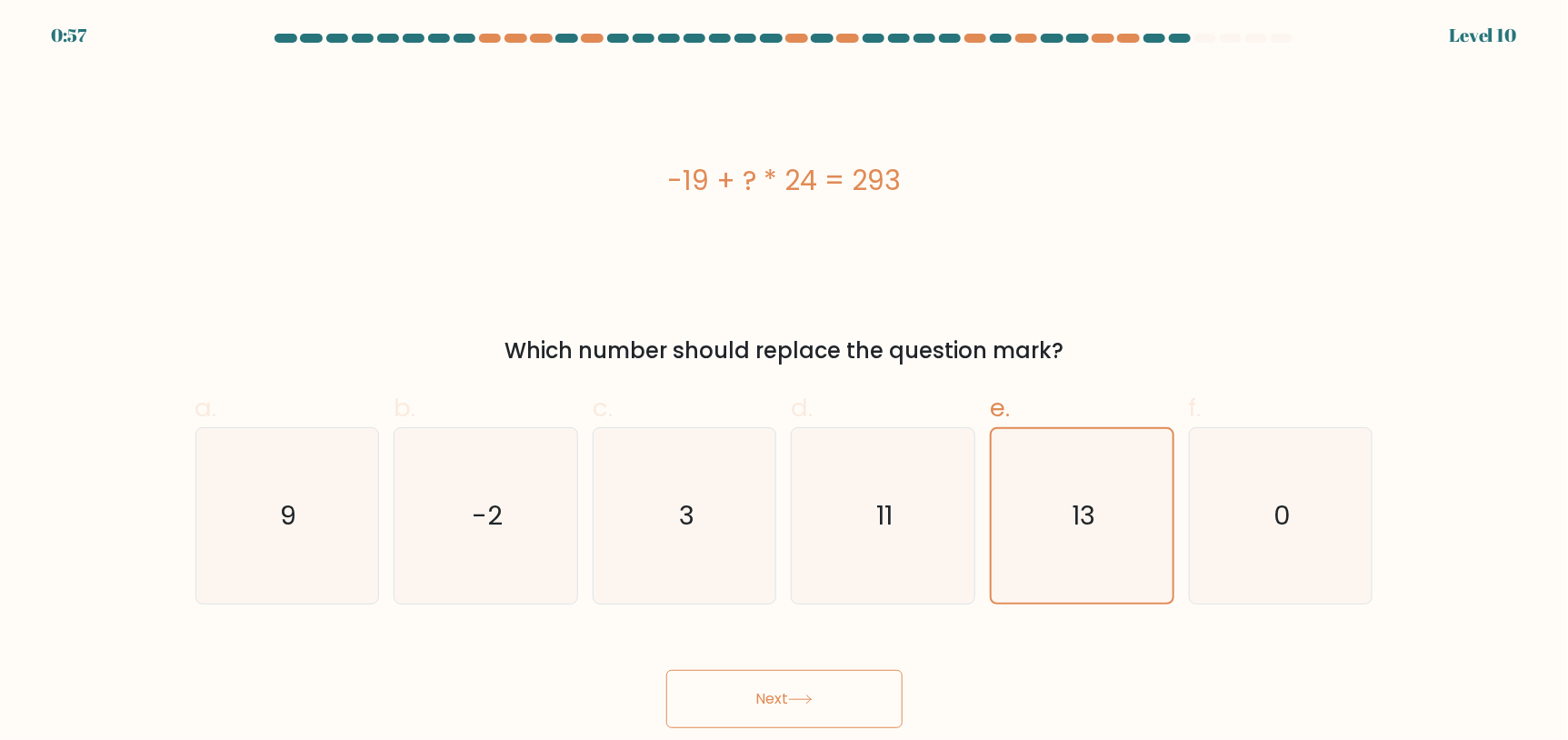
click at [783, 693] on button "Next" at bounding box center [784, 699] width 236 height 58
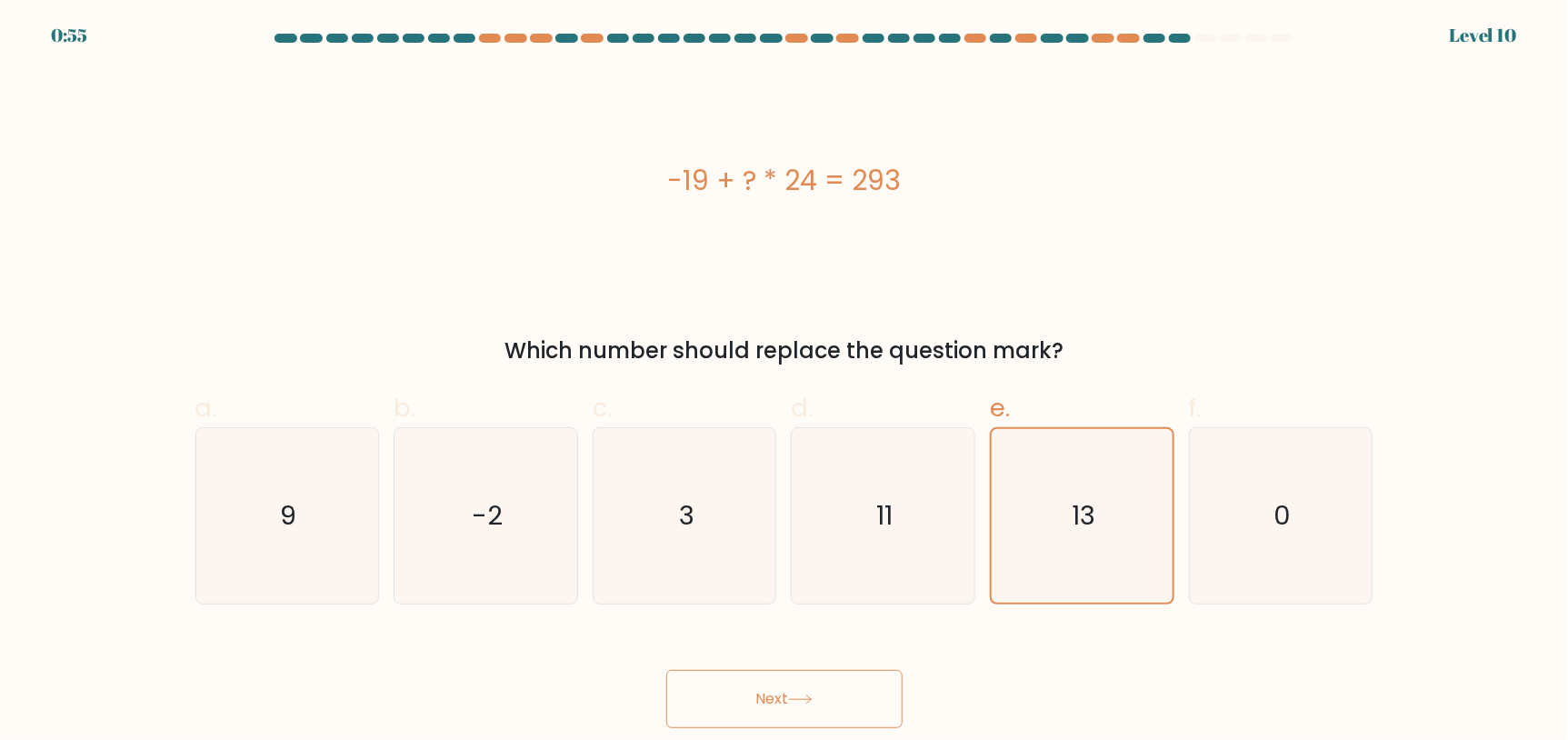
click at [783, 702] on button "Next" at bounding box center [784, 699] width 236 height 58
click at [817, 682] on button "Next" at bounding box center [784, 699] width 236 height 58
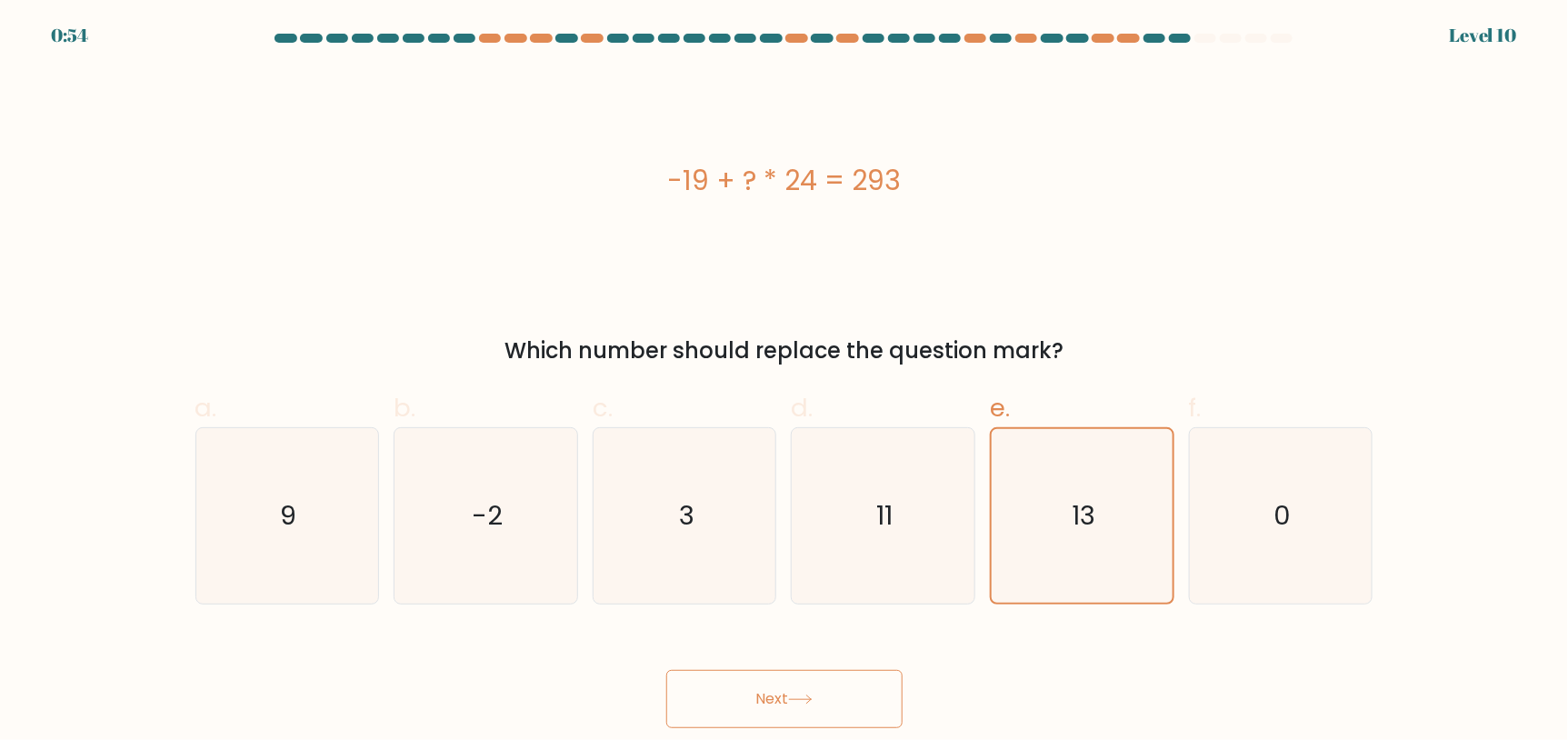
click at [804, 706] on button "Next" at bounding box center [784, 699] width 236 height 58
click at [804, 704] on button "Next" at bounding box center [784, 699] width 236 height 58
click at [804, 703] on icon at bounding box center [800, 700] width 25 height 10
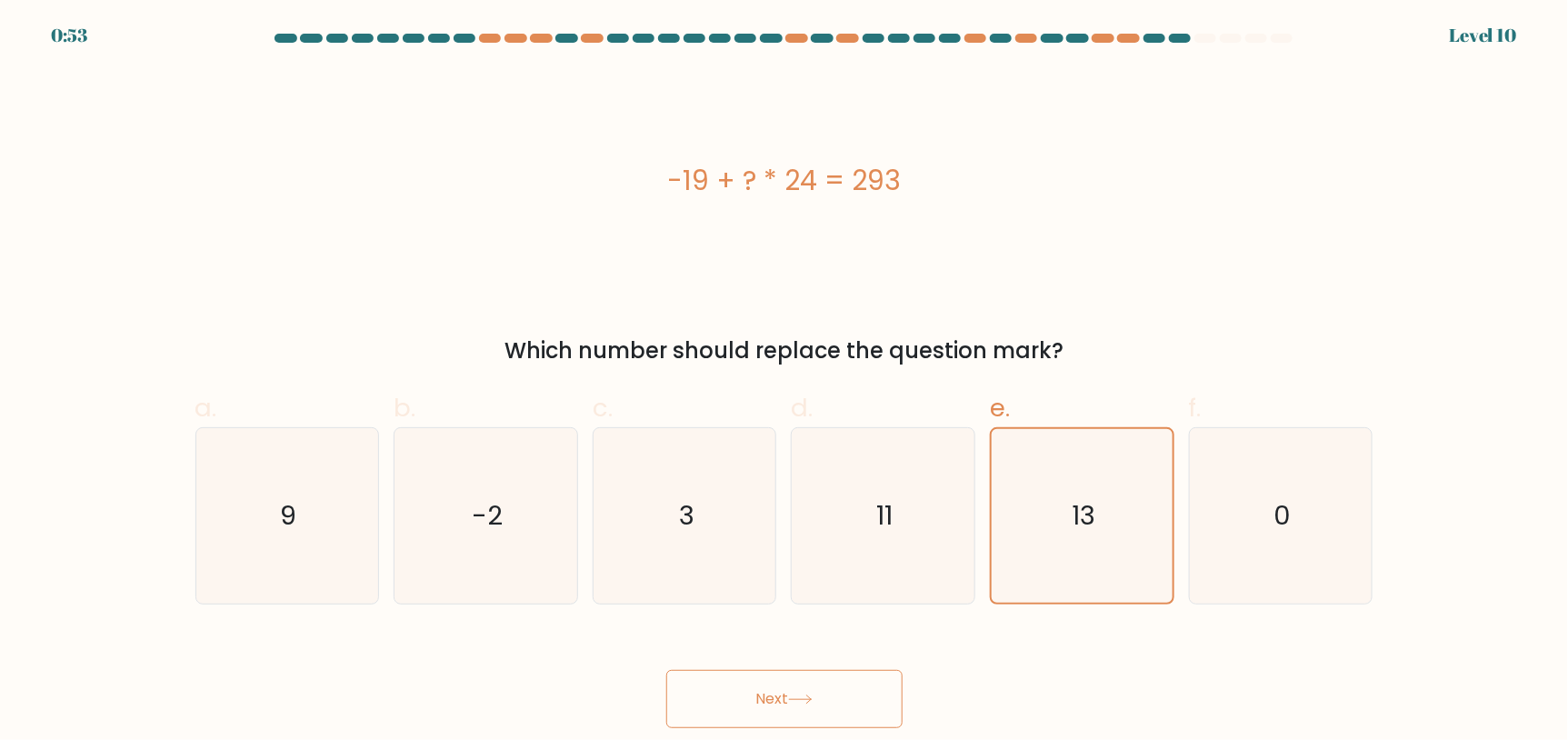
click at [804, 703] on icon at bounding box center [800, 700] width 25 height 10
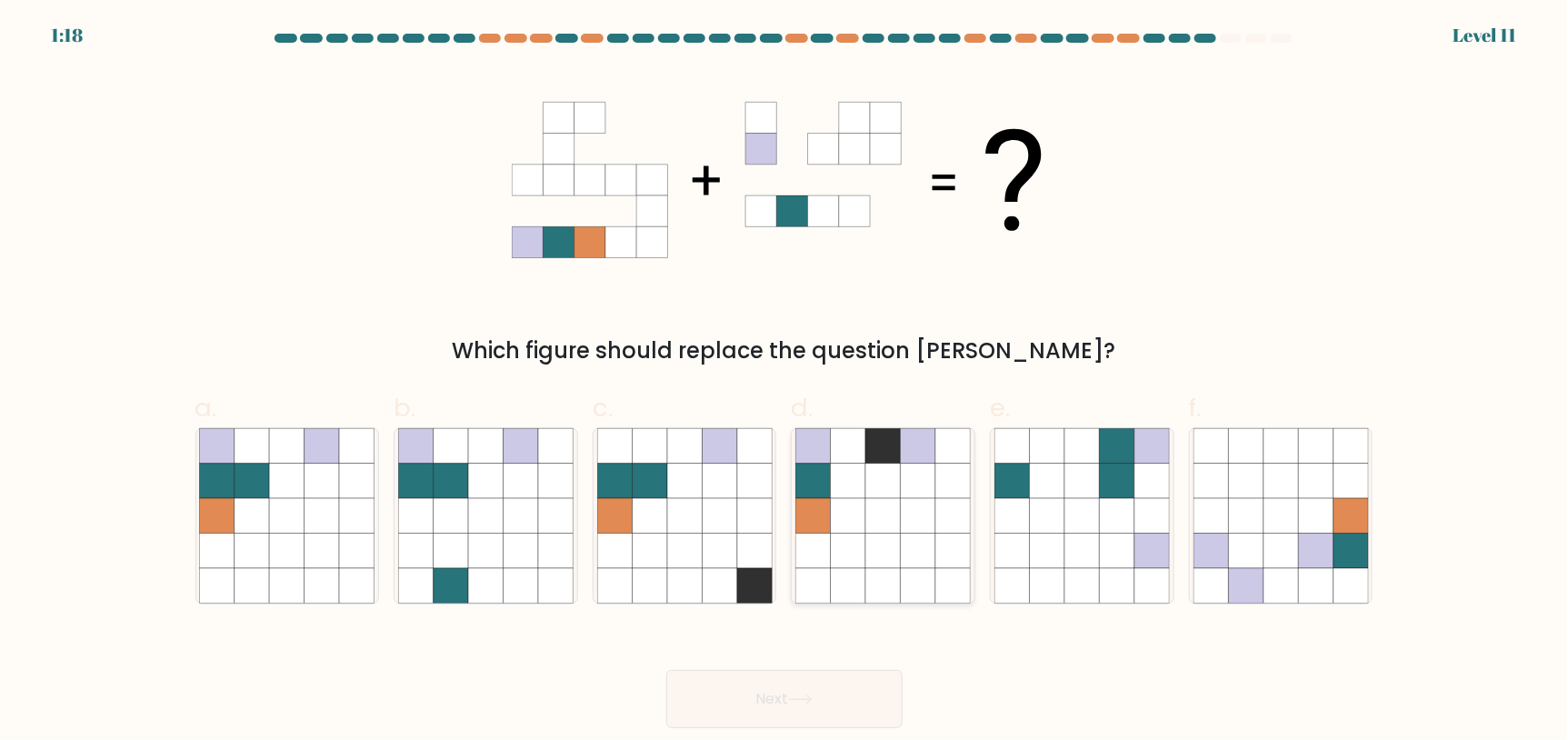
click at [943, 545] on icon at bounding box center [952, 550] width 34 height 34
click at [785, 382] on input "d." at bounding box center [784, 376] width 1 height 12
radio input "true"
click at [345, 512] on icon at bounding box center [356, 515] width 34 height 34
click at [784, 382] on input "a." at bounding box center [784, 376] width 1 height 12
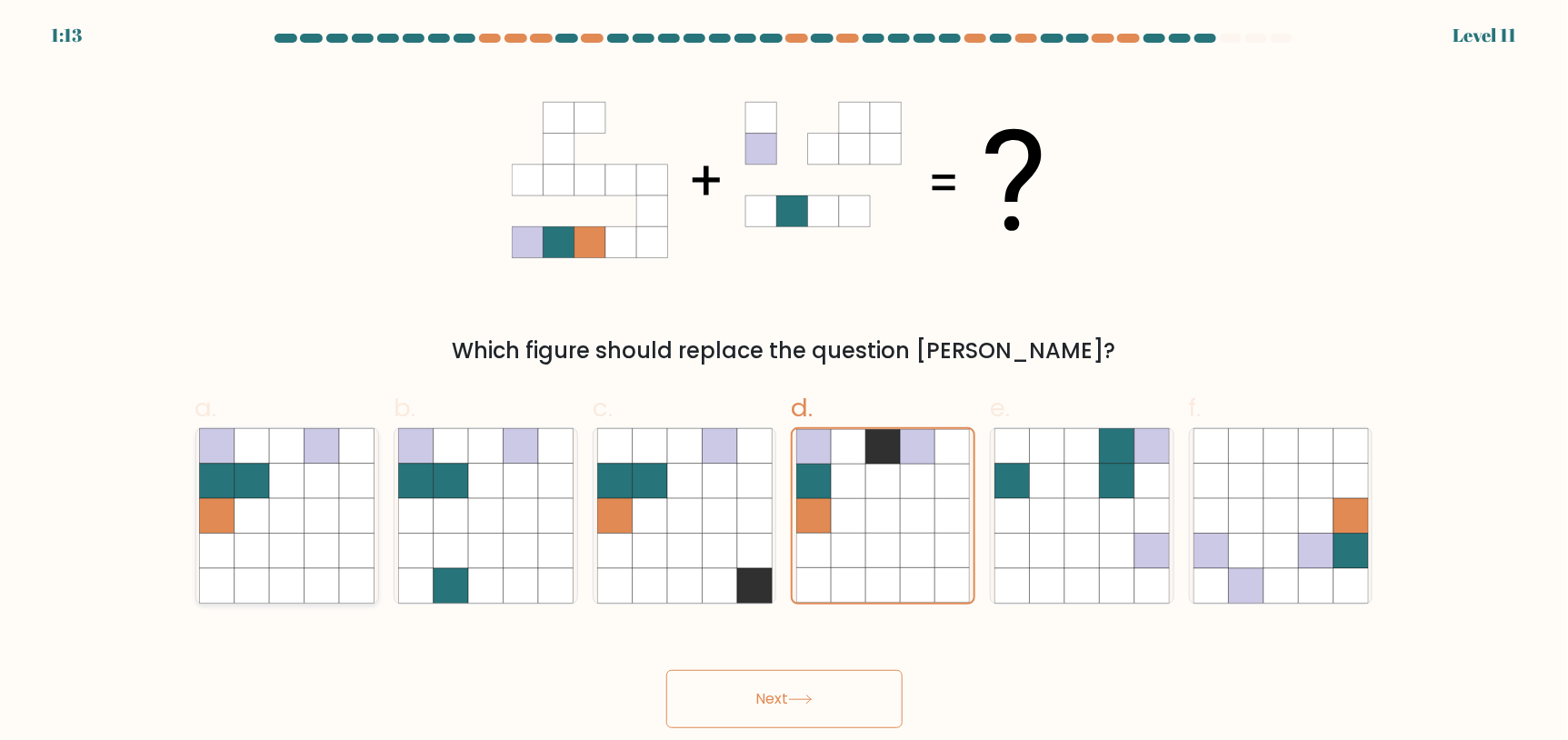
radio input "true"
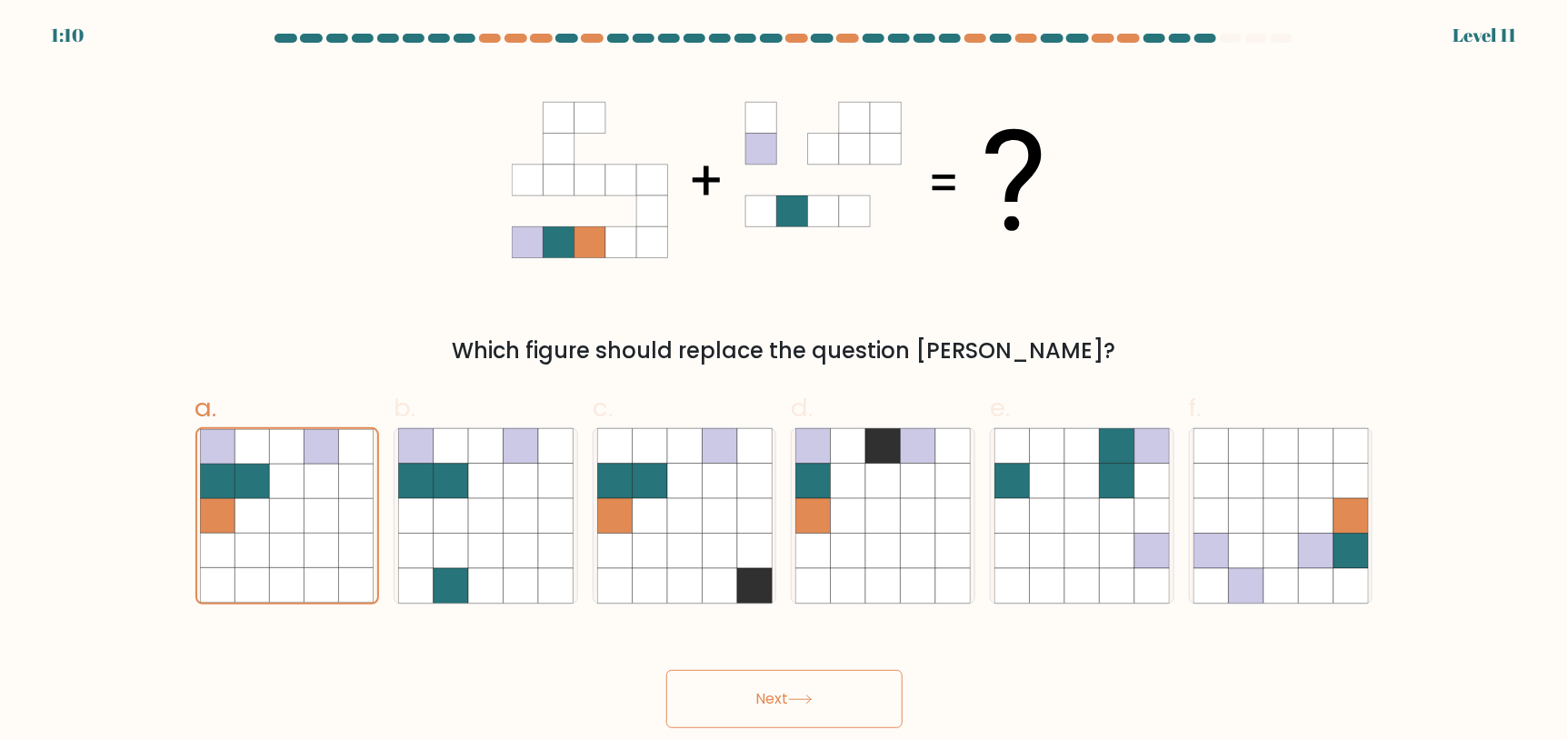
click at [798, 712] on button "Next" at bounding box center [784, 699] width 236 height 58
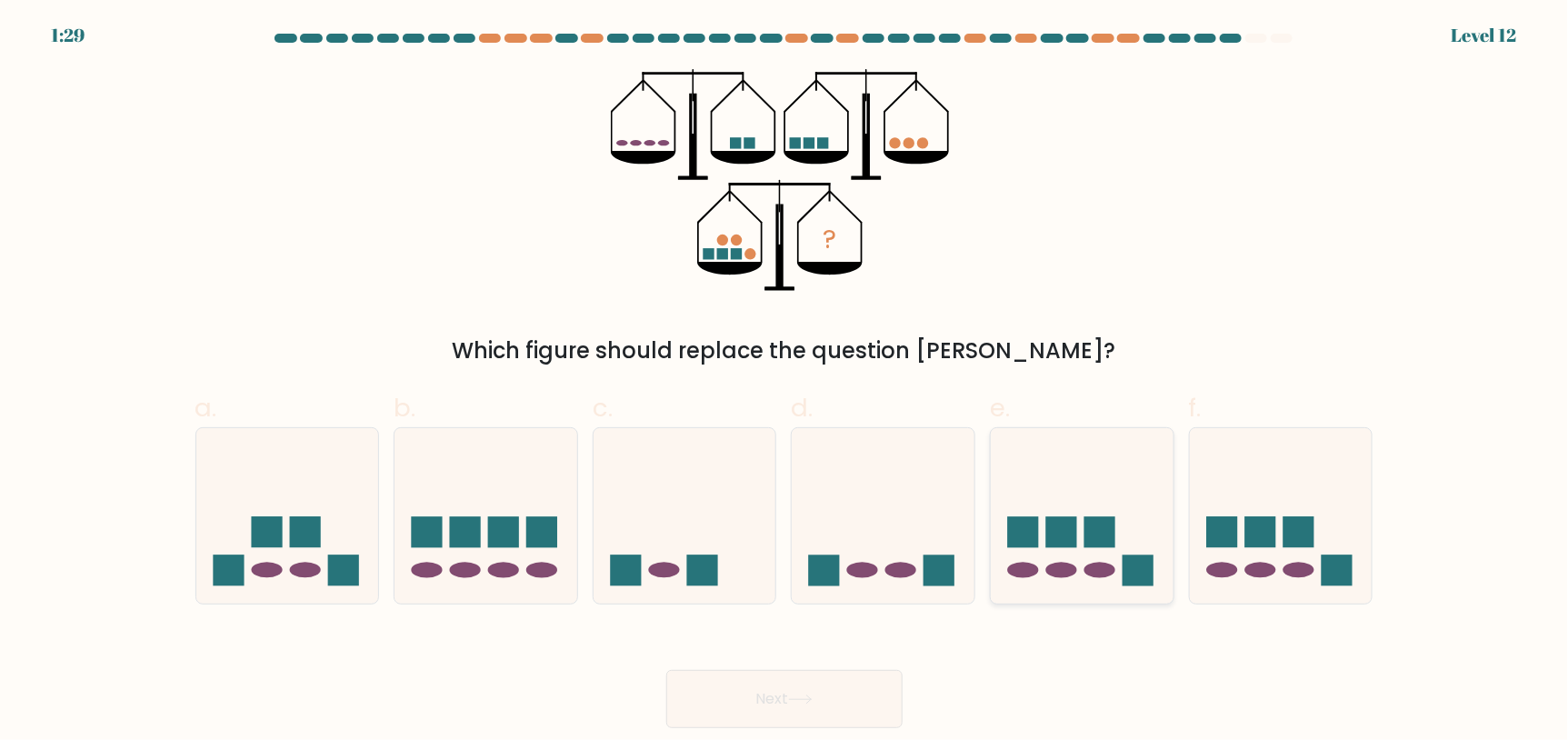
click at [1124, 509] on icon at bounding box center [1081, 515] width 182 height 151
click at [785, 382] on input "e." at bounding box center [784, 376] width 1 height 12
radio input "true"
click at [1345, 589] on div at bounding box center [1280, 516] width 184 height 177
click at [785, 382] on input "f." at bounding box center [784, 376] width 1 height 12
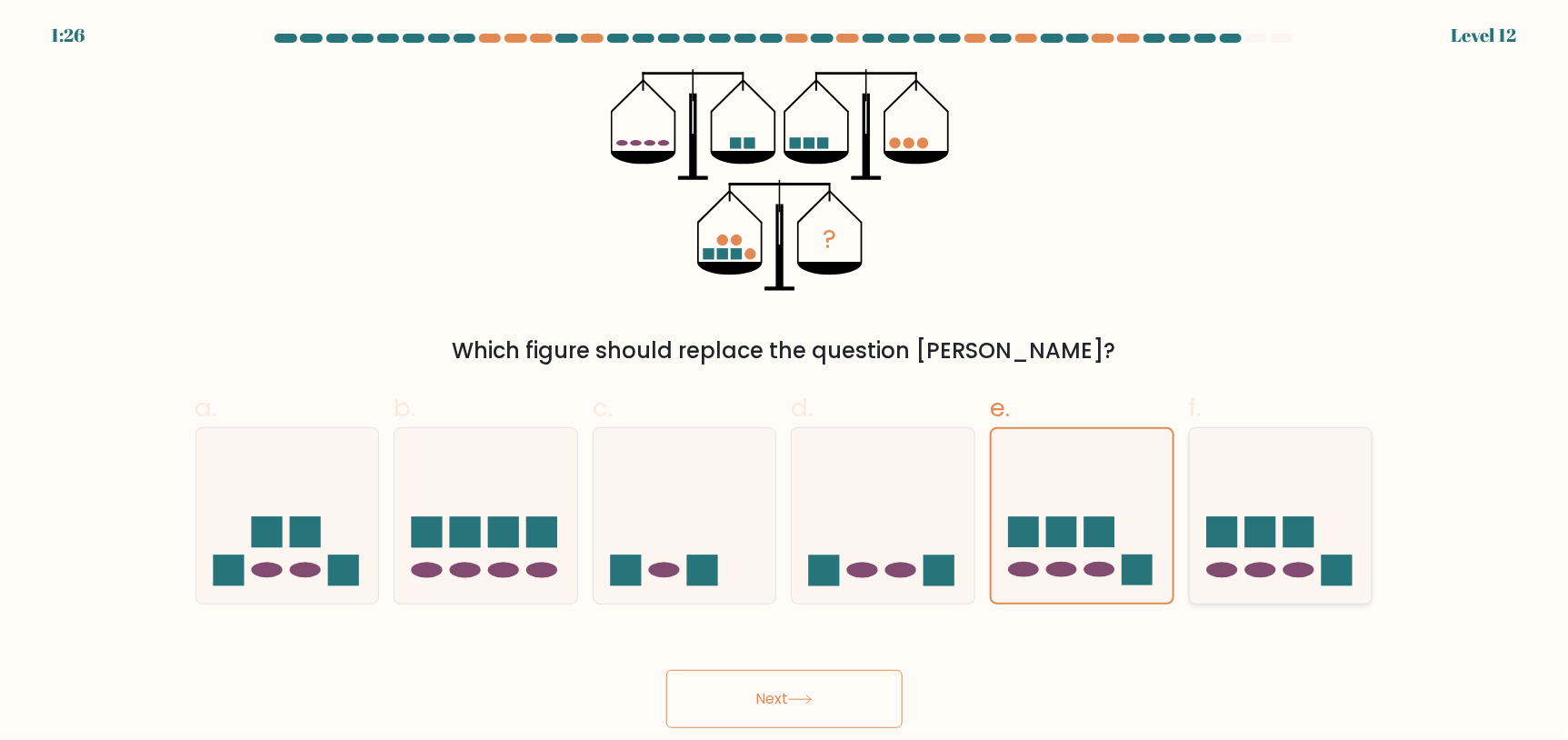
radio input "true"
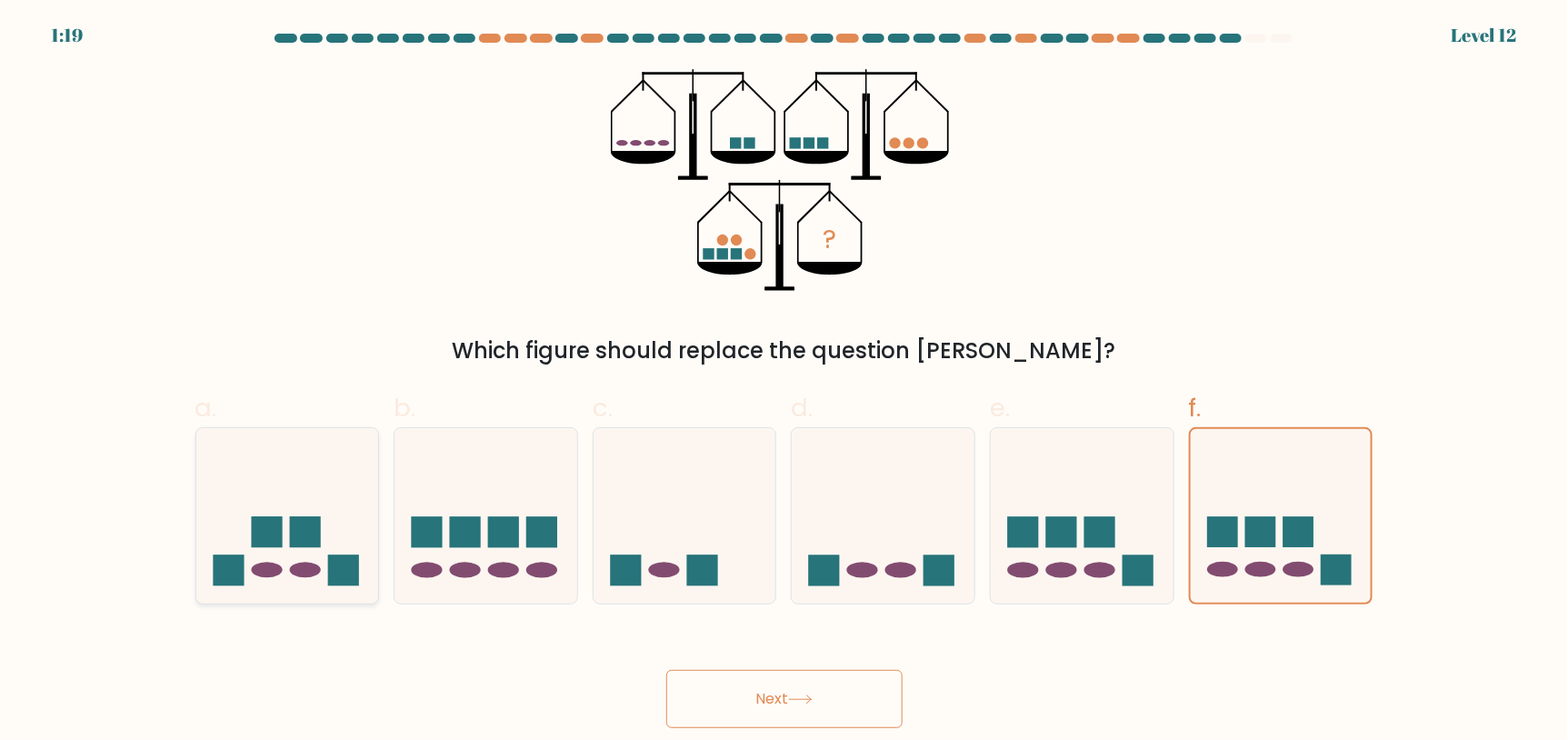
click at [212, 540] on icon at bounding box center [287, 515] width 182 height 151
click at [784, 382] on input "a." at bounding box center [784, 376] width 1 height 12
radio input "true"
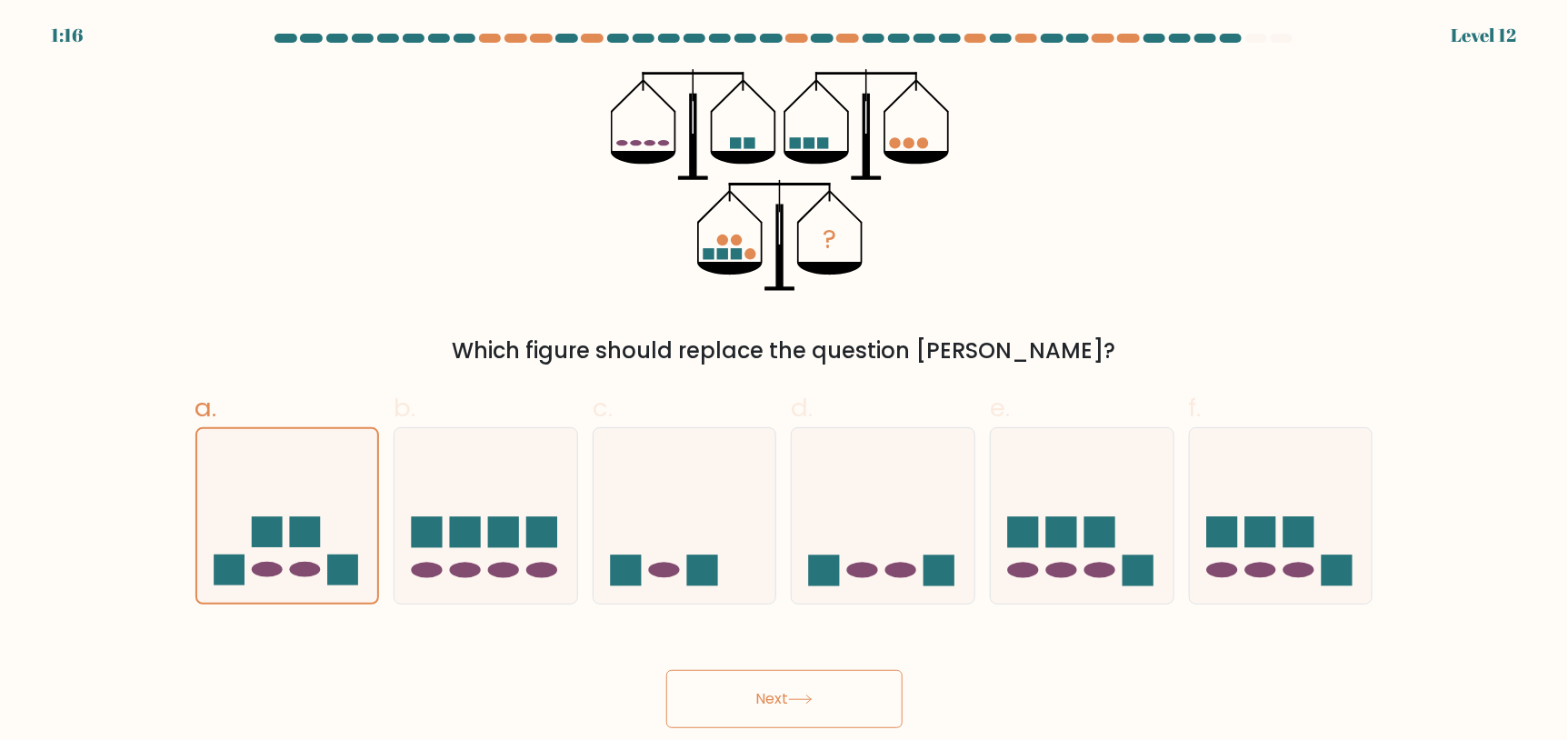
click at [838, 692] on button "Next" at bounding box center [784, 699] width 236 height 58
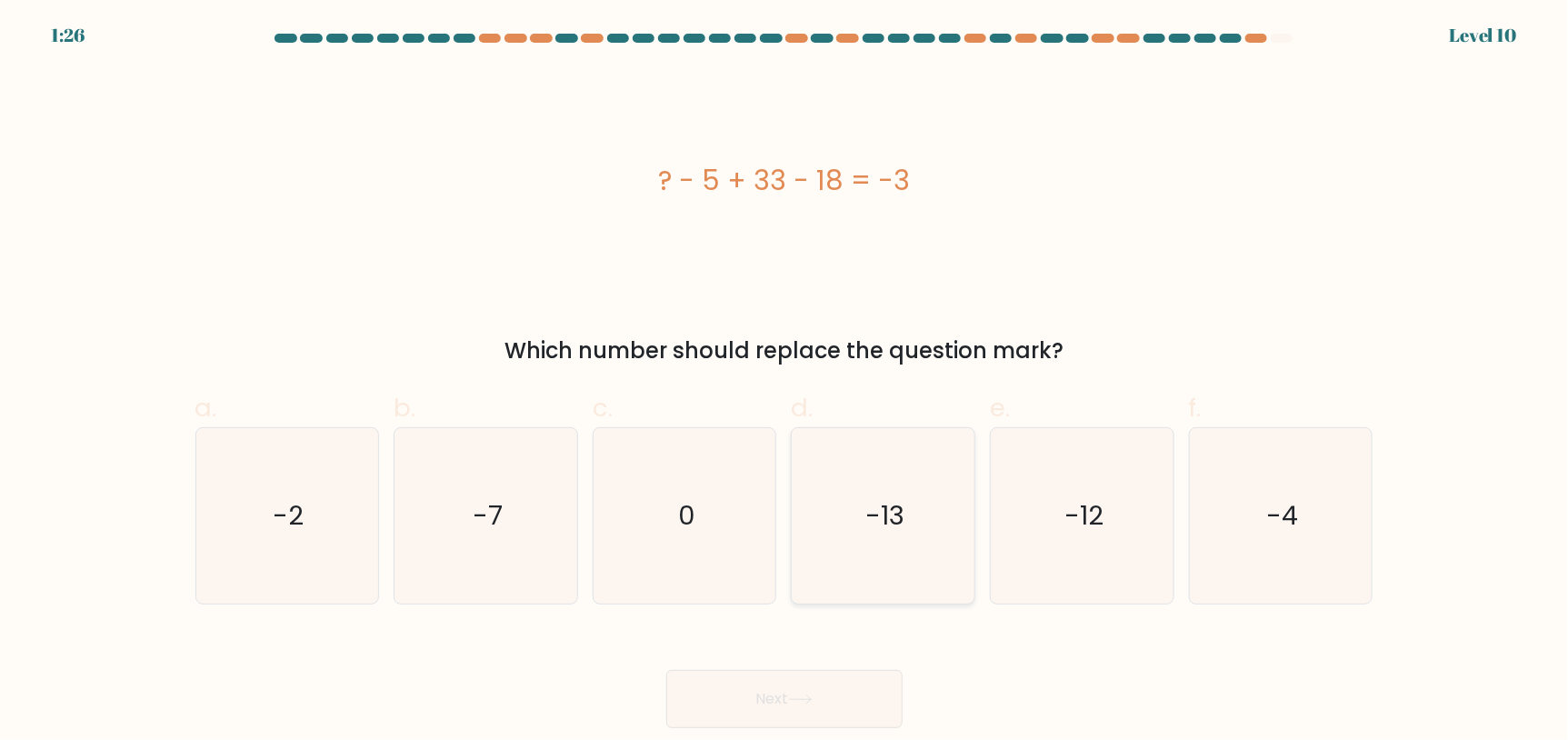
click at [916, 470] on icon "-13" at bounding box center [882, 516] width 175 height 175
click at [785, 382] on input "d. -13" at bounding box center [784, 376] width 1 height 12
radio input "true"
click at [818, 712] on button "Next" at bounding box center [784, 699] width 236 height 58
click at [841, 684] on button "Next" at bounding box center [784, 699] width 236 height 58
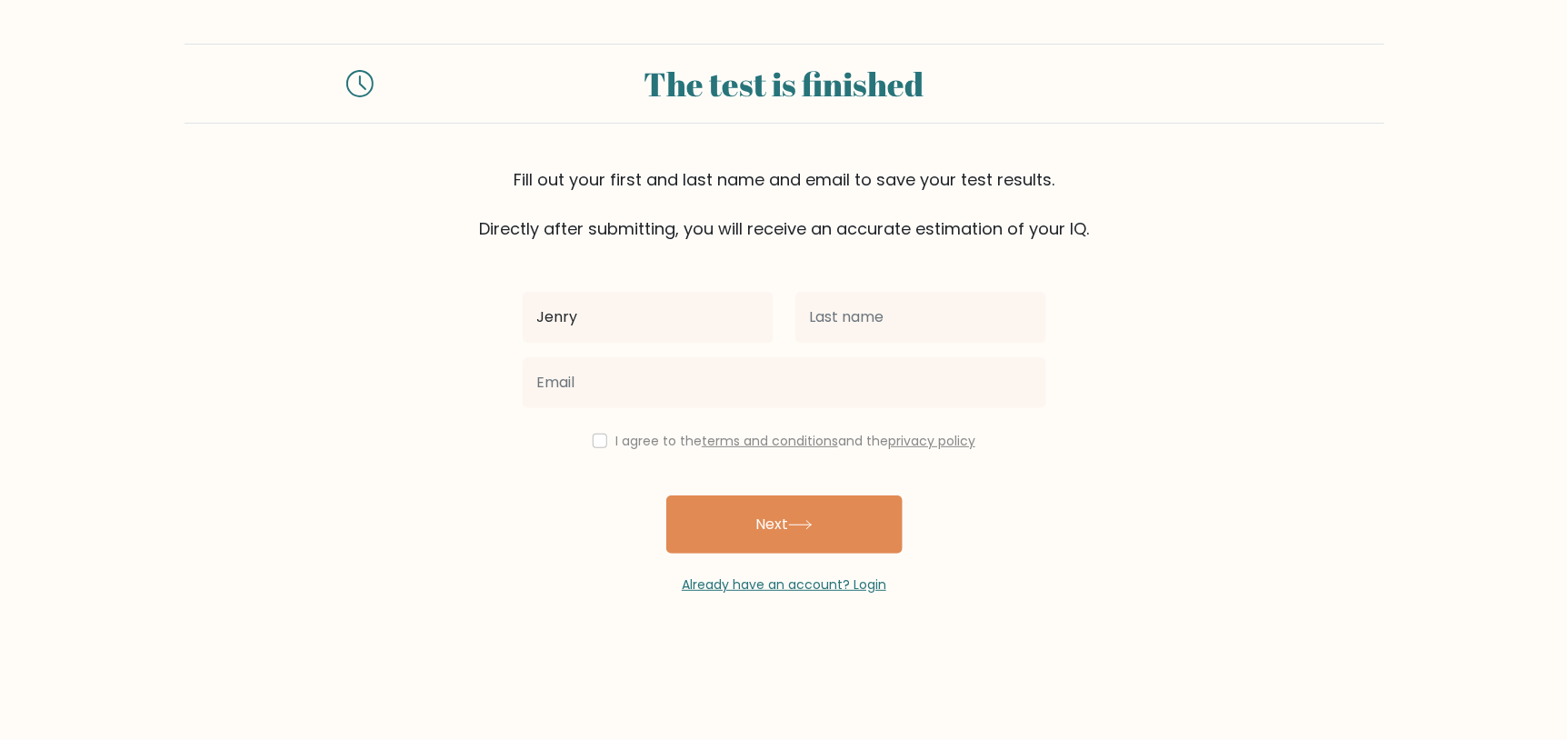
type input "Jenry"
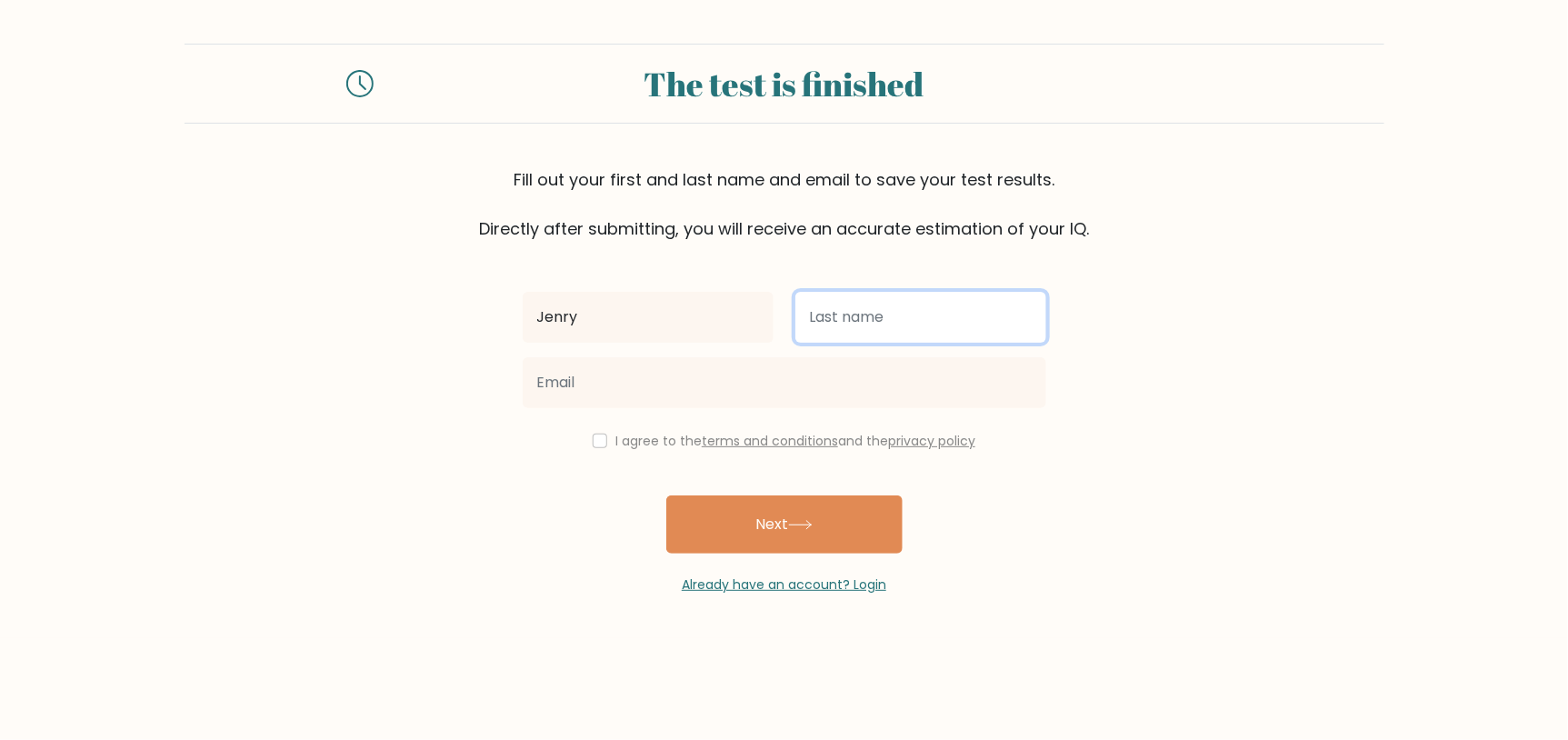
click at [902, 321] on input "text" at bounding box center [920, 317] width 251 height 51
type input "salvador"
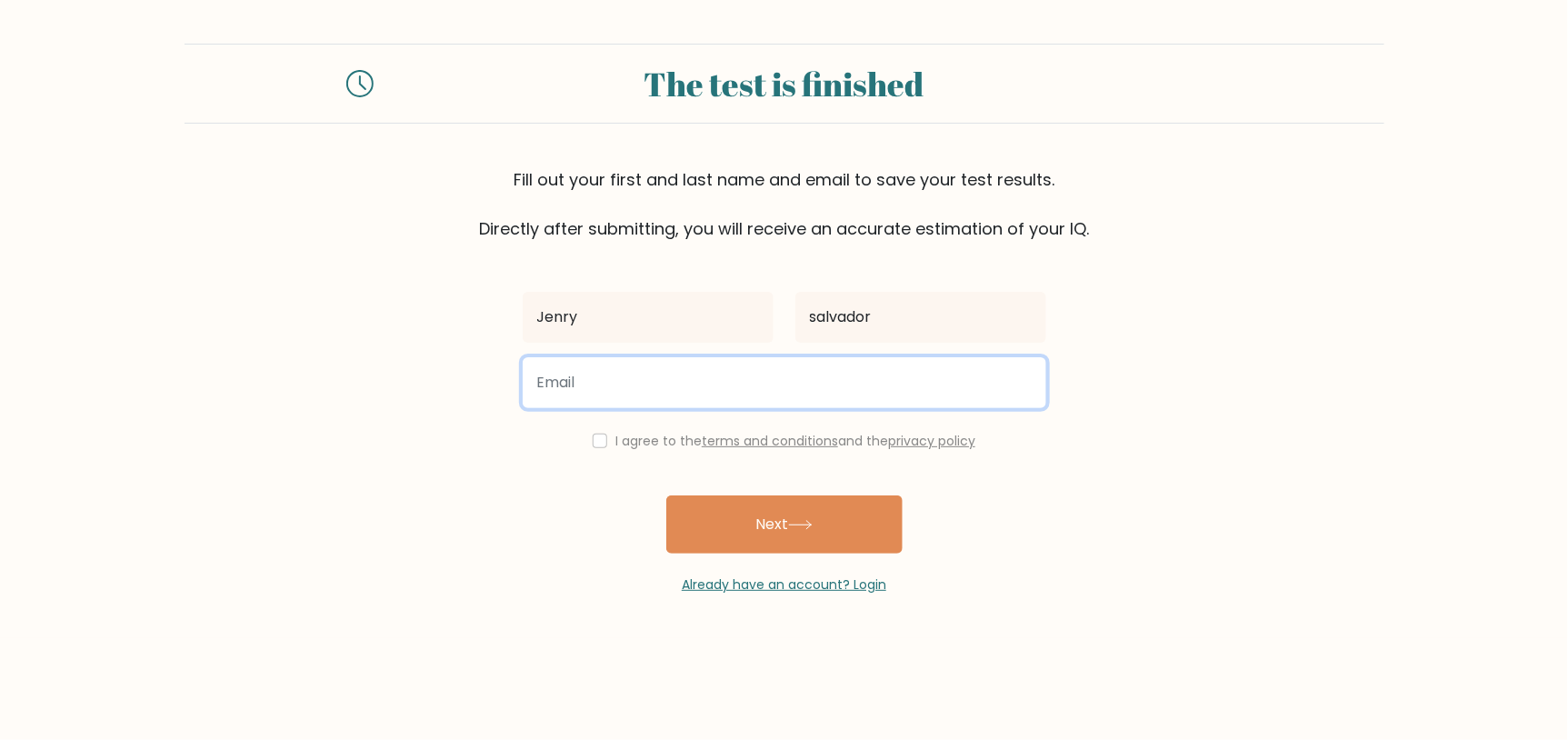
click at [900, 384] on input "email" at bounding box center [785, 383] width 524 height 51
type input "[EMAIL_ADDRESS][DOMAIN_NAME]"
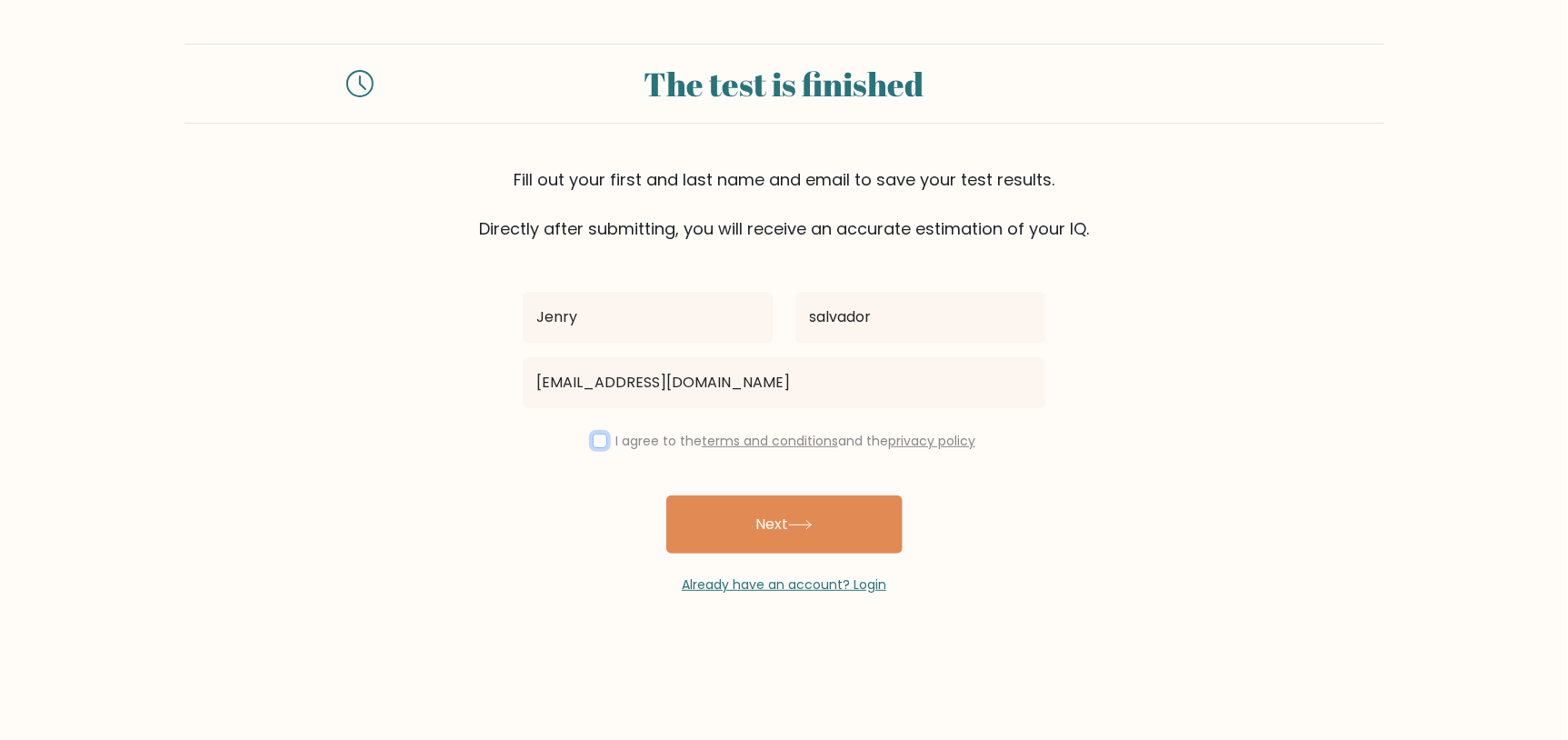
click at [593, 440] on input "checkbox" at bounding box center [600, 440] width 15 height 15
checkbox input "true"
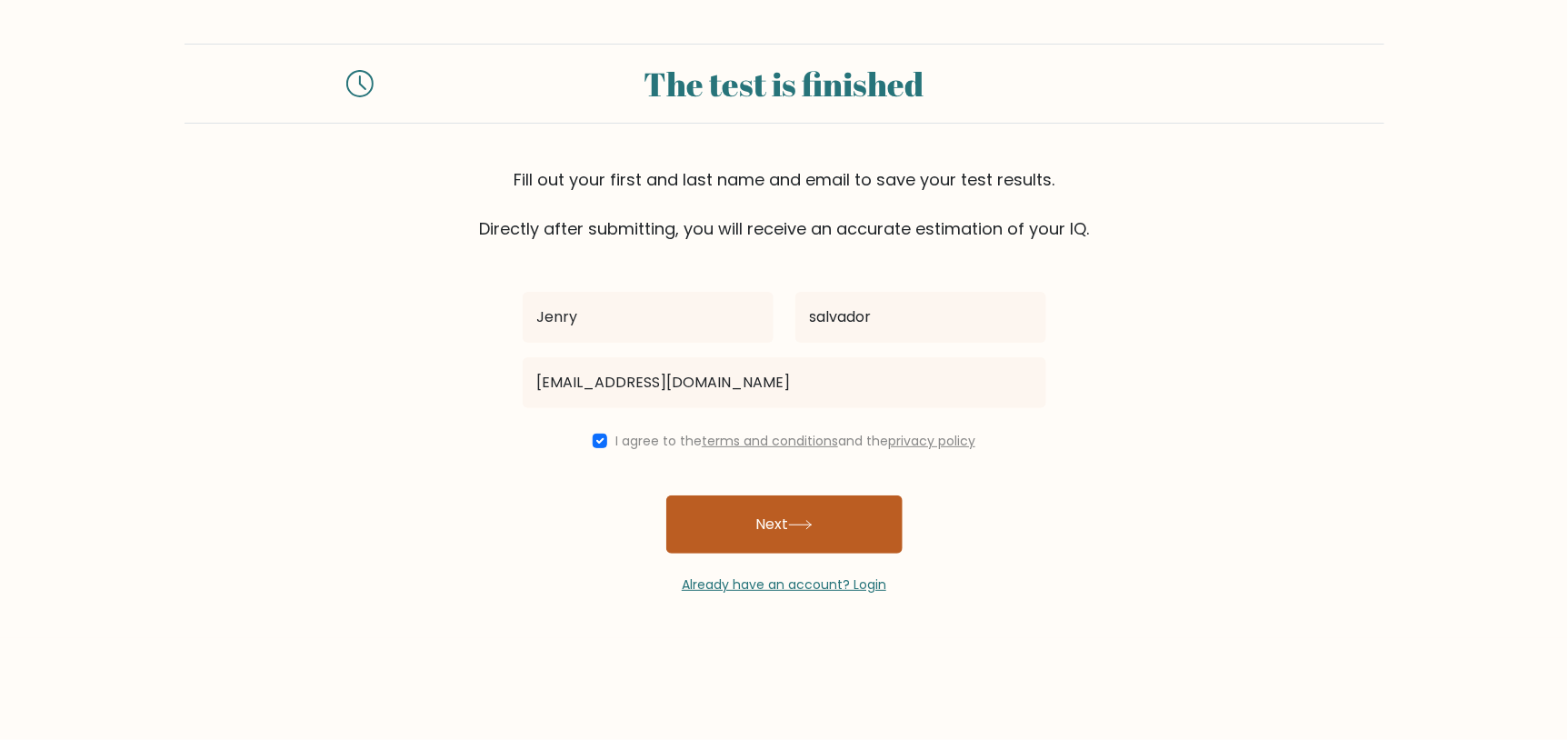
click at [780, 546] on button "Next" at bounding box center [784, 524] width 236 height 58
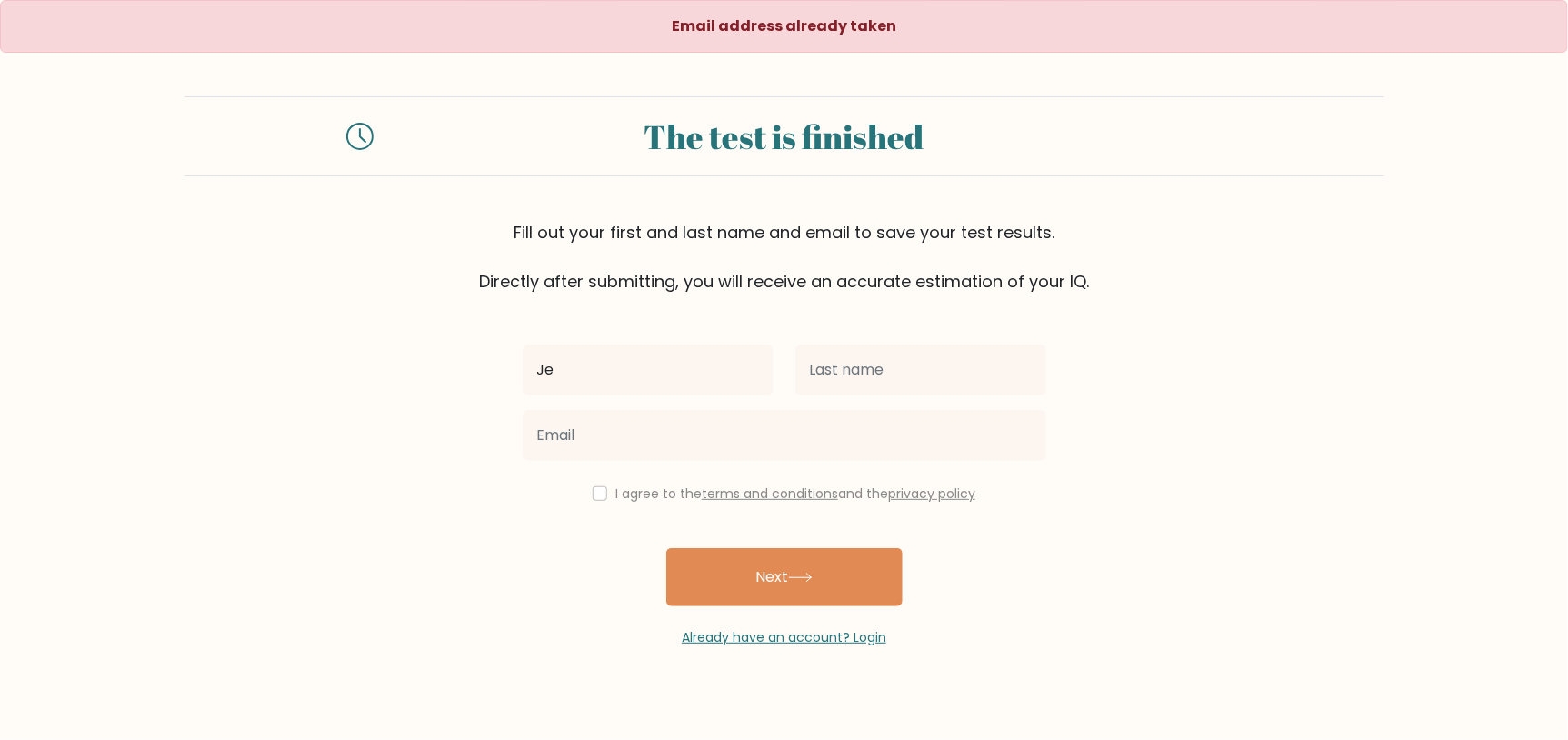
type input "J"
click at [647, 271] on div "Fill out your first and last name and email to save your test results. Directly…" at bounding box center [784, 256] width 1200 height 74
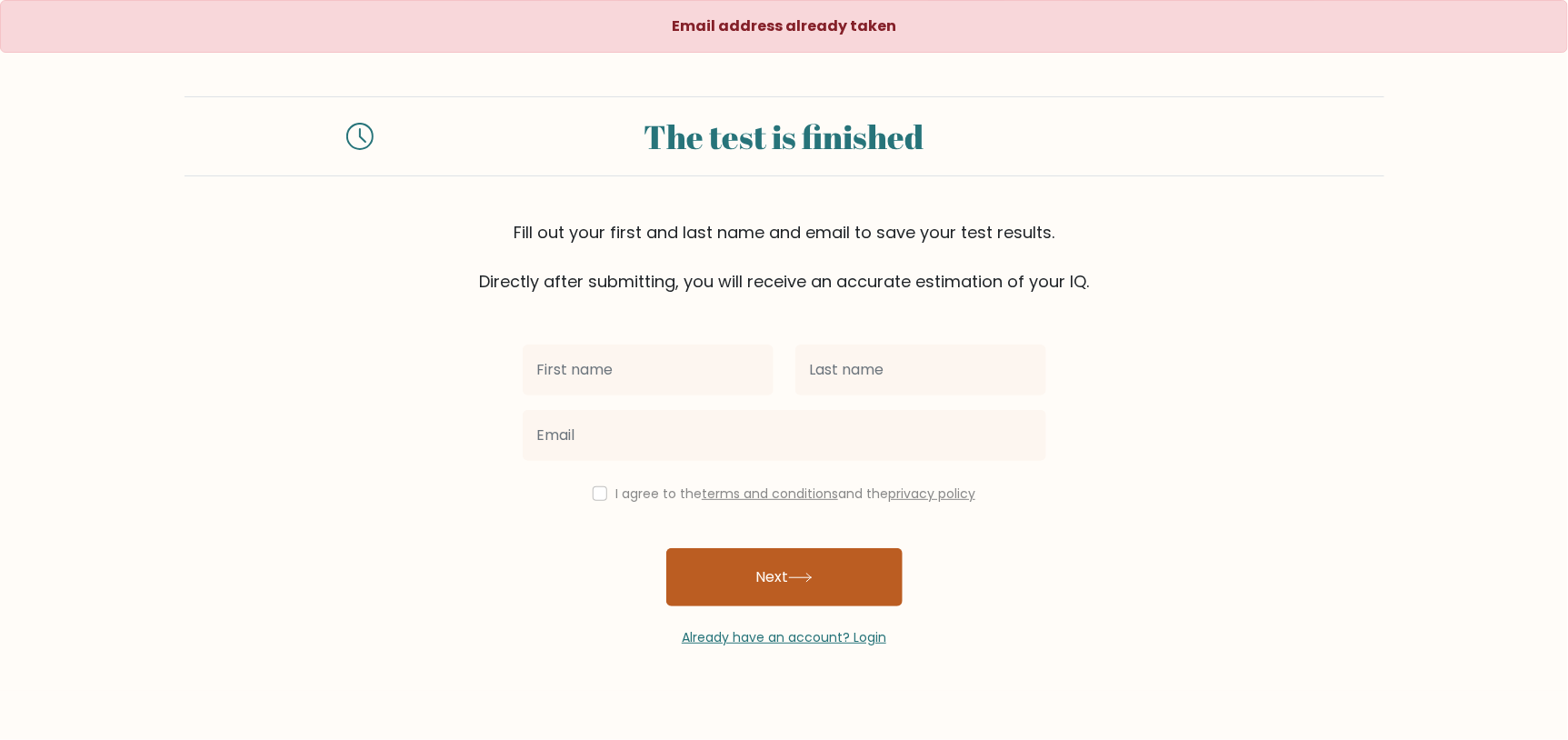
click at [765, 598] on button "Next" at bounding box center [784, 576] width 236 height 58
click at [771, 653] on div "Email address already taken The test is finished Fill out your first and last n…" at bounding box center [784, 345] width 1568 height 691
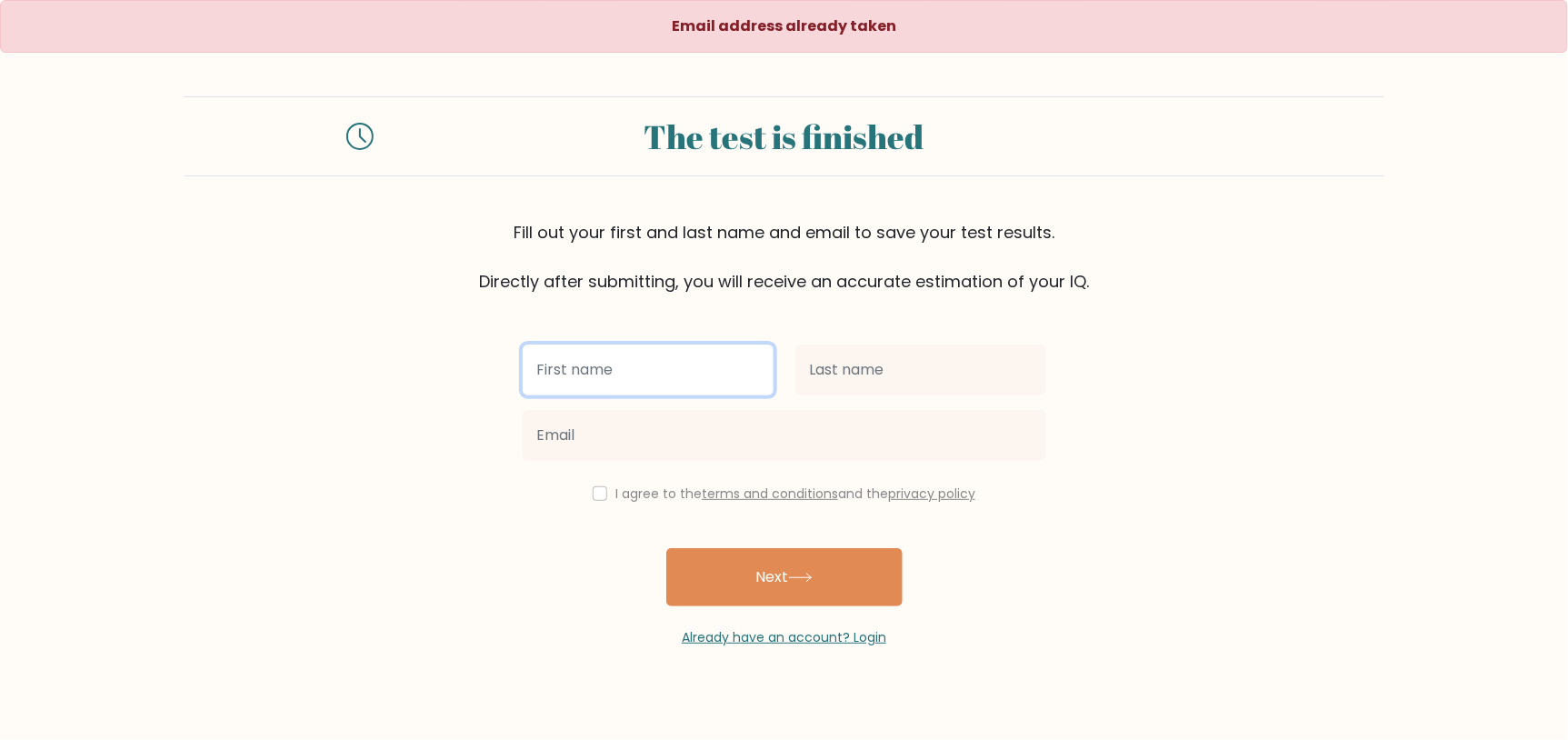
click at [712, 381] on input "text" at bounding box center [648, 370] width 251 height 51
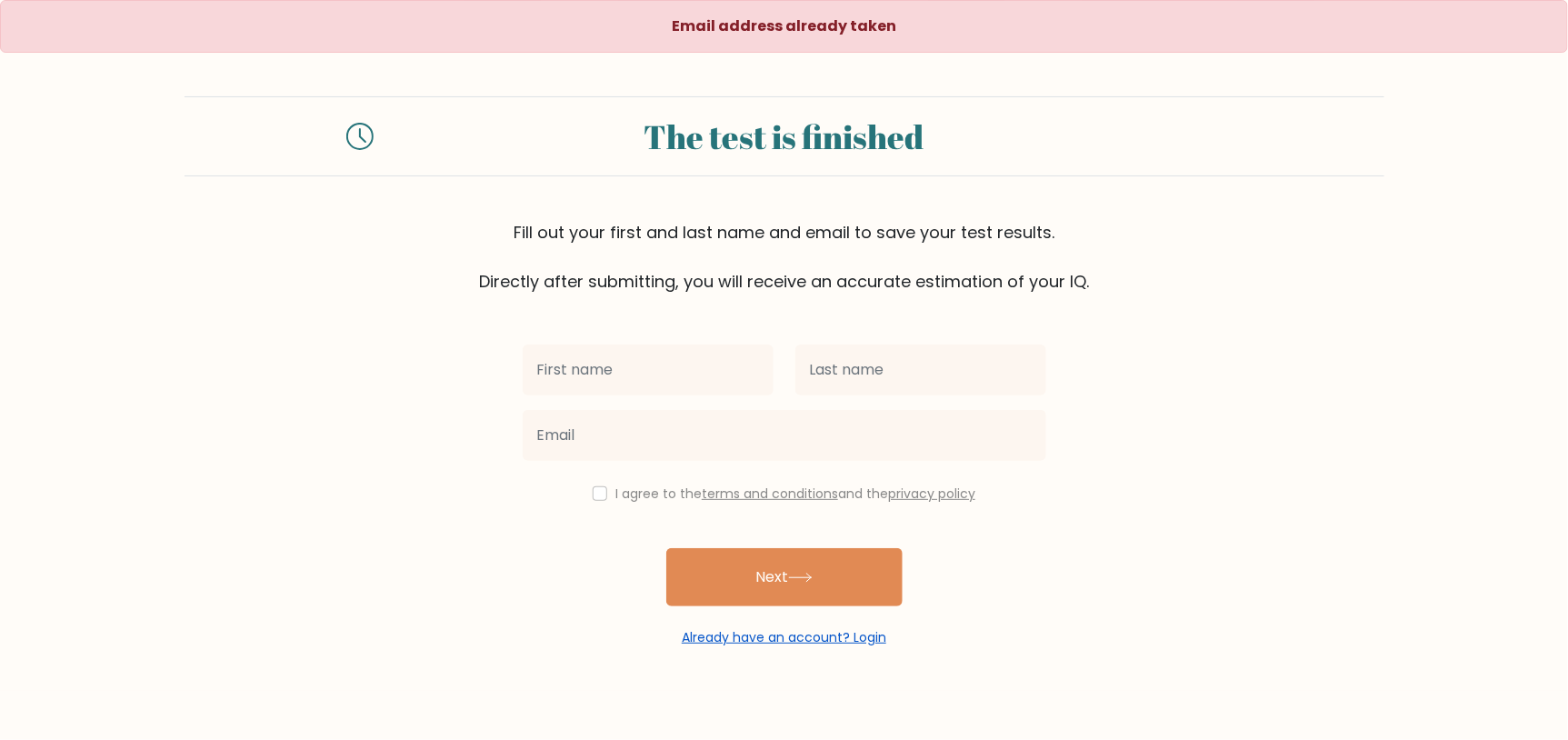
click at [752, 638] on link "Already have an account? Login" at bounding box center [784, 638] width 205 height 18
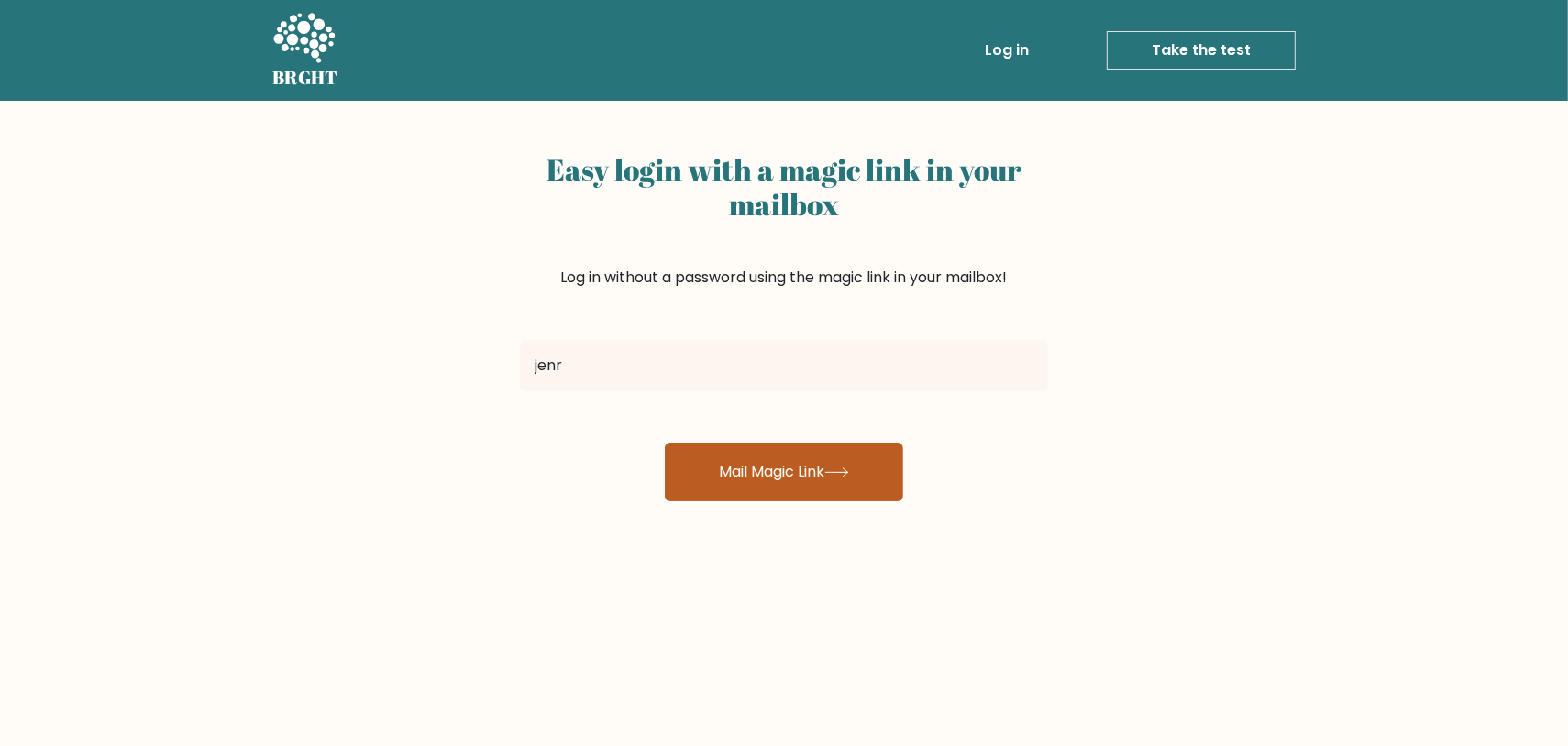
type input "[EMAIL_ADDRESS][DOMAIN_NAME]"
click at [772, 484] on button "Mail Magic Link" at bounding box center [784, 472] width 238 height 59
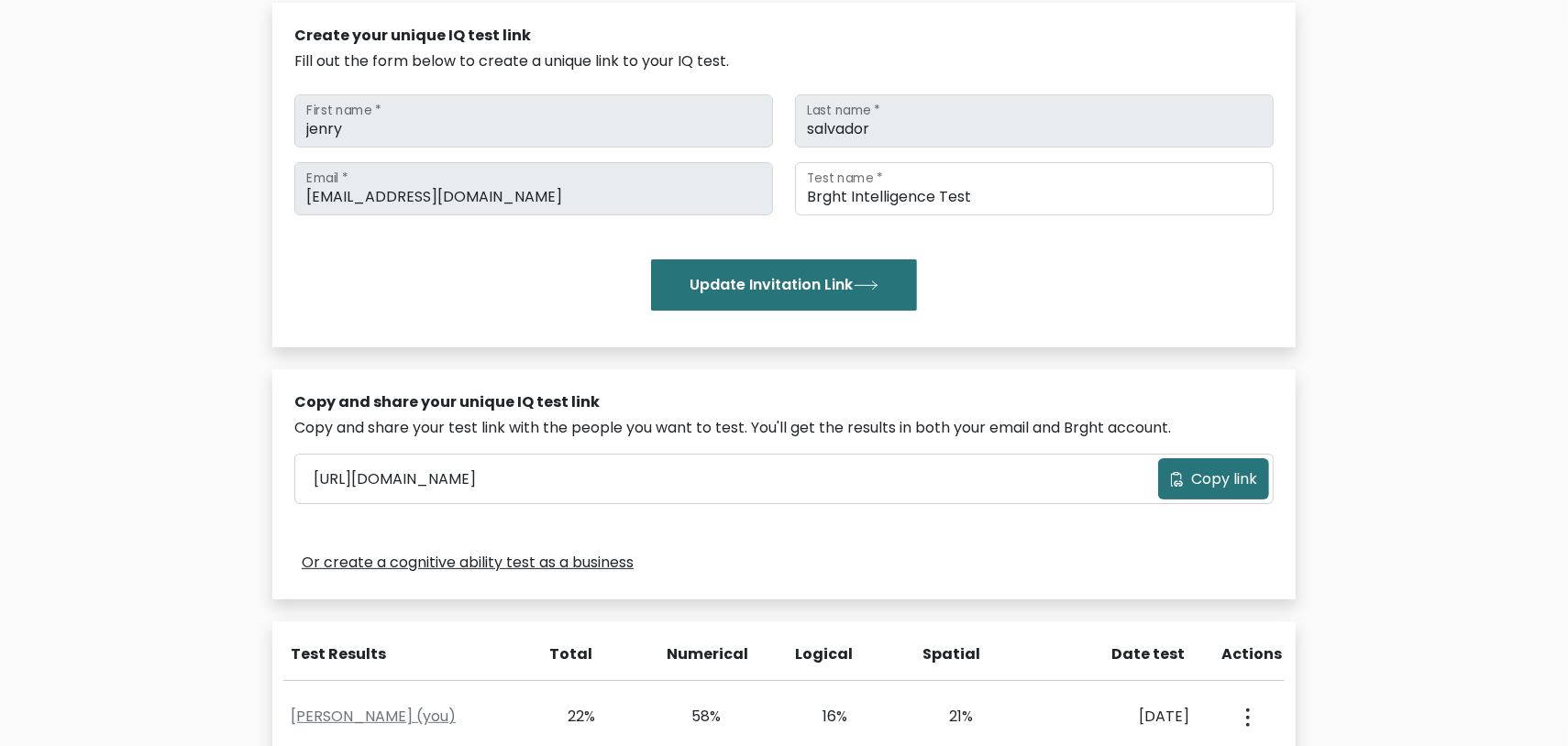
scroll to position [220, 0]
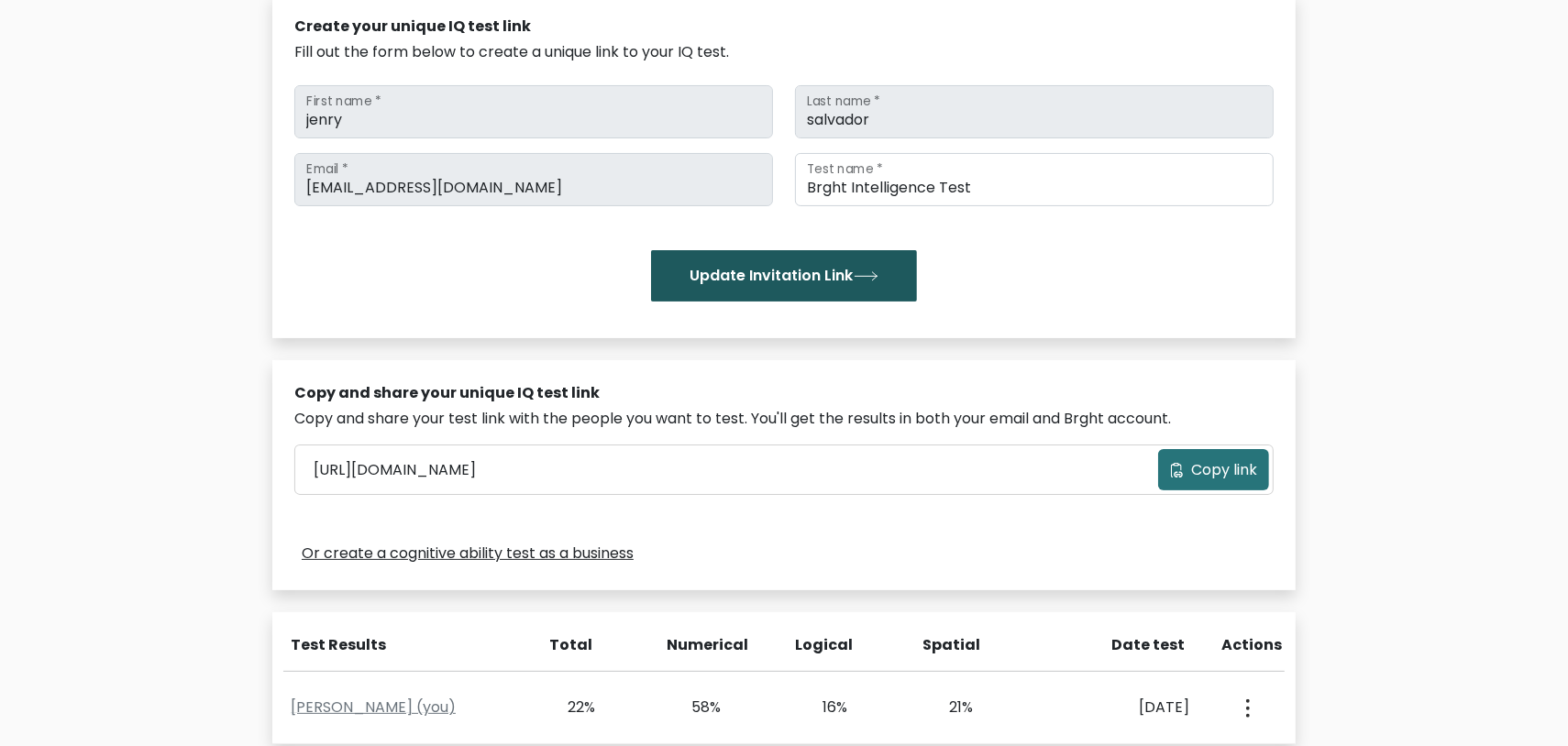
click at [875, 294] on button "Update Invitation Link" at bounding box center [784, 276] width 266 height 52
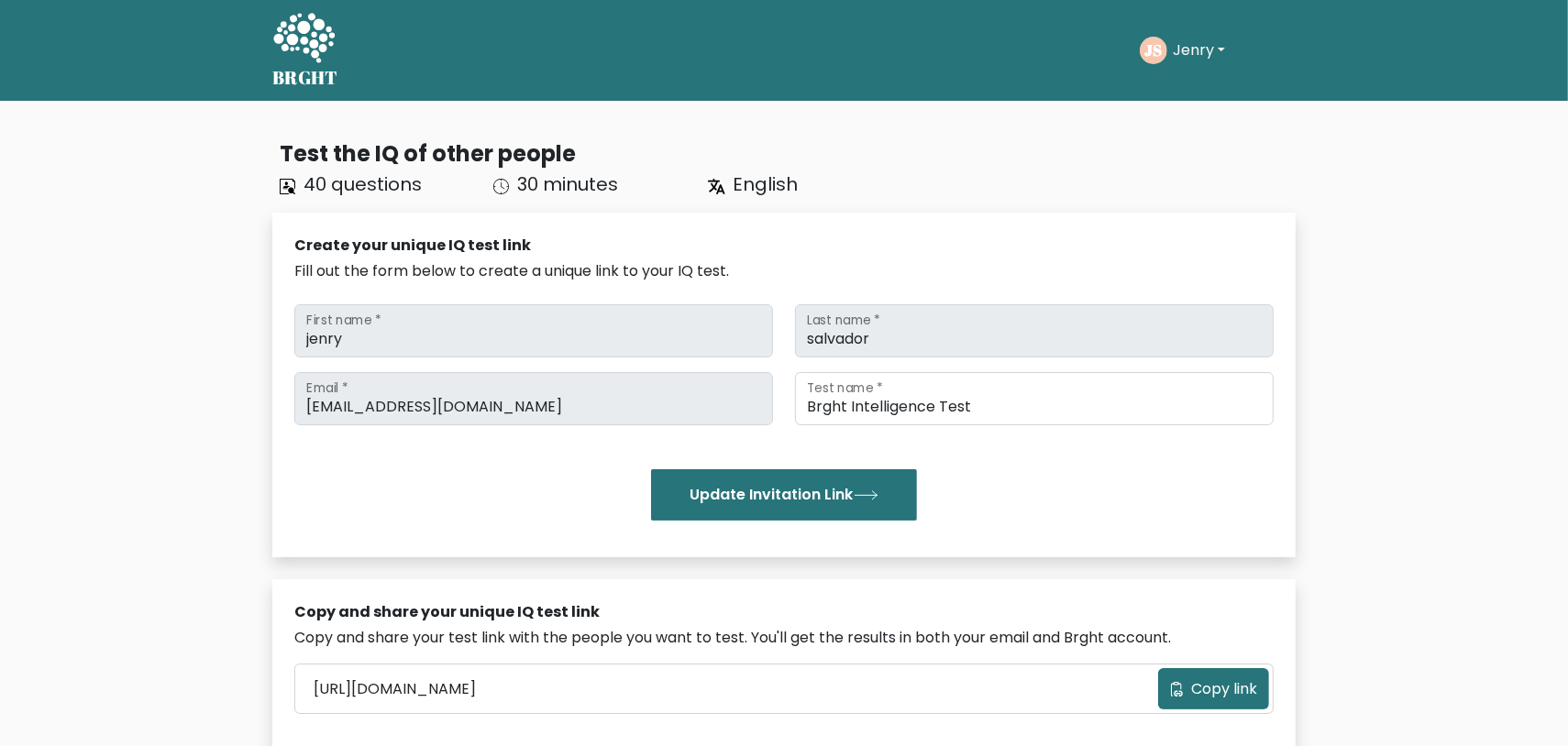
click at [1197, 49] on button "Jenry" at bounding box center [1199, 51] width 64 height 24
click at [1203, 79] on link "Dashboard" at bounding box center [1213, 89] width 145 height 30
click at [1197, 50] on button "Jenry" at bounding box center [1199, 51] width 64 height 24
click at [1196, 110] on link "Profile" at bounding box center [1213, 118] width 145 height 30
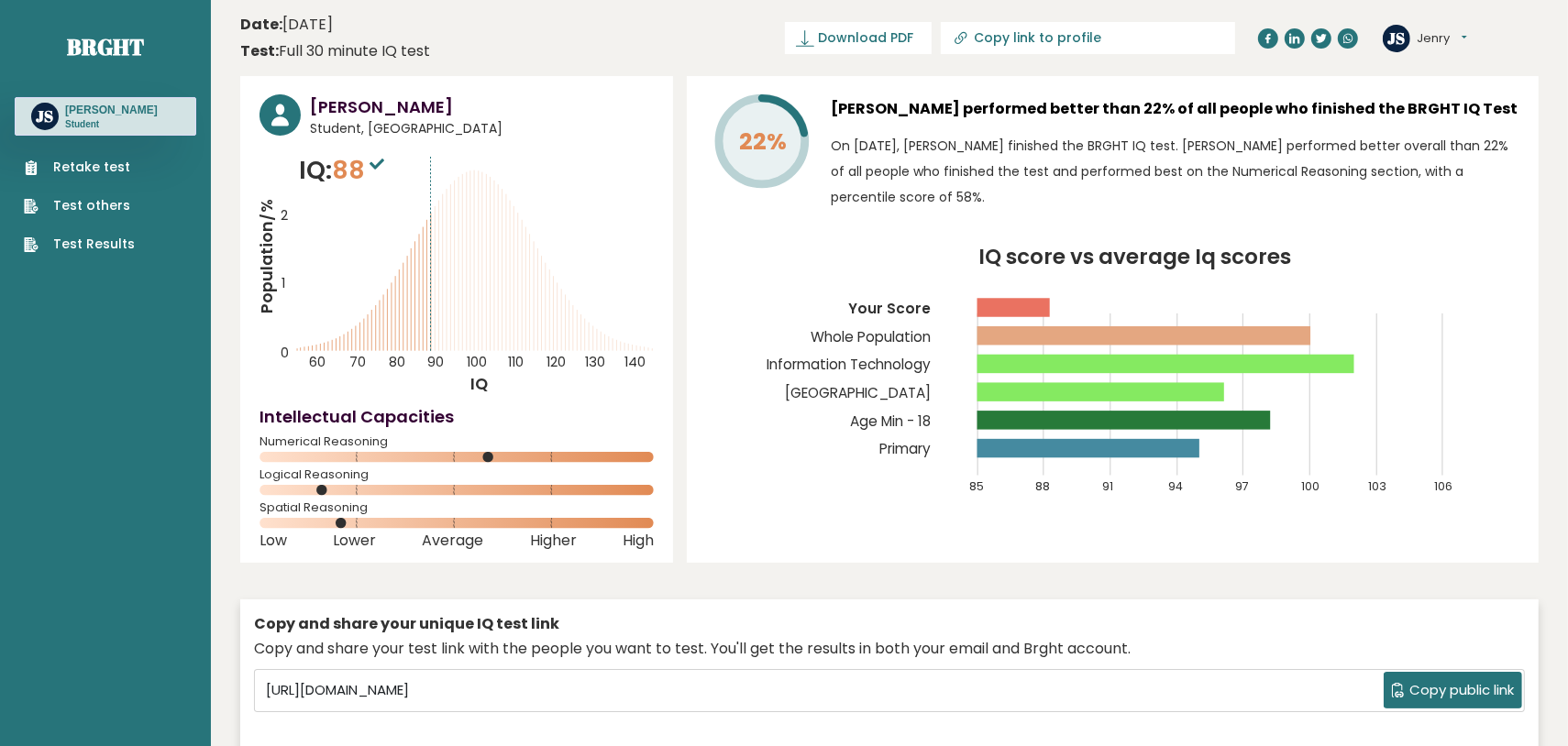
click at [121, 255] on nav "Brght JS Jenry Salvador Student Retake test Test others Test Results" at bounding box center [105, 129] width 182 height 258
click at [114, 254] on nav "Brght JS Jenry Salvador Student Retake test Test others Test Results" at bounding box center [105, 129] width 182 height 258
click at [103, 246] on link "Test Results" at bounding box center [79, 243] width 111 height 19
click at [1455, 52] on div "JS Jenry Dashboard Profile Settings Logout" at bounding box center [1461, 38] width 156 height 37
click at [1455, 35] on button "Jenry" at bounding box center [1442, 39] width 51 height 18
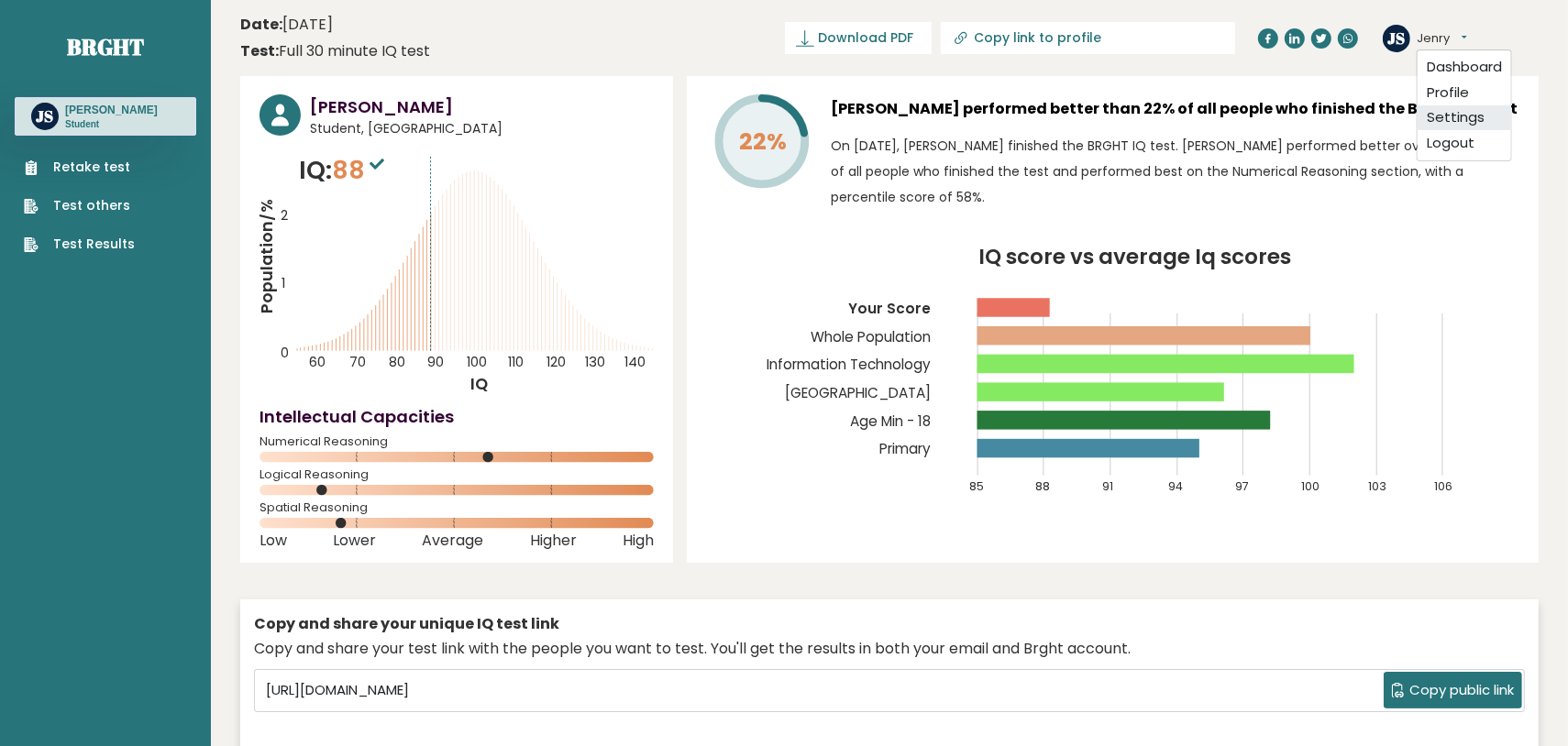
click at [1475, 112] on link "Settings" at bounding box center [1465, 117] width 93 height 26
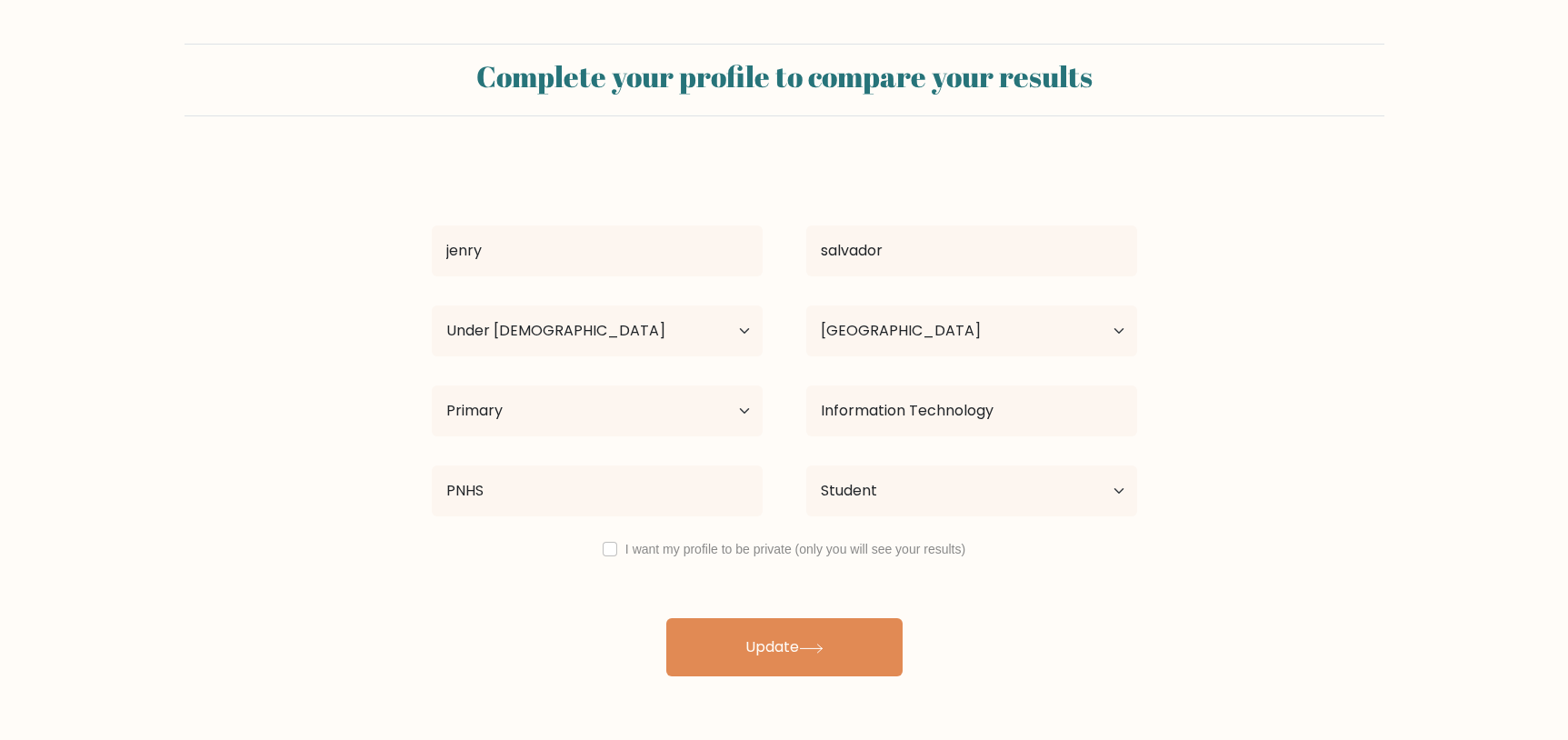
select select "min_18"
select select "PH"
select select "primary"
select select "student"
click at [717, 548] on label "I want my profile to be private (only you will see your results)" at bounding box center [795, 549] width 340 height 15
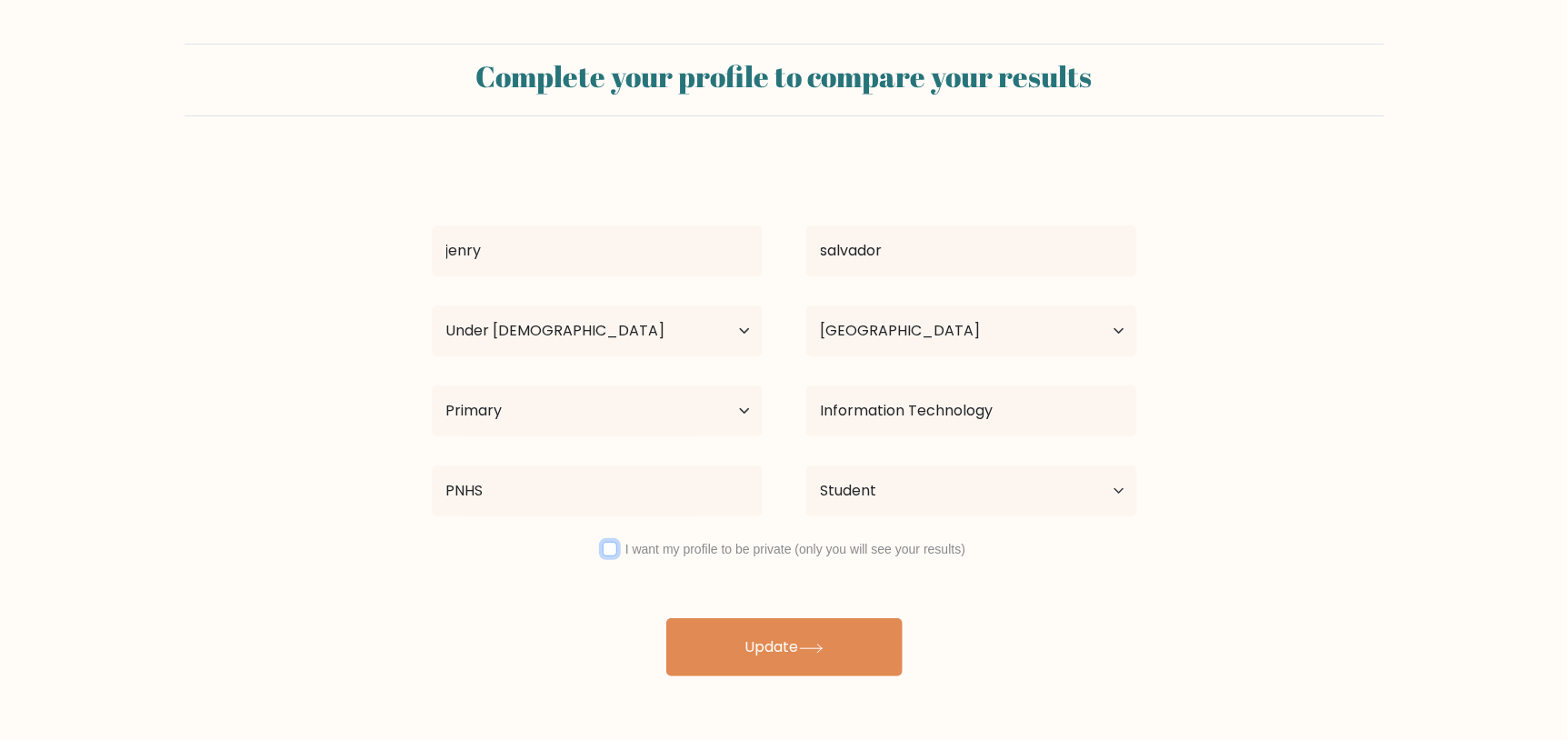
click at [607, 552] on input "checkbox" at bounding box center [610, 549] width 15 height 15
checkbox input "true"
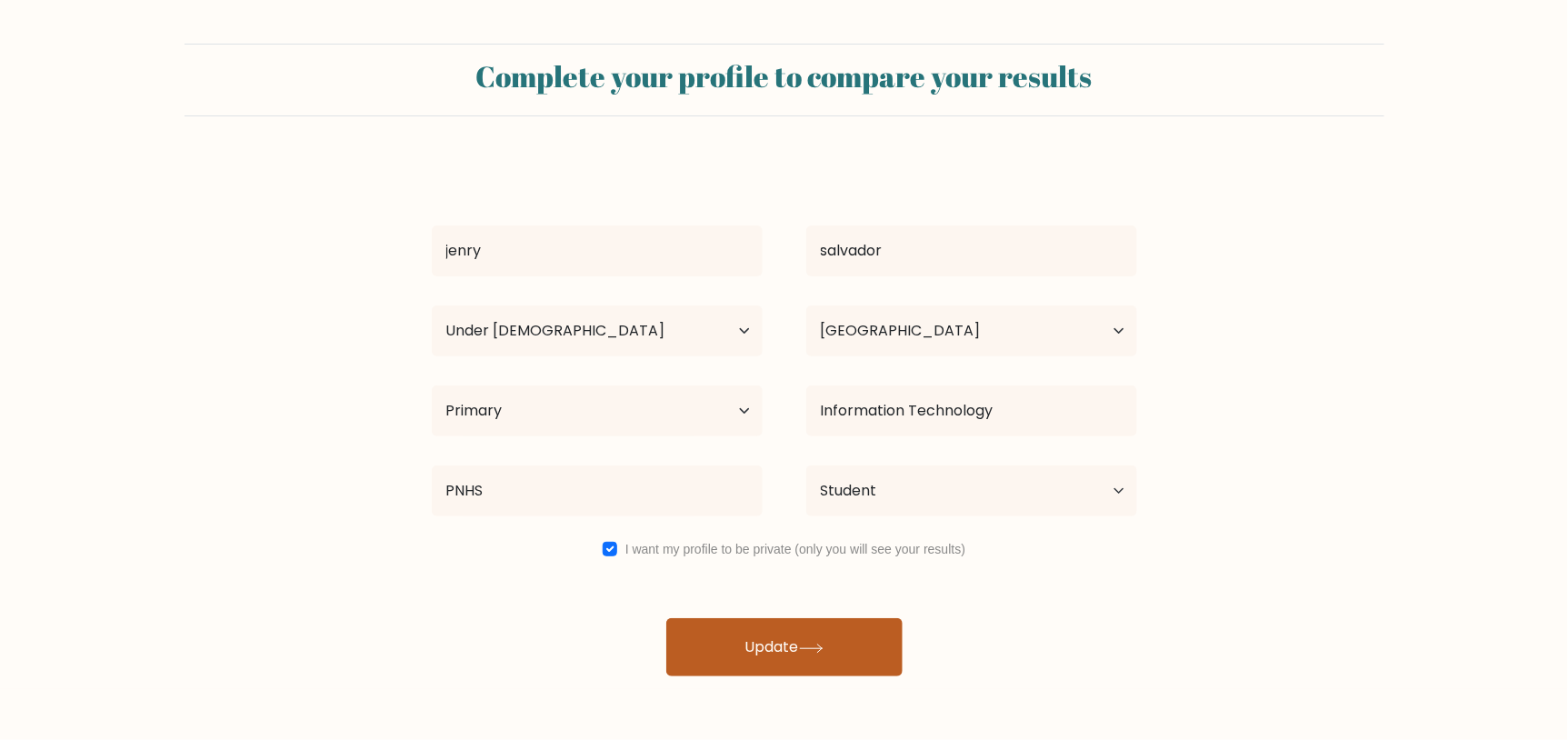
click at [724, 639] on button "Update" at bounding box center [784, 646] width 236 height 58
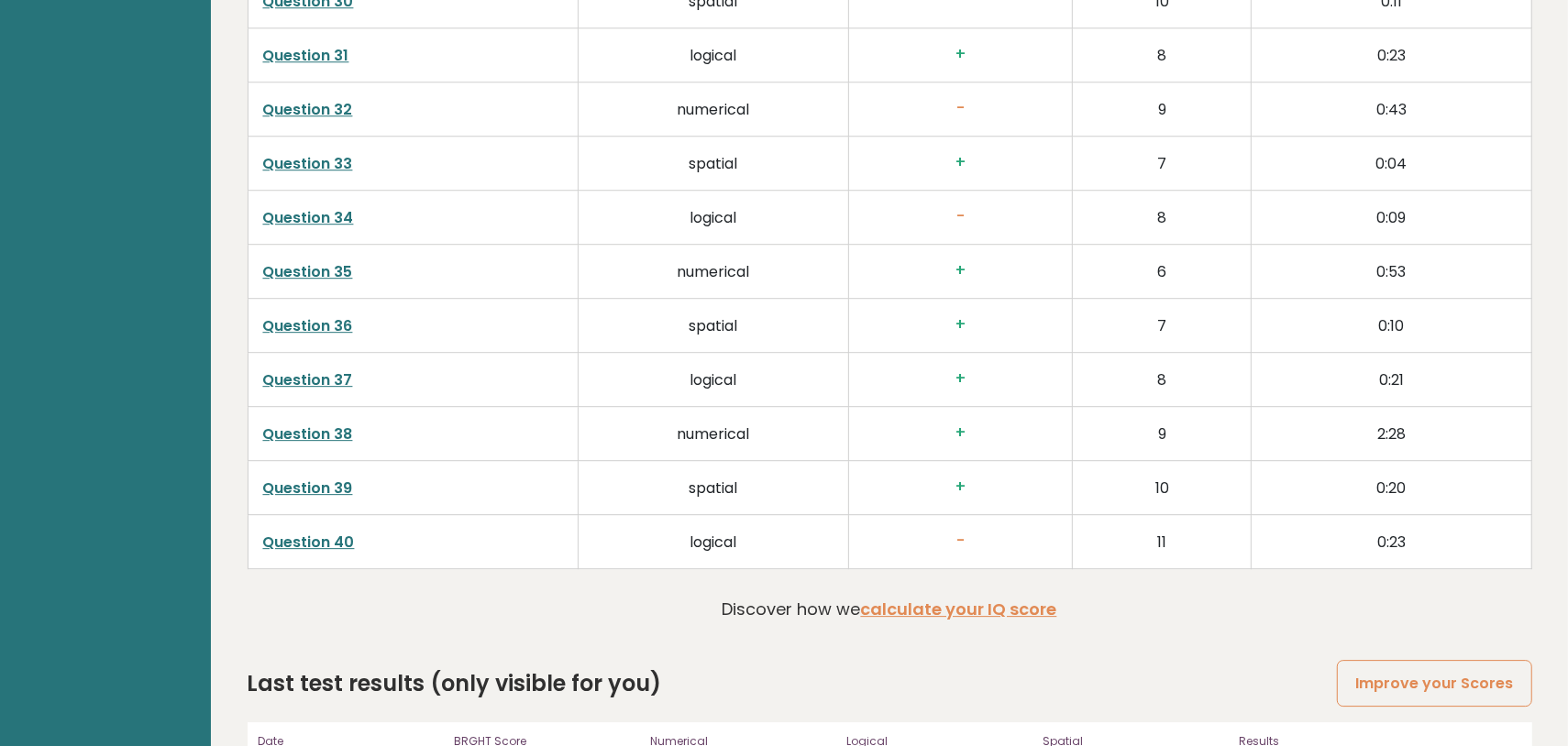
scroll to position [4696, 0]
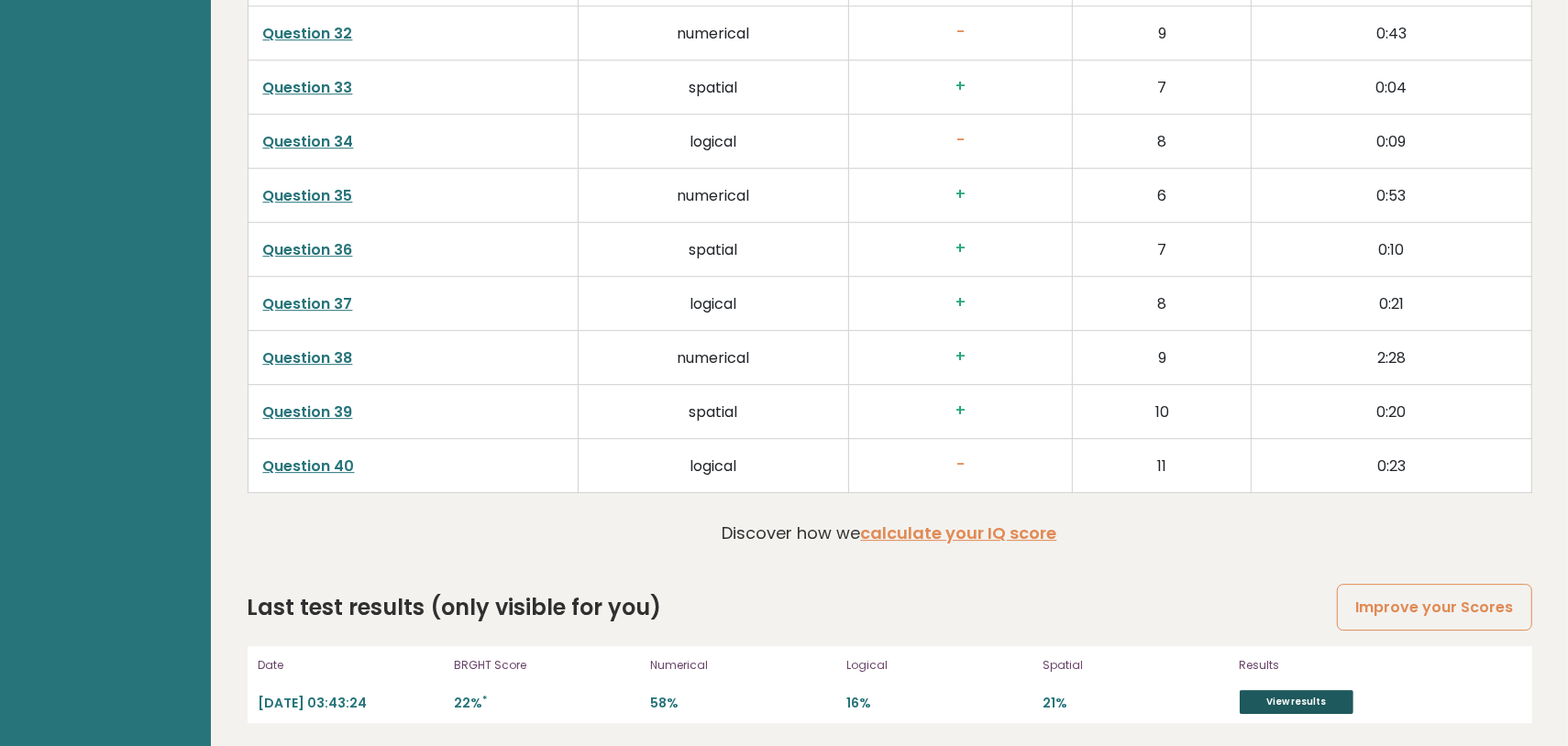
click at [1253, 695] on link "View results" at bounding box center [1297, 702] width 113 height 24
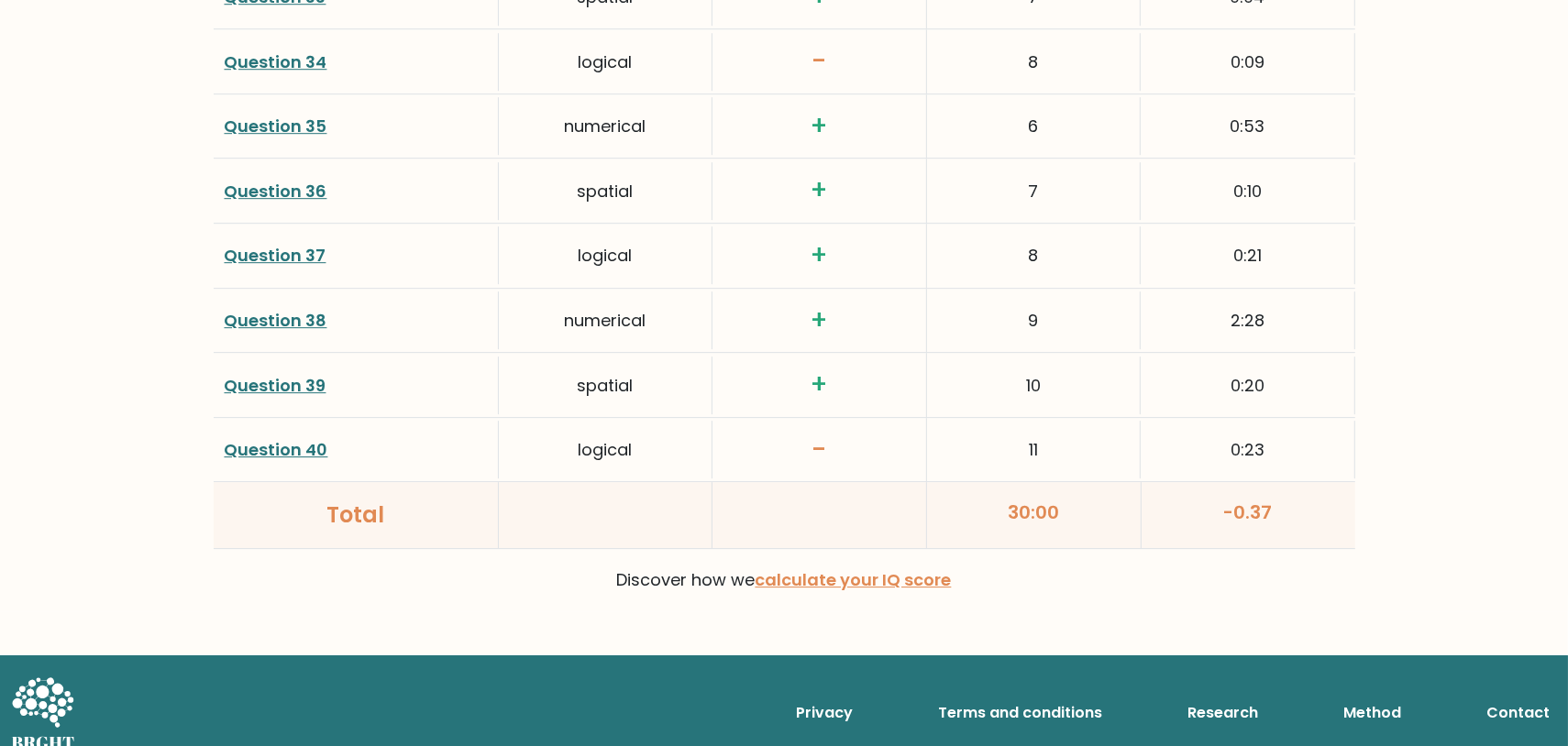
scroll to position [4778, 0]
